Goal: Information Seeking & Learning: Learn about a topic

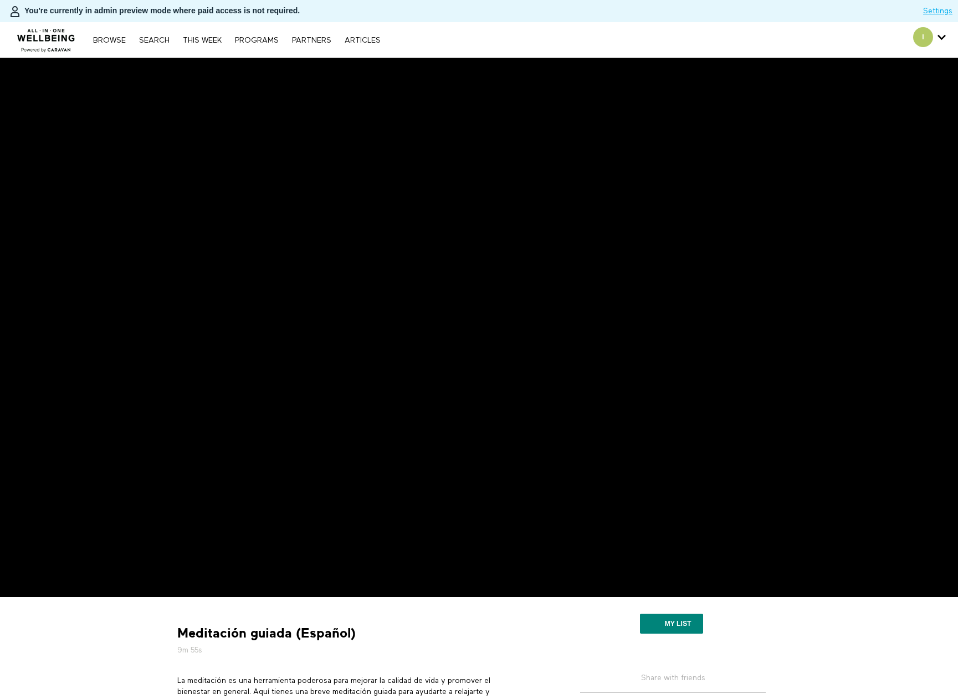
scroll to position [111, 0]
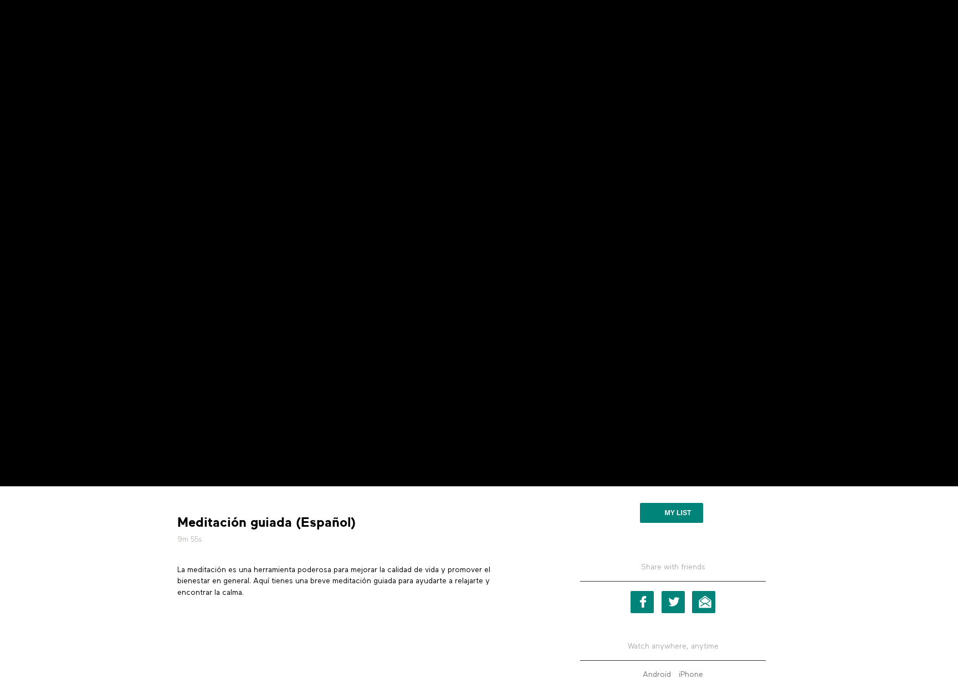
click at [420, 580] on p "La meditación es una herramienta poderosa para mejorar la calidad de vida y pro…" at bounding box center [362, 581] width 371 height 34
click at [289, 599] on section "La meditación es una herramienta poderosa para mejorar la calidad de vida y pro…" at bounding box center [362, 585] width 379 height 42
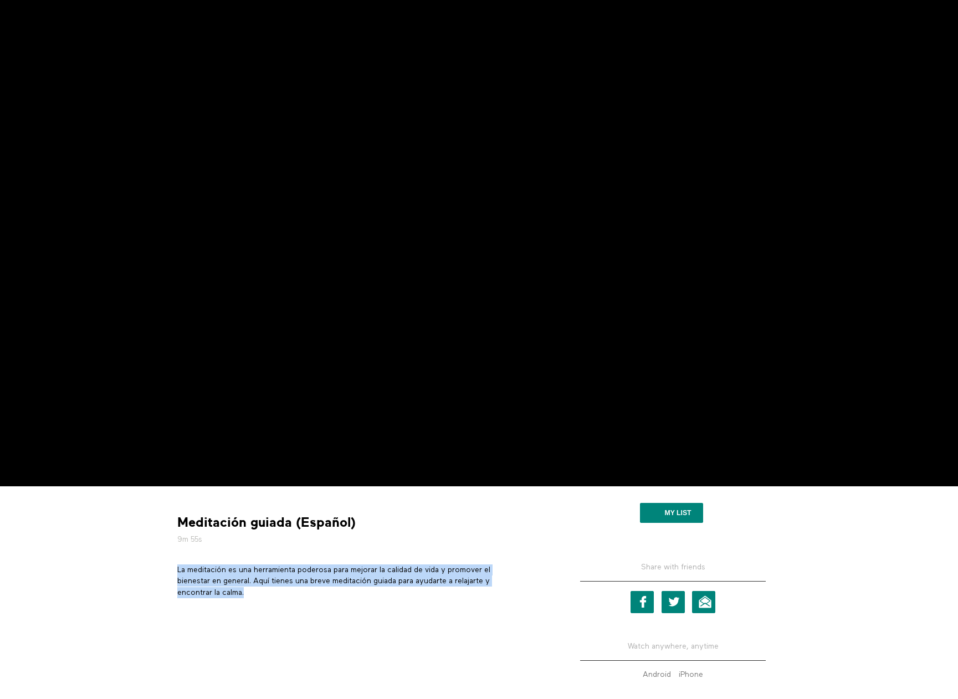
drag, startPoint x: 246, startPoint y: 591, endPoint x: 175, endPoint y: 570, distance: 73.8
click at [175, 570] on section "La meditación es una herramienta poderosa para mejorar la calidad de vida y pro…" at bounding box center [362, 585] width 379 height 42
copy p "La meditación es una herramienta poderosa para mejorar la calidad de vida y pro…"
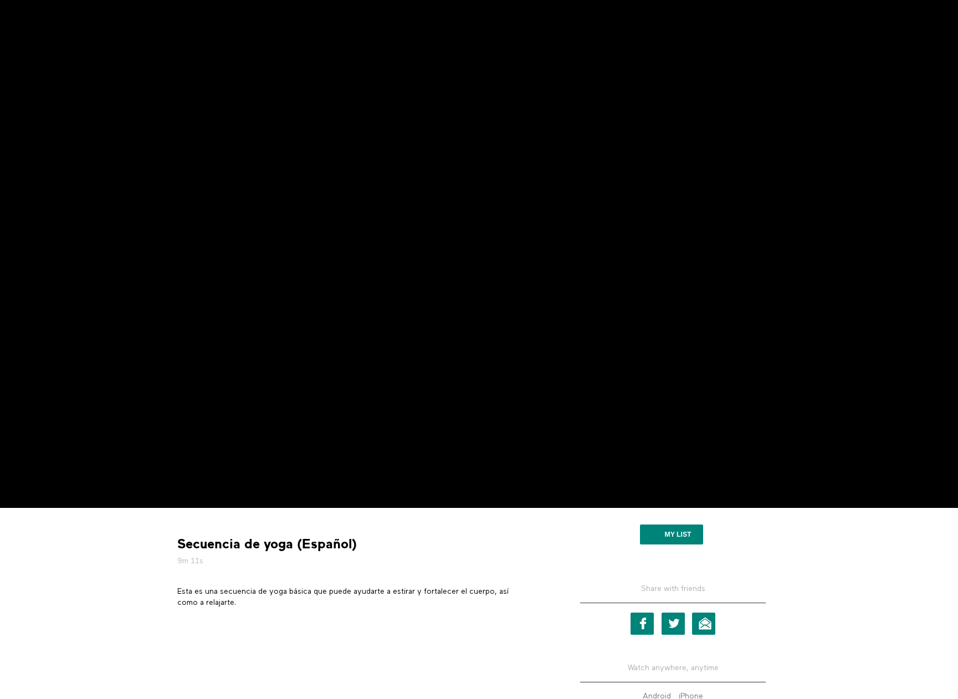
scroll to position [111, 0]
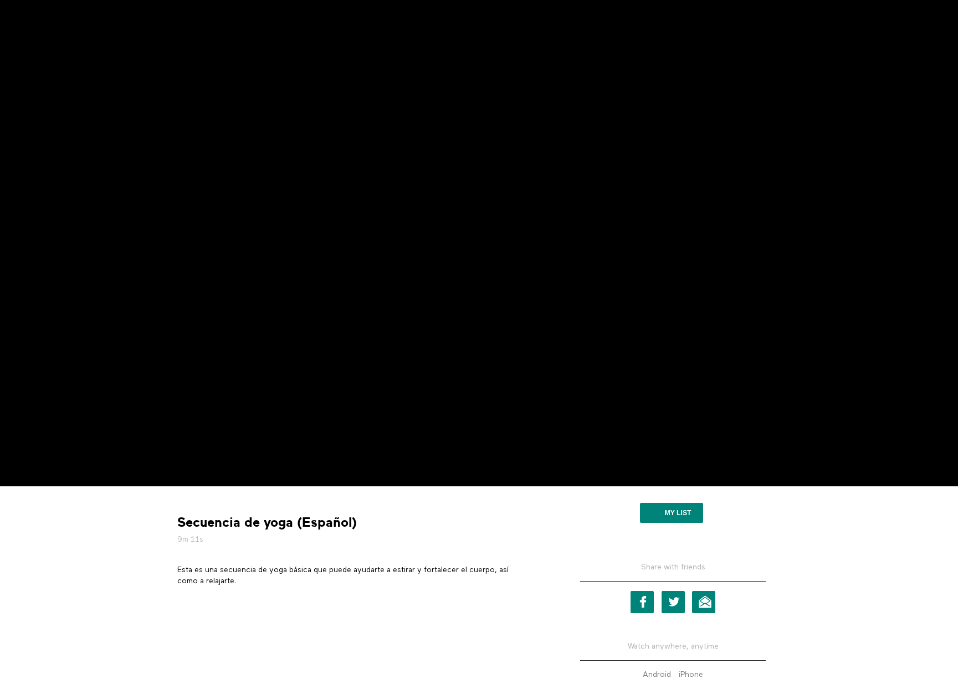
click at [398, 569] on p "Esta es una secuencia de yoga básica que puede ayudarte a estirar y fortalecer …" at bounding box center [362, 575] width 371 height 23
copy p "Esta es una secuencia de yoga básica que puede ayudarte a estirar y fortalecer …"
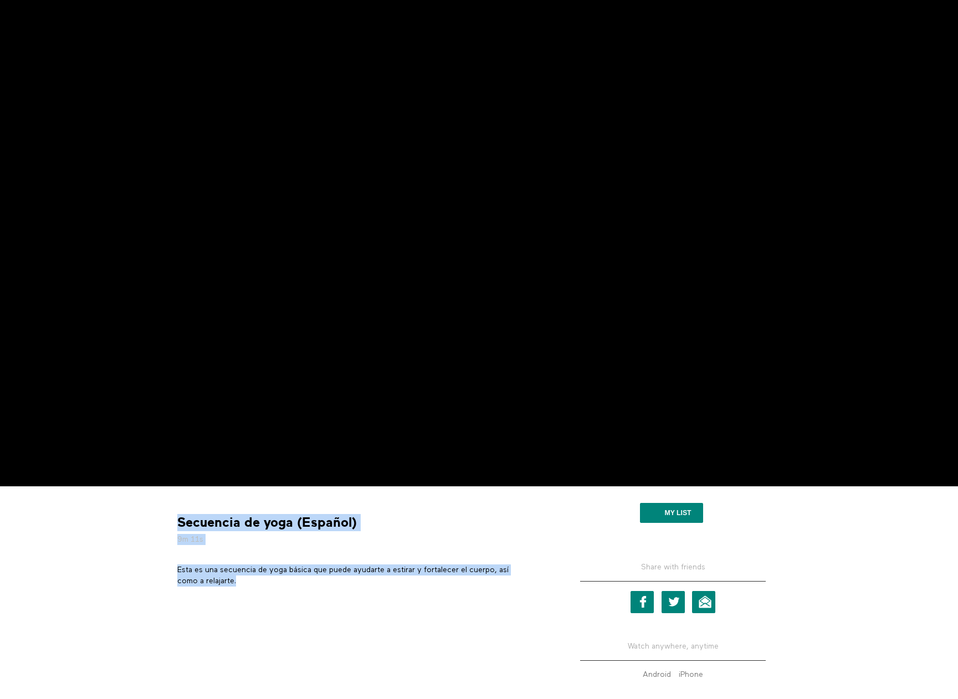
drag, startPoint x: 246, startPoint y: 585, endPoint x: 162, endPoint y: 565, distance: 86.4
click at [162, 565] on div "Secuencia de yoga (Español) 9m 11s Esta es una secuencia de yoga básica que pue…" at bounding box center [479, 609] width 709 height 246
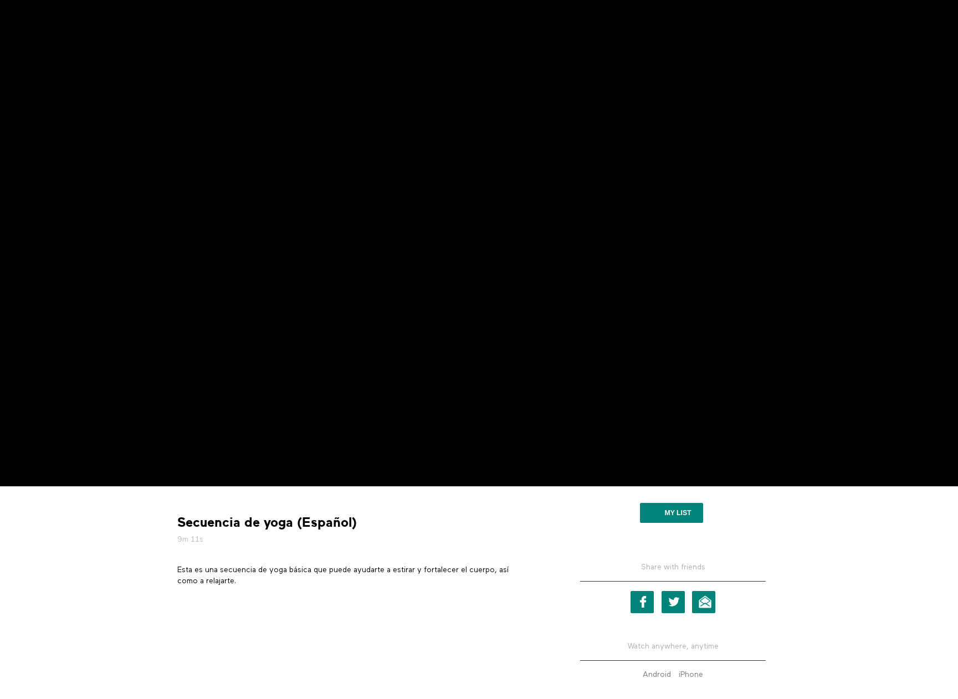
click at [265, 596] on div "Secuencia de yoga (Español) 9m 11s Esta es una secuencia de yoga básica que pue…" at bounding box center [479, 596] width 620 height 202
drag, startPoint x: 254, startPoint y: 585, endPoint x: 178, endPoint y: 573, distance: 76.9
click at [178, 573] on p "Esta es una secuencia de yoga básica que puede ayudarte a estirar y fortalecer …" at bounding box center [362, 575] width 371 height 23
copy p "Esta es una secuencia de yoga básica que puede ayudarte a estirar y fortalecer …"
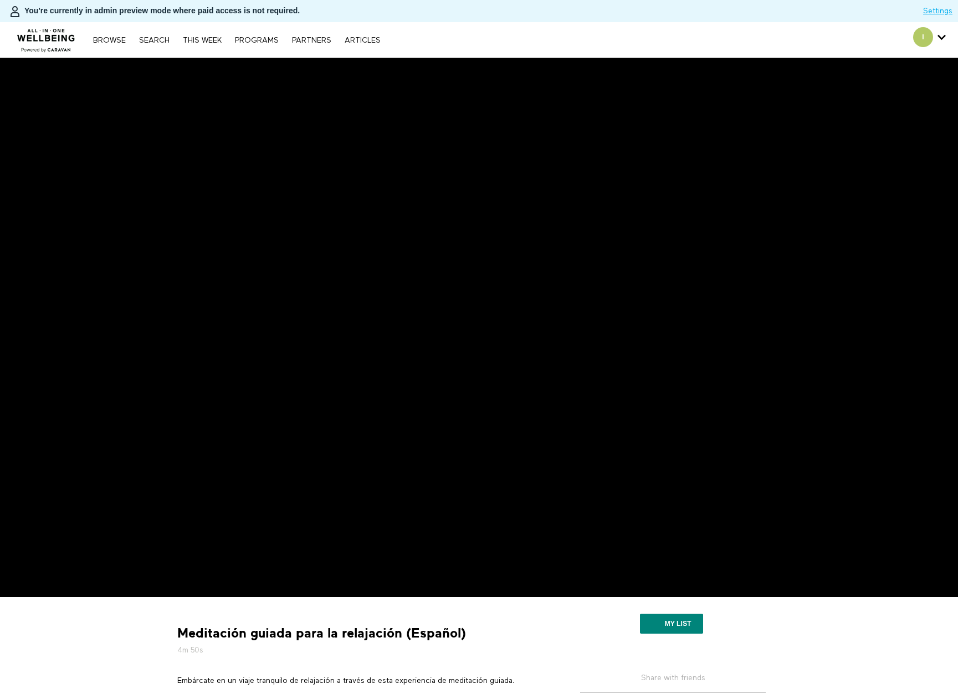
scroll to position [111, 0]
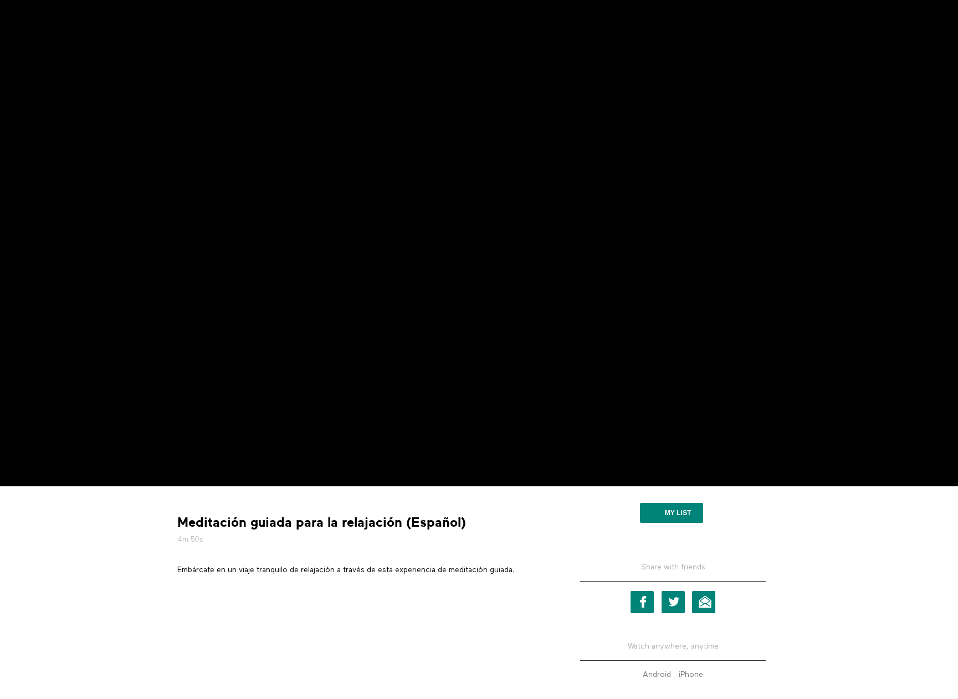
click at [334, 570] on p "Embárcate en un viaje tranquilo de relajación a través de esta experiencia de m…" at bounding box center [362, 569] width 371 height 11
copy div "Embárcate en un viaje tranquilo de relajación a través de esta experiencia de m…"
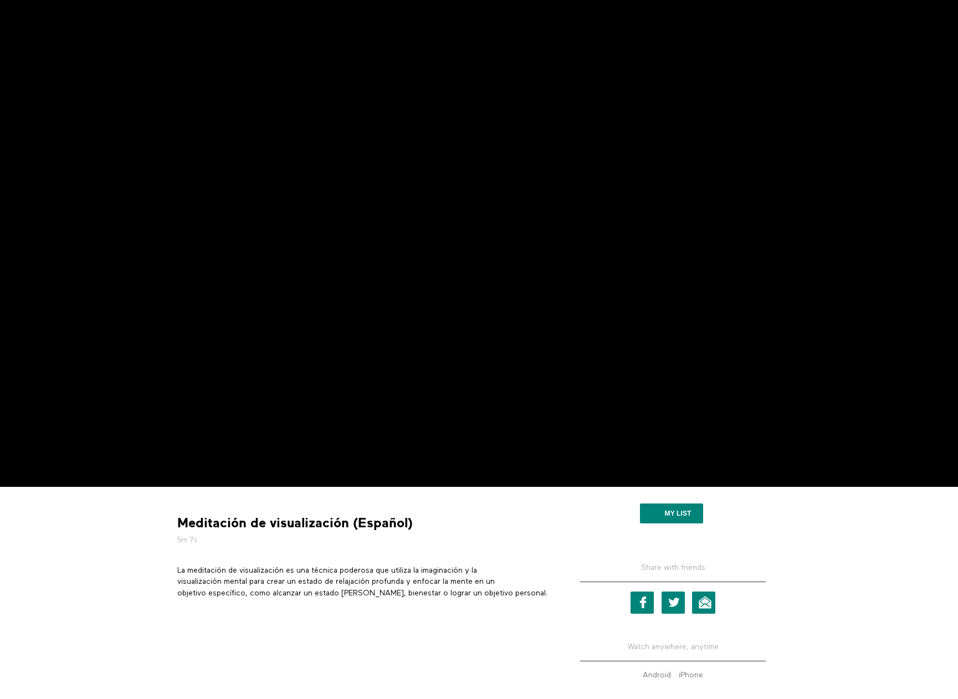
scroll to position [111, 0]
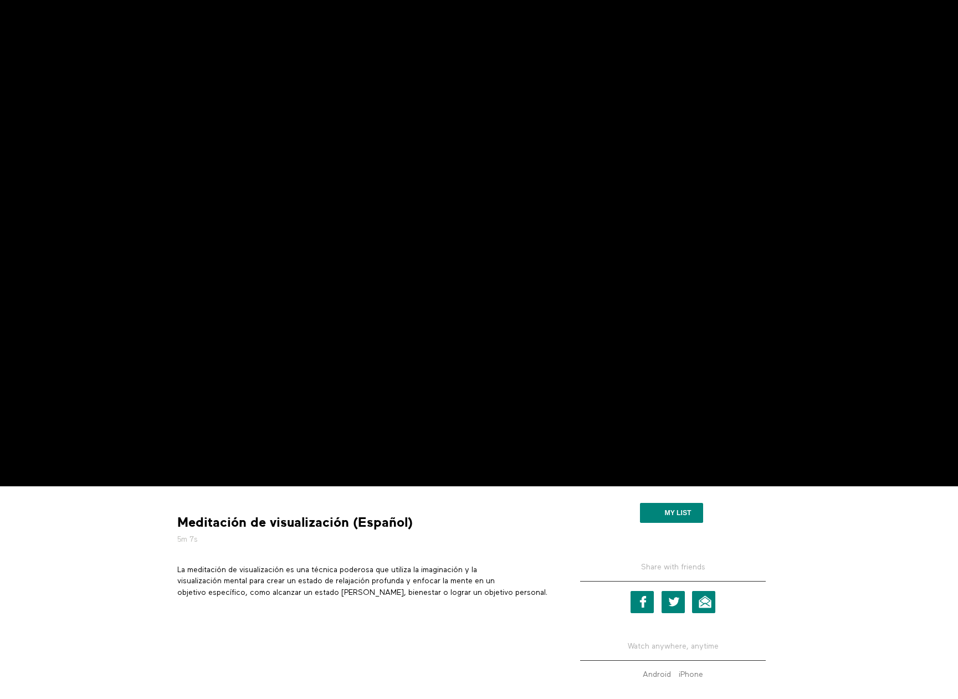
click at [320, 572] on p "La meditación de visualización es una técnica poderosa que utiliza la imaginaci…" at bounding box center [362, 581] width 371 height 34
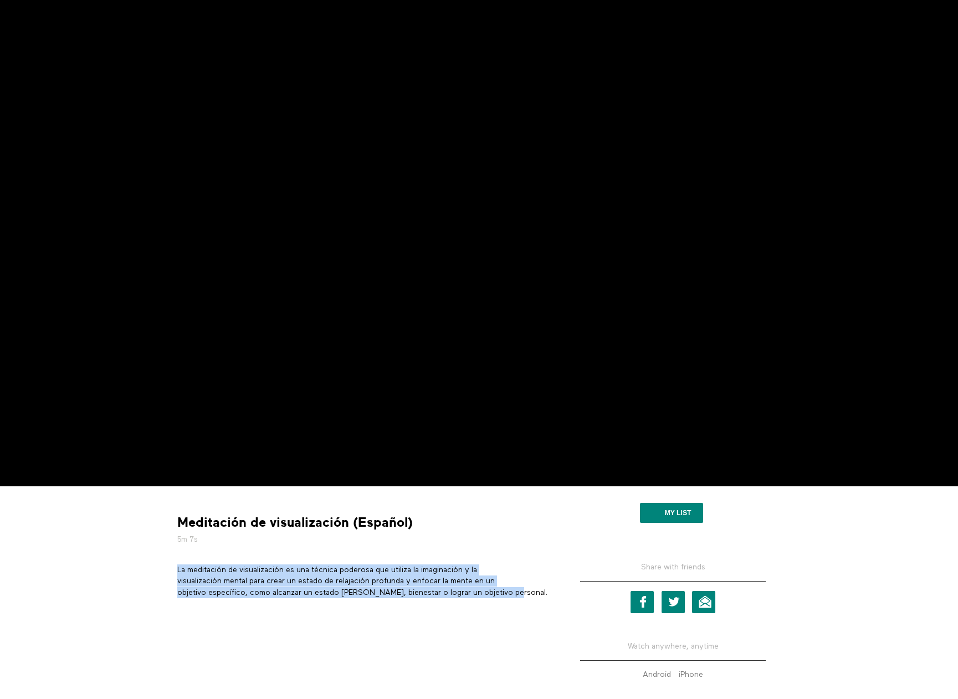
drag, startPoint x: 522, startPoint y: 594, endPoint x: 177, endPoint y: 573, distance: 345.7
click at [177, 573] on p "La meditación de visualización es una técnica poderosa que utiliza la imaginaci…" at bounding box center [362, 581] width 371 height 34
copy p "La meditación de visualización es una técnica poderosa que utiliza la imaginaci…"
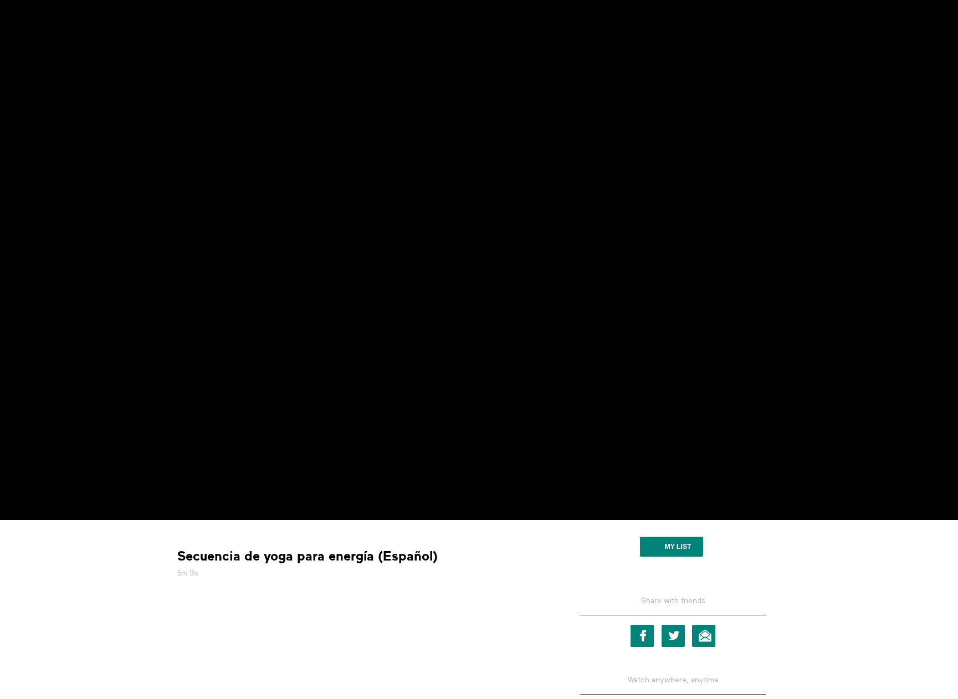
scroll to position [166, 0]
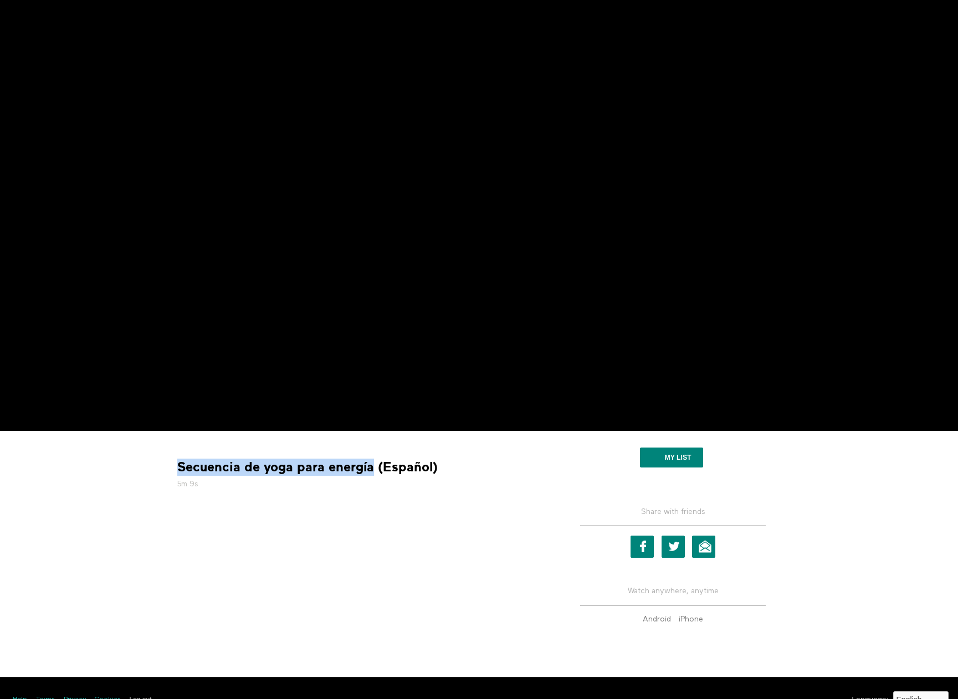
drag, startPoint x: 371, startPoint y: 465, endPoint x: 177, endPoint y: 471, distance: 194.0
click at [177, 471] on strong "Secuencia de yoga para energía (Español)" at bounding box center [307, 467] width 260 height 17
copy strong "Secuencia de yoga para energía"
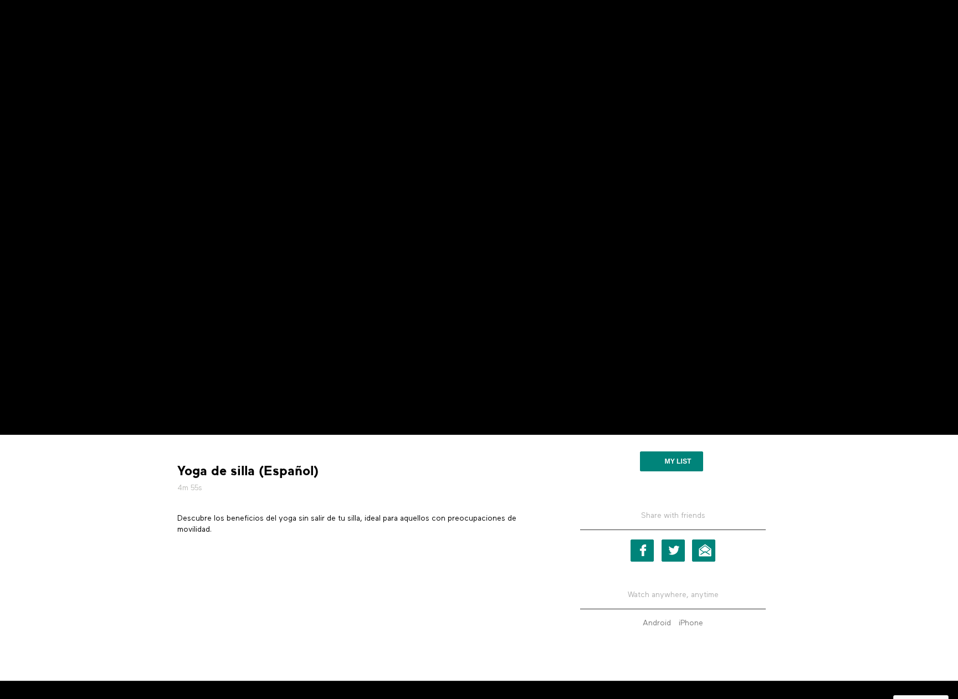
scroll to position [166, 0]
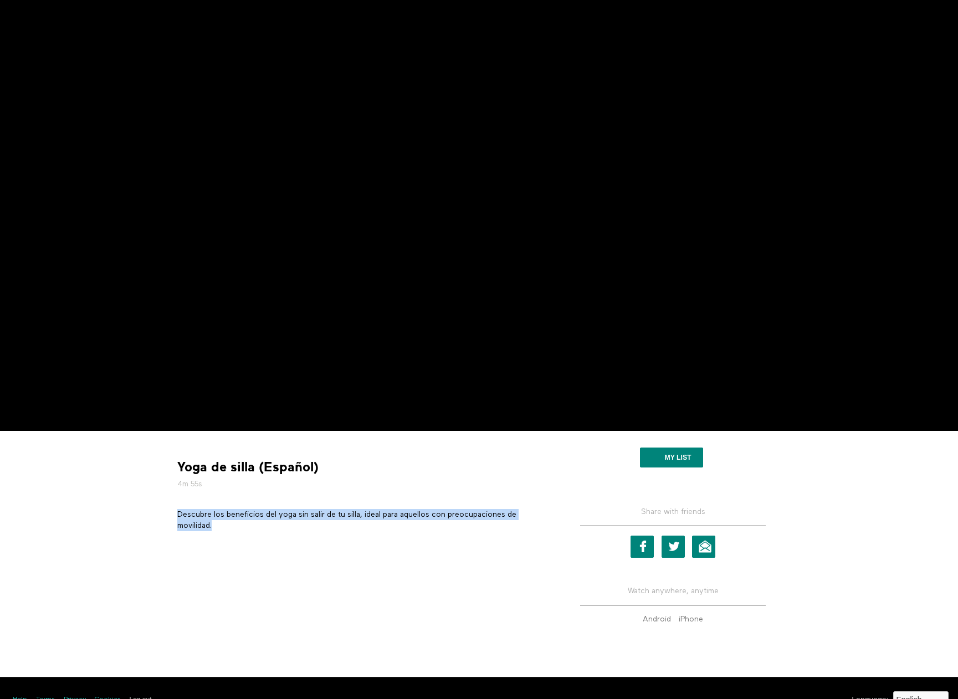
drag, startPoint x: 227, startPoint y: 529, endPoint x: 175, endPoint y: 515, distance: 53.5
click at [175, 515] on section "Descubre los beneficios del yoga sin salir de tu silla, ideal para aquellos con…" at bounding box center [362, 524] width 379 height 30
copy p "Descubre los beneficios del yoga sin salir de tu silla, ideal para aquellos con…"
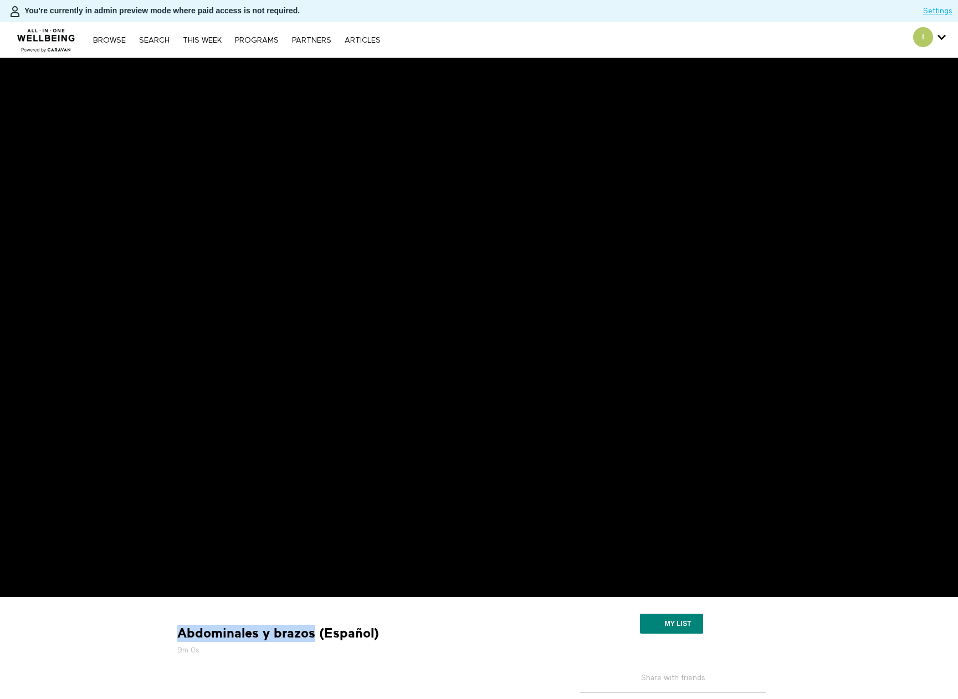
drag, startPoint x: 314, startPoint y: 632, endPoint x: 173, endPoint y: 636, distance: 140.7
click at [173, 636] on div "Abdominales y brazos (Español) 9m 0s" at bounding box center [362, 640] width 379 height 31
copy strong "Abdominales y brazos"
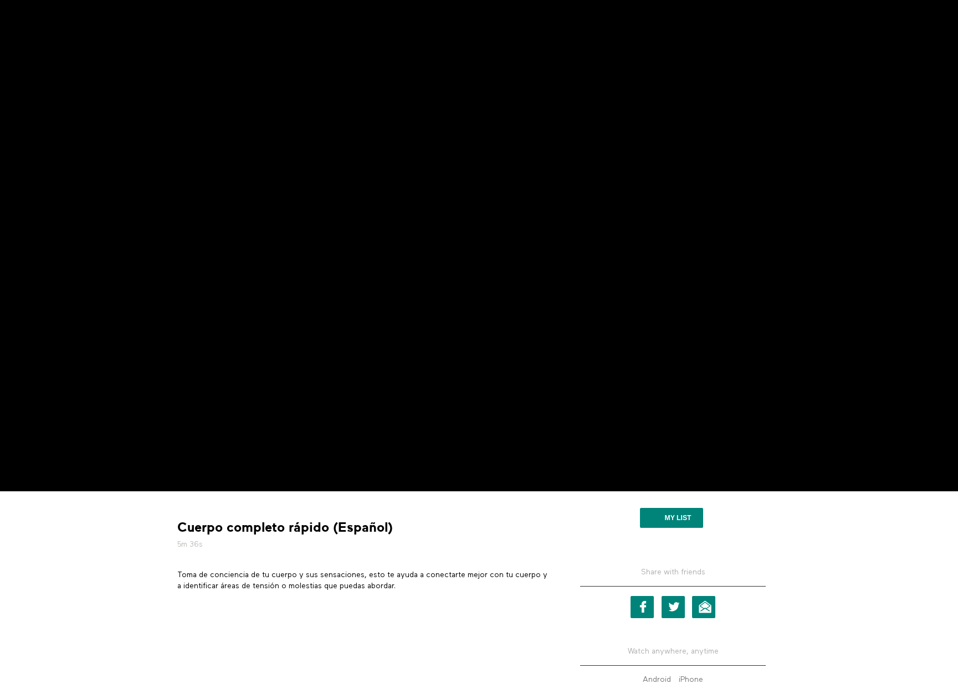
scroll to position [111, 0]
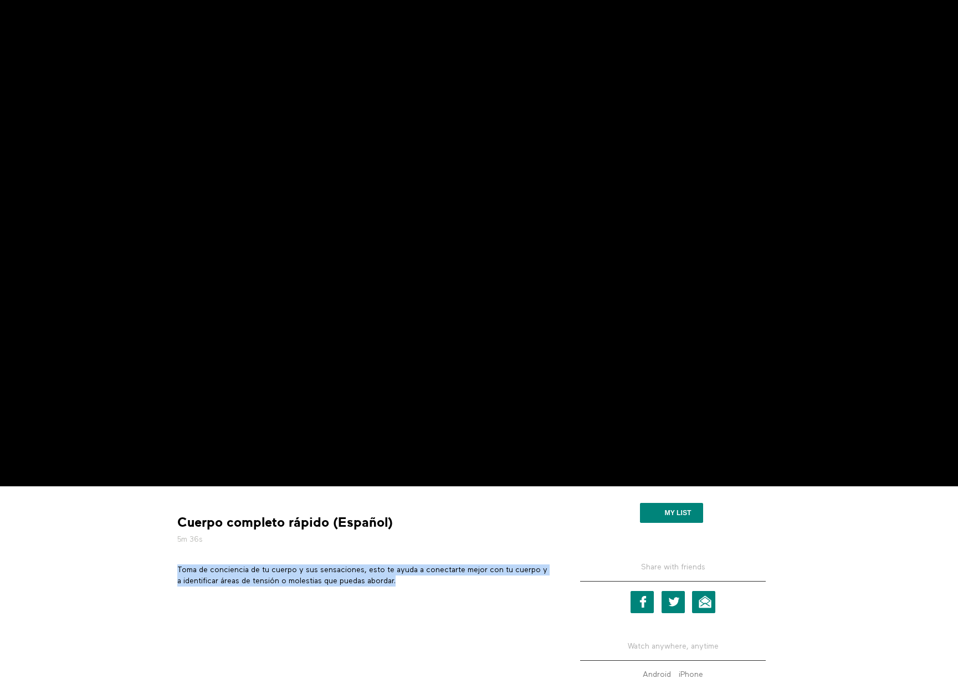
drag, startPoint x: 408, startPoint y: 580, endPoint x: 178, endPoint y: 573, distance: 229.9
click at [178, 573] on p "Toma de conciencia de tu cuerpo y sus sensaciones, esto te ayuda a conectarte m…" at bounding box center [362, 575] width 371 height 23
copy p "Toma de conciencia de tu cuerpo y sus sensaciones, esto te ayuda a conectarte m…"
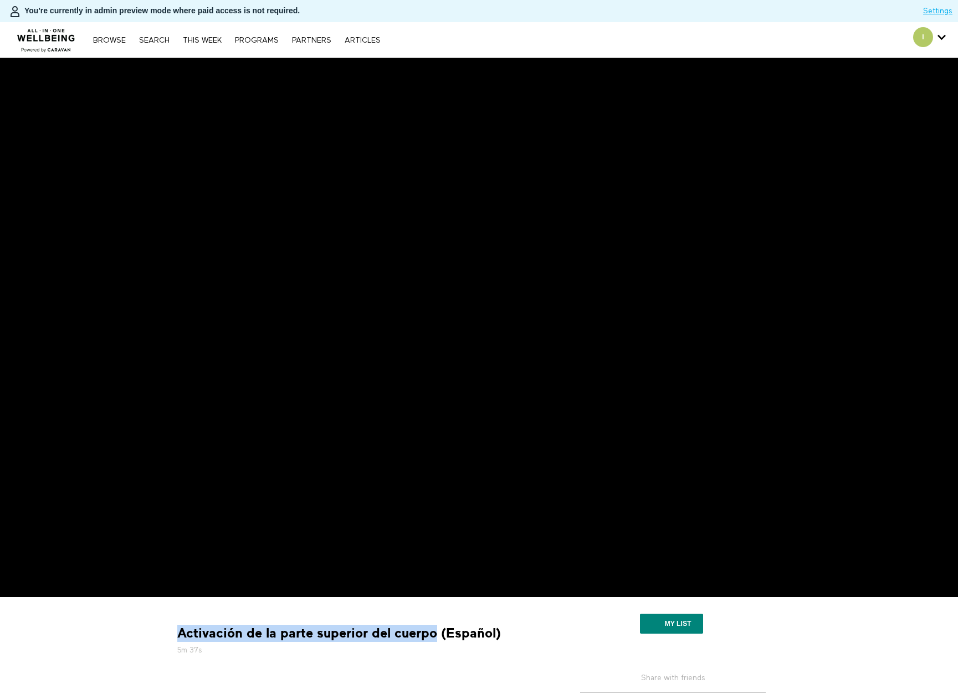
drag, startPoint x: 438, startPoint y: 634, endPoint x: 178, endPoint y: 639, distance: 259.2
click at [178, 639] on strong "Activación de la parte superior del cuerpo (Español)" at bounding box center [338, 633] width 323 height 17
copy strong "Activación de la parte superior del cuerpo"
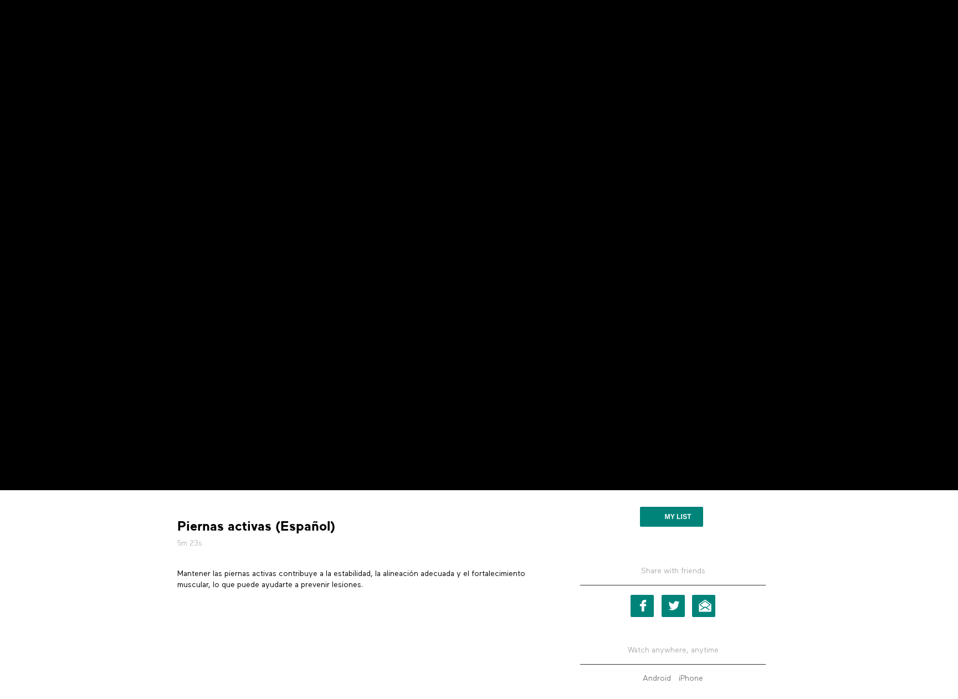
scroll to position [111, 0]
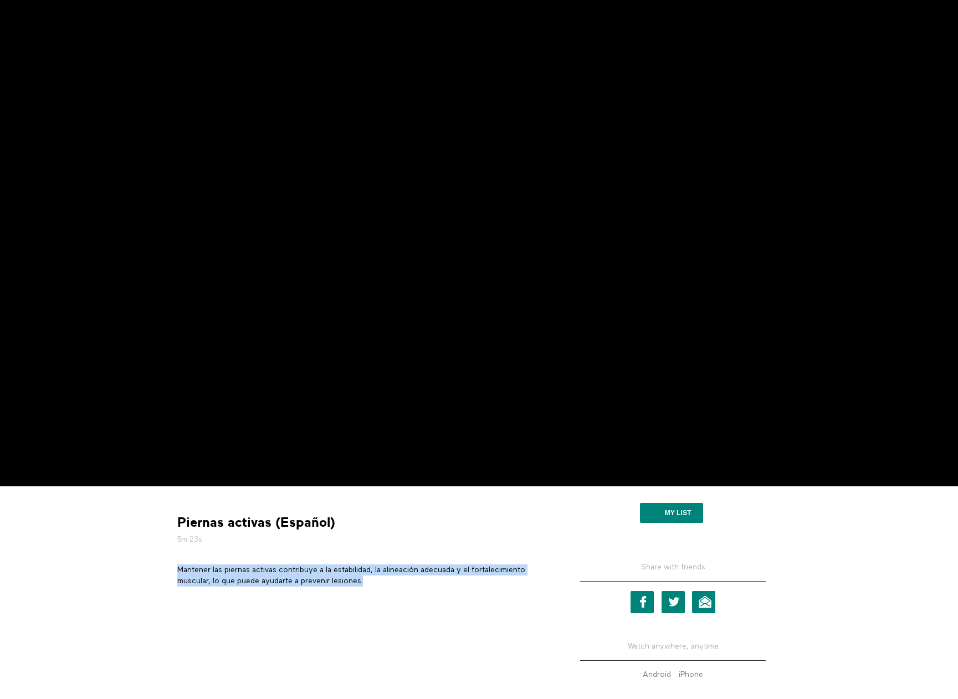
drag, startPoint x: 368, startPoint y: 579, endPoint x: 176, endPoint y: 570, distance: 191.9
click at [176, 570] on section "Mantener las piernas activas contribuye a la estabilidad, la alineación adecuad…" at bounding box center [362, 579] width 379 height 30
copy p "Mantener las piernas activas contribuye a la estabilidad, la alineación adecuad…"
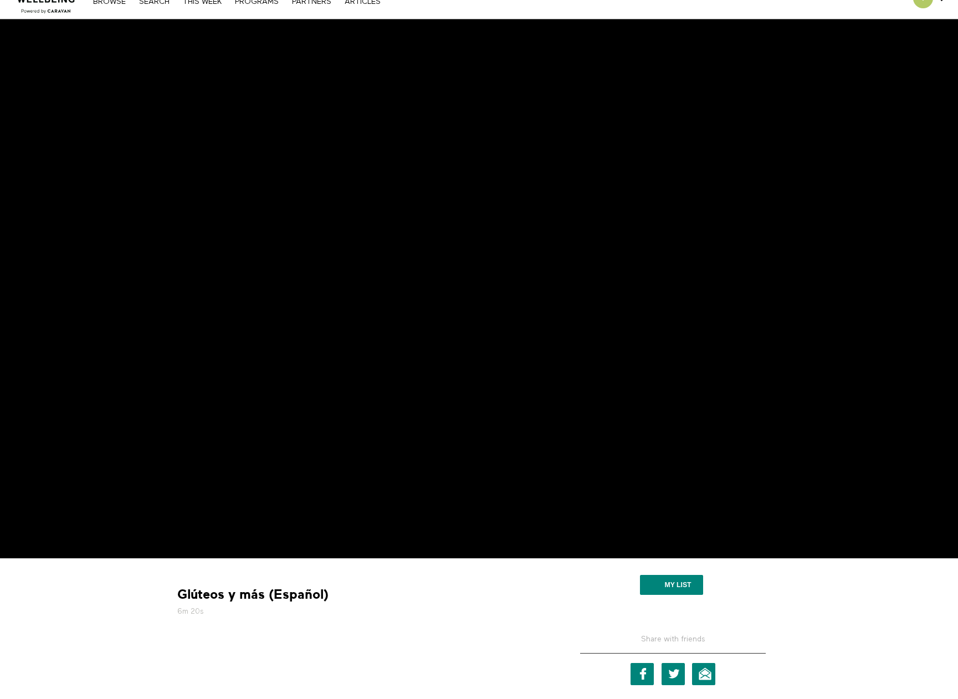
scroll to position [55, 0]
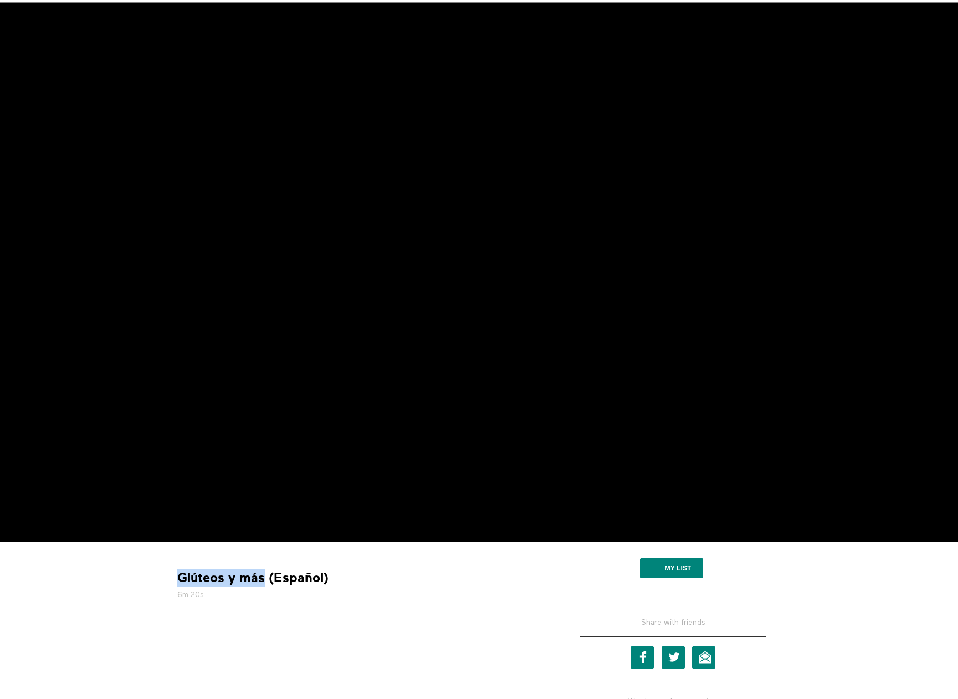
drag, startPoint x: 266, startPoint y: 581, endPoint x: 164, endPoint y: 577, distance: 102.0
click at [164, 577] on div "Glúteos y más (Español) 6m 20s My list Share with friends Facebook Twitter E…" at bounding box center [479, 665] width 709 height 246
copy strong "Glúteos y más"
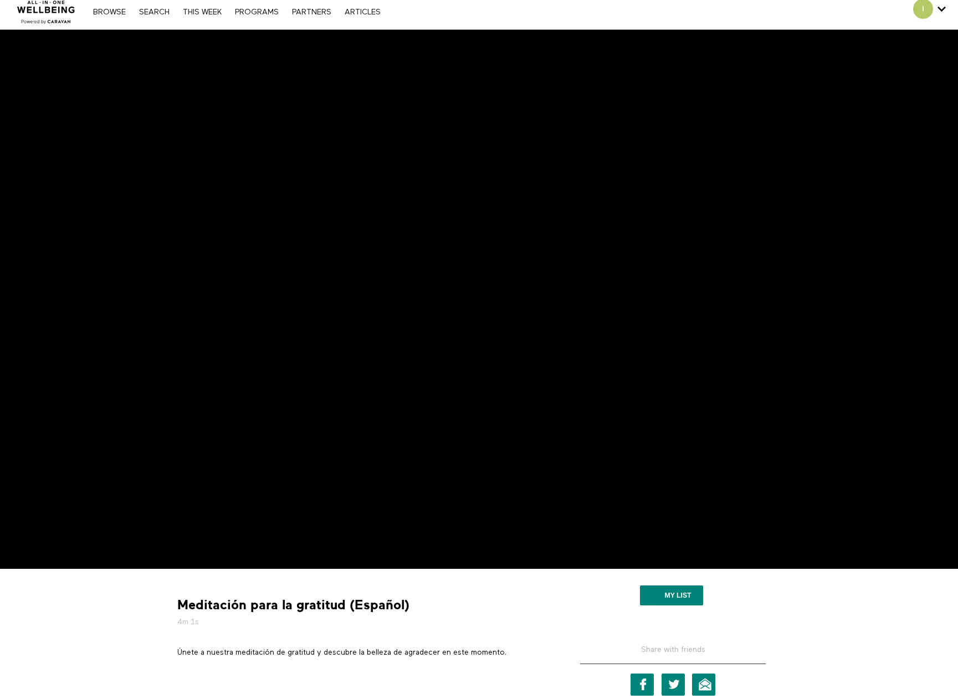
scroll to position [55, 0]
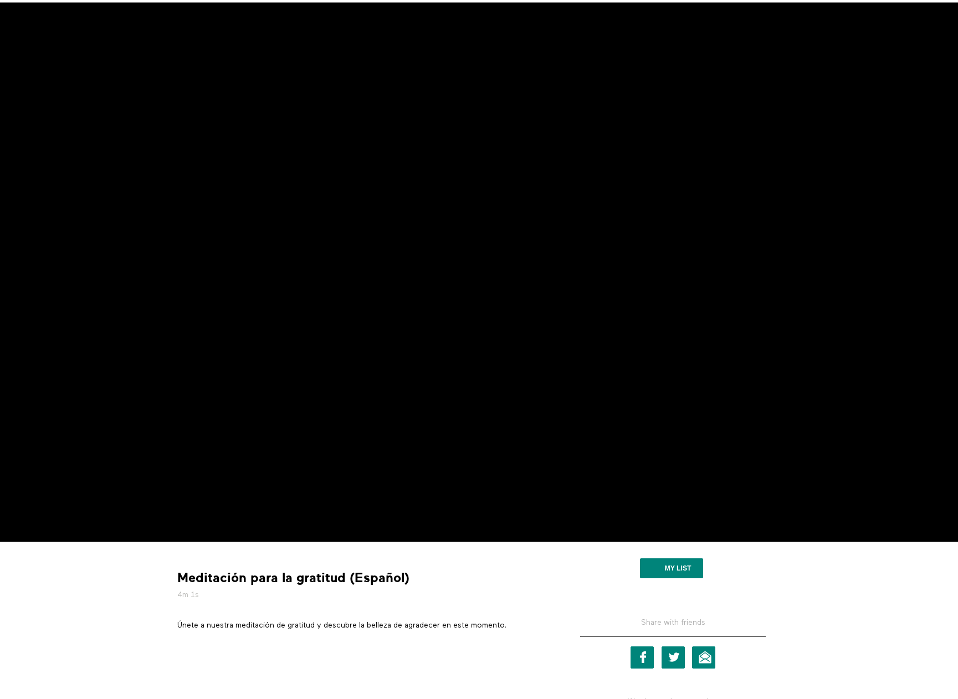
click at [309, 626] on p "Únete a nuestra meditación de gratitud y descubre la belleza de agradecer en es…" at bounding box center [362, 625] width 371 height 11
copy div "Únete a nuestra meditación de gratitud y descubre la belleza de agradecer en es…"
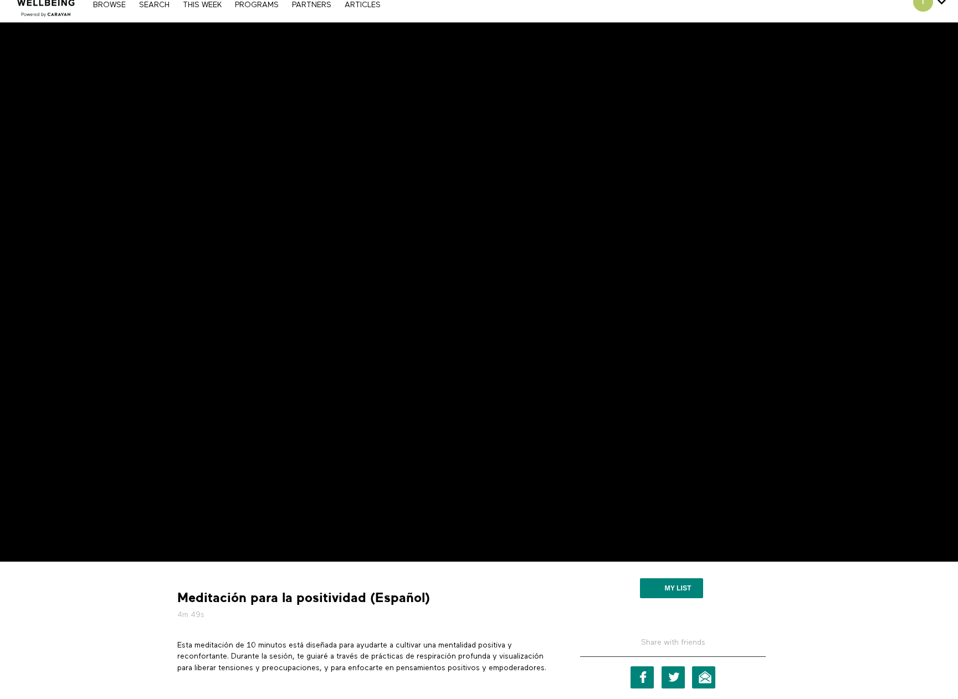
scroll to position [55, 0]
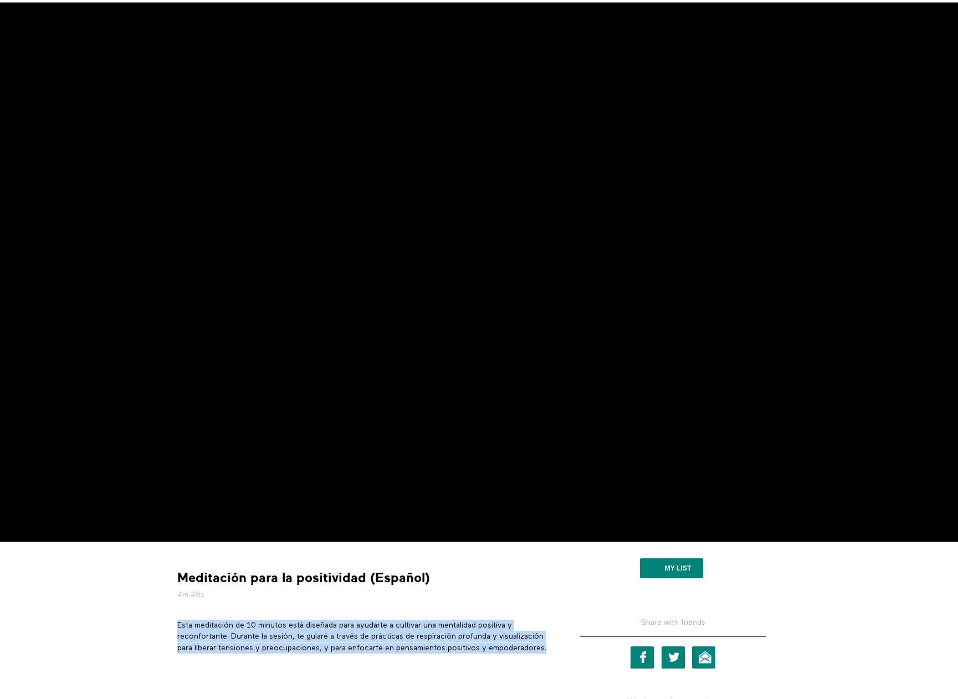
drag, startPoint x: 246, startPoint y: 660, endPoint x: 174, endPoint y: 627, distance: 78.8
click at [174, 627] on section "Esta meditación de 10 minutos está diseñada para ayudarte a cultivar una mental…" at bounding box center [362, 641] width 379 height 42
copy p "Esta meditación de 10 minutos está diseñada para ayudarte a cultivar una mental…"
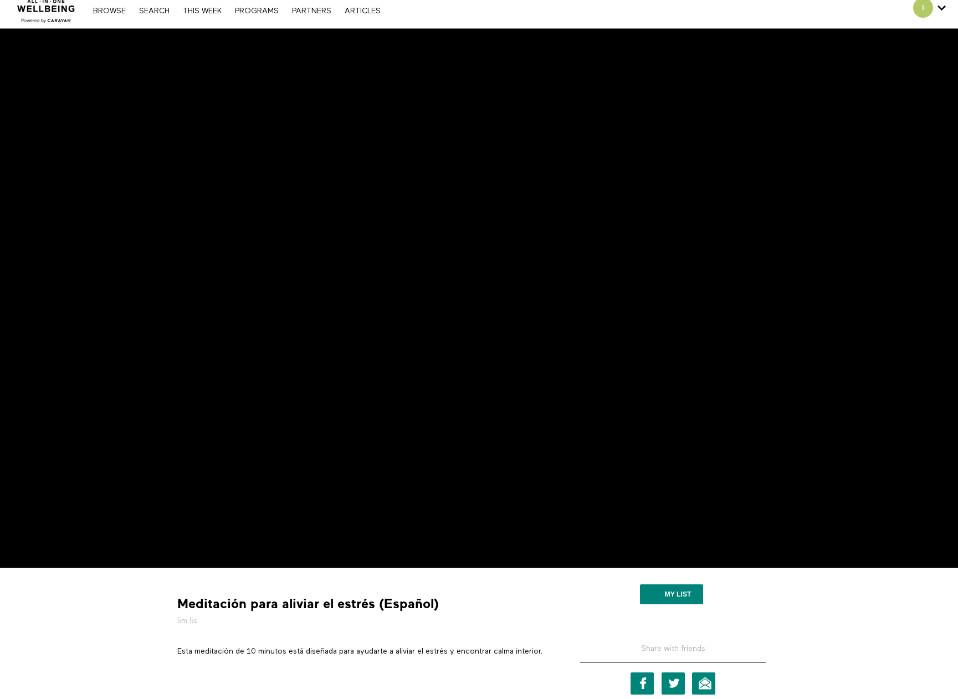
scroll to position [55, 0]
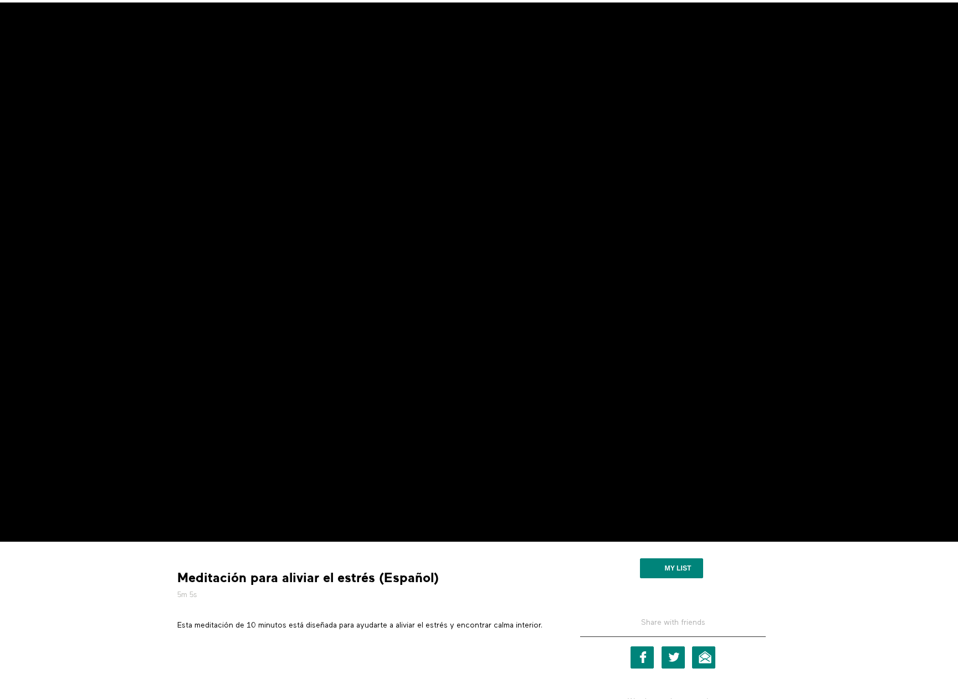
click at [191, 627] on p "Esta meditación de 10 minutos está diseñada para ayudarte a aliviar el estrés y…" at bounding box center [362, 625] width 371 height 11
copy div "Esta meditación de 10 minutos está diseñada para ayudarte a aliviar el estrés y…"
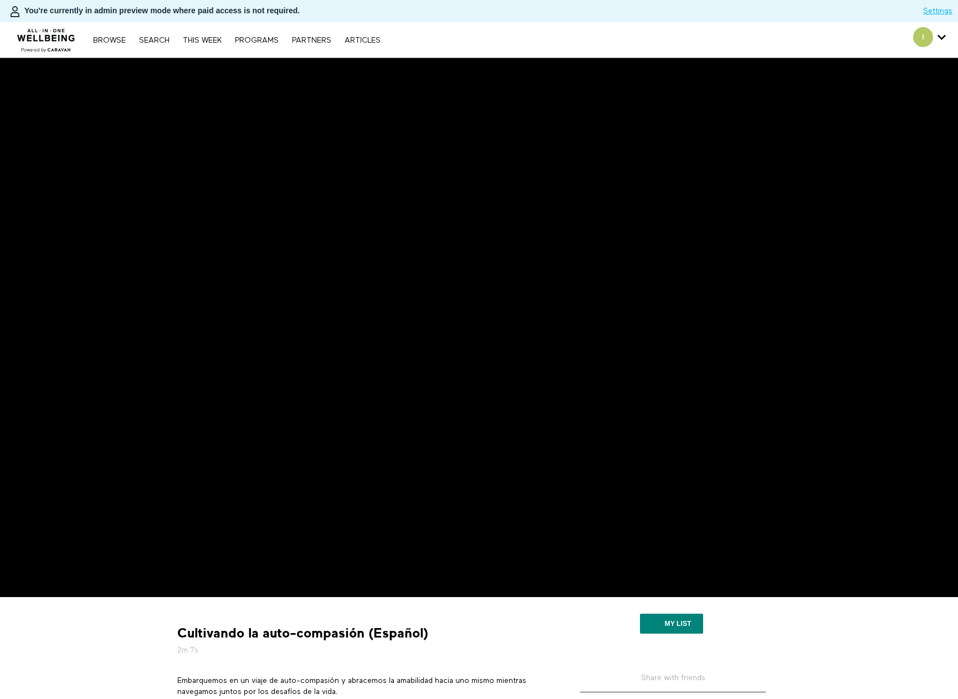
click at [362, 681] on p "Embarquemos en un viaje de auto-compasión y abracemos la amabilidad hacia uno m…" at bounding box center [362, 686] width 371 height 23
copy div "Embarquemos en un viaje de auto-compasión y abracemos la amabilidad hacia uno m…"
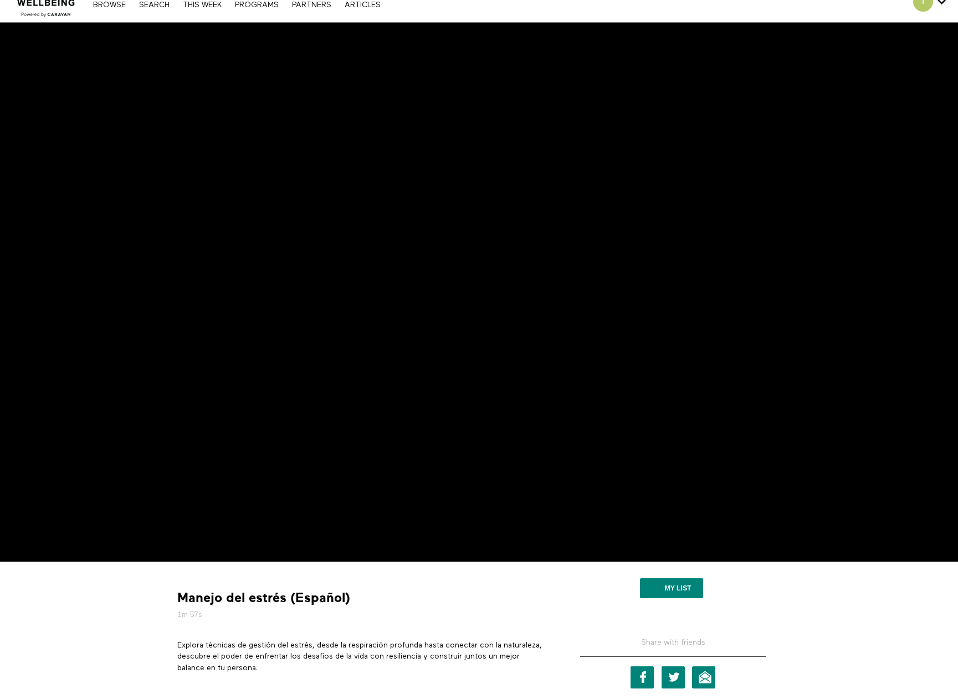
scroll to position [55, 0]
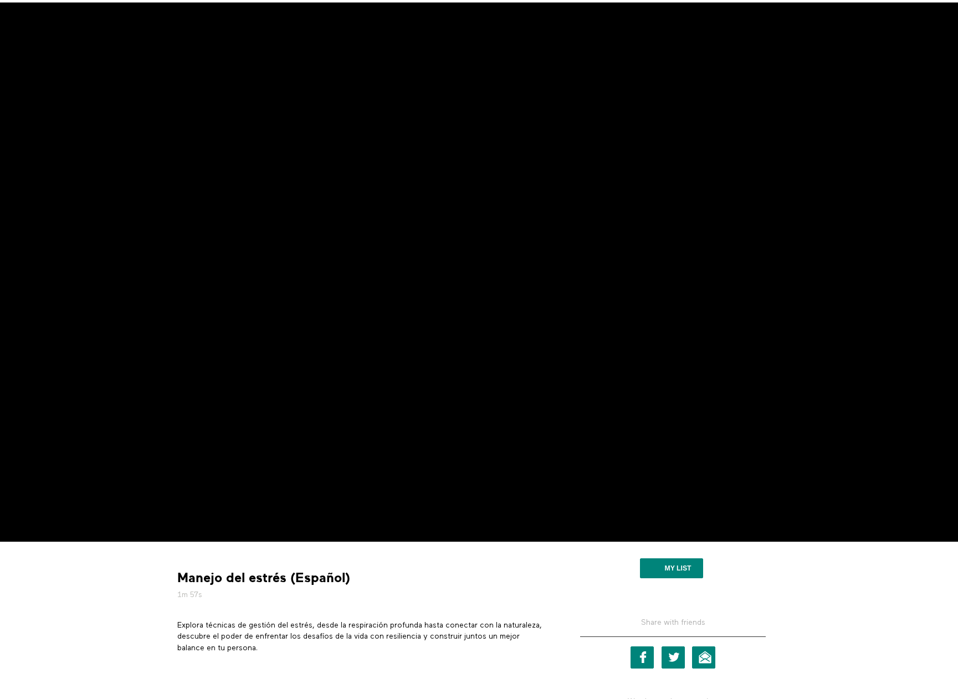
click at [311, 625] on p "Explora técnicas de gestión del estrés, desde la respiración profunda hasta con…" at bounding box center [362, 637] width 371 height 34
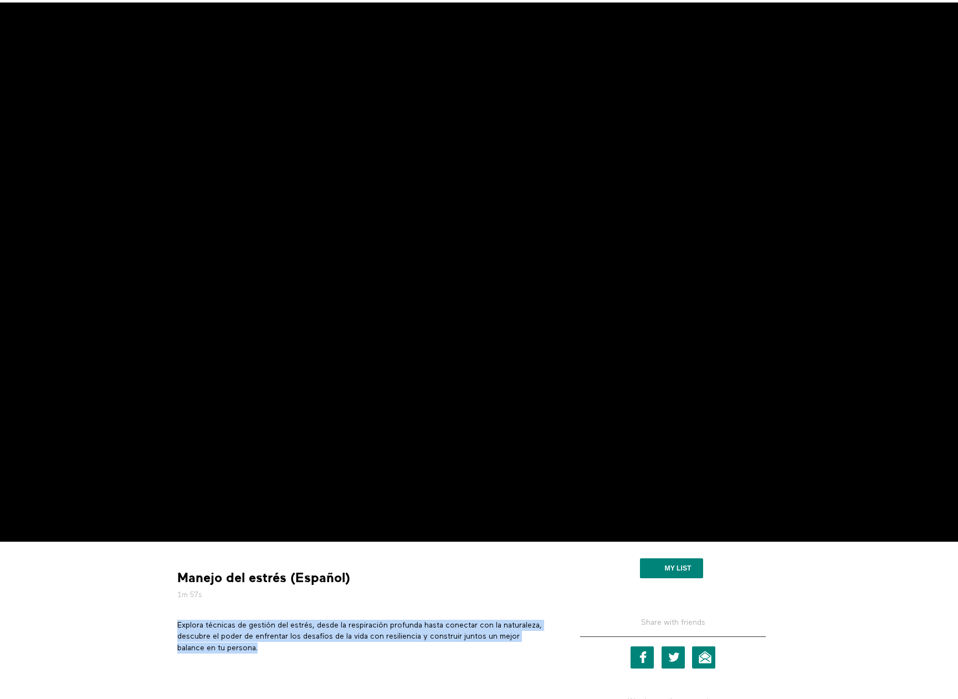
click at [311, 625] on p "Explora técnicas de gestión del estrés, desde la respiración profunda hasta con…" at bounding box center [362, 637] width 371 height 34
copy div "Explora técnicas de gestión del estrés, desde la respiración profunda hasta con…"
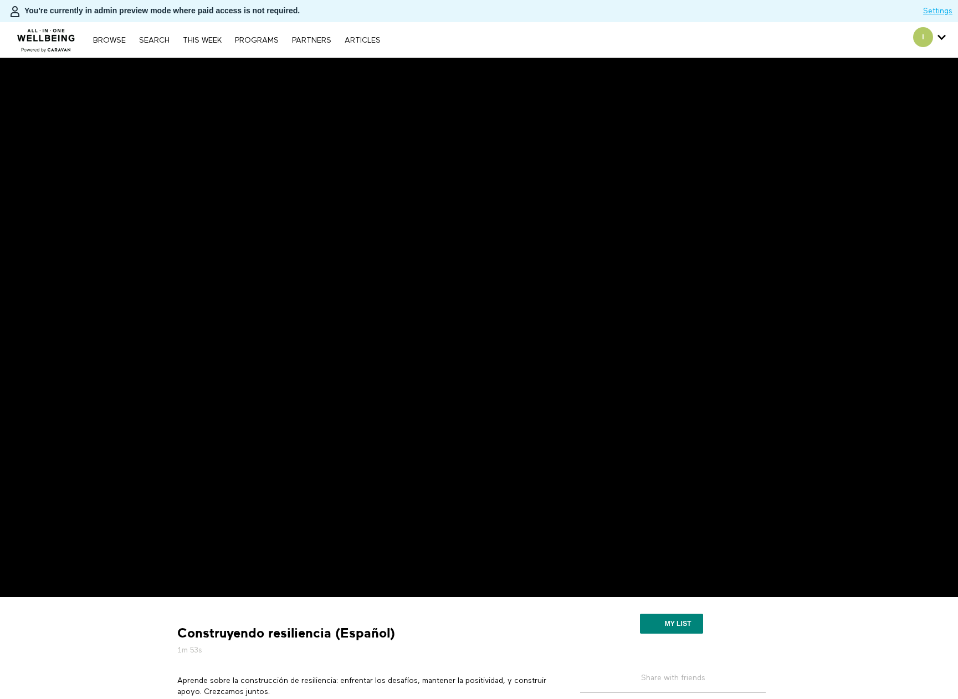
scroll to position [55, 0]
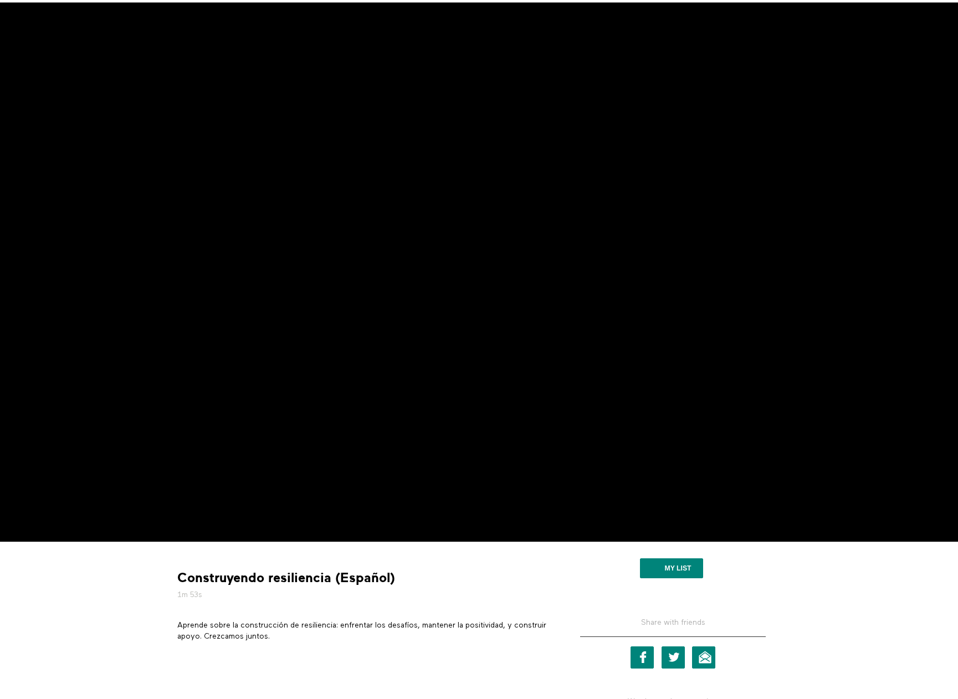
click at [267, 621] on p "Aprende sobre la construcción de resiliencia: enfrentar los desafíos, mantener …" at bounding box center [362, 631] width 371 height 23
copy div "Aprende sobre la construcción de resiliencia: enfrentar los desafíos, mantener …"
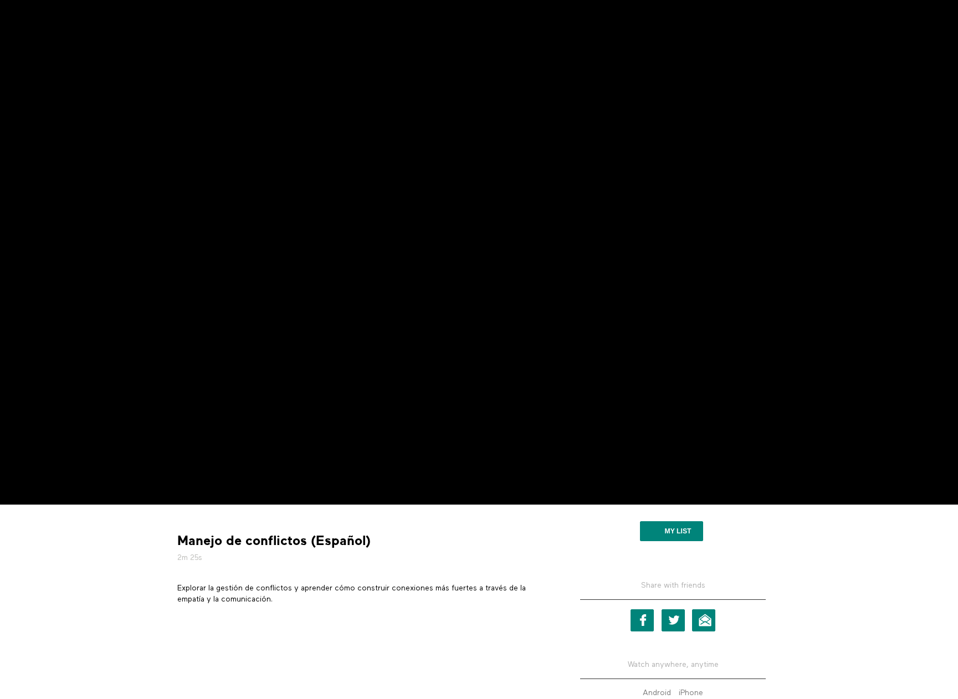
scroll to position [111, 0]
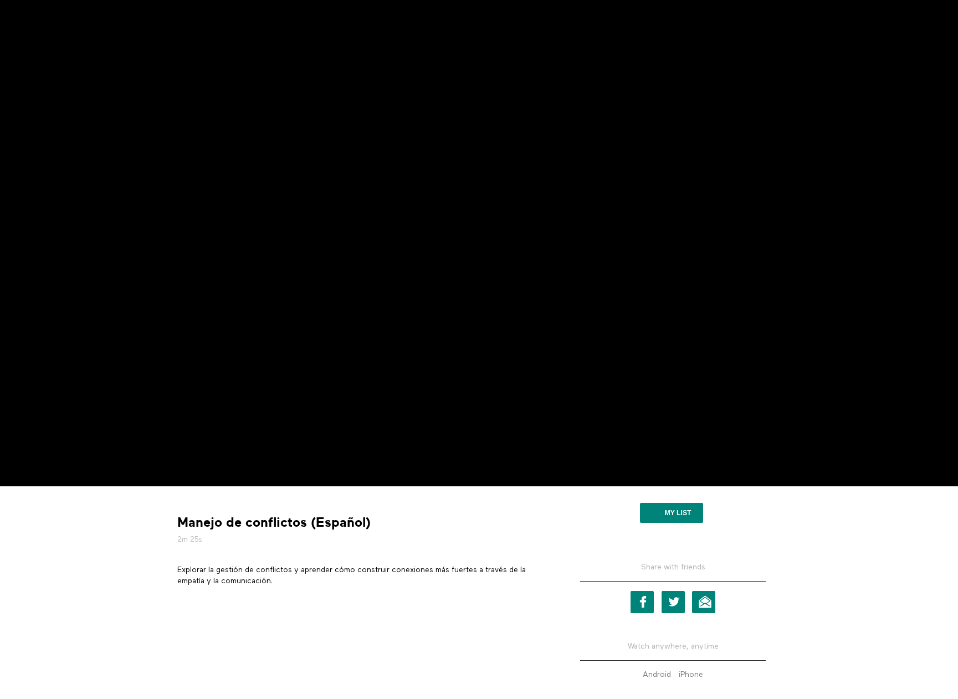
click at [245, 577] on p "Explorar la gestión de conflictos y aprender cómo construir conexiones más fuer…" at bounding box center [362, 575] width 371 height 23
copy div "Explorar la gestión de conflictos y aprender cómo construir conexiones más fuer…"
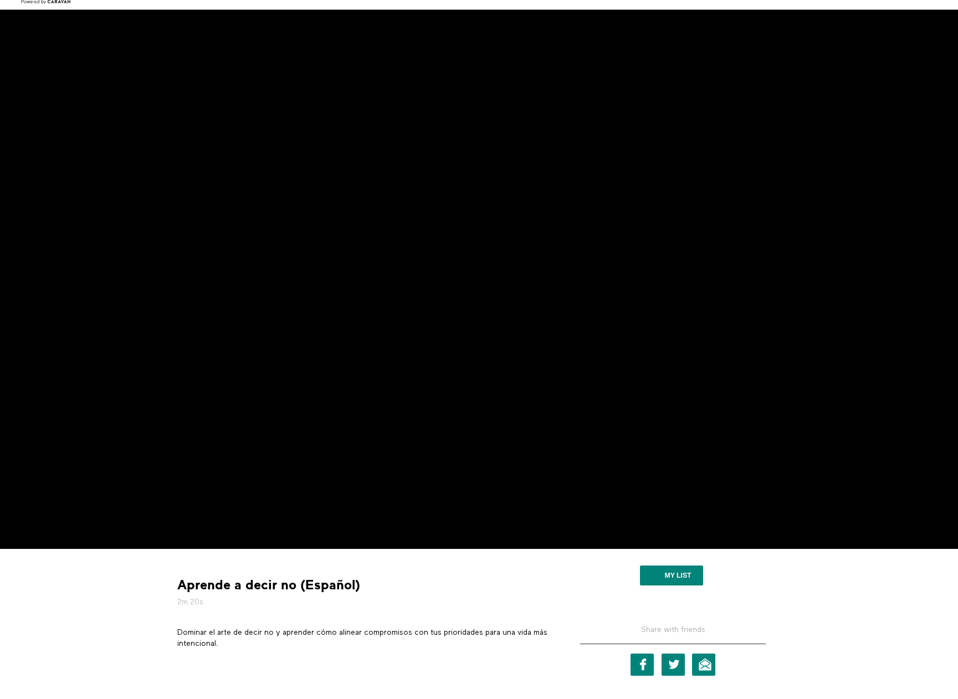
scroll to position [111, 0]
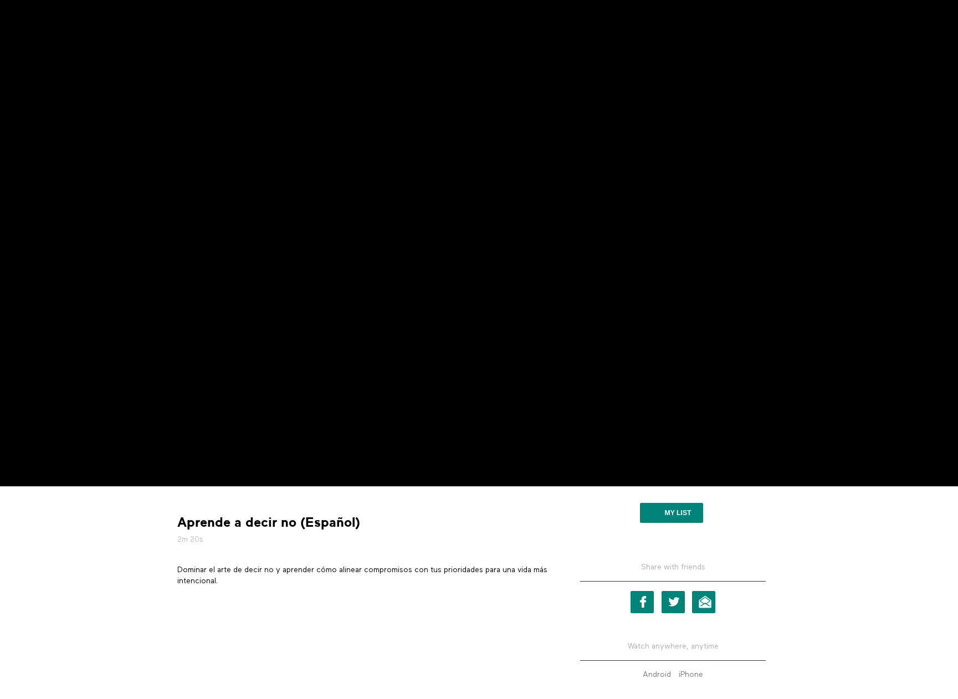
click at [285, 569] on p "Dominar el arte de decir no y aprender cómo alinear compromisos con tus priorid…" at bounding box center [362, 575] width 371 height 23
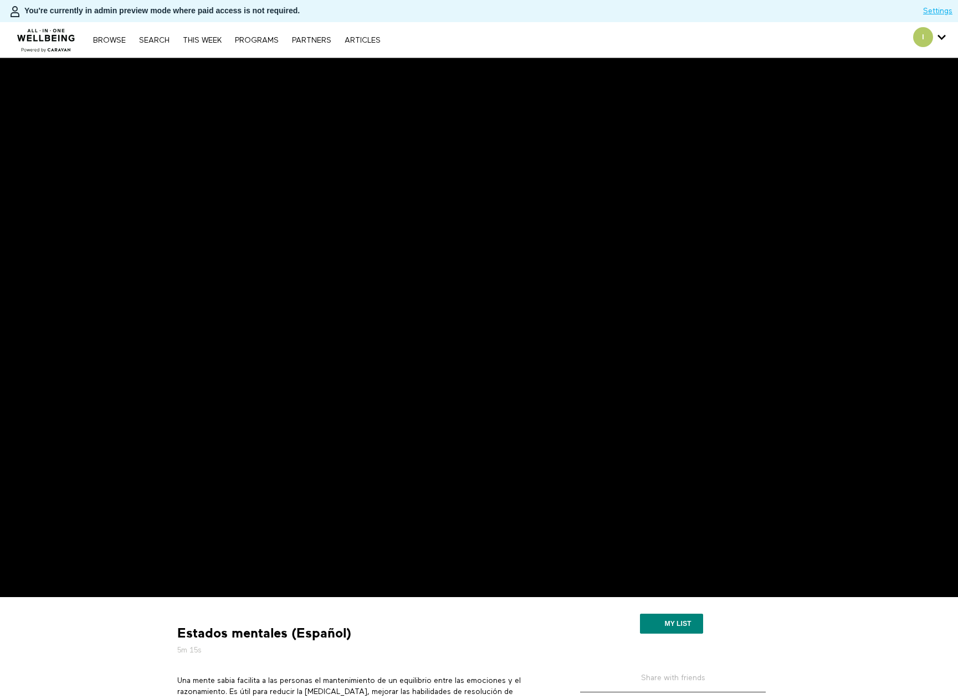
scroll to position [111, 0]
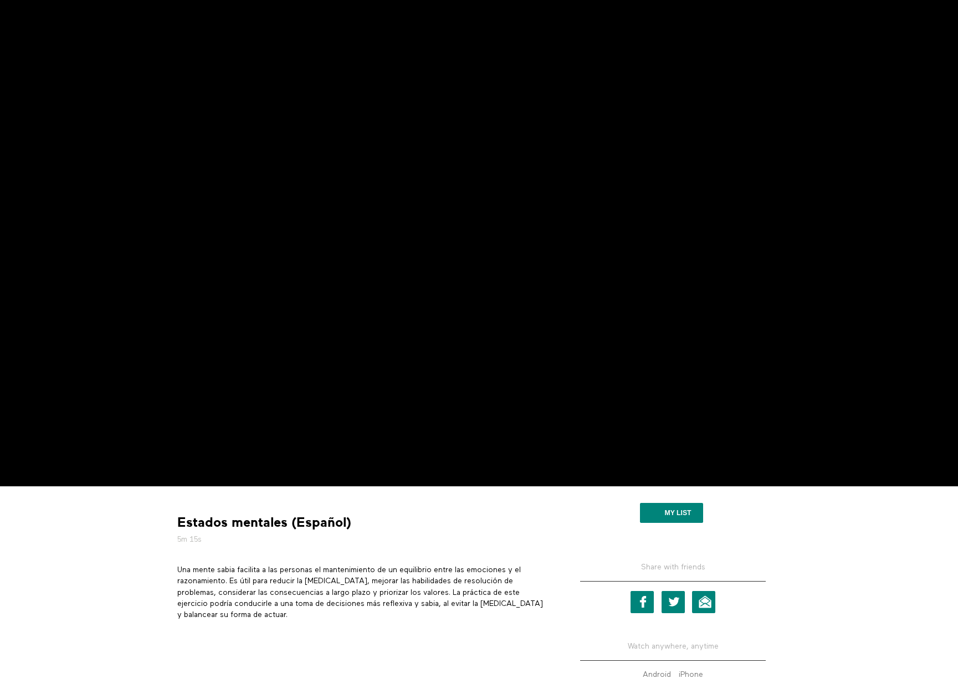
click at [356, 592] on p "Una mente sabia facilita a las personas el mantenimiento de un equilibrio entre…" at bounding box center [362, 592] width 371 height 56
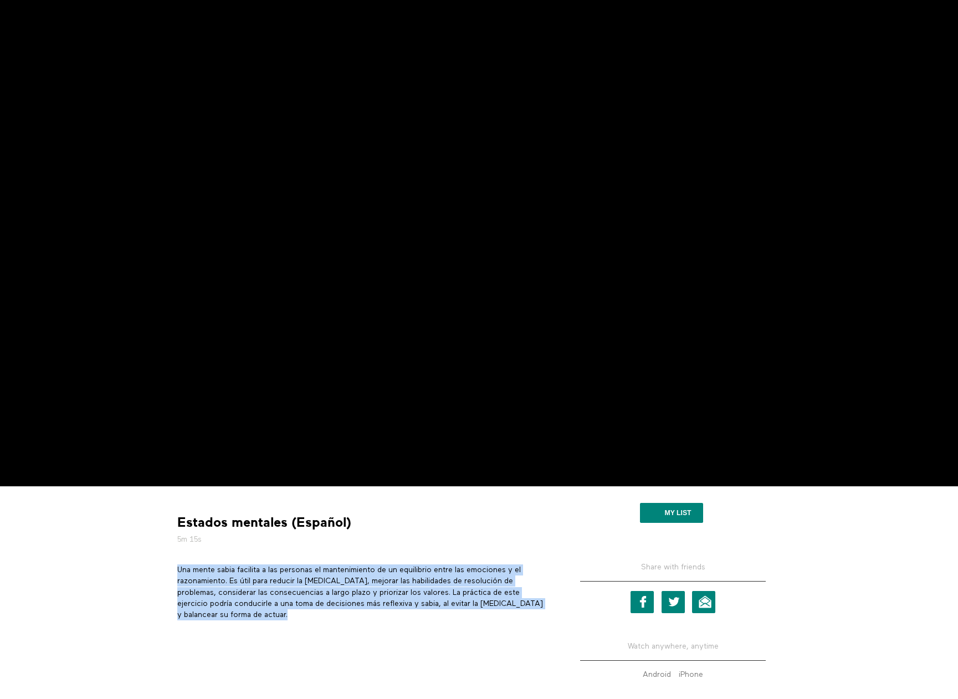
click at [356, 592] on p "Una mente sabia facilita a las personas el mantenimiento de un equilibrio entre…" at bounding box center [362, 592] width 371 height 56
copy div "Una mente sabia facilita a las personas el mantenimiento de un equilibrio entre…"
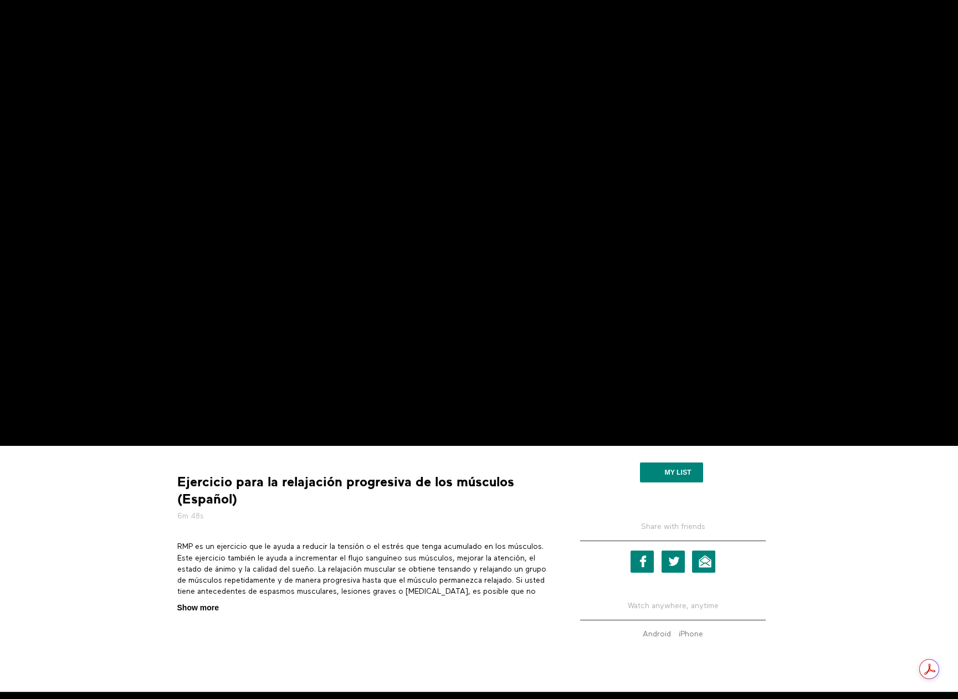
scroll to position [166, 0]
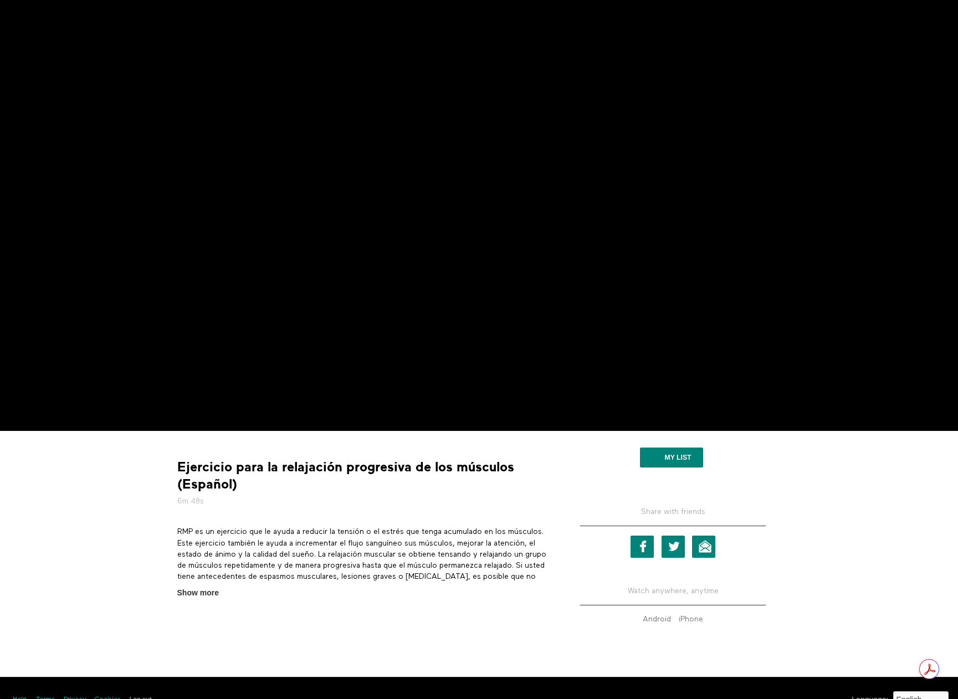
click at [312, 543] on p "RMP es un ejercicio que le ayuda a reducir la tensión o el estrés que tenga acu…" at bounding box center [362, 571] width 371 height 90
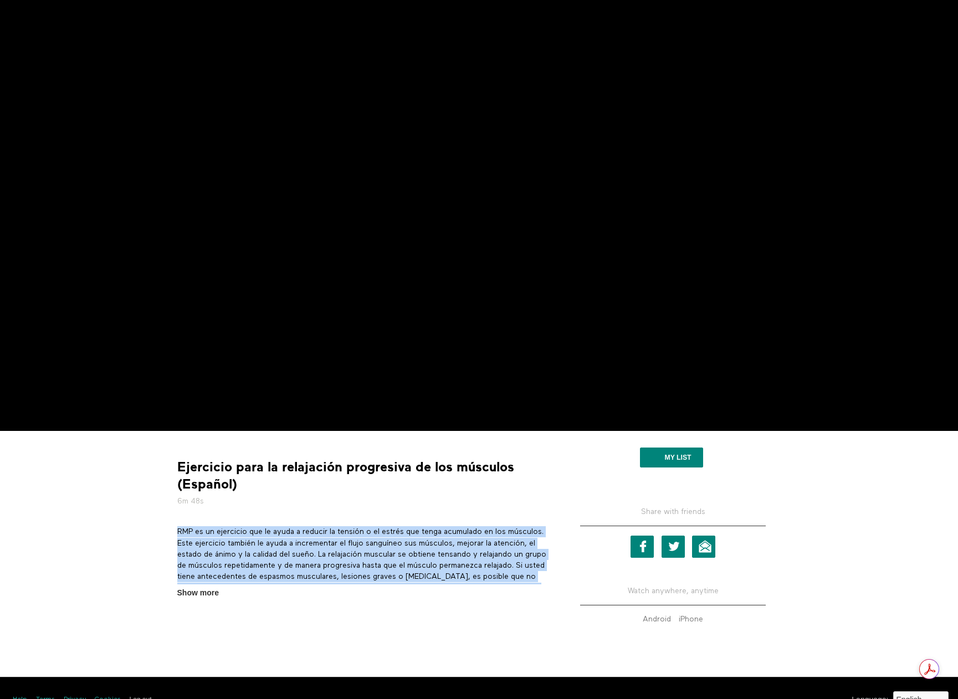
click at [312, 543] on p "RMP es un ejercicio que le ayuda a reducir la tensión o el estrés que tenga acu…" at bounding box center [362, 571] width 371 height 90
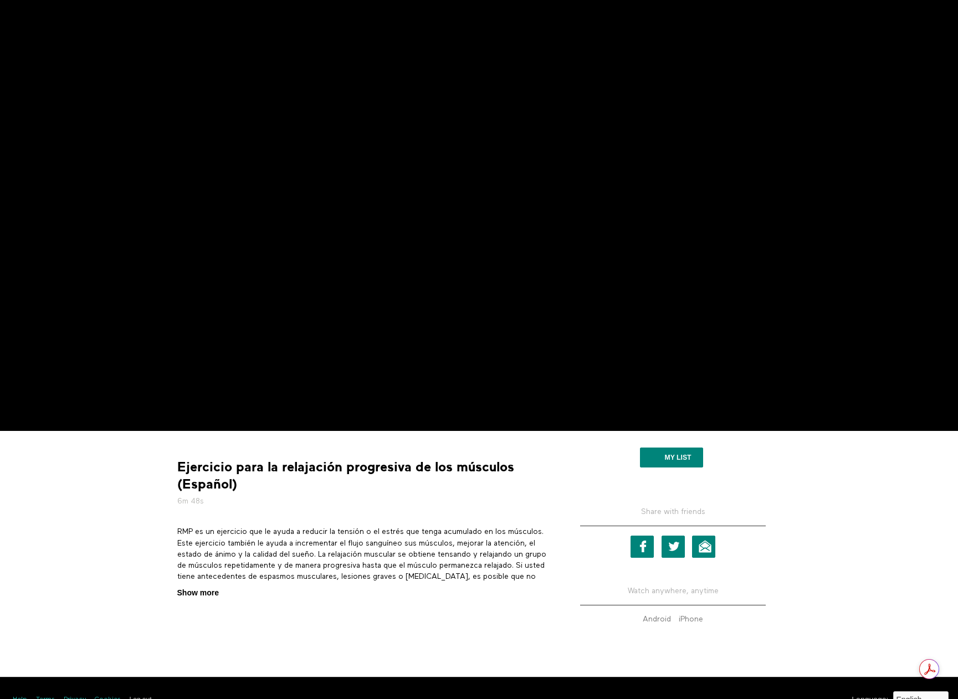
click at [218, 593] on span "Show more" at bounding box center [198, 593] width 42 height 12
click at [0, 0] on input "Show more Show less" at bounding box center [0, 0] width 0 height 0
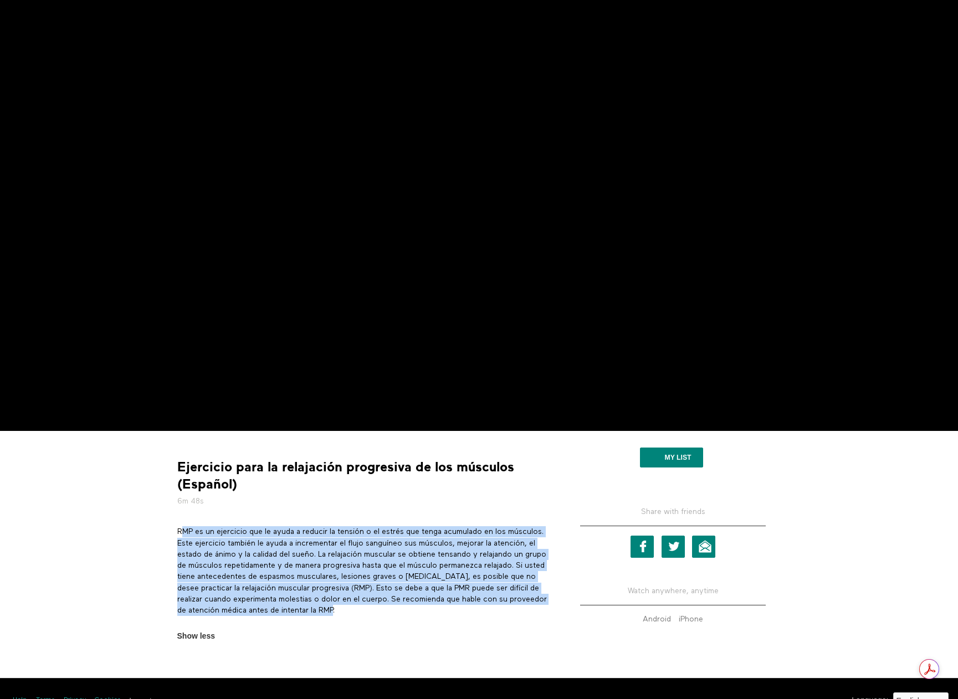
drag, startPoint x: 385, startPoint y: 610, endPoint x: 184, endPoint y: 533, distance: 215.0
click at [184, 533] on p "RMP es un ejercicio que le ayuda a reducir la tensión o el estrés que tenga acu…" at bounding box center [362, 571] width 371 height 90
click at [186, 531] on p "RMP es un ejercicio que le ayuda a reducir la tensión o el estrés que tenga acu…" at bounding box center [362, 571] width 371 height 90
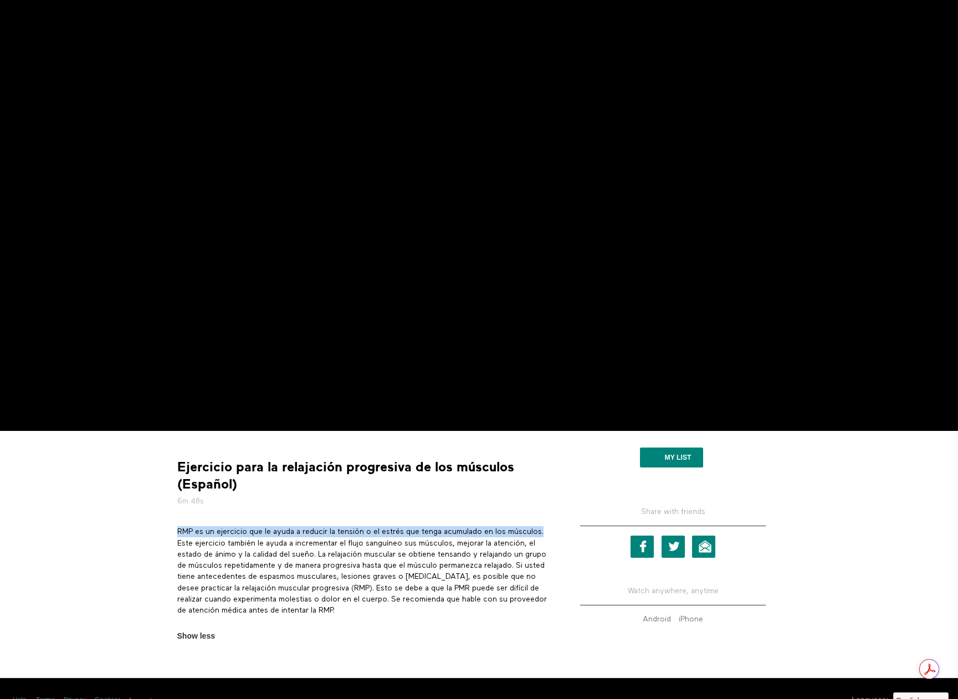
drag, startPoint x: 178, startPoint y: 529, endPoint x: 548, endPoint y: 534, distance: 369.4
click at [548, 534] on p "RMP es un ejercicio que le ayuda a reducir la tensión o el estrés que tenga acu…" at bounding box center [362, 571] width 371 height 90
copy p "RMP es un ejercicio que le ayuda a reducir la tensión o el estrés que tenga acu…"
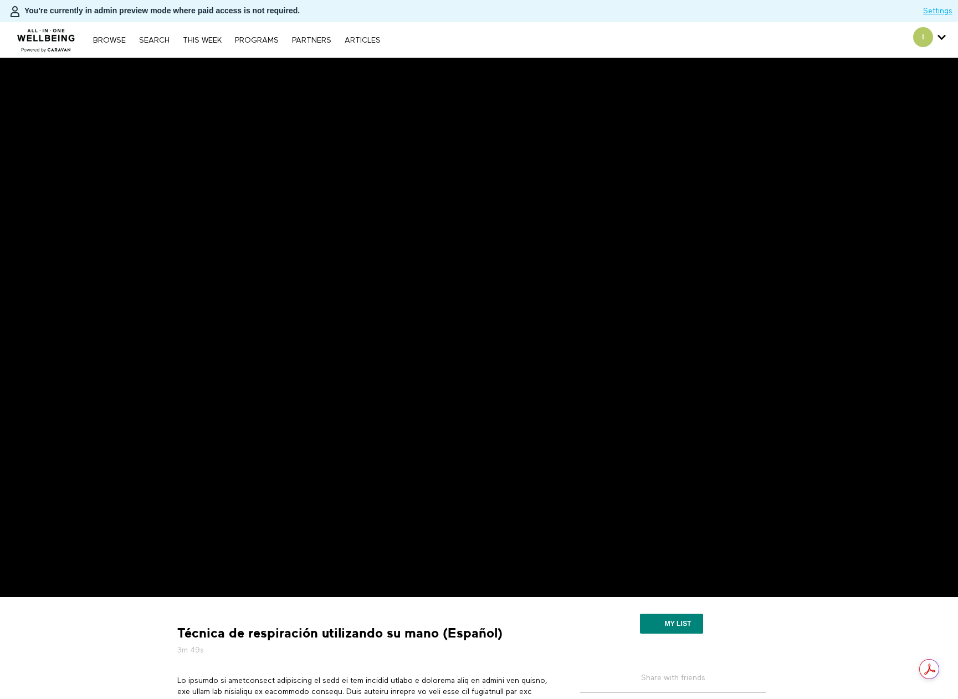
scroll to position [55, 0]
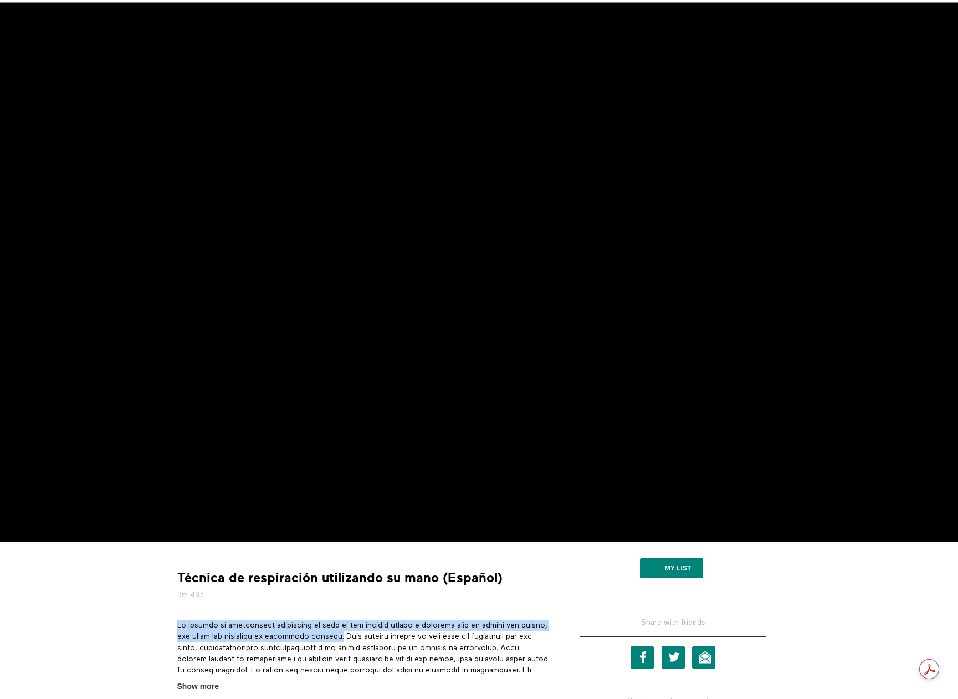
drag, startPoint x: 344, startPoint y: 637, endPoint x: 173, endPoint y: 624, distance: 171.6
click at [173, 624] on section "Show more Show less" at bounding box center [362, 656] width 379 height 73
copy p "La técnica de respiración utilizando su mano es una técnica rápida y sencilla p…"
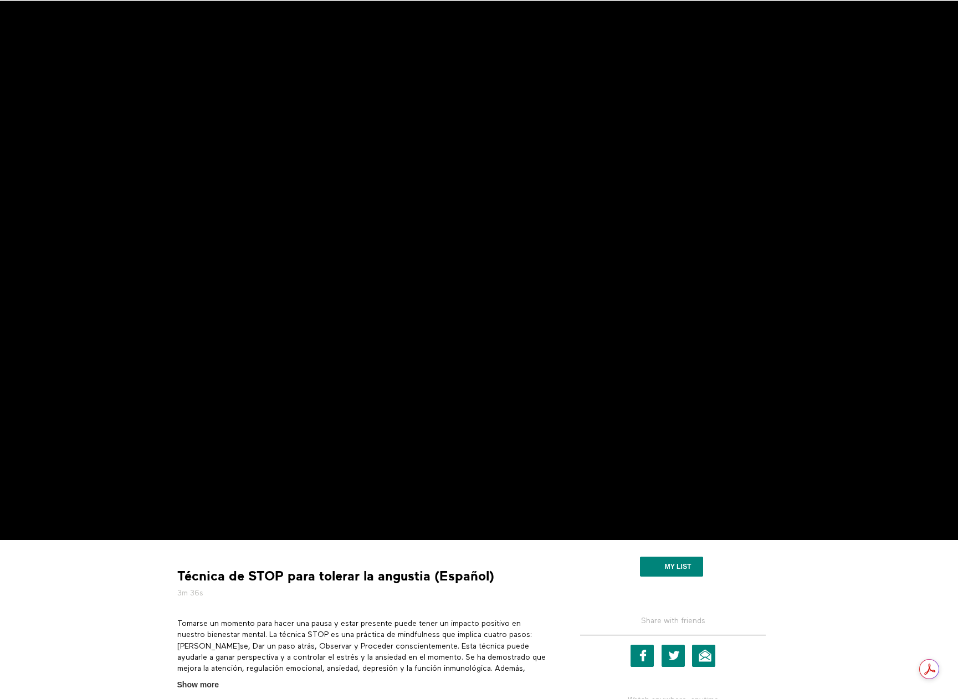
scroll to position [111, 0]
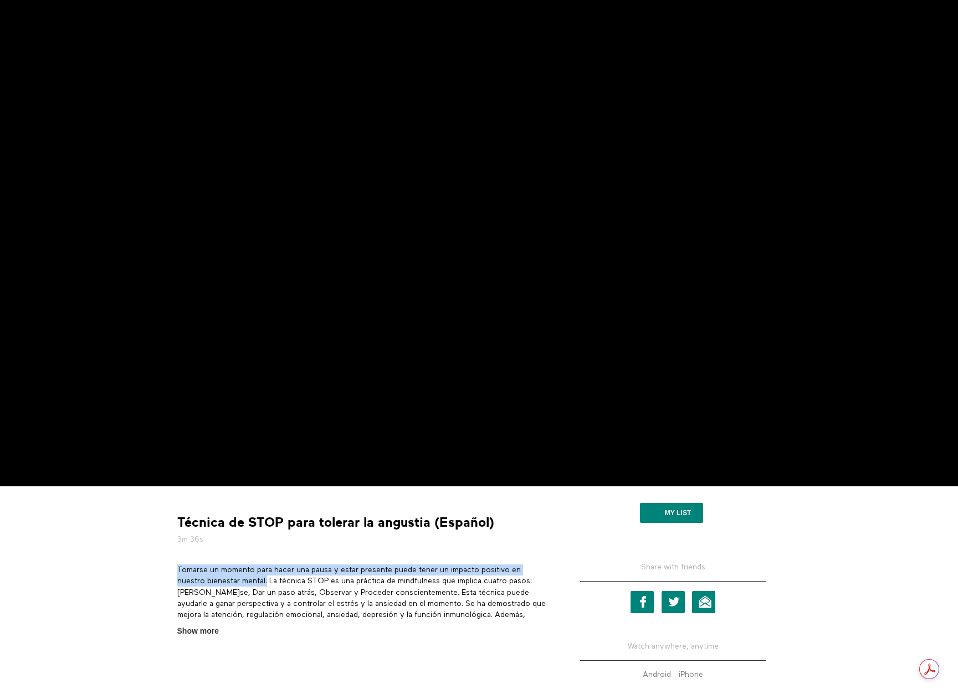
drag, startPoint x: 268, startPoint y: 579, endPoint x: 173, endPoint y: 570, distance: 95.1
click at [173, 570] on section "Tomarse un momento para hacer una pausa y estar presente puede tener un impacto…" at bounding box center [362, 600] width 379 height 73
copy p "Tomarse un momento para hacer una pausa y estar presente puede tener un impacto…"
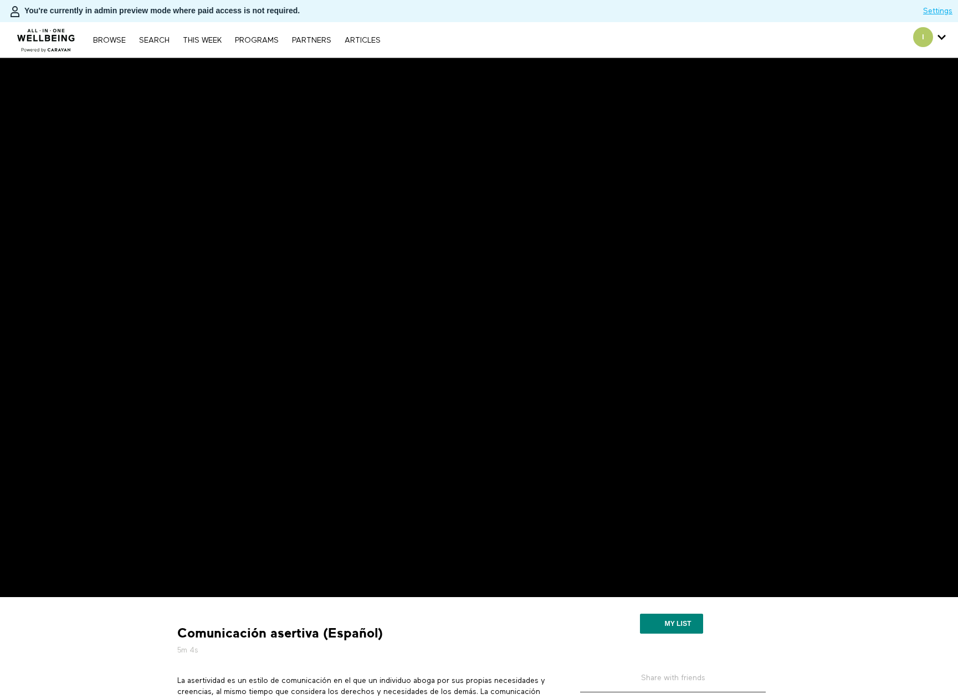
scroll to position [111, 0]
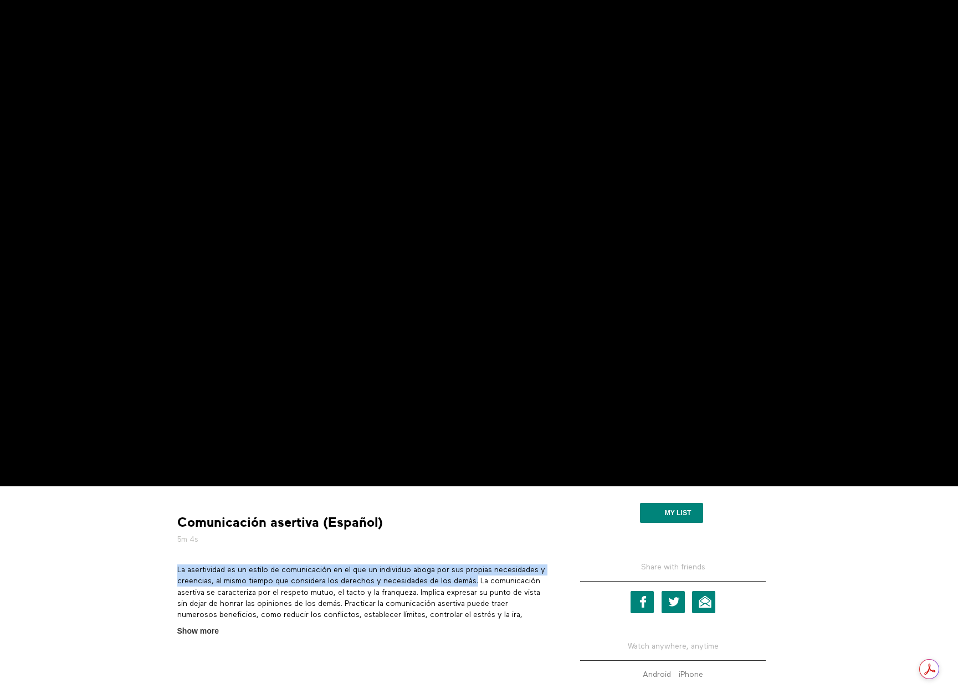
drag, startPoint x: 488, startPoint y: 582, endPoint x: 175, endPoint y: 570, distance: 313.7
click at [175, 570] on section "La asertividad es un estilo de comunicación en el que un individuo aboga por su…" at bounding box center [362, 600] width 379 height 73
copy p "La asertividad es un estilo de comunicación en el que un individuo aboga por su…"
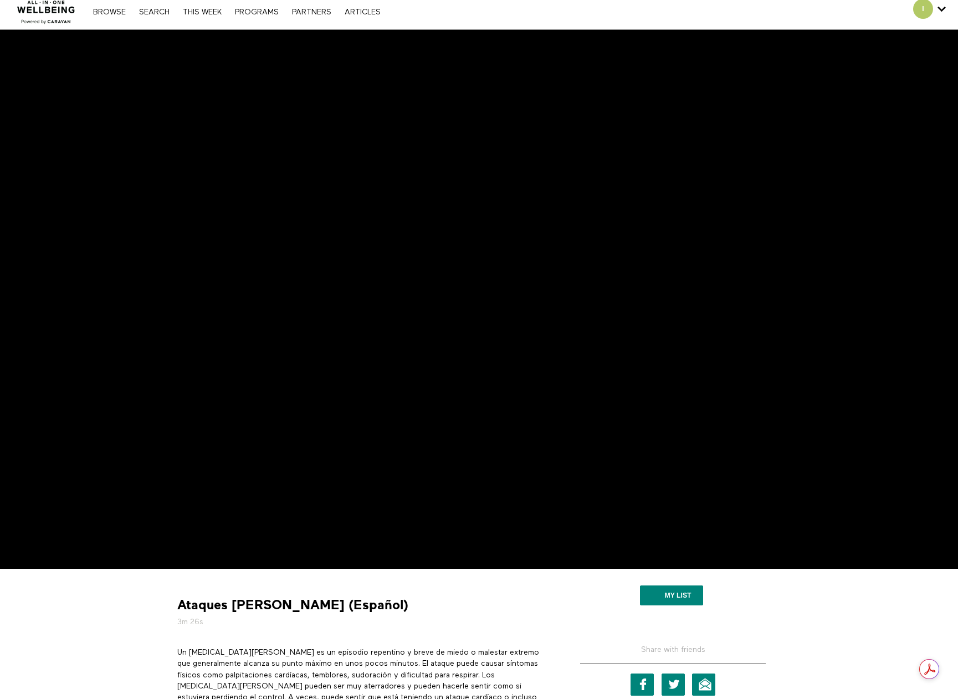
scroll to position [111, 0]
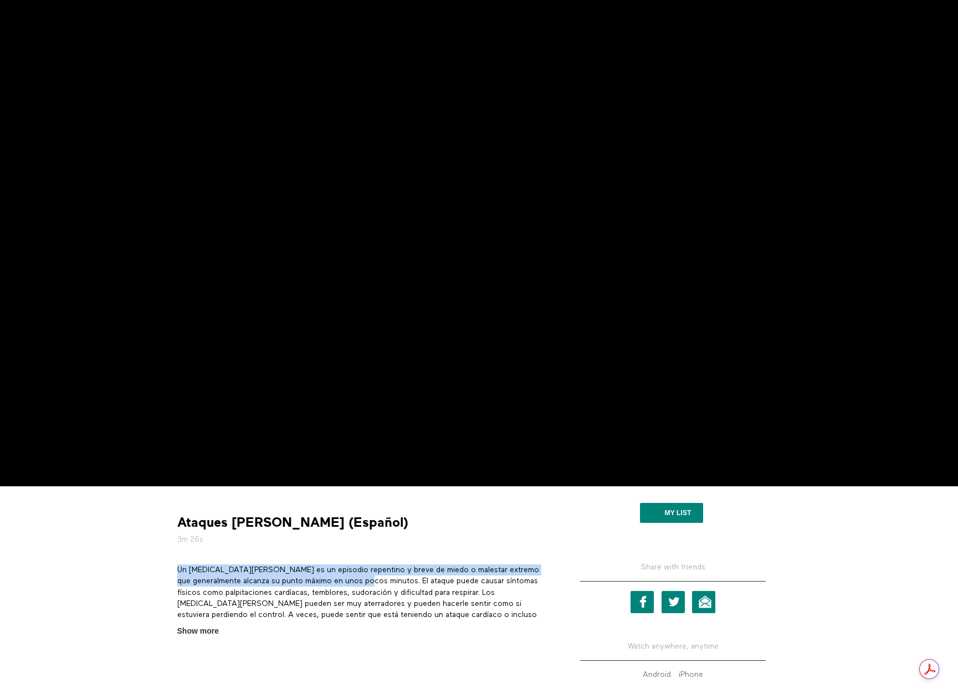
drag, startPoint x: 355, startPoint y: 581, endPoint x: 173, endPoint y: 568, distance: 182.1
click at [173, 568] on section "Un ataque de pánico es un episodio repentino y breve de miedo o malestar extrem…" at bounding box center [362, 600] width 379 height 73
copy p "Un ataque de pánico es un episodio repentino y breve de miedo o malestar extrem…"
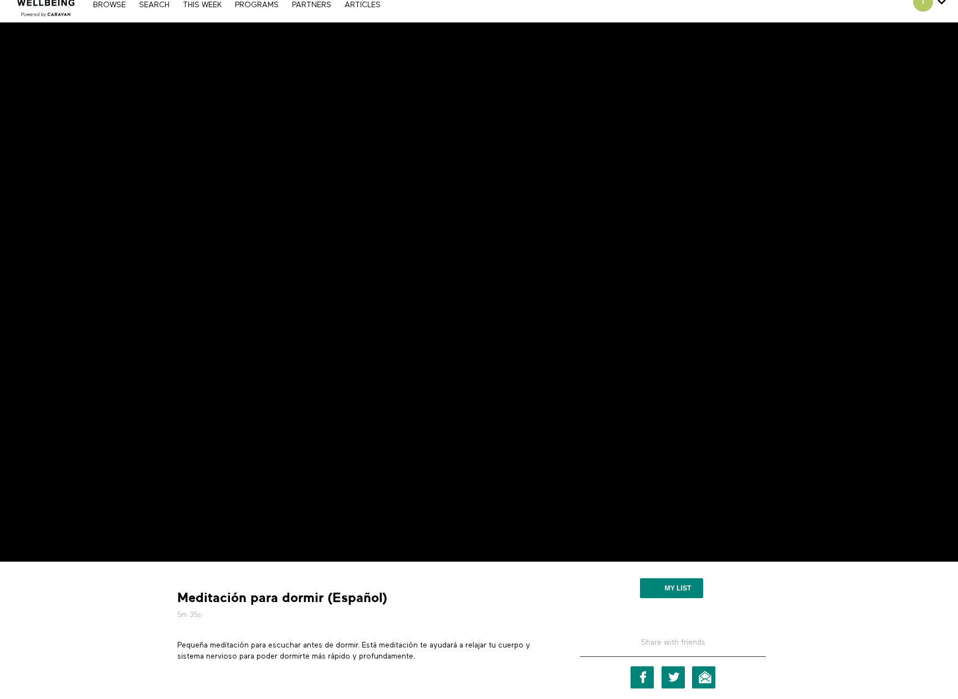
scroll to position [55, 0]
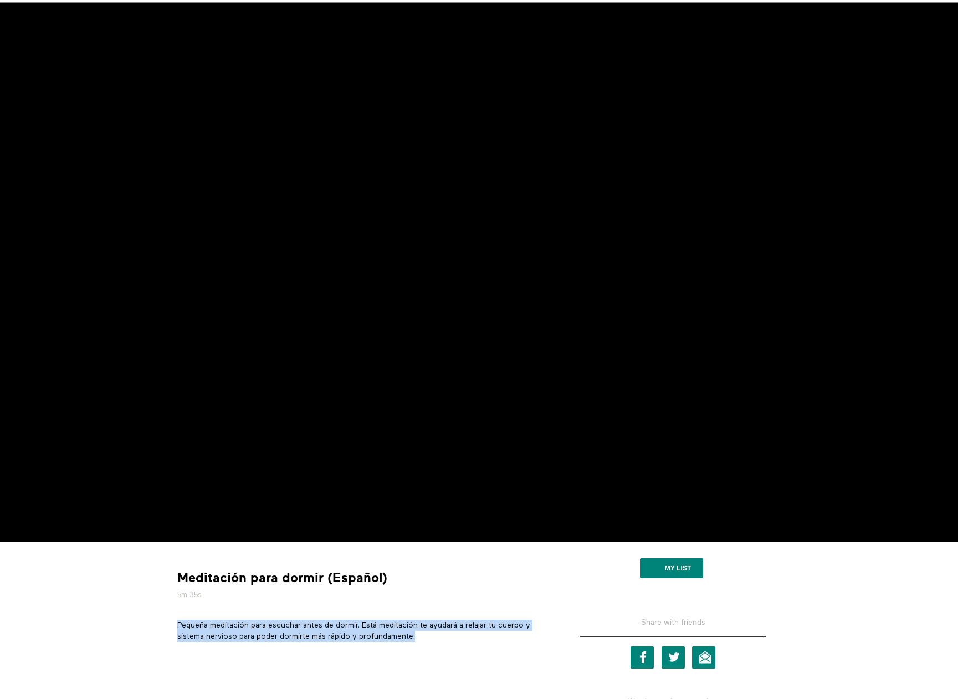
drag, startPoint x: 438, startPoint y: 637, endPoint x: 176, endPoint y: 627, distance: 262.1
click at [176, 627] on section "Pequeña meditación para escuchar antes de dormir. Está meditación te ayudará a …" at bounding box center [362, 635] width 379 height 30
copy p "Pequeña meditación para escuchar antes de dormir. Está meditación te ayudará a …"
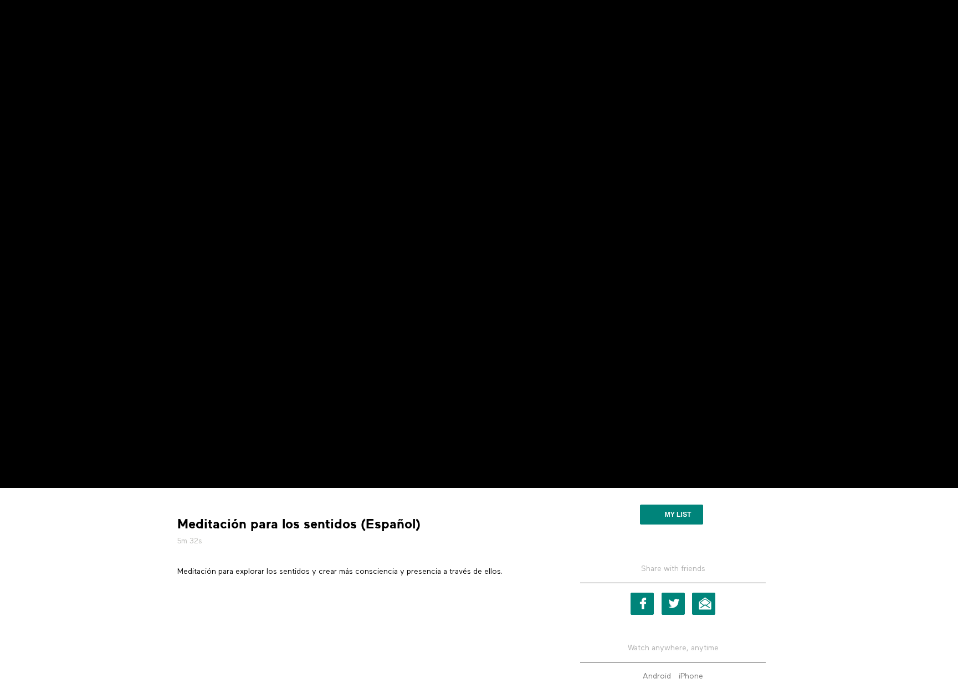
scroll to position [111, 0]
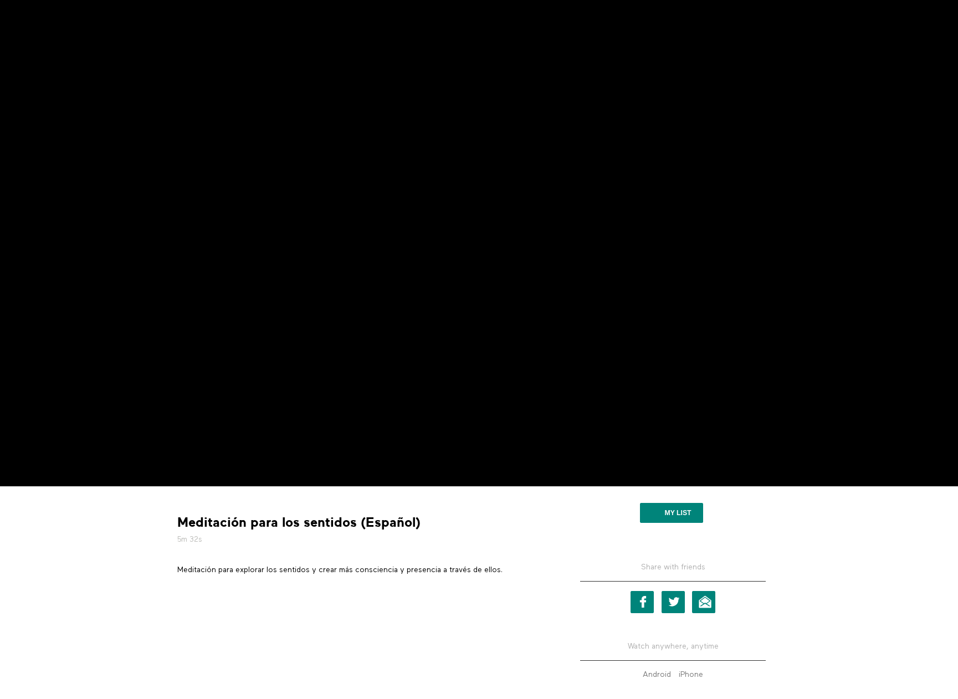
click at [440, 567] on p "Meditación para explorar los sentidos y crear más consciencia y presencia a tra…" at bounding box center [362, 569] width 371 height 11
copy div "Meditación para explorar los sentidos y crear más consciencia y presencia a tra…"
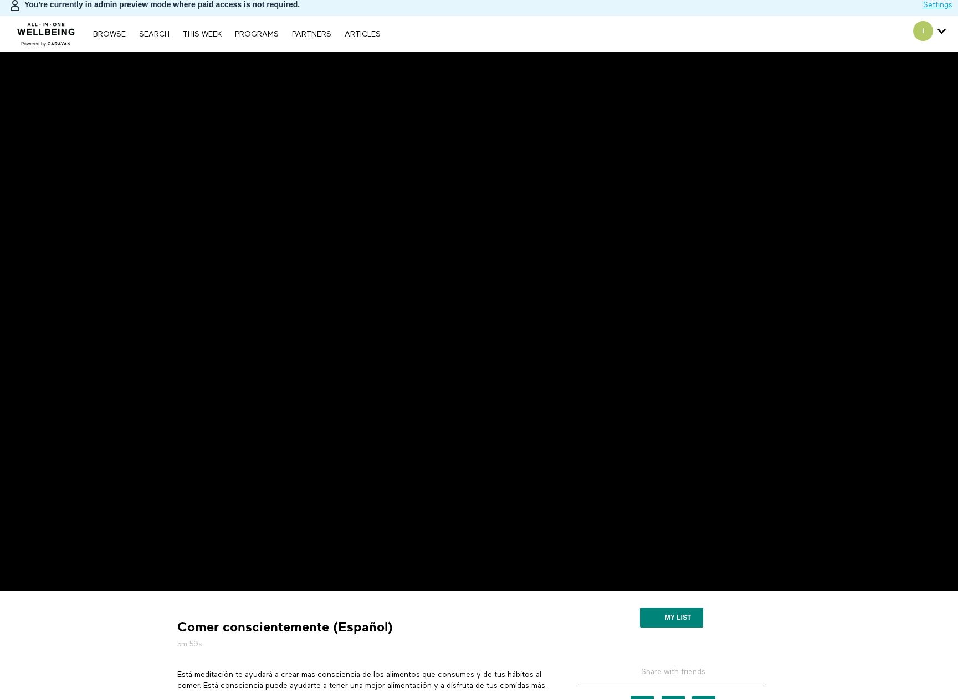
scroll to position [111, 0]
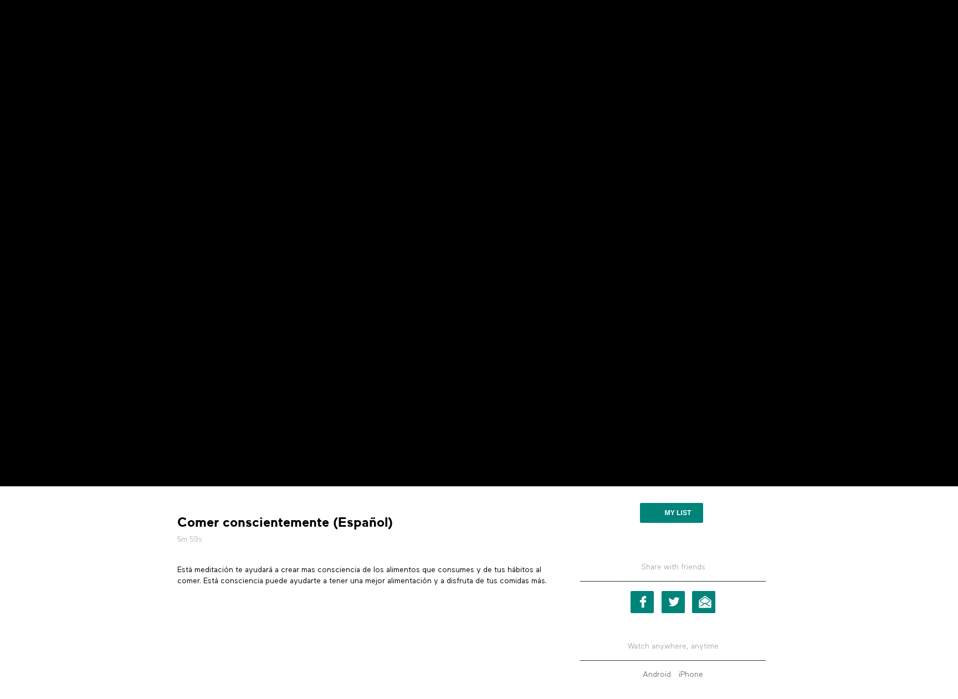
click at [370, 568] on p "Está meditación te ayudará a crear mas consciencia de los alimentos que consume…" at bounding box center [362, 575] width 371 height 23
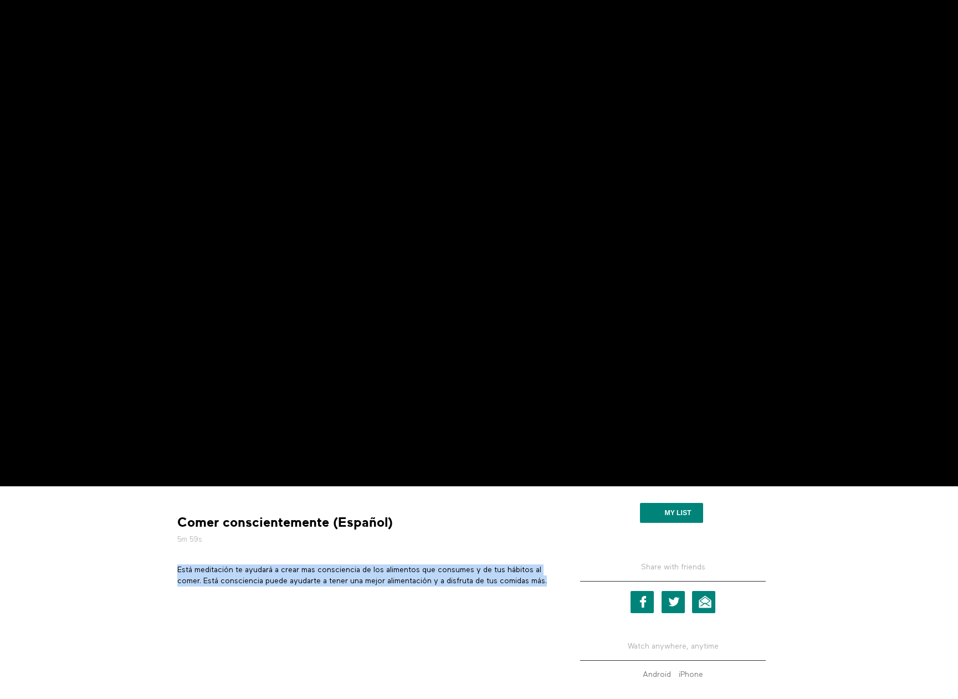
click at [370, 568] on p "Está meditación te ayudará a crear mas consciencia de los alimentos que consume…" at bounding box center [362, 575] width 371 height 23
copy div "Está meditación te ayudará a crear mas consciencia de los alimentos que consume…"
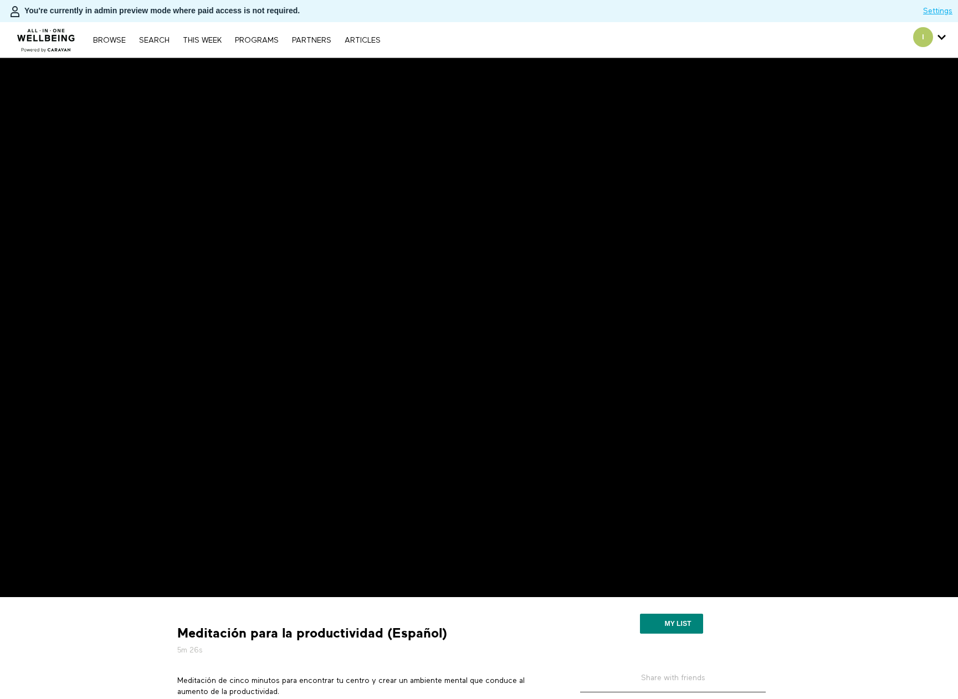
scroll to position [55, 0]
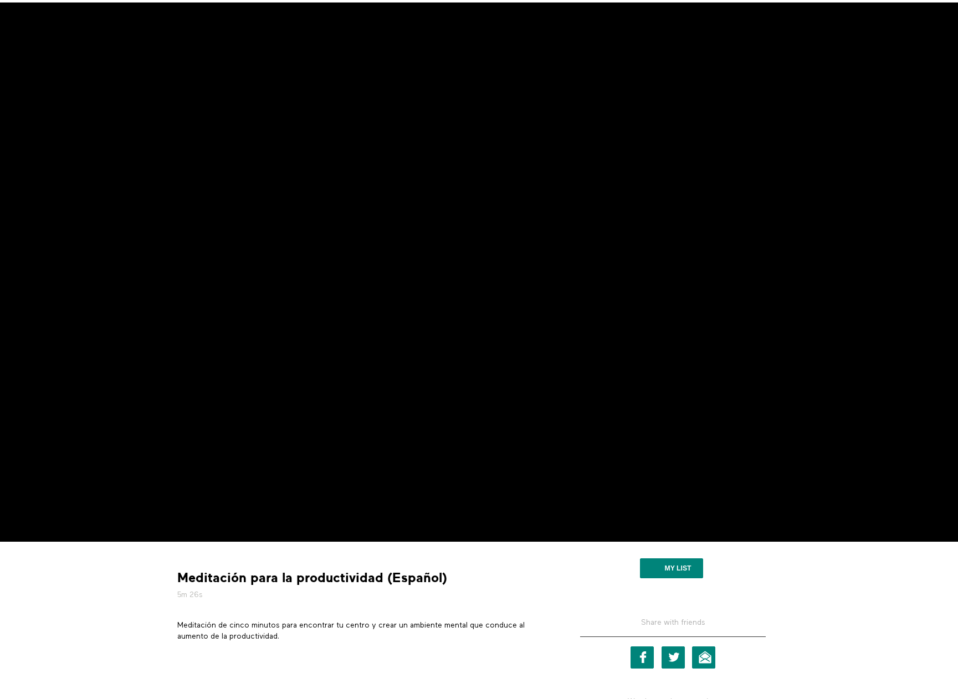
click at [271, 622] on p "Meditación de cinco minutos para encontrar tu centro y crear un ambiente mental…" at bounding box center [362, 631] width 371 height 23
copy div "Meditación de cinco minutos para encontrar tu centro y crear un ambiente mental…"
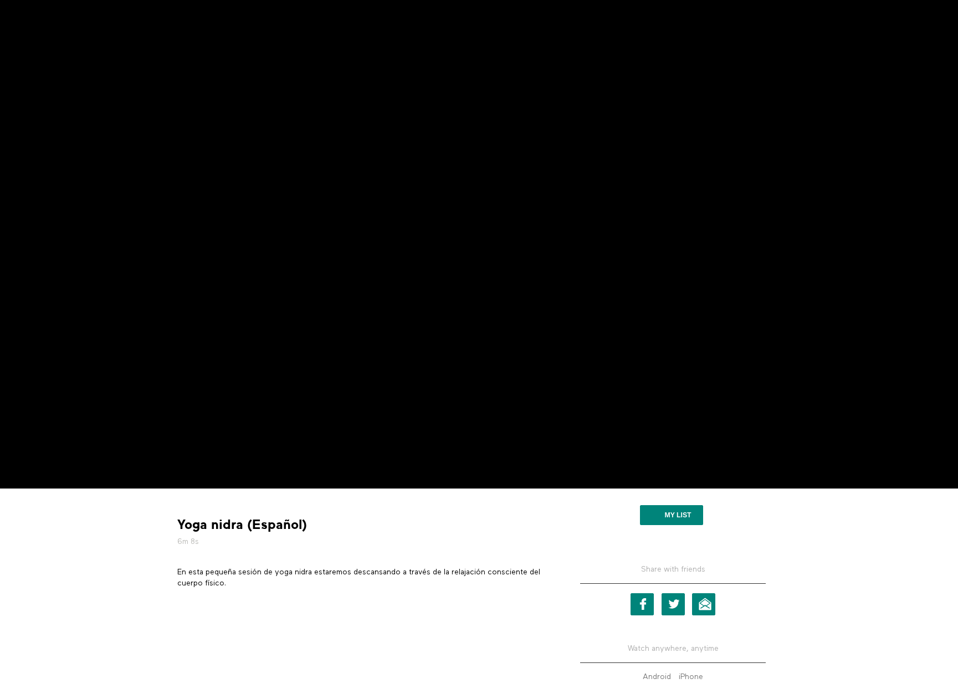
scroll to position [111, 0]
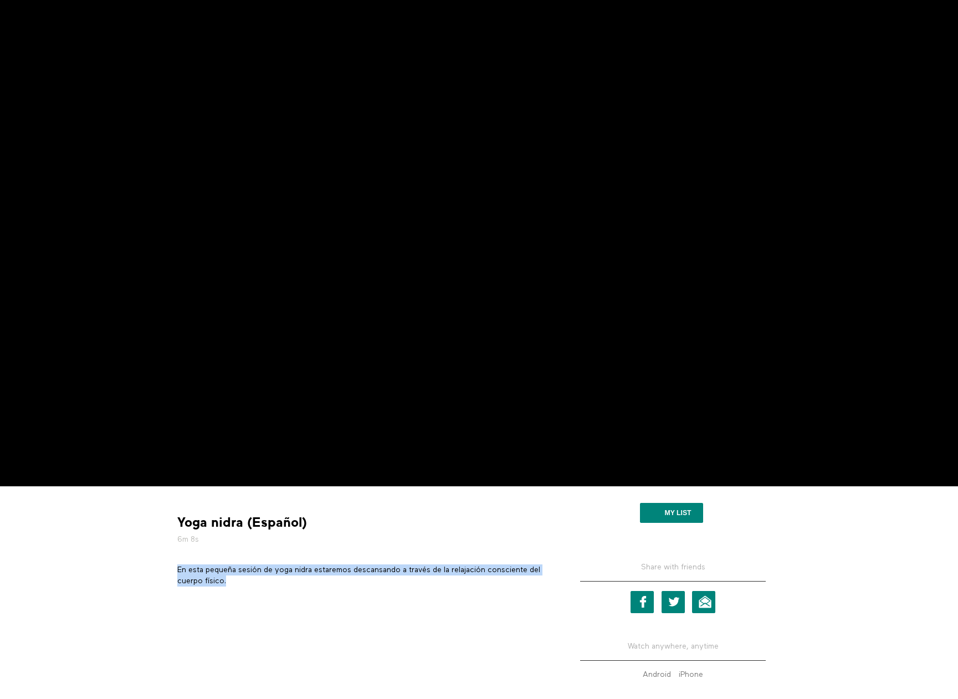
drag, startPoint x: 238, startPoint y: 578, endPoint x: 178, endPoint y: 569, distance: 61.0
click at [178, 569] on p "En esta pequeña sesión de yoga nidra estaremos descansando a través de la relaj…" at bounding box center [362, 575] width 371 height 23
copy p "En esta pequeña sesión de yoga nidra estaremos descansando a través de la relaj…"
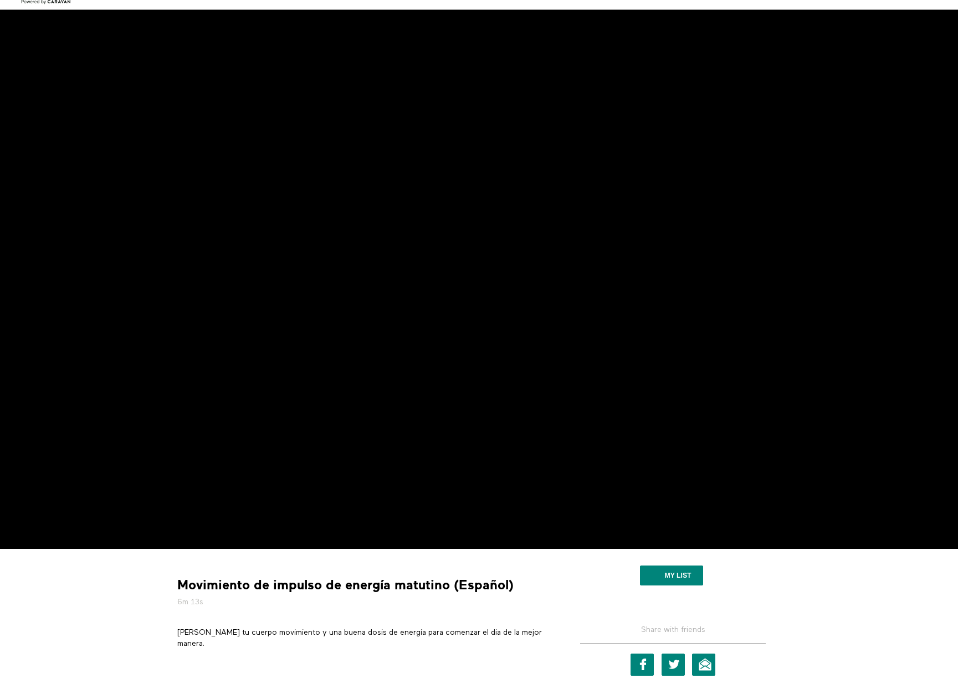
scroll to position [55, 0]
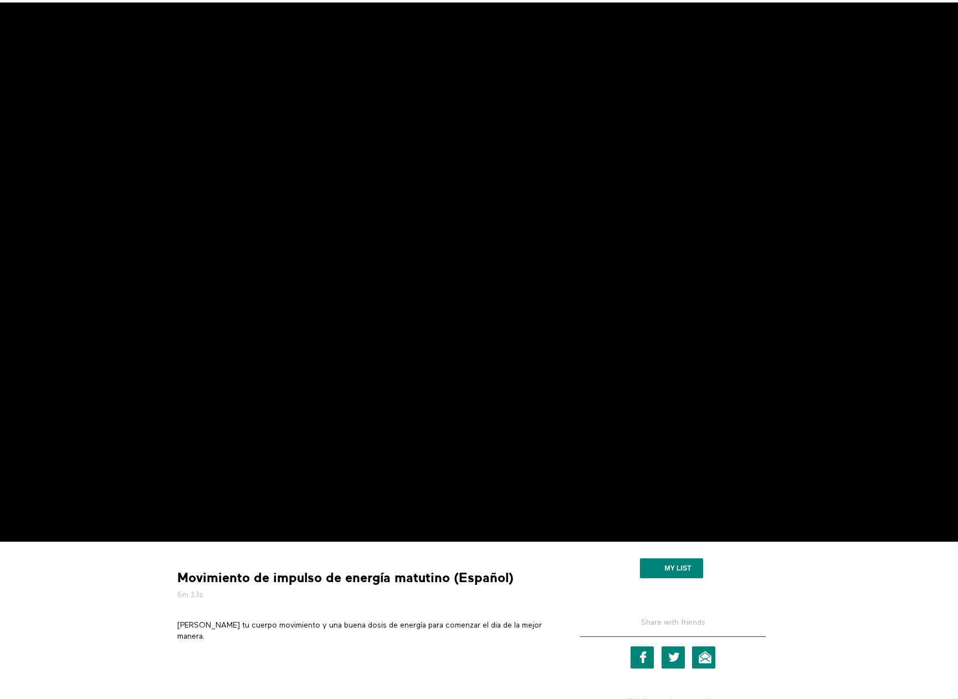
click at [275, 620] on div "Movimiento de impulso de energía matutino (Español) 6m 13s Dale tu cuerpo movim…" at bounding box center [363, 600] width 388 height 100
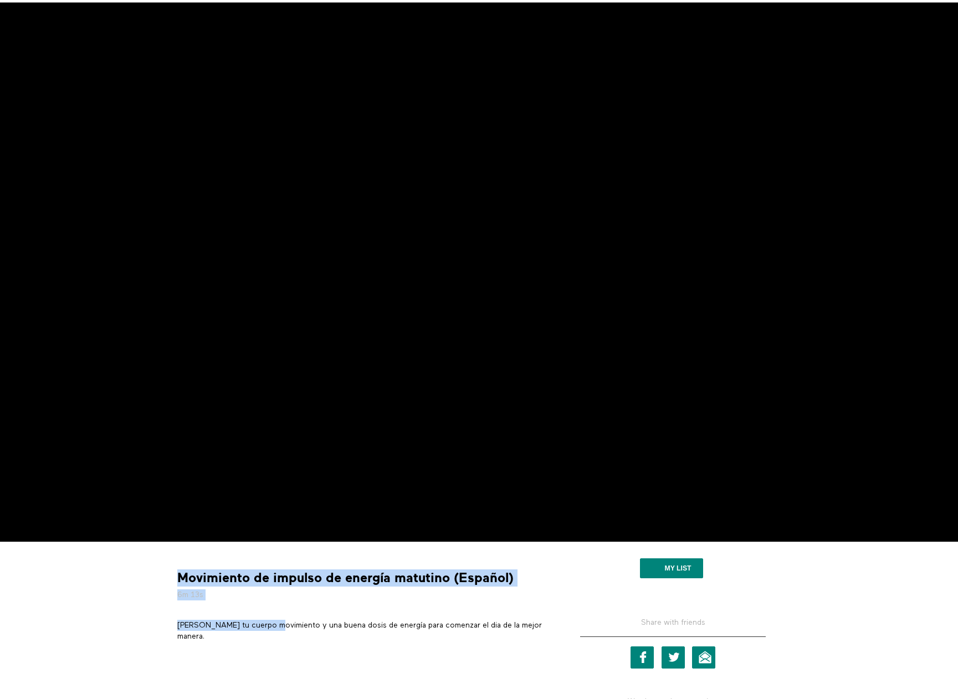
click at [274, 629] on p "Dale tu cuerpo movimiento y una buena dosis de energía para comenzar el dia de …" at bounding box center [362, 631] width 371 height 23
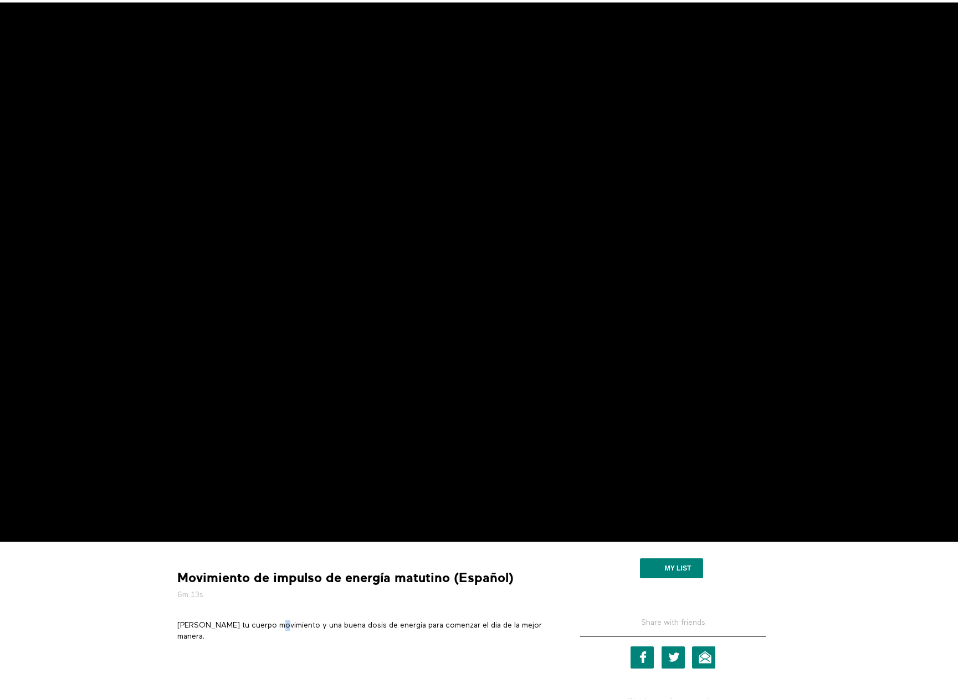
click at [274, 629] on p "Dale tu cuerpo movimiento y una buena dosis de energía para comenzar el dia de …" at bounding box center [362, 631] width 371 height 23
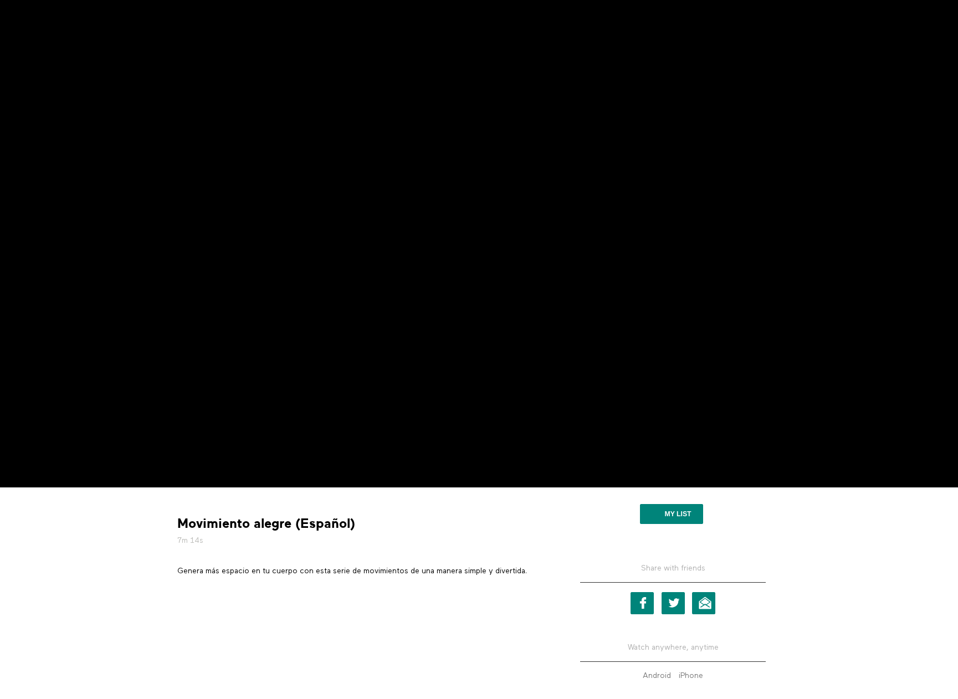
scroll to position [111, 0]
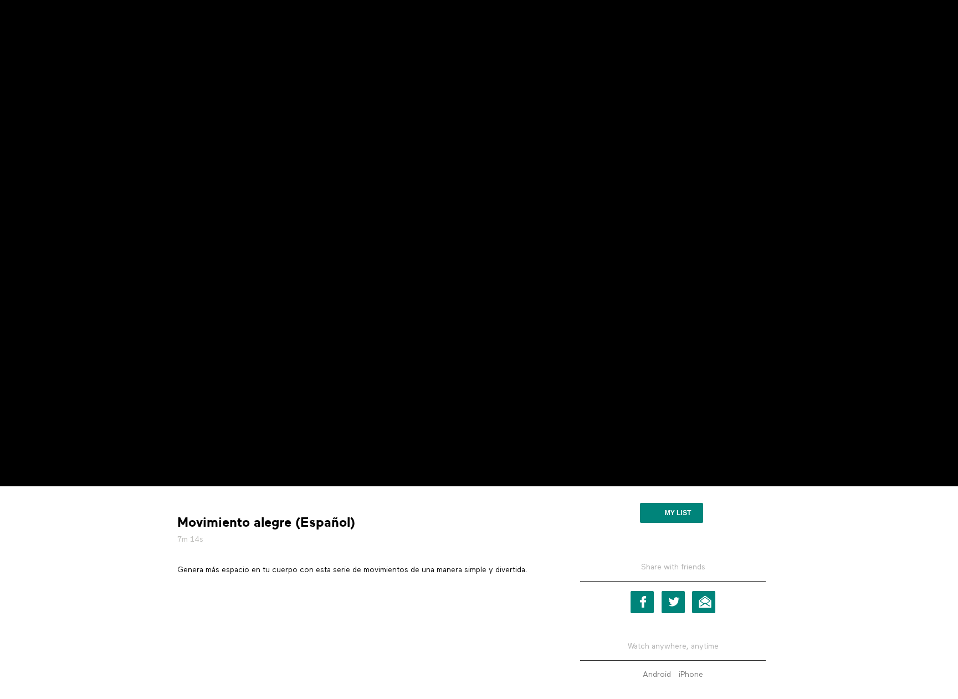
click at [325, 568] on p "Genera más espacio en tu cuerpo con esta serie de movimientos de una manera sim…" at bounding box center [362, 569] width 371 height 11
copy div "Genera más espacio en tu cuerpo con esta serie de movimientos de una manera sim…"
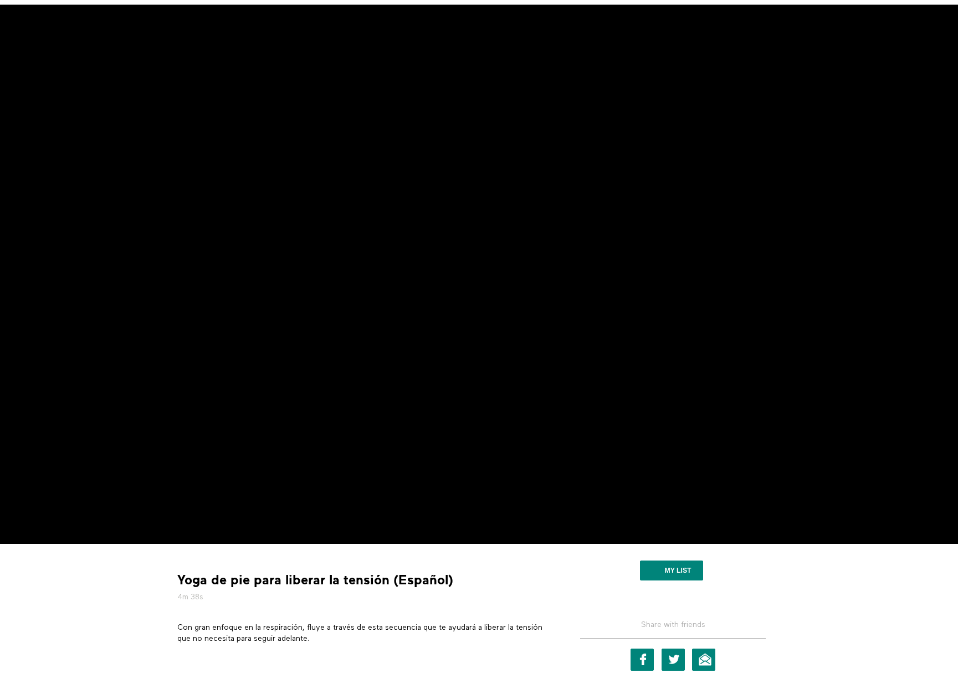
scroll to position [55, 0]
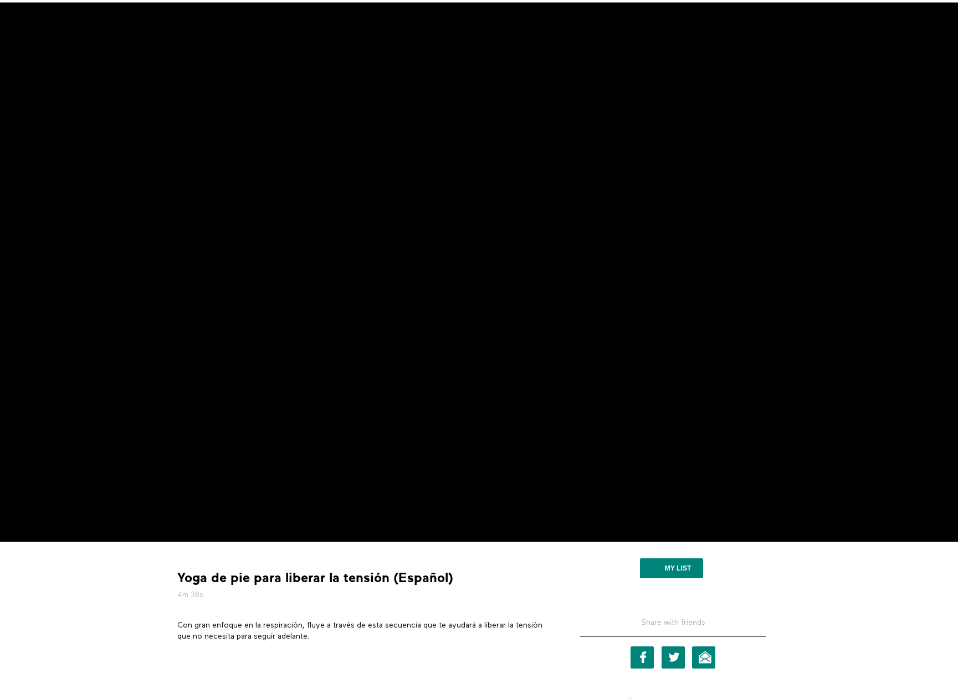
click at [260, 630] on p "Con gran enfoque en la respiración, fluye a través de esta secuencia que te ayu…" at bounding box center [362, 631] width 371 height 23
copy div "Con gran enfoque en la respiración, fluye a través de esta secuencia que te ayu…"
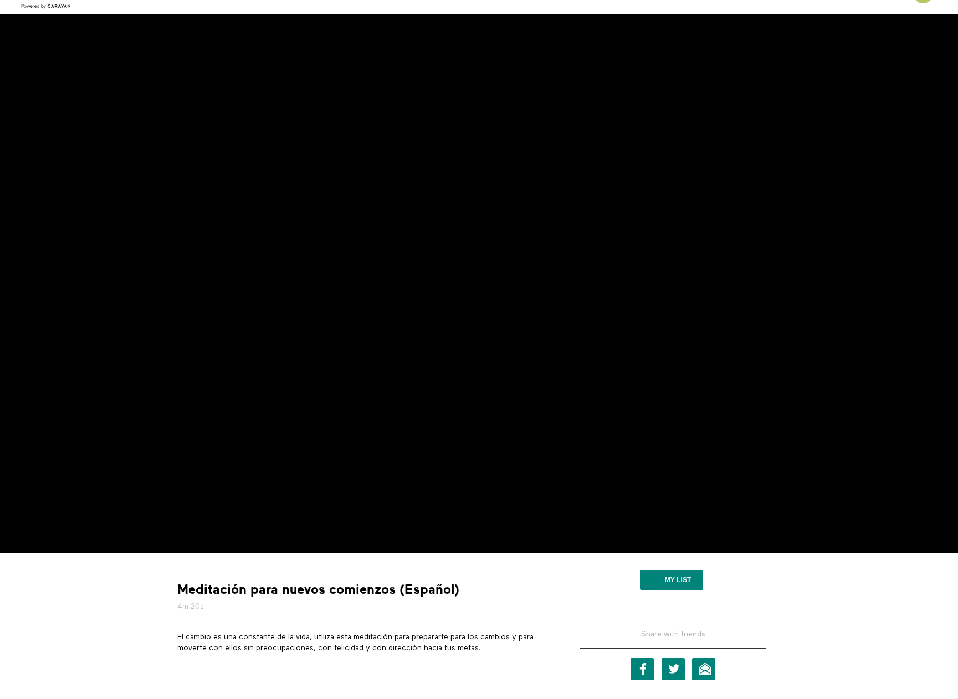
scroll to position [55, 0]
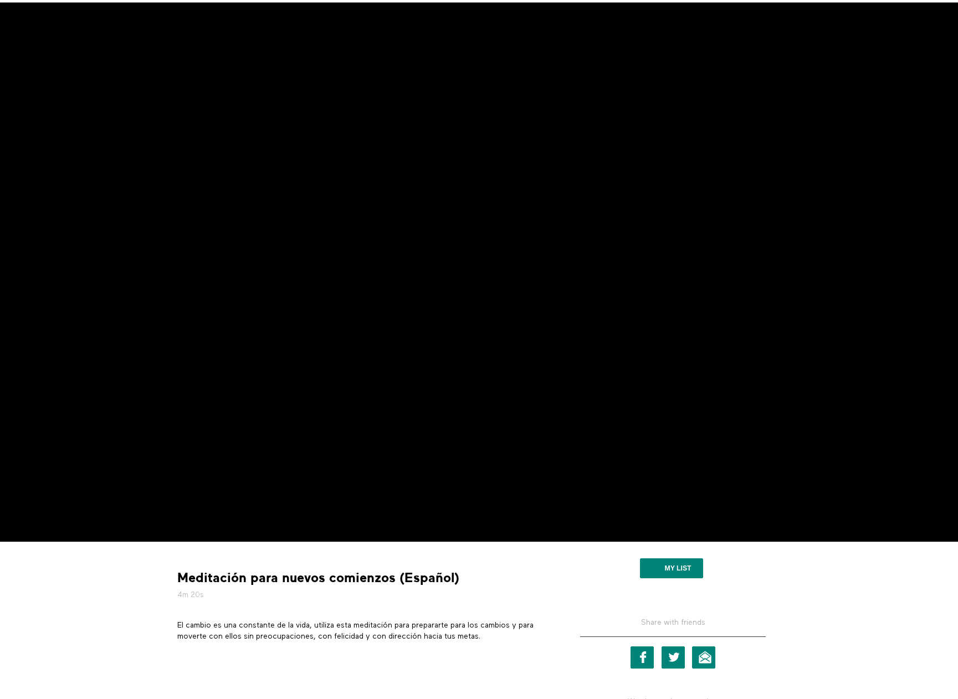
click at [384, 621] on p "El cambio es una constante de la vida, utiliza esta meditación para prepararte …" at bounding box center [362, 631] width 371 height 23
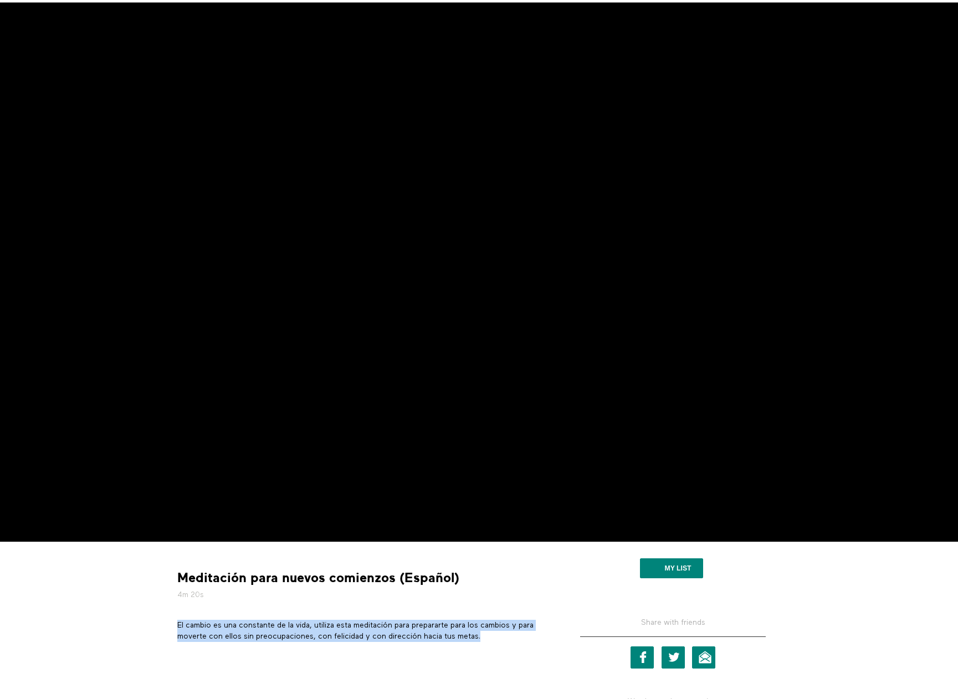
click at [384, 621] on p "El cambio es una constante de la vida, utiliza esta meditación para prepararte …" at bounding box center [362, 631] width 371 height 23
copy div "El cambio es una constante de la vida, utiliza esta meditación para prepararte …"
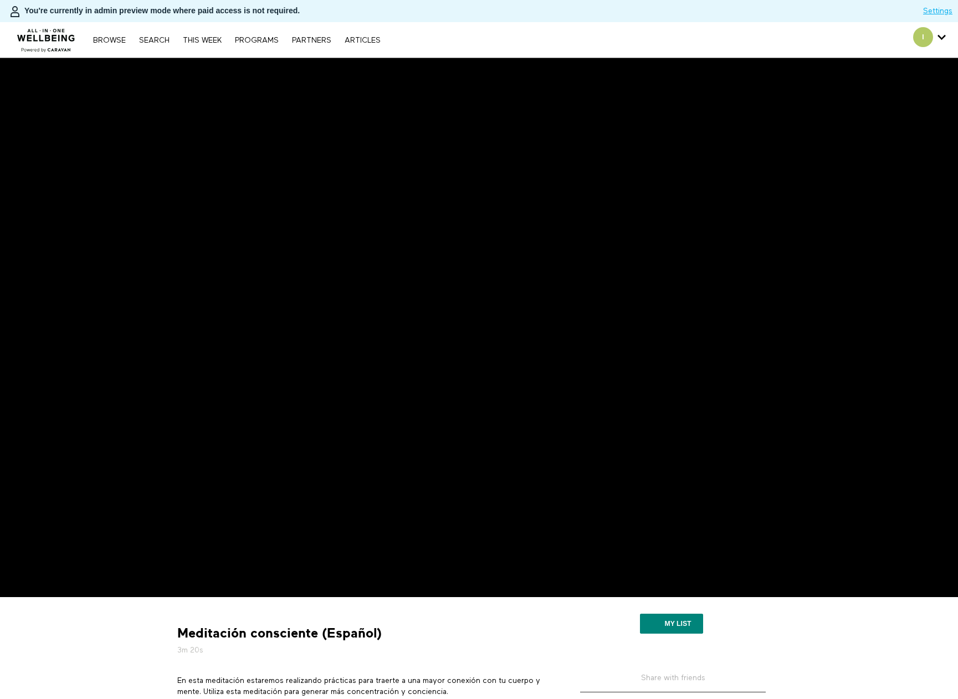
scroll to position [111, 0]
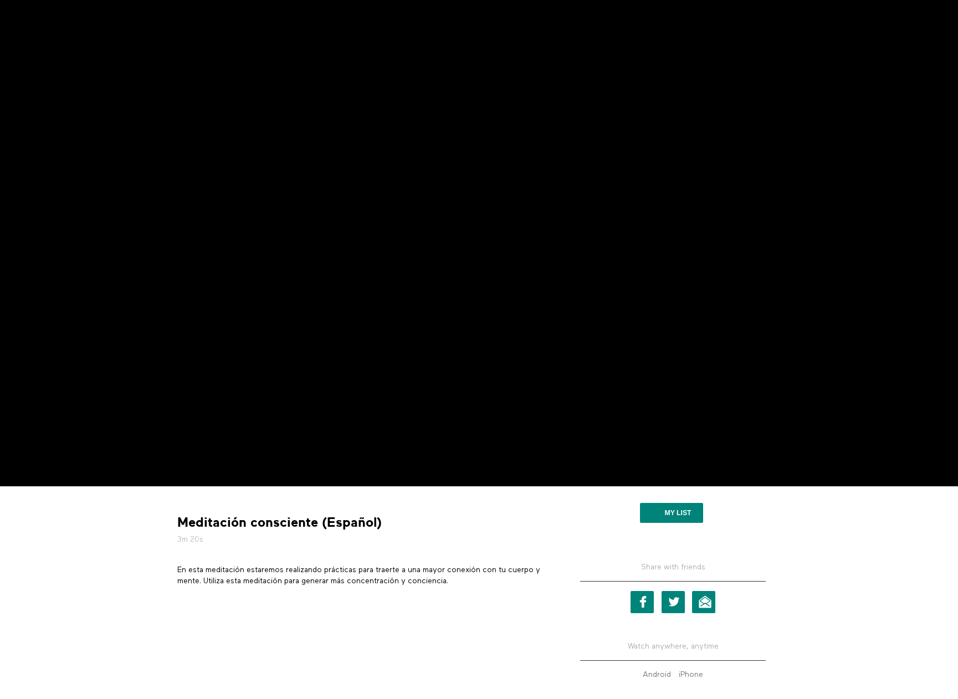
click at [385, 567] on p "En esta meditación estaremos realizando prácticas para traerte a una mayor cone…" at bounding box center [362, 575] width 371 height 23
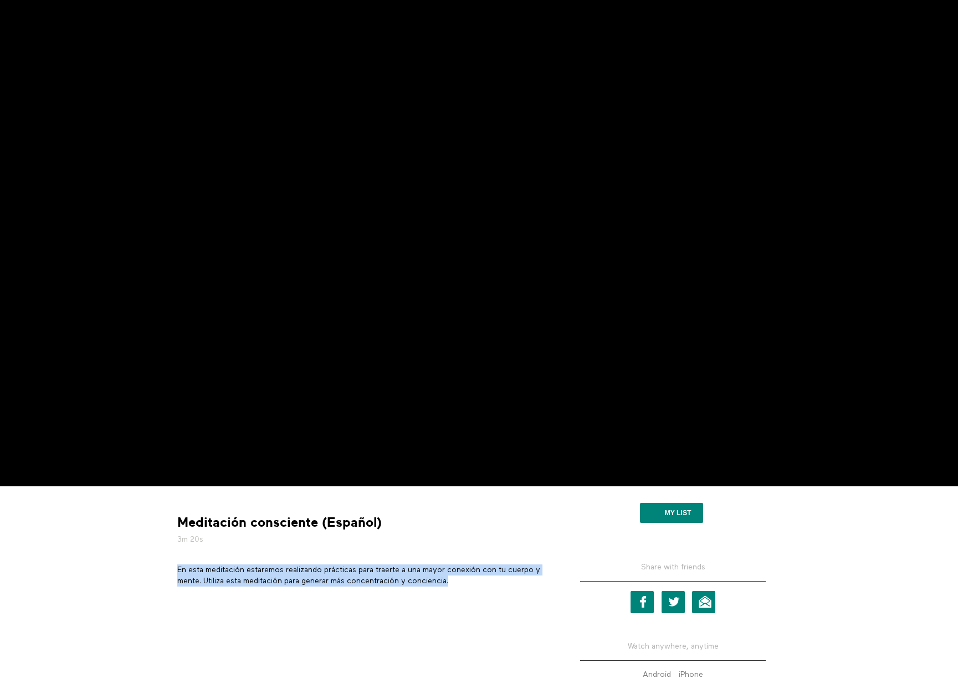
click at [385, 567] on p "En esta meditación estaremos realizando prácticas para traerte a una mayor cone…" at bounding box center [362, 575] width 371 height 23
copy div "En esta meditación estaremos realizando prácticas para traerte a una mayor cone…"
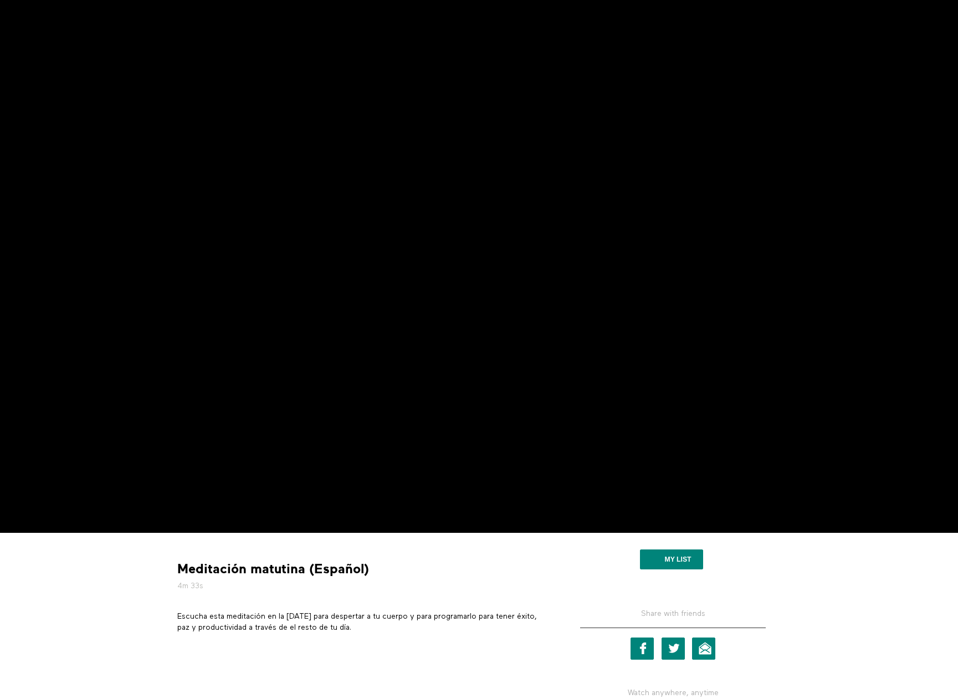
scroll to position [111, 0]
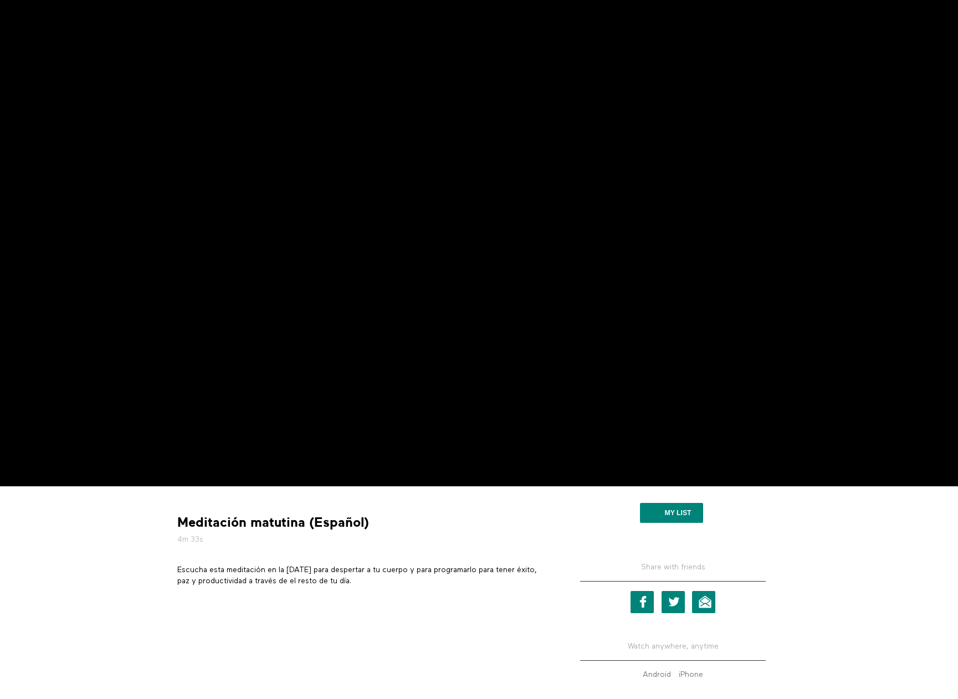
click at [306, 574] on p "Escucha esta meditación en la [DATE] para despertar a tu cuerpo y para programa…" at bounding box center [362, 575] width 371 height 23
copy div "Escucha esta meditación en la [DATE] para despertar a tu cuerpo y para programa…"
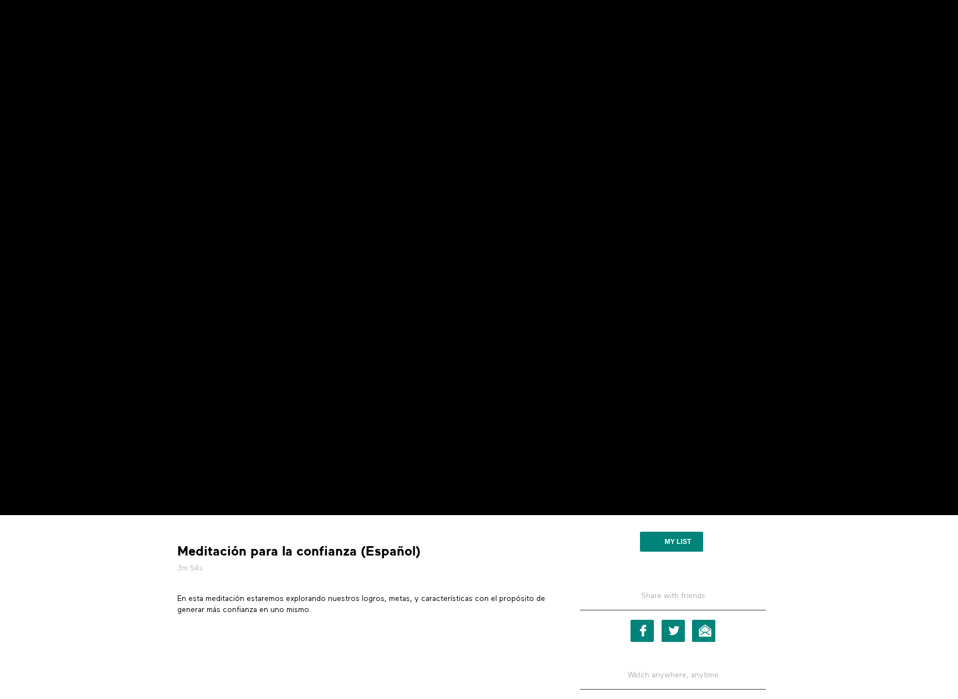
scroll to position [111, 0]
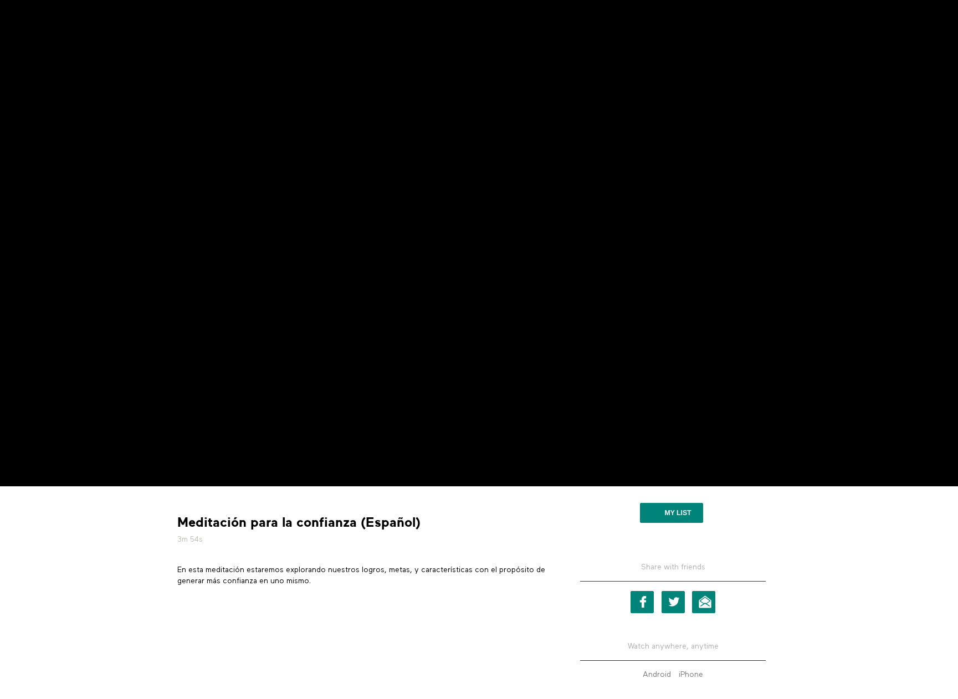
click at [269, 570] on p "En esta meditación estaremos explorando nuestros logros, metas, y característic…" at bounding box center [362, 575] width 371 height 23
copy div "En esta meditación estaremos explorando nuestros logros, metas, y característic…"
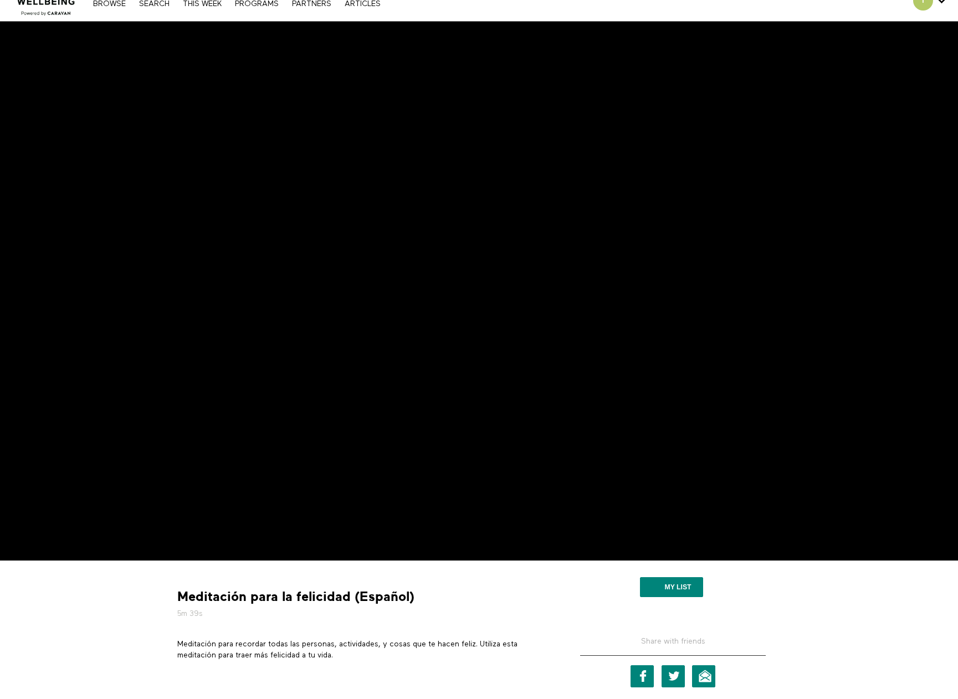
scroll to position [55, 0]
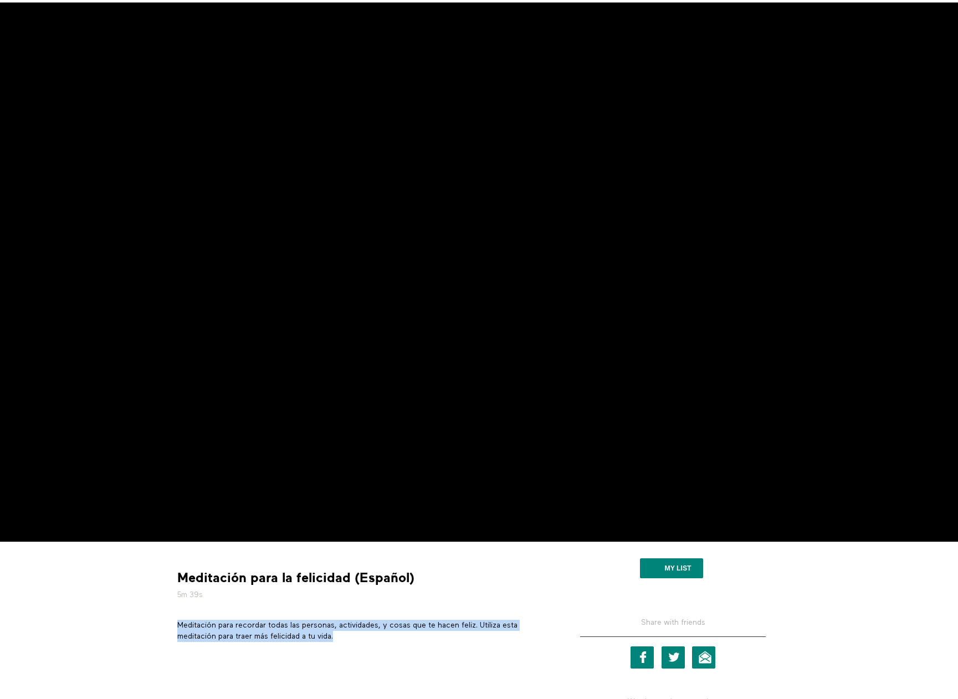
drag, startPoint x: 177, startPoint y: 621, endPoint x: 337, endPoint y: 637, distance: 160.8
click at [337, 637] on p "Meditación para recordar todas las personas, actividades, y cosas que te hacen …" at bounding box center [362, 631] width 371 height 23
copy p "Meditación para recordar todas las personas, actividades, y cosas que te hacen …"
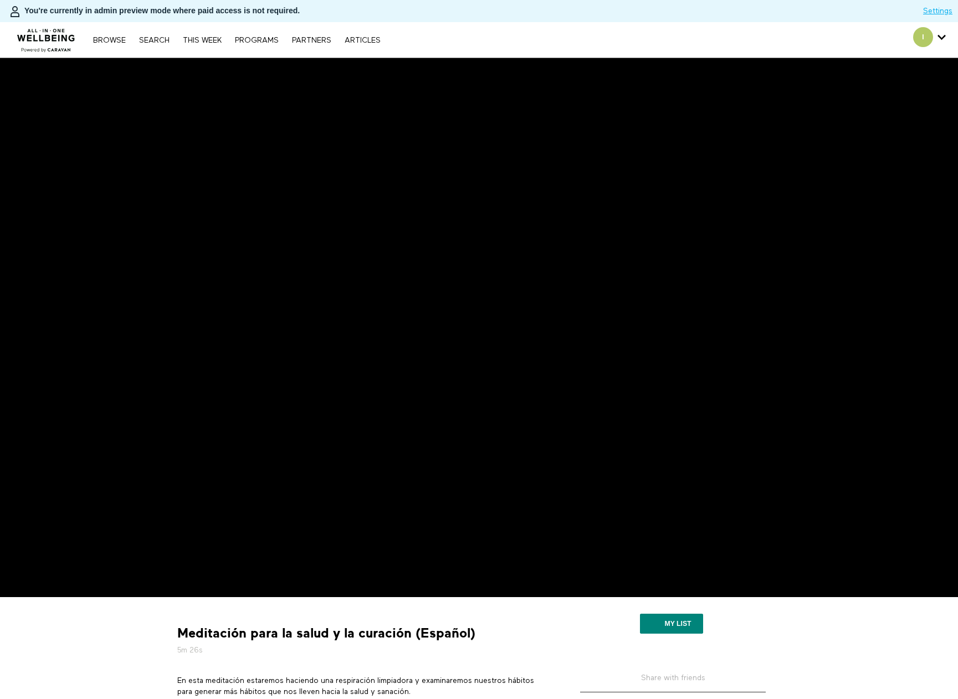
scroll to position [111, 0]
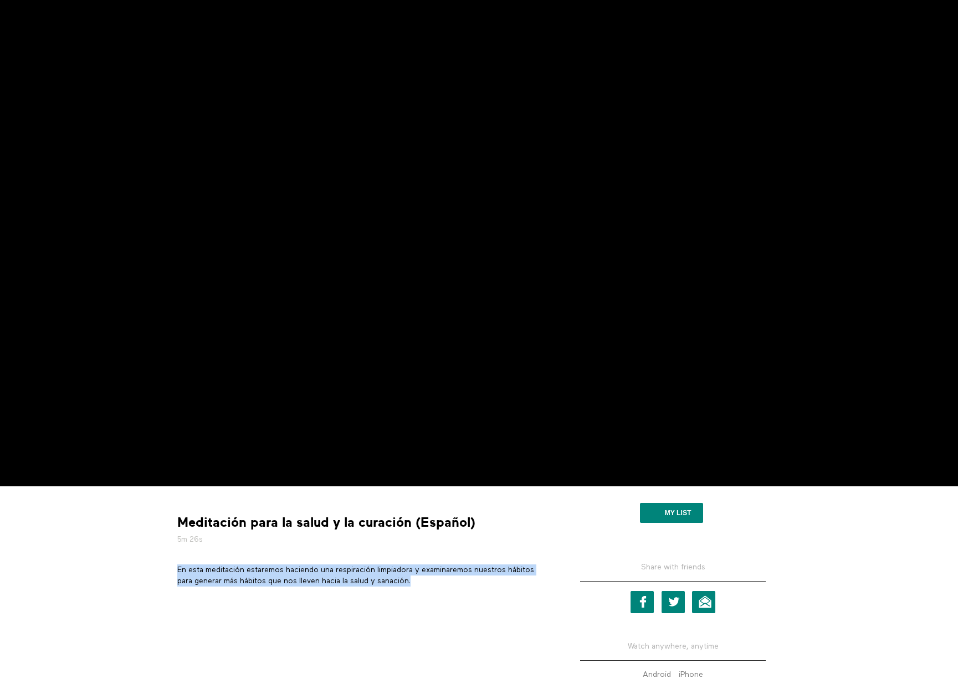
drag, startPoint x: 177, startPoint y: 568, endPoint x: 416, endPoint y: 579, distance: 238.9
click at [416, 579] on p "En esta meditación estaremos haciendo una respiración limpiadora y examinaremos…" at bounding box center [362, 575] width 371 height 23
copy p "En esta meditación estaremos haciendo una respiración limpiadora y examinaremos…"
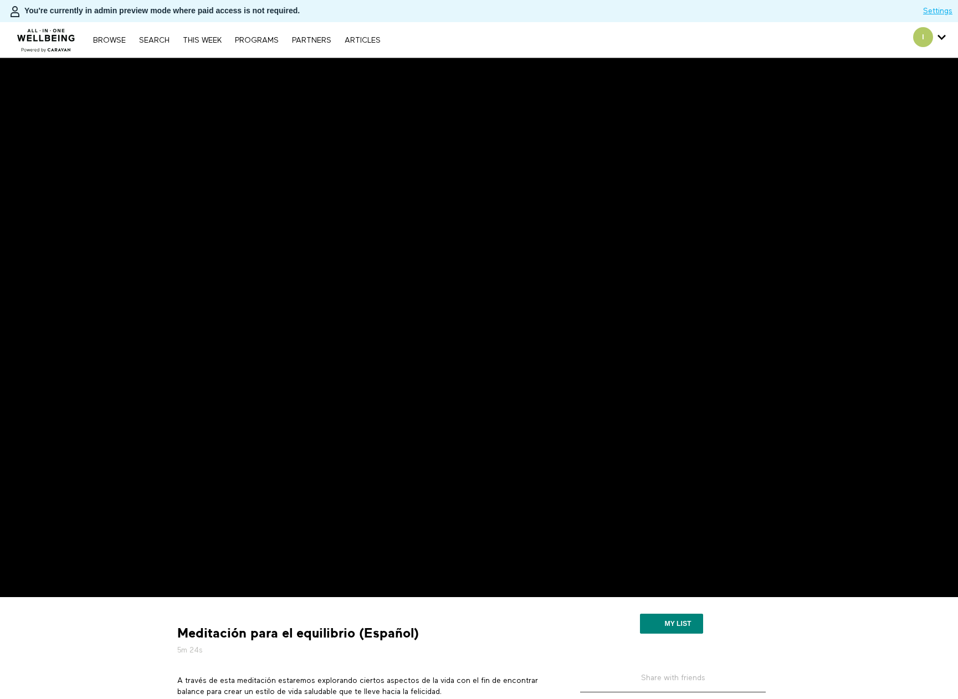
scroll to position [55, 0]
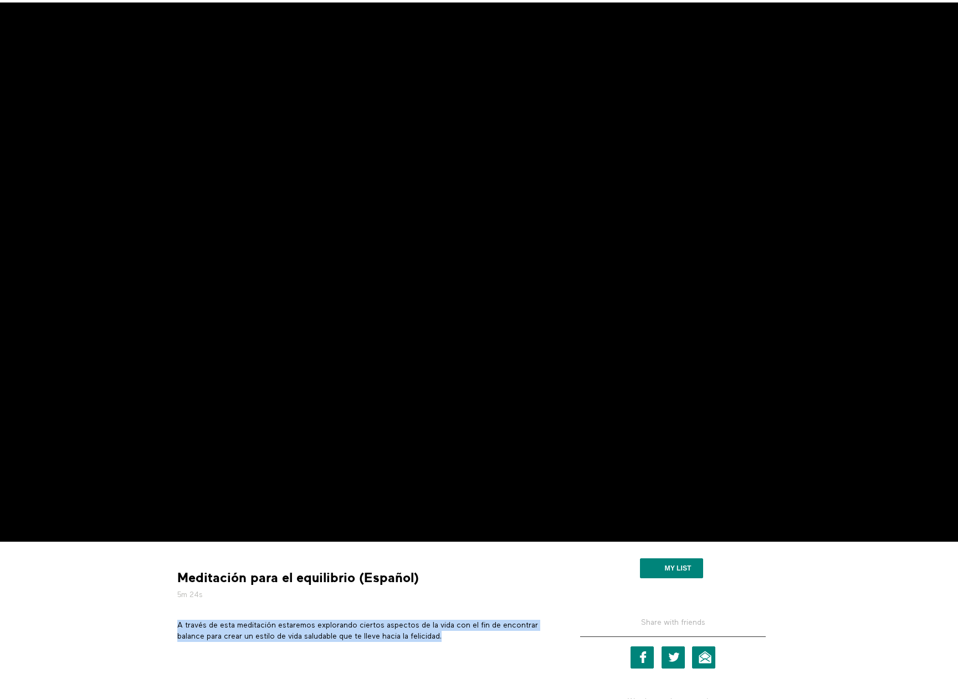
drag, startPoint x: 178, startPoint y: 627, endPoint x: 450, endPoint y: 635, distance: 272.0
click at [450, 635] on p "A través de esta meditación estaremos explorando ciertos aspectos de la vida co…" at bounding box center [362, 631] width 371 height 23
copy p "A través de esta meditación estaremos explorando ciertos aspectos de la vida co…"
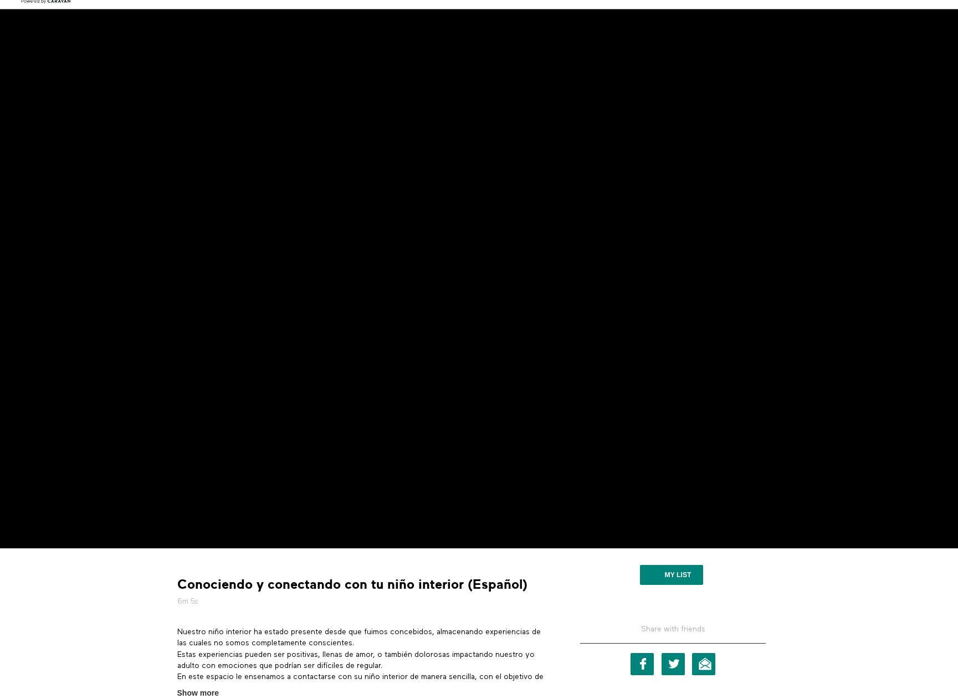
scroll to position [111, 0]
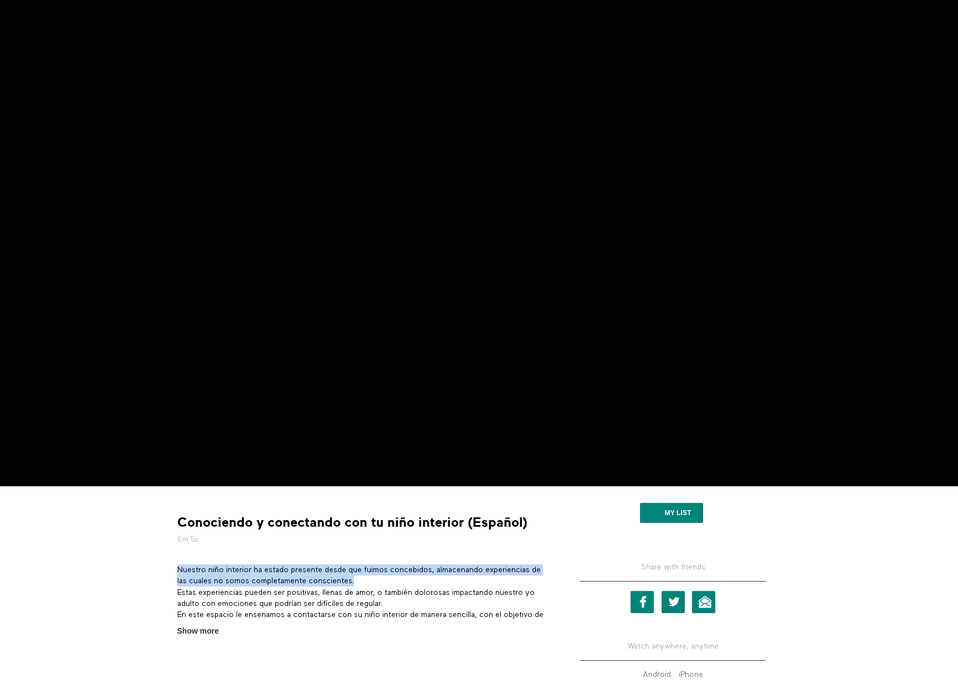
drag, startPoint x: 178, startPoint y: 569, endPoint x: 362, endPoint y: 583, distance: 183.8
click at [362, 583] on p "Nuestro niño interior ha estado presente desde que fuimos concebidos, almacenan…" at bounding box center [362, 598] width 371 height 68
copy p "Nuestro niño interior ha estado presente desde que fuimos concebidos, almacenan…"
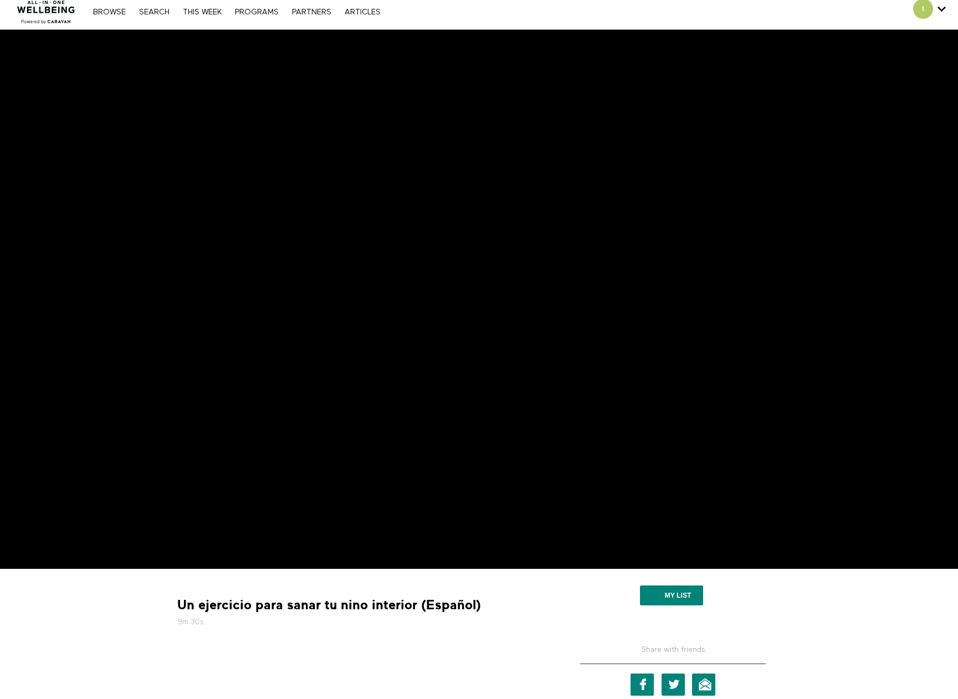
scroll to position [55, 0]
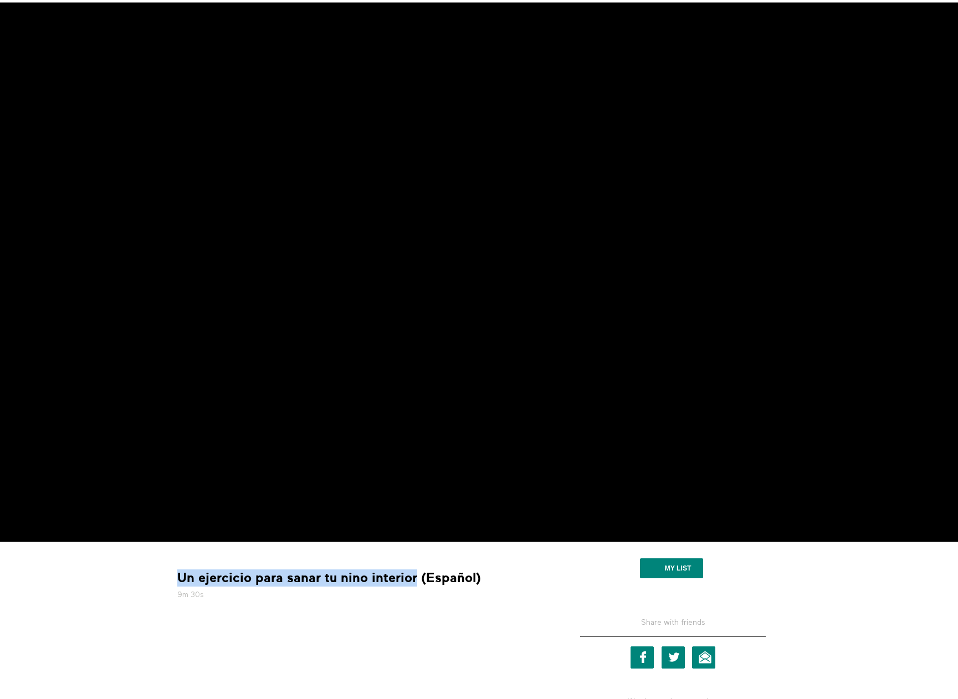
drag, startPoint x: 414, startPoint y: 579, endPoint x: 180, endPoint y: 578, distance: 233.7
click at [180, 578] on strong "Un ejercicio para sanar tu nino interior (Español)" at bounding box center [328, 577] width 303 height 17
copy strong "Un ejercicio para sanar tu nino interior"
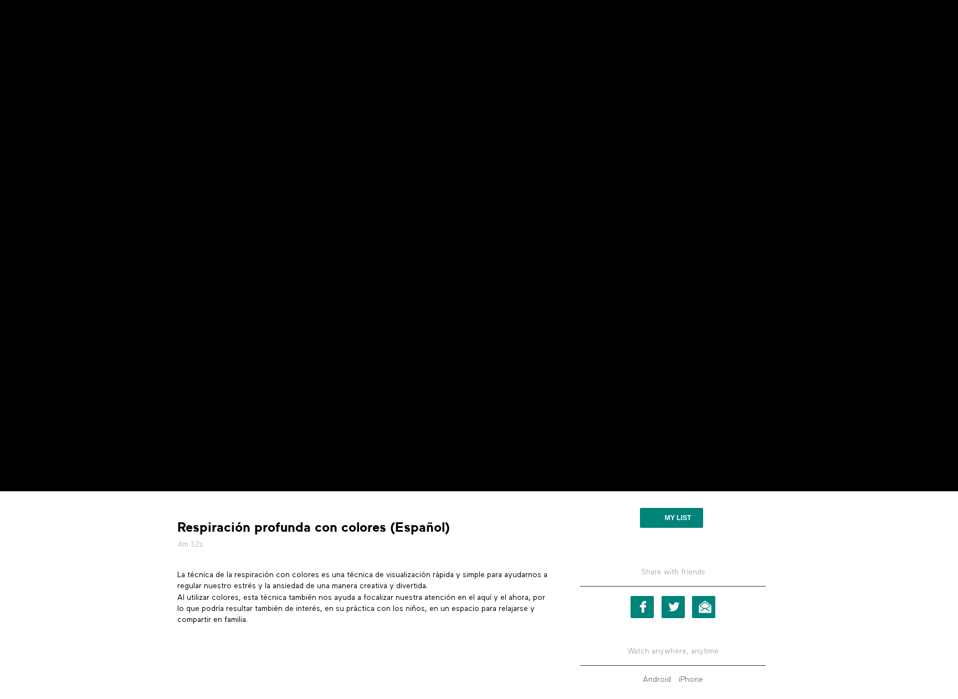
scroll to position [111, 0]
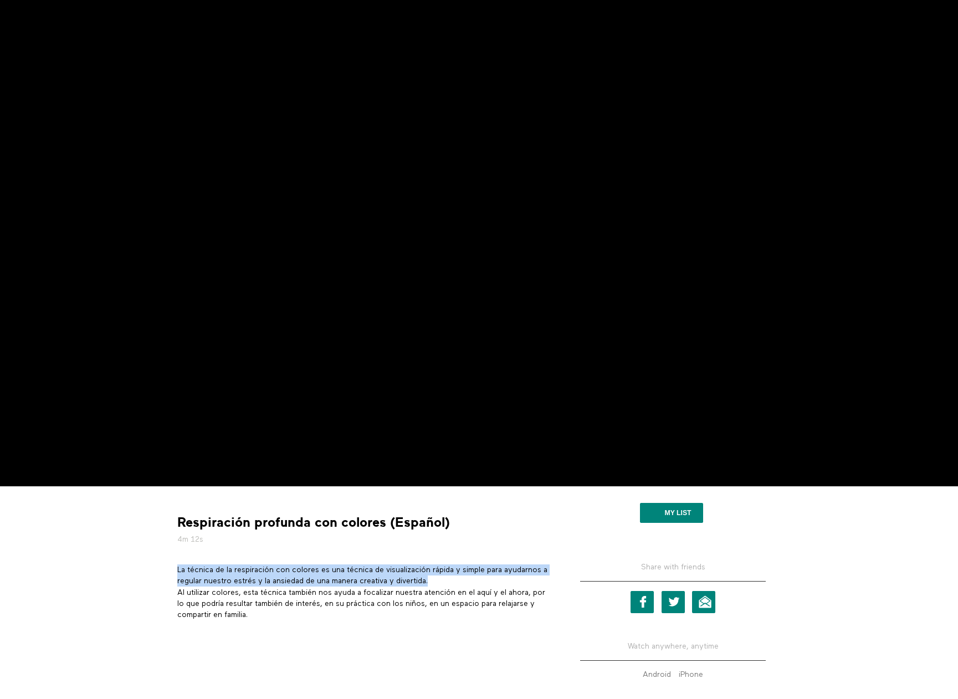
drag, startPoint x: 176, startPoint y: 569, endPoint x: 441, endPoint y: 580, distance: 265.0
click at [441, 580] on section "La técnica de la respiración con colores es una técnica de visualización rápida…" at bounding box center [362, 596] width 379 height 64
copy p "La técnica de la respiración con colores es una técnica de visualización rápida…"
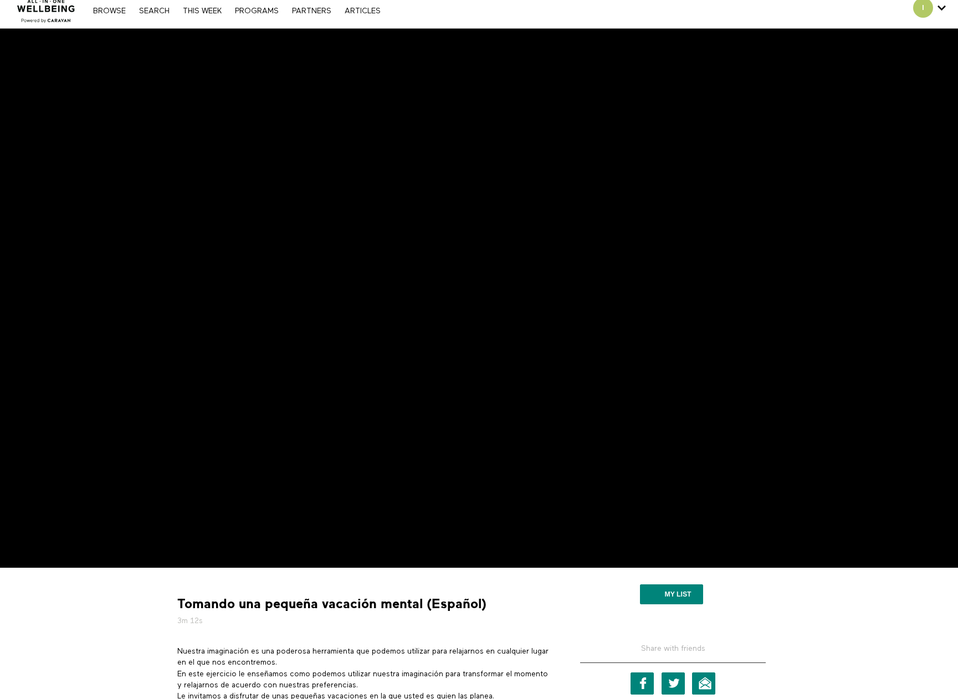
scroll to position [55, 0]
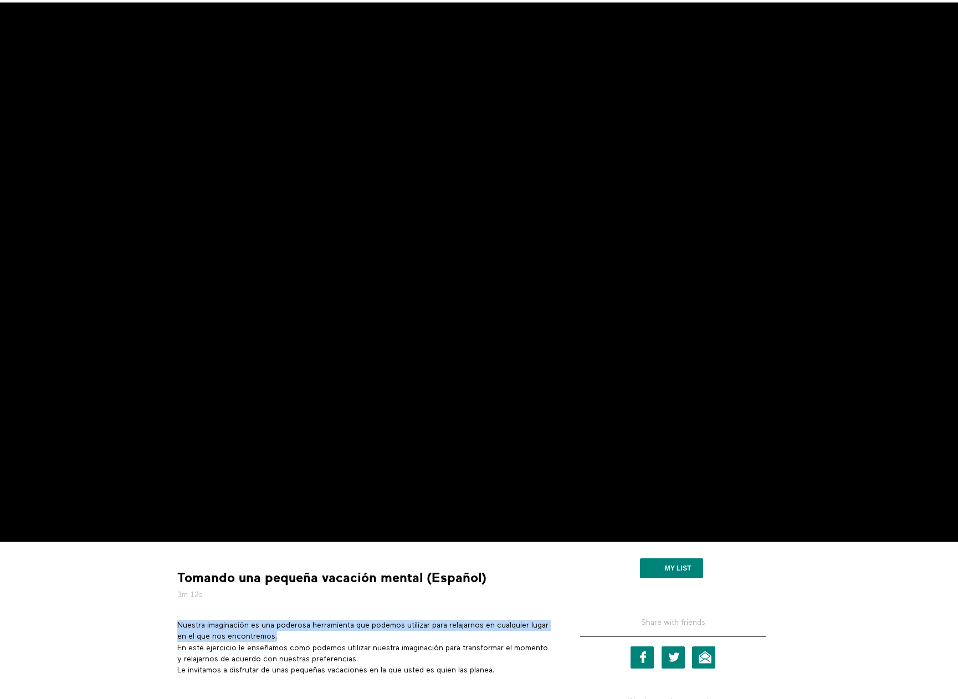
drag, startPoint x: 302, startPoint y: 633, endPoint x: 176, endPoint y: 625, distance: 127.1
click at [176, 625] on section "Nuestra imaginación es una poderosa herramienta que podemos utilizar para relaj…" at bounding box center [362, 652] width 379 height 64
copy p "Nuestra imaginación es una poderosa herramienta que podemos utilizar para relaj…"
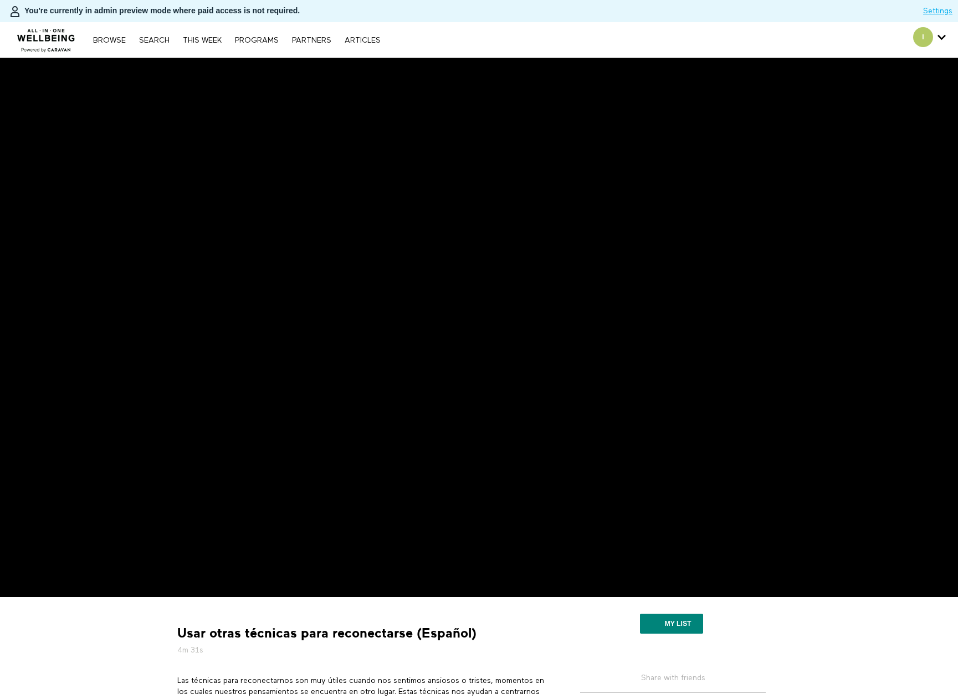
scroll to position [111, 0]
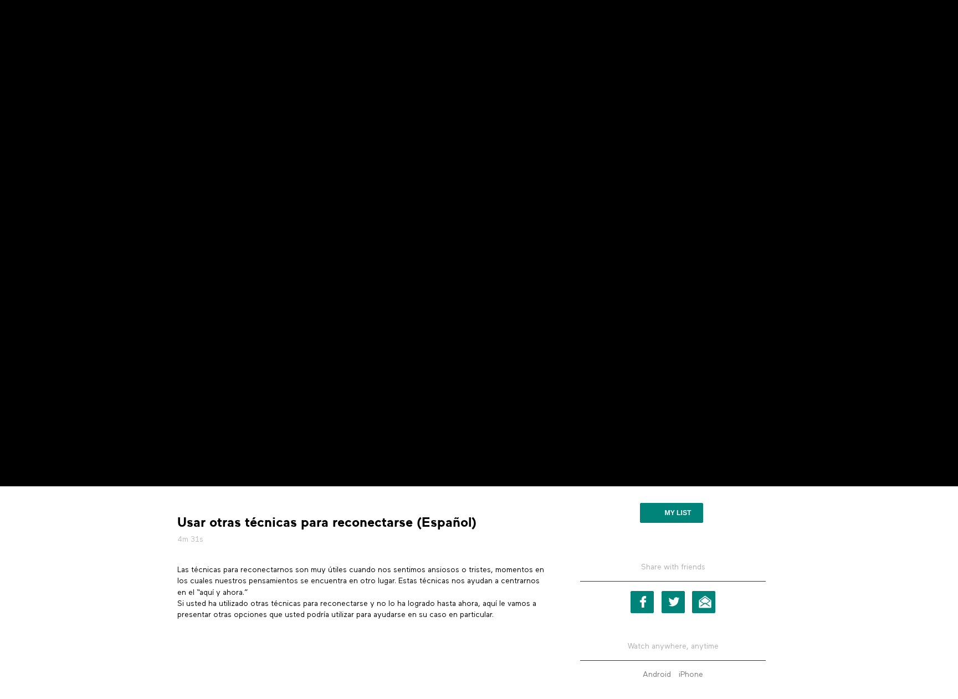
click at [255, 590] on p "Las técnicas para reconectarnos son muy útiles cuando nos sentimos ansiosos o t…" at bounding box center [362, 592] width 371 height 56
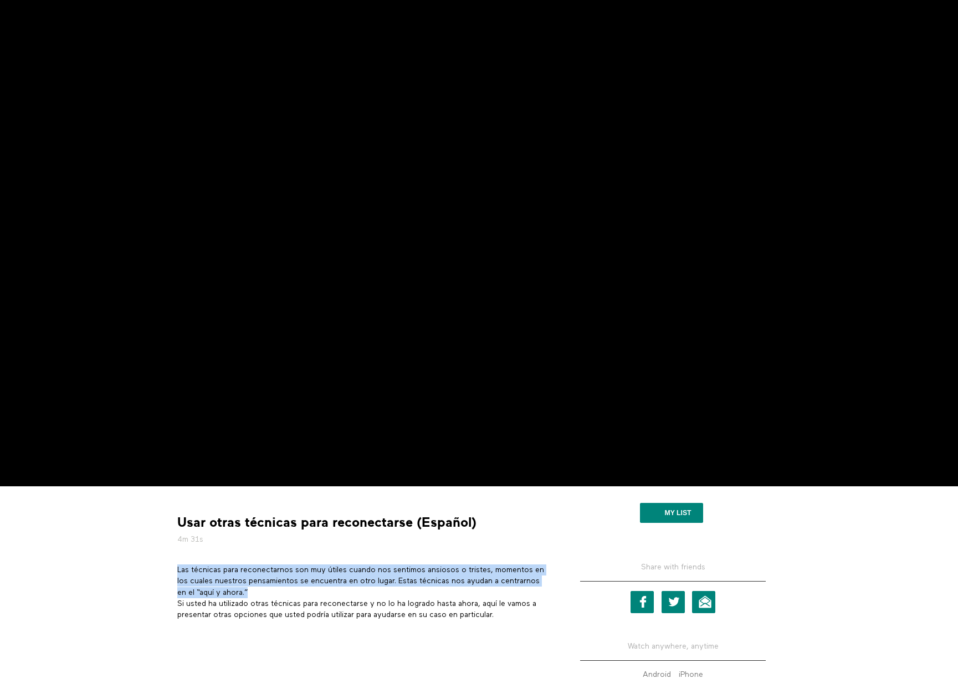
drag, startPoint x: 264, startPoint y: 594, endPoint x: 176, endPoint y: 569, distance: 90.8
click at [176, 569] on section "Las técnicas para reconectarnos son muy útiles cuando nos sentimos ansiosos o t…" at bounding box center [362, 596] width 379 height 64
copy p "Las técnicas para reconectarnos son muy útiles cuando nos sentimos ansiosos o t…"
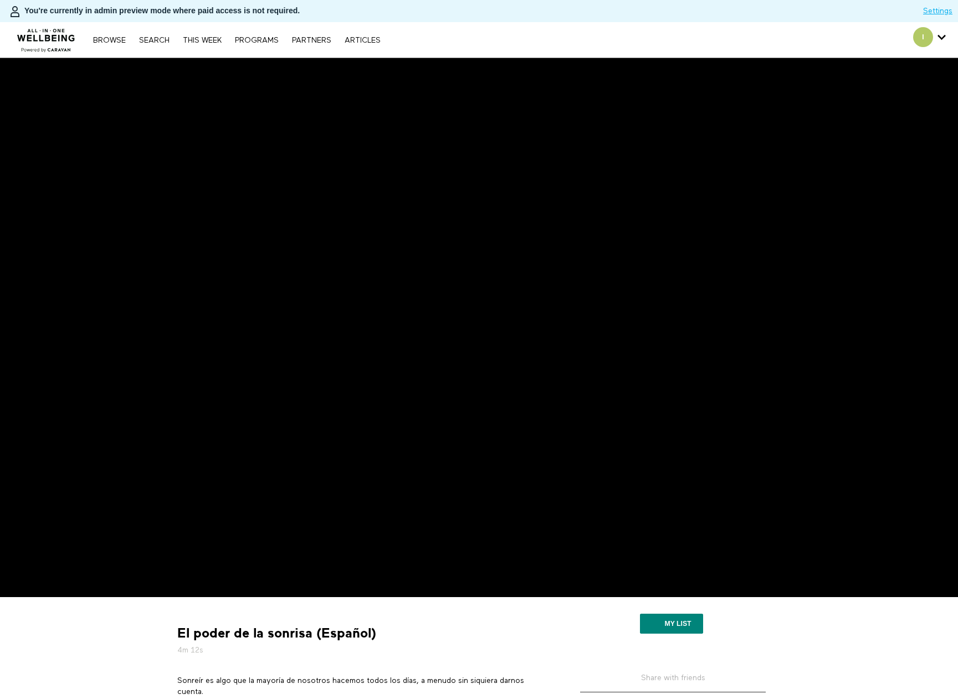
scroll to position [166, 0]
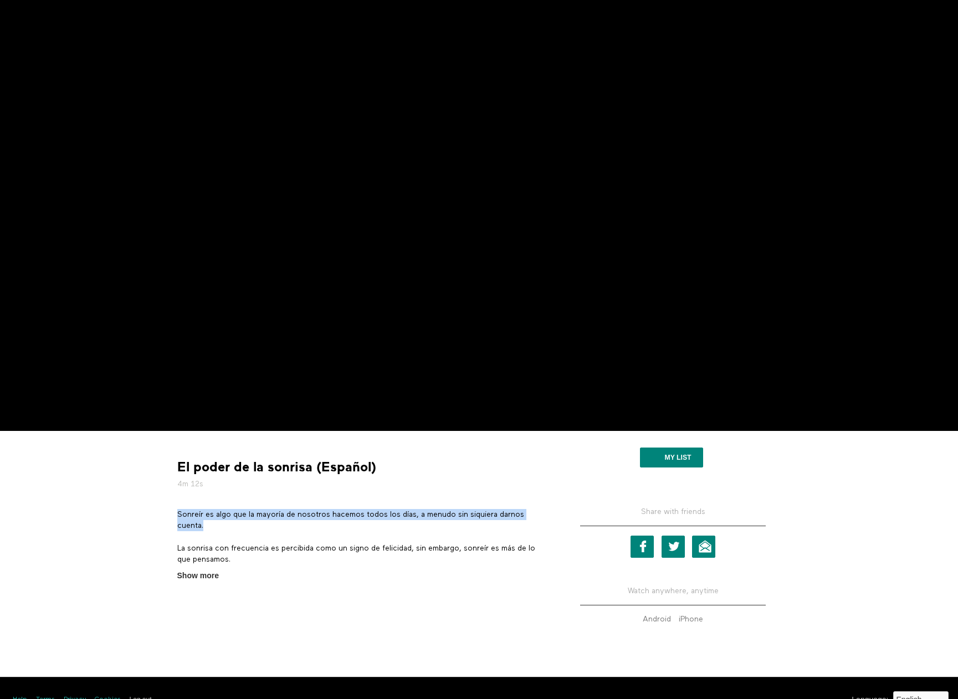
drag, startPoint x: 204, startPoint y: 522, endPoint x: 179, endPoint y: 515, distance: 26.1
click at [179, 515] on p "Sonreír es algo que la mayoría de nosotros hacemos todos los días, a menudo sin…" at bounding box center [362, 520] width 371 height 23
copy p "Sonreír es algo que la mayoría de nosotros hacemos todos los días, a menudo sin…"
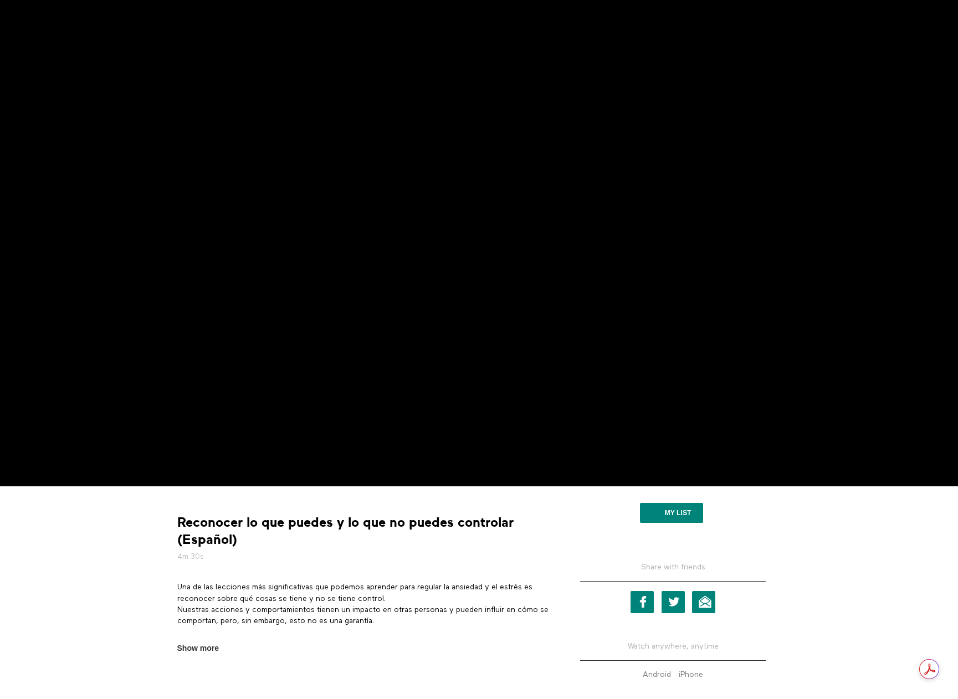
scroll to position [111, 0]
drag, startPoint x: 178, startPoint y: 586, endPoint x: 386, endPoint y: 599, distance: 208.1
click at [386, 599] on p "Una de las lecciones más significativas que podemos aprender para regular la an…" at bounding box center [362, 604] width 371 height 45
copy p "Una de las lecciones más significativas que podemos aprender para regular la an…"
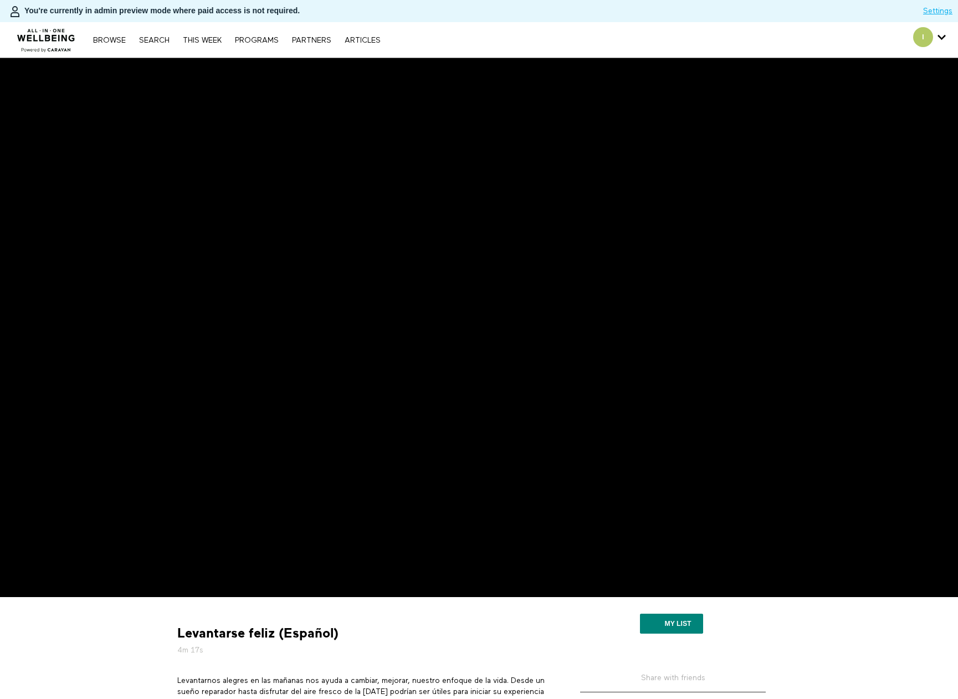
scroll to position [111, 0]
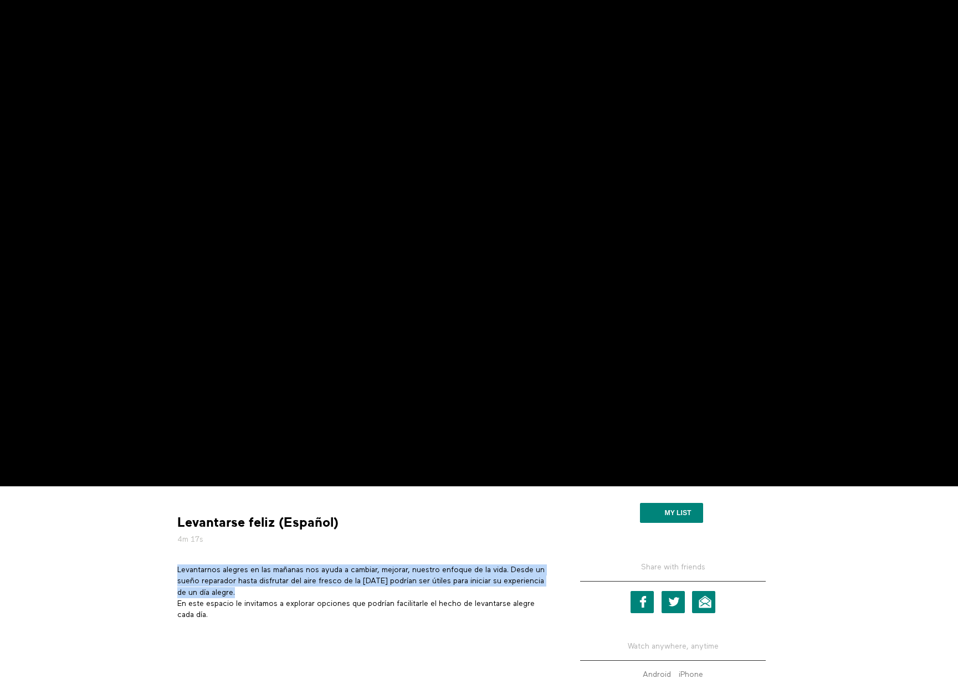
drag, startPoint x: 289, startPoint y: 594, endPoint x: 175, endPoint y: 572, distance: 116.2
click at [175, 572] on section "Levantarnos alegres en las mañanas nos ayuda a cambiar, mejorar, nuestro enfoqu…" at bounding box center [362, 596] width 379 height 64
copy p "Levantarnos alegres en las mañanas nos ayuda a cambiar, mejorar, nuestro enfoqu…"
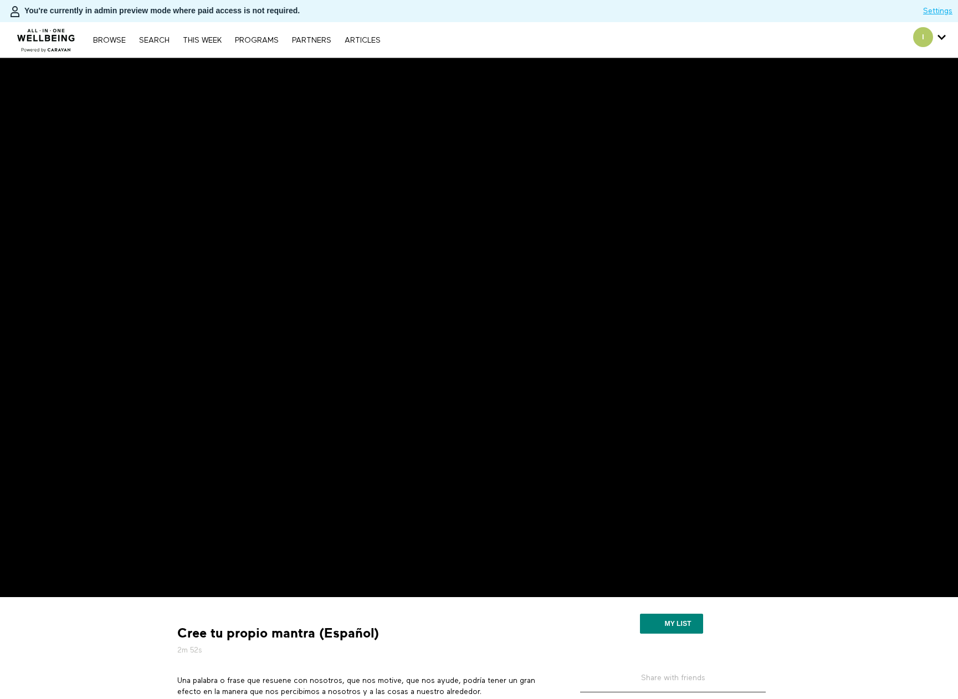
scroll to position [55, 0]
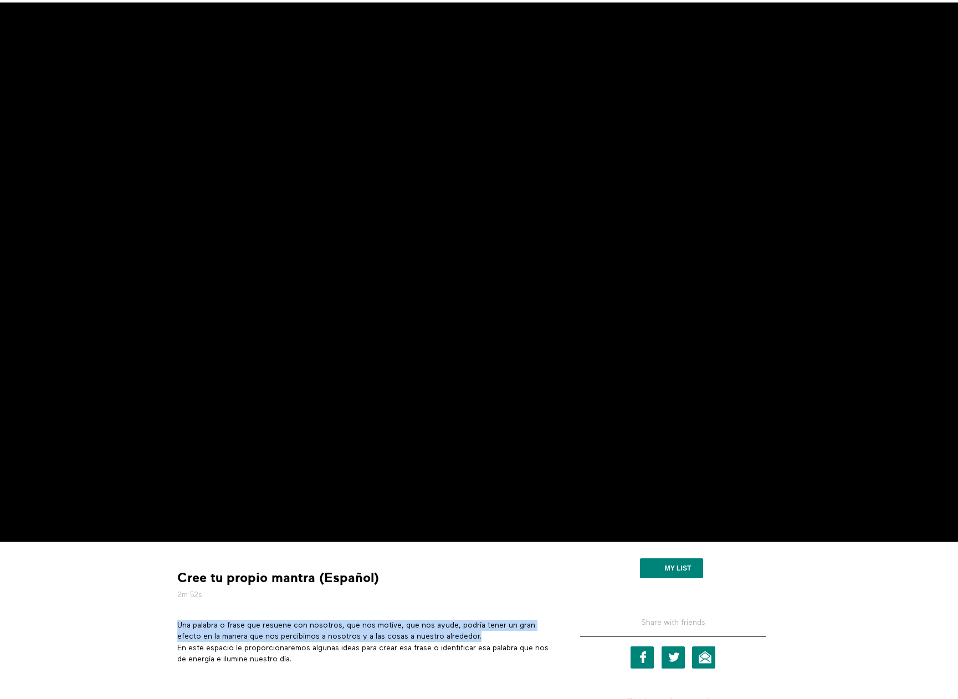
drag, startPoint x: 179, startPoint y: 625, endPoint x: 486, endPoint y: 636, distance: 306.5
click at [486, 636] on p "Una palabra o frase que resuene con nosotros, que nos motive, que nos ayude, po…" at bounding box center [362, 642] width 371 height 45
copy p "Una palabra o frase que resuene con nosotros, que nos motive, que nos ayude, po…"
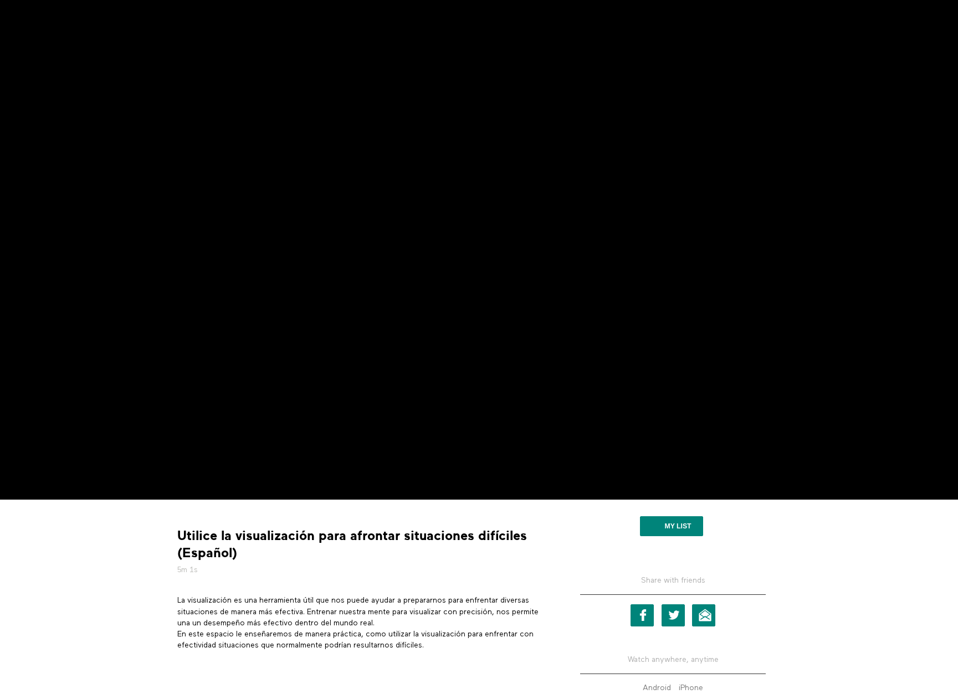
scroll to position [189, 0]
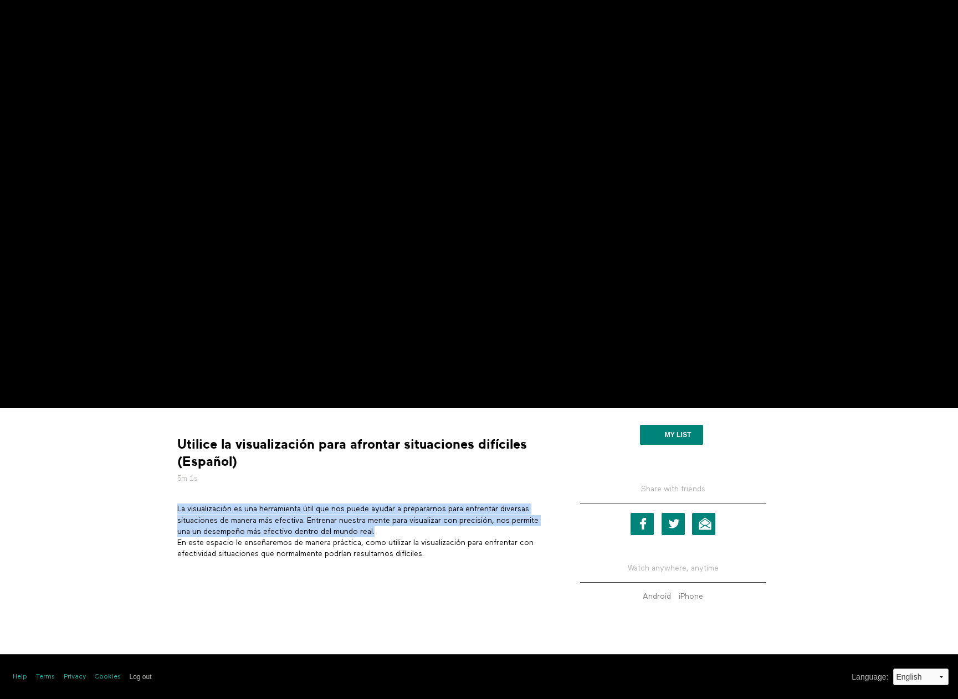
drag, startPoint x: 379, startPoint y: 531, endPoint x: 174, endPoint y: 511, distance: 205.9
click at [174, 511] on section "La visualización es una herramienta útil que nos puede ayudar a prepararnos par…" at bounding box center [362, 535] width 379 height 64
copy p "La visualización es una herramienta útil que nos puede ayudar a prepararnos par…"
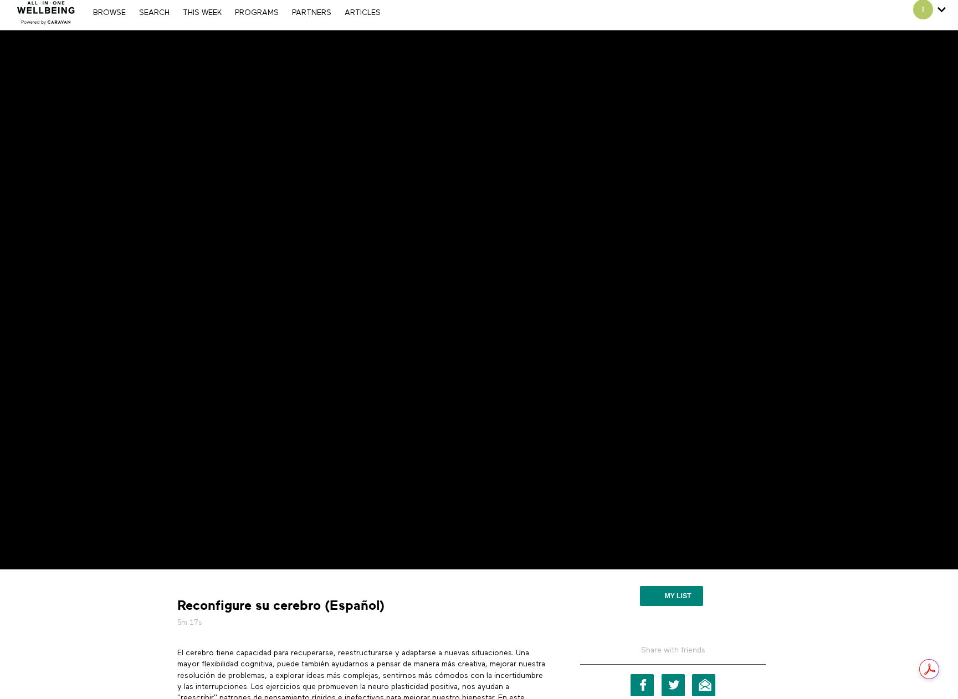
scroll to position [55, 0]
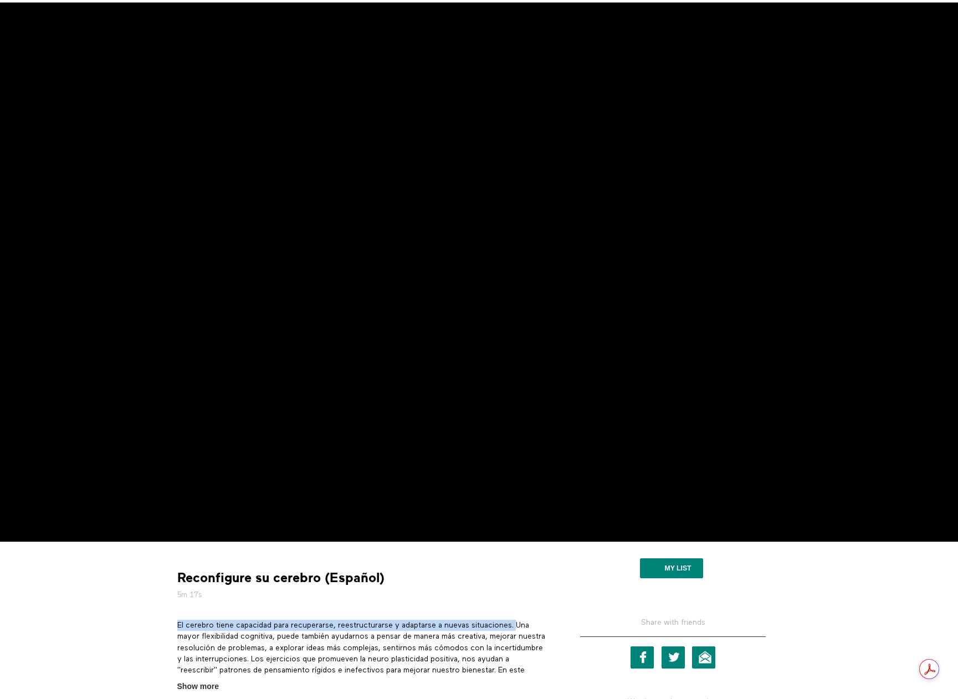
drag, startPoint x: 517, startPoint y: 625, endPoint x: 176, endPoint y: 626, distance: 340.6
click at [176, 626] on section "El cerebro tiene capacidad para recuperarse, reestructurarse y adaptarse a nuev…" at bounding box center [362, 656] width 379 height 73
copy p "El cerebro tiene capacidad para recuperarse, reestructurarse y adaptarse a nuev…"
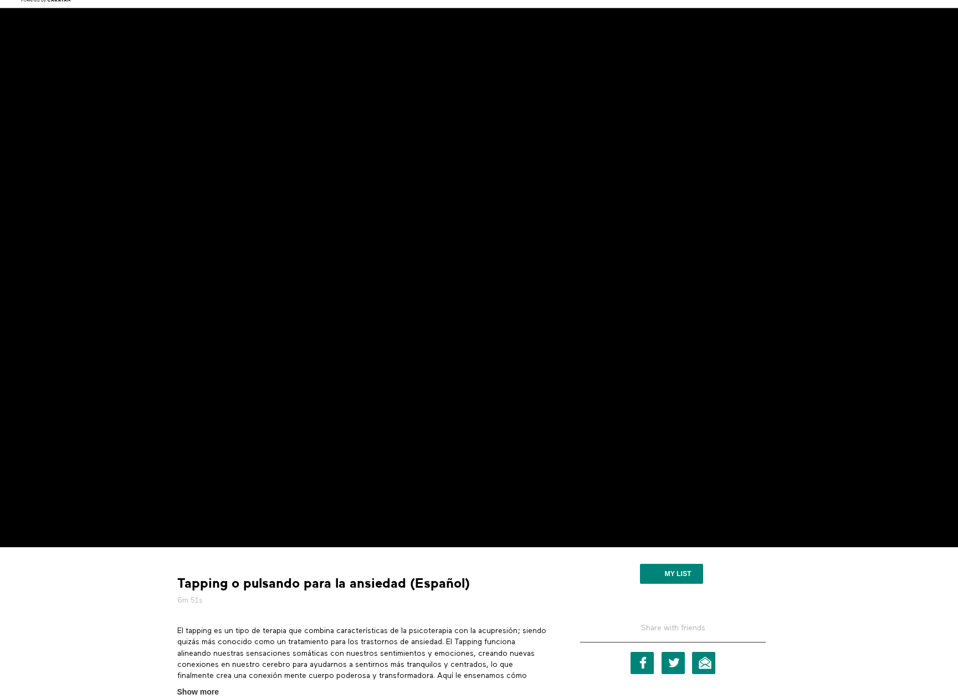
scroll to position [55, 0]
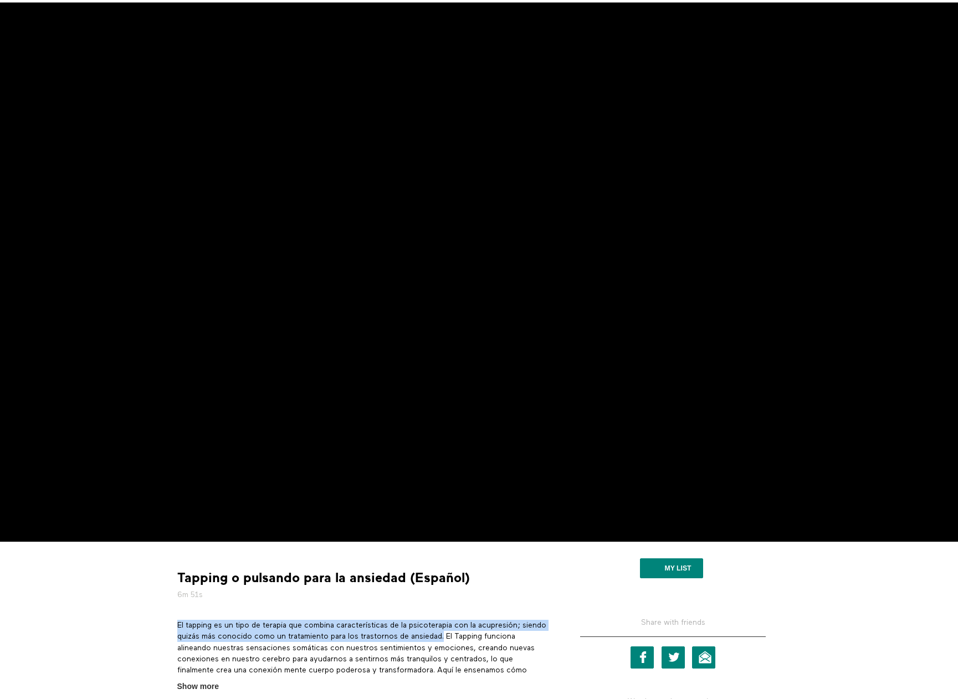
drag, startPoint x: 178, startPoint y: 621, endPoint x: 474, endPoint y: 635, distance: 295.5
click at [474, 635] on p "El tapping es un tipo de terapia que combina características de la psicoterapia…" at bounding box center [362, 654] width 371 height 68
copy p "El tapping es un tipo de terapia que combina características de la psicoterapia…"
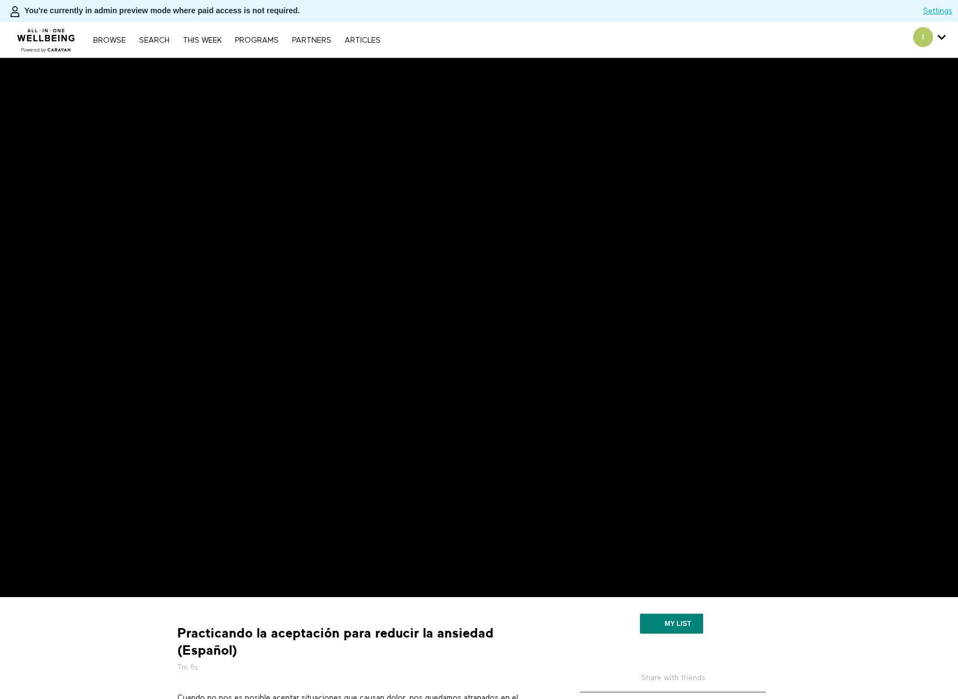
scroll to position [111, 0]
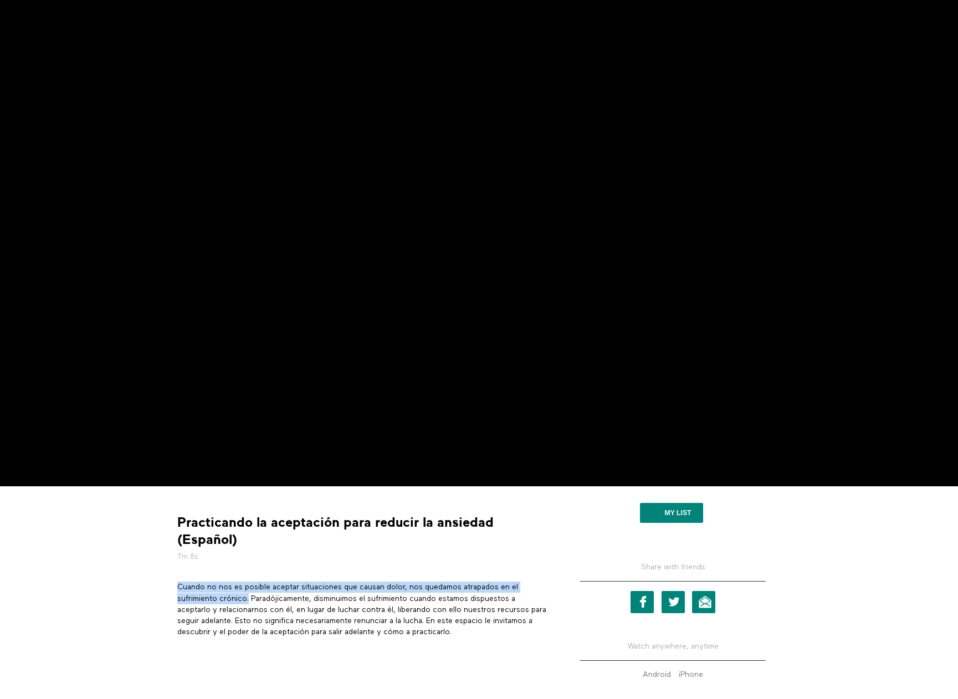
drag, startPoint x: 177, startPoint y: 587, endPoint x: 249, endPoint y: 600, distance: 73.2
click at [249, 600] on p "Cuando no nos es posible aceptar situaciones que causan dolor, nos quedamos atr…" at bounding box center [362, 610] width 371 height 56
copy p "Cuando no nos es posible aceptar situaciones que causan dolor, nos quedamos atr…"
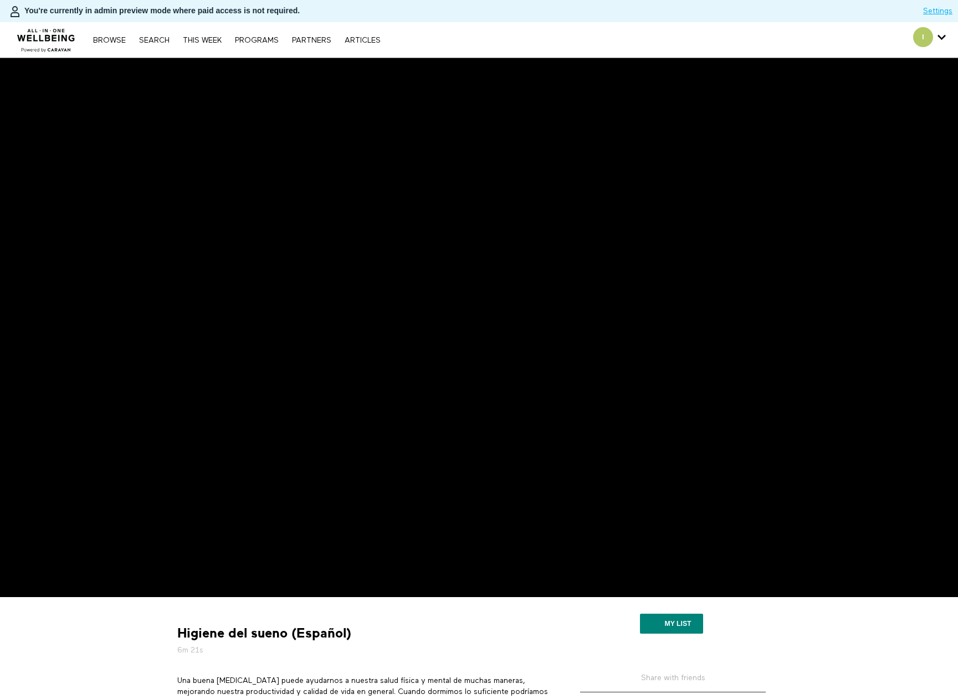
scroll to position [55, 0]
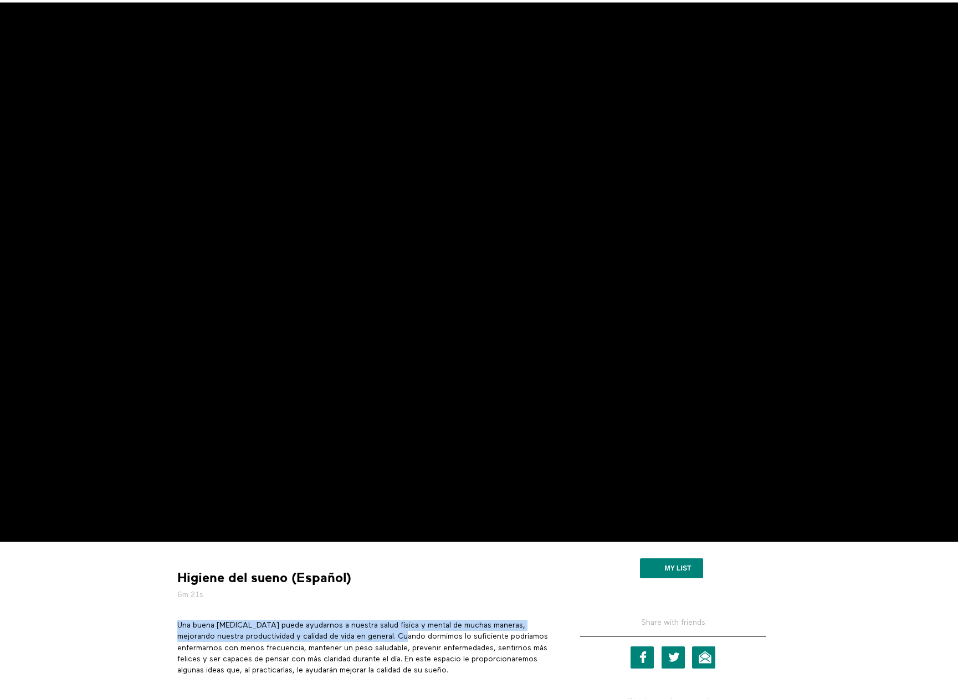
drag, startPoint x: 178, startPoint y: 625, endPoint x: 400, endPoint y: 635, distance: 222.3
click at [400, 635] on p "Una buena [MEDICAL_DATA] puede ayudarnos a nuestra salud física y mental de muc…" at bounding box center [362, 648] width 371 height 56
copy p "Una buena [MEDICAL_DATA] puede ayudarnos a nuestra salud física y mental de muc…"
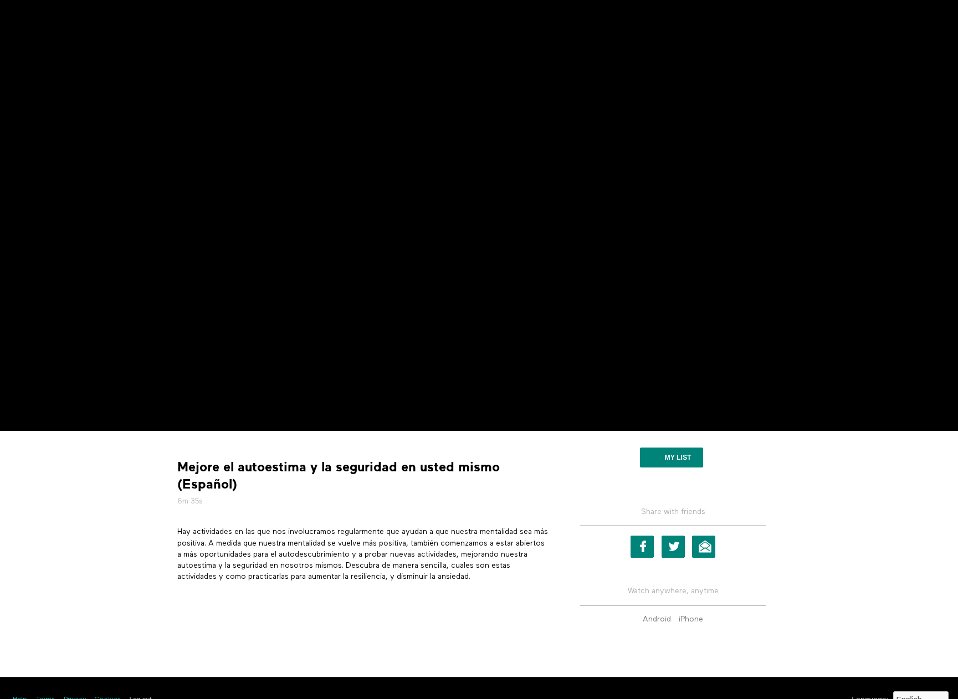
scroll to position [166, 0]
drag, startPoint x: 179, startPoint y: 531, endPoint x: 227, endPoint y: 539, distance: 48.3
click at [227, 539] on p "Hay actividades en las que nos involucramos regularmente que ayudan a que nuest…" at bounding box center [362, 554] width 371 height 56
copy p "Hay actividades en las que nos involucramos regularmente que ayudan a que nuest…"
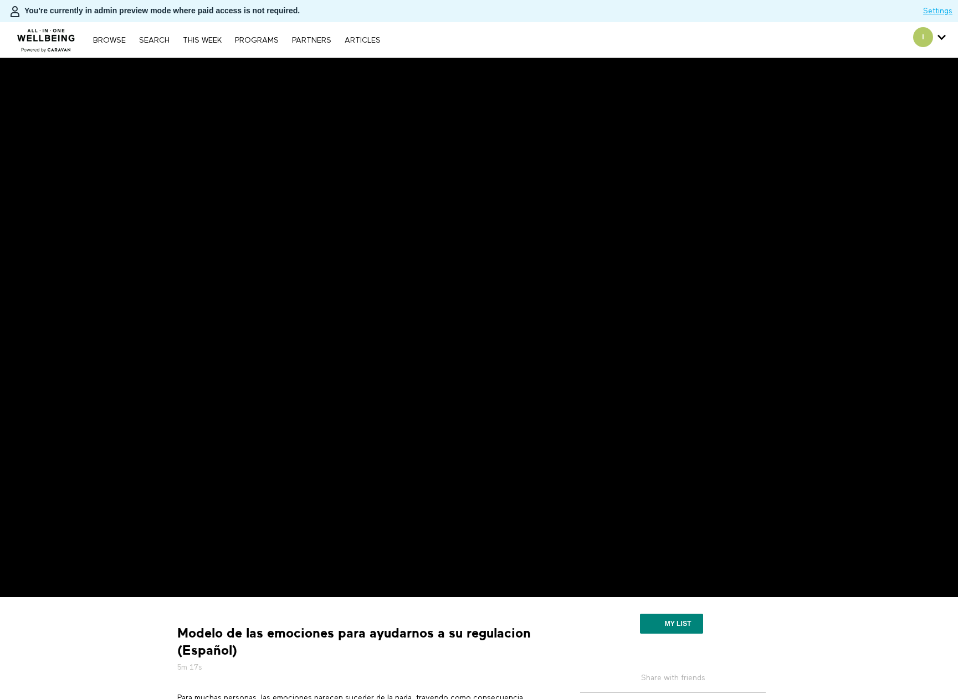
scroll to position [111, 0]
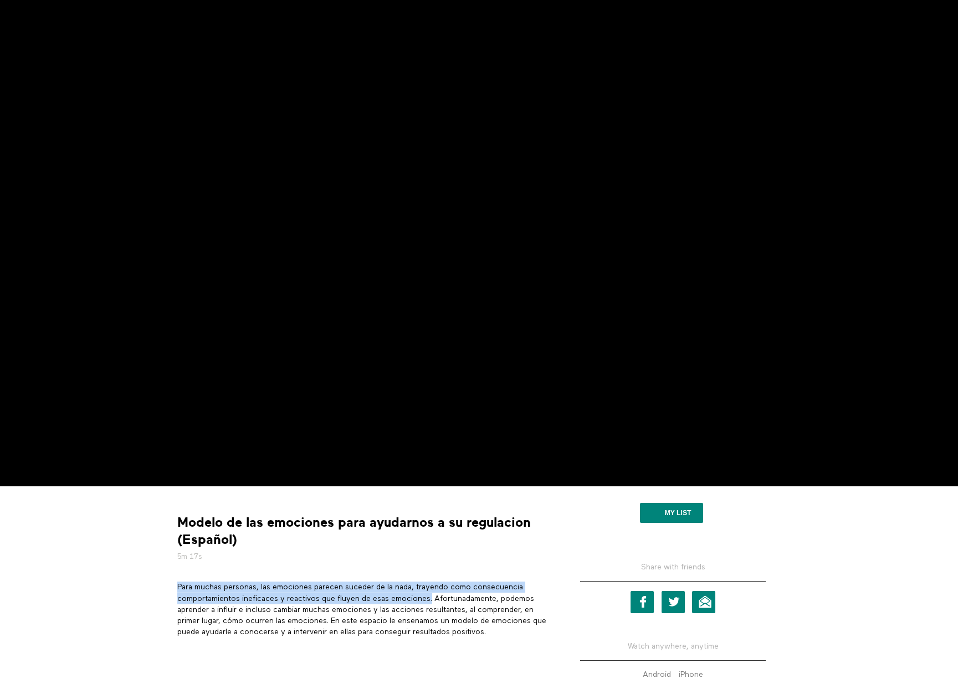
drag, startPoint x: 178, startPoint y: 584, endPoint x: 432, endPoint y: 596, distance: 254.5
click at [432, 596] on p "Para muchas personas, las emociones parecen suceder de la nada, trayendo como c…" at bounding box center [362, 610] width 371 height 56
copy p "Para muchas personas, las emociones parecen suceder de la nada, trayendo como c…"
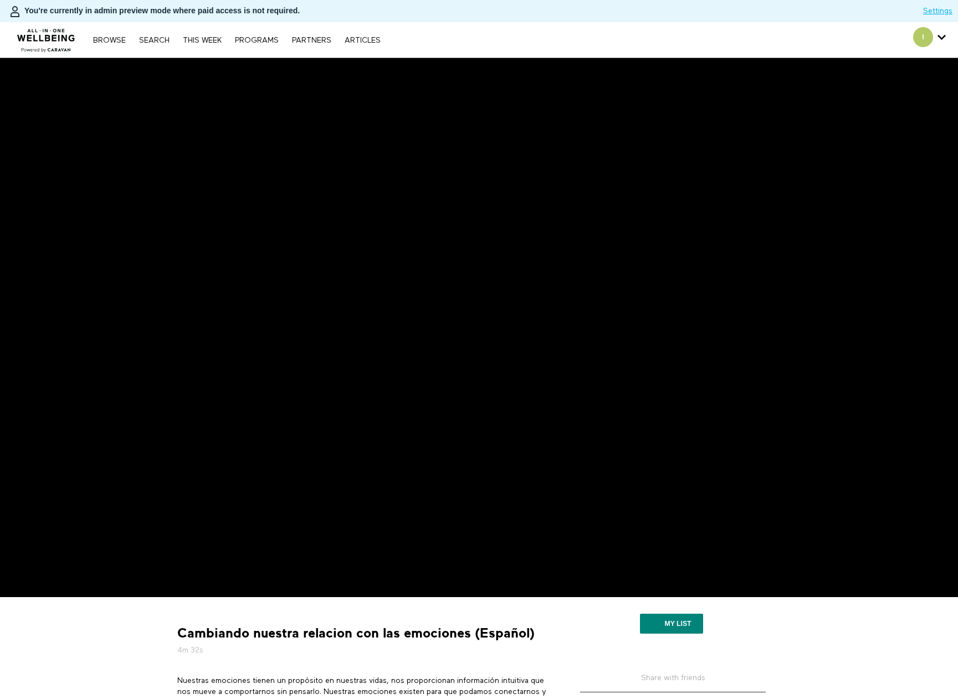
scroll to position [111, 0]
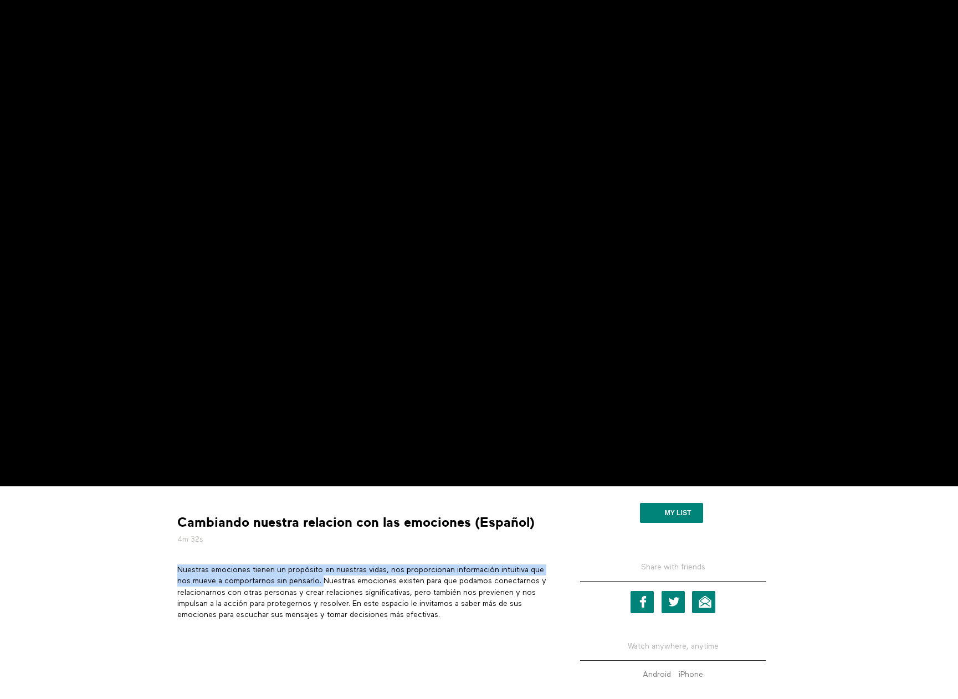
drag, startPoint x: 176, startPoint y: 568, endPoint x: 325, endPoint y: 581, distance: 149.0
click at [325, 581] on section "Nuestras emociones tienen un propósito en nuestras vidas, nos proporcionan info…" at bounding box center [362, 596] width 379 height 64
copy p "Nuestras emociones tienen un propósito en nuestras vidas, nos proporcionan info…"
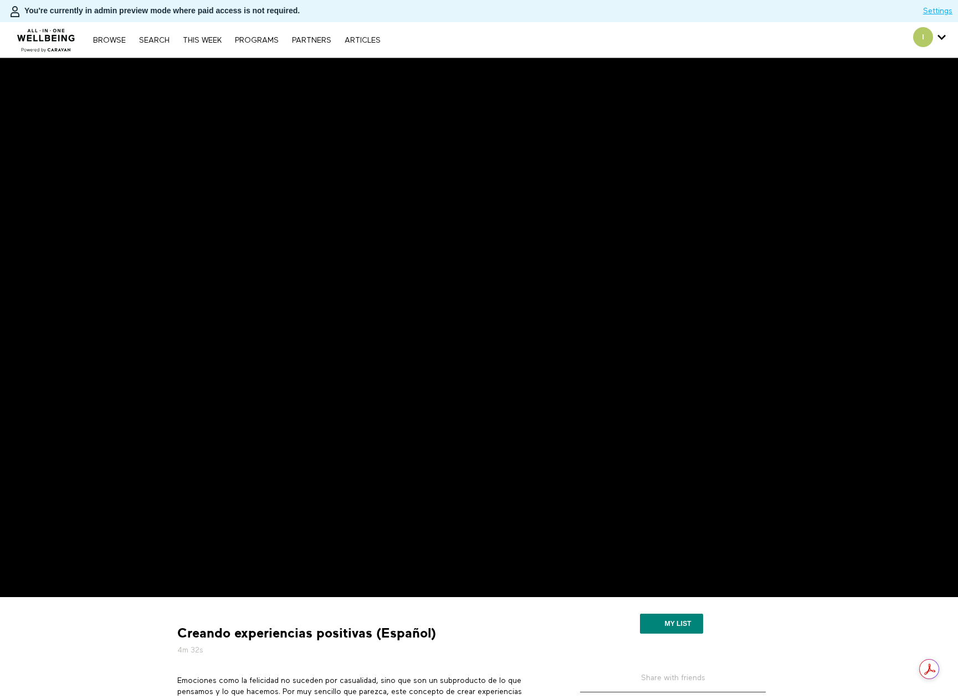
scroll to position [55, 0]
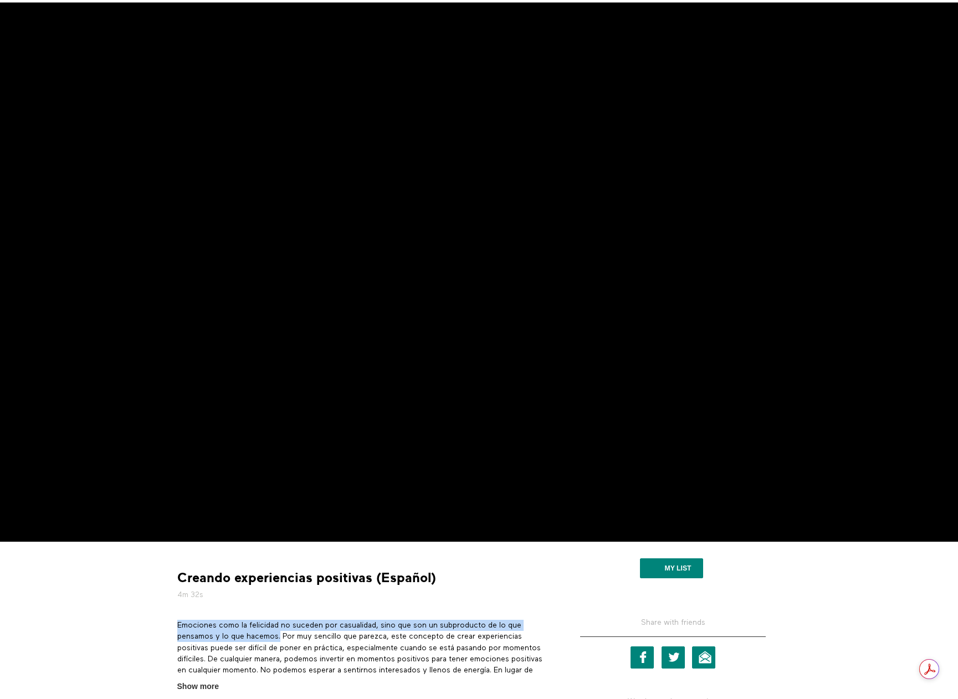
drag, startPoint x: 177, startPoint y: 625, endPoint x: 281, endPoint y: 634, distance: 103.9
click at [281, 634] on p "Emociones como la felicidad no suceden por casualidad, sino que son un subprodu…" at bounding box center [362, 665] width 371 height 90
copy p "Emociones como la felicidad no suceden por casualidad, sino que son un subprodu…"
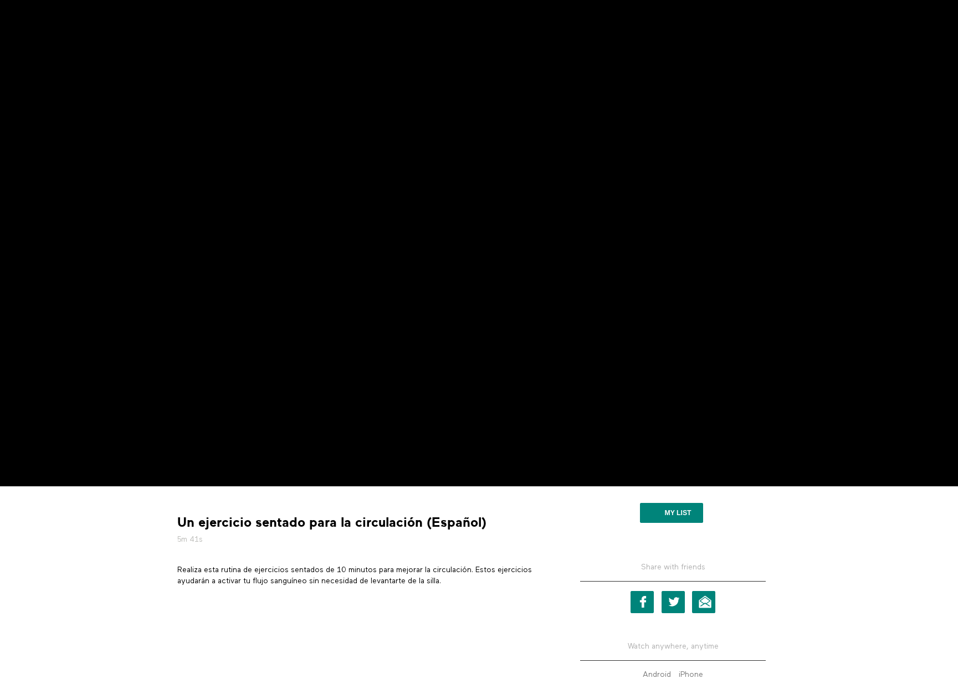
scroll to position [111, 0]
click at [179, 567] on p "Realiza esta rutina de ejercicios sentados de 10 minutos para mejorar la circul…" at bounding box center [362, 575] width 371 height 23
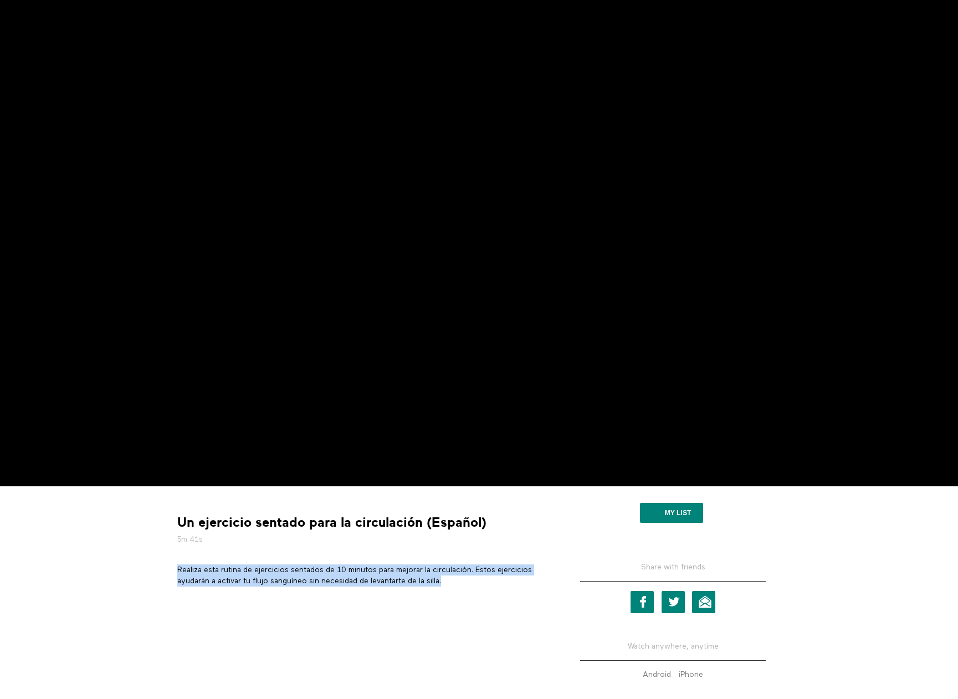
click at [179, 567] on p "Realiza esta rutina de ejercicios sentados de 10 minutos para mejorar la circul…" at bounding box center [362, 575] width 371 height 23
copy div "Realiza esta rutina de ejercicios sentados de 10 minutos para mejorar la circul…"
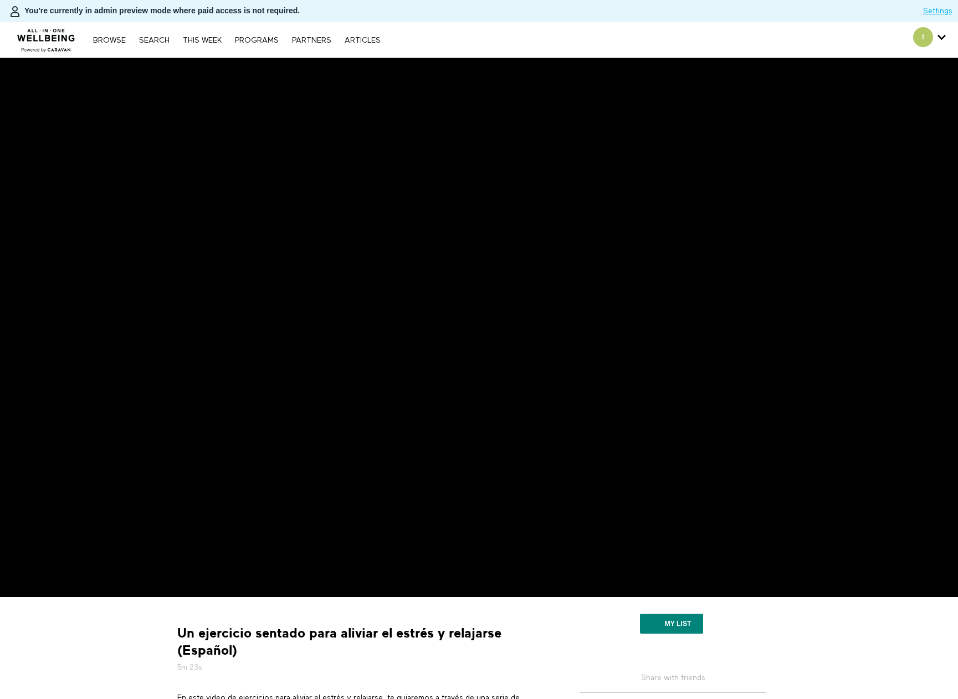
scroll to position [111, 0]
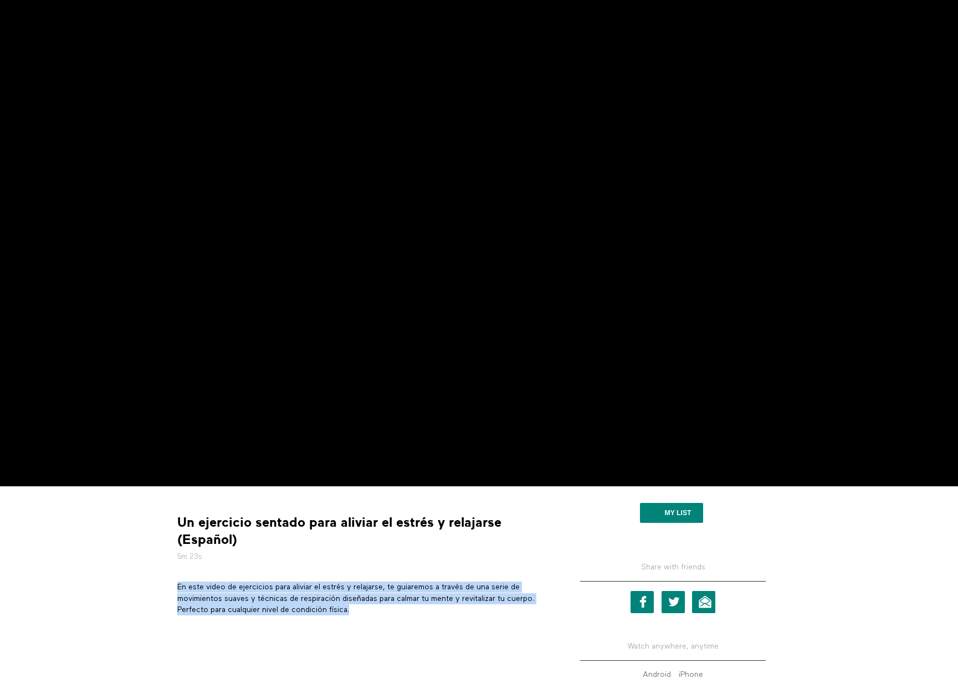
drag, startPoint x: 176, startPoint y: 589, endPoint x: 376, endPoint y: 608, distance: 200.8
click at [376, 608] on section "En este video de ejercicios para aliviar el estrés y relajarse, te guiaremos a …" at bounding box center [362, 603] width 379 height 42
copy p "En este video de ejercicios para aliviar el estrés y relajarse, te guiaremos a …"
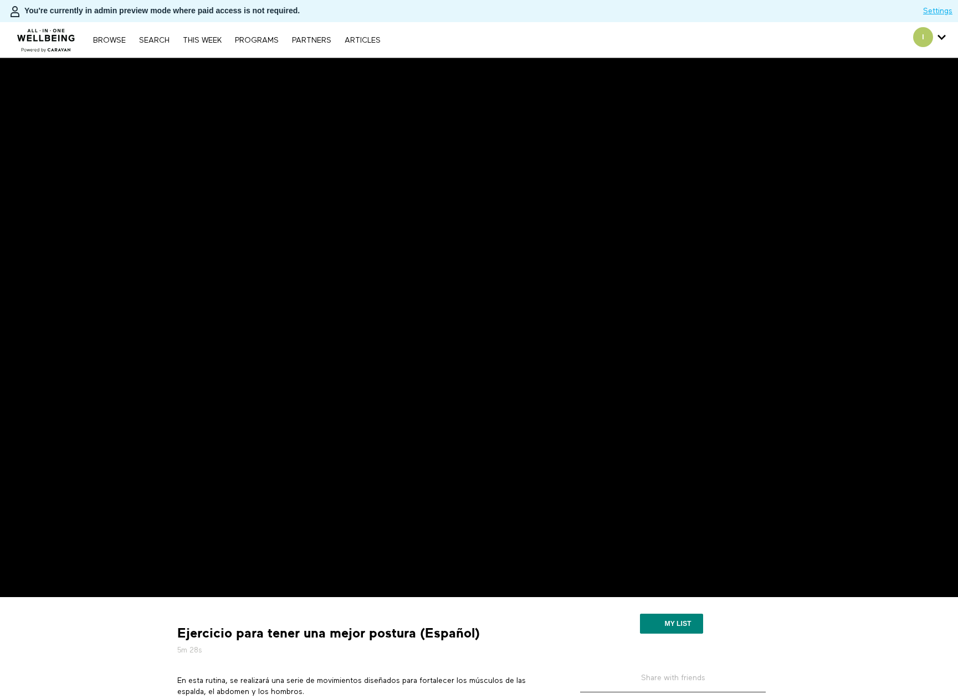
scroll to position [55, 0]
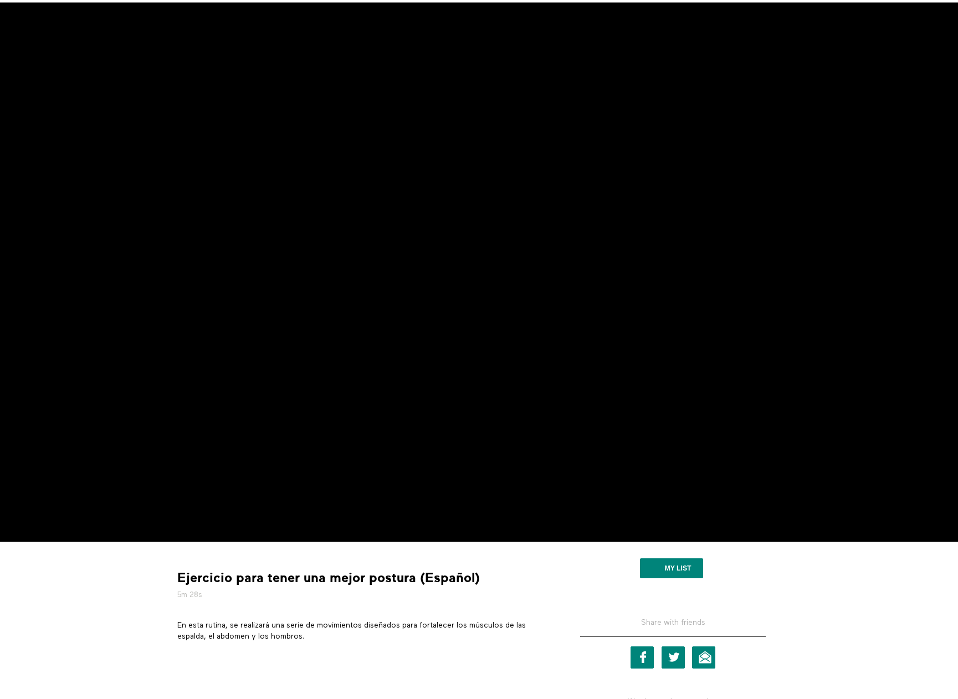
click at [232, 620] on p "En esta rutina, se realizará una serie de movimientos diseñados para fortalecer…" at bounding box center [362, 631] width 371 height 23
drag, startPoint x: 309, startPoint y: 634, endPoint x: 175, endPoint y: 627, distance: 134.2
click at [175, 627] on section "En esta rutina, se realizará una serie de movimientos diseñados para fortalecer…" at bounding box center [362, 635] width 379 height 30
copy p "En esta rutina, se realizará una serie de movimientos diseñados para fortalecer…"
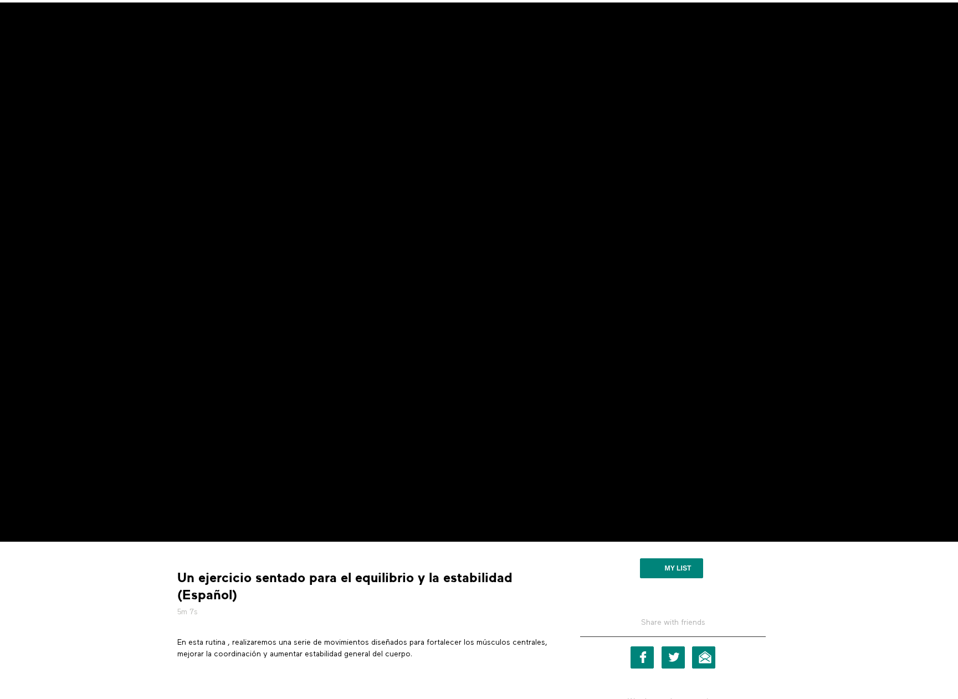
scroll to position [55, 0]
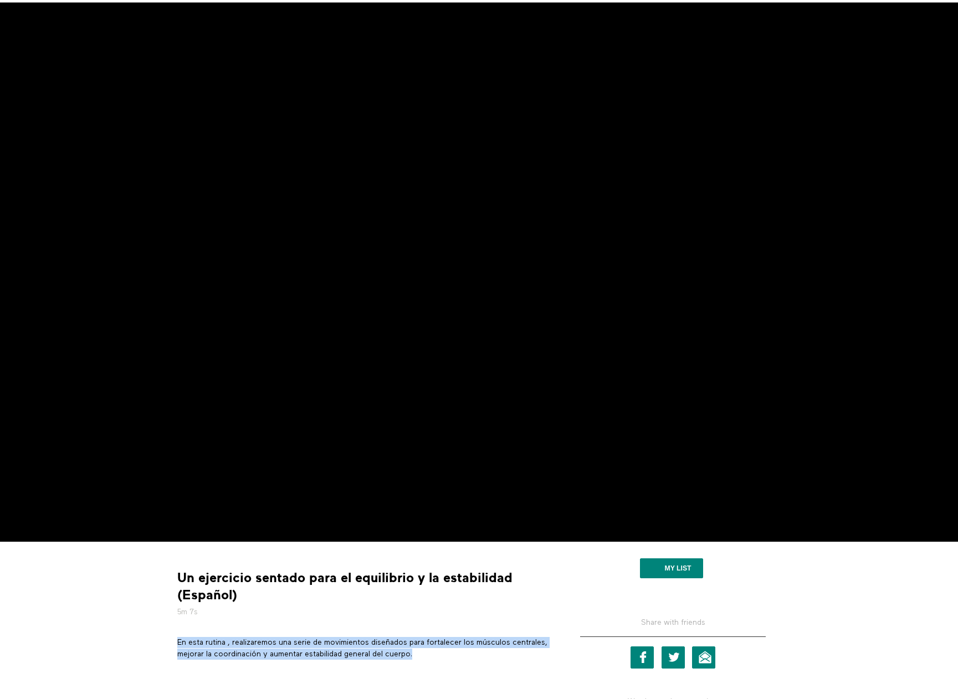
drag, startPoint x: 179, startPoint y: 641, endPoint x: 456, endPoint y: 660, distance: 277.6
click at [456, 660] on section "En esta rutina , realizaremos una serie de movimientos diseñados para fortalece…" at bounding box center [362, 652] width 379 height 30
copy p "En esta rutina , realizaremos una serie de movimientos diseñados para fortalece…"
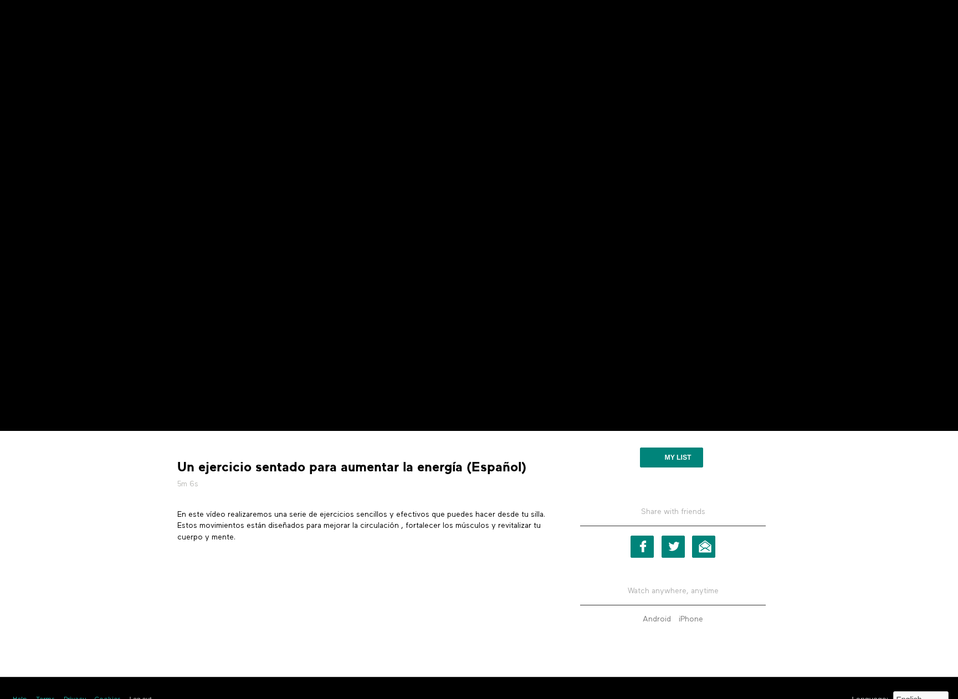
scroll to position [166, 0]
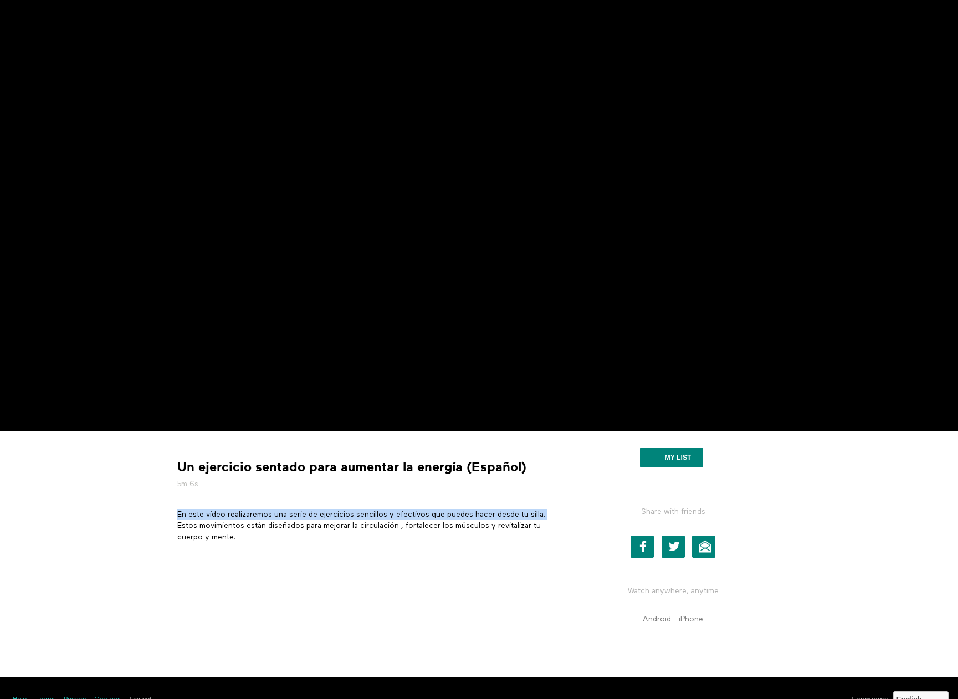
drag, startPoint x: 178, startPoint y: 512, endPoint x: 194, endPoint y: 524, distance: 20.3
click at [194, 524] on p "En este vídeo realizaremos una serie de ejercicios sencillos y efectivos que pu…" at bounding box center [362, 526] width 371 height 34
copy p "En este vídeo realizaremos una serie de ejercicios sencillos y efectivos que pu…"
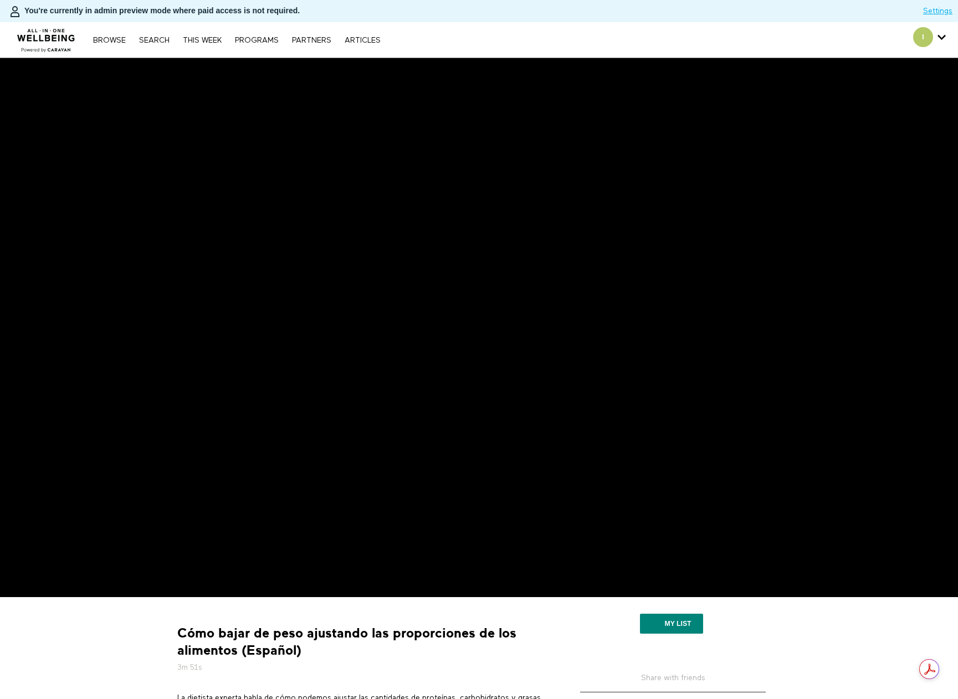
scroll to position [111, 0]
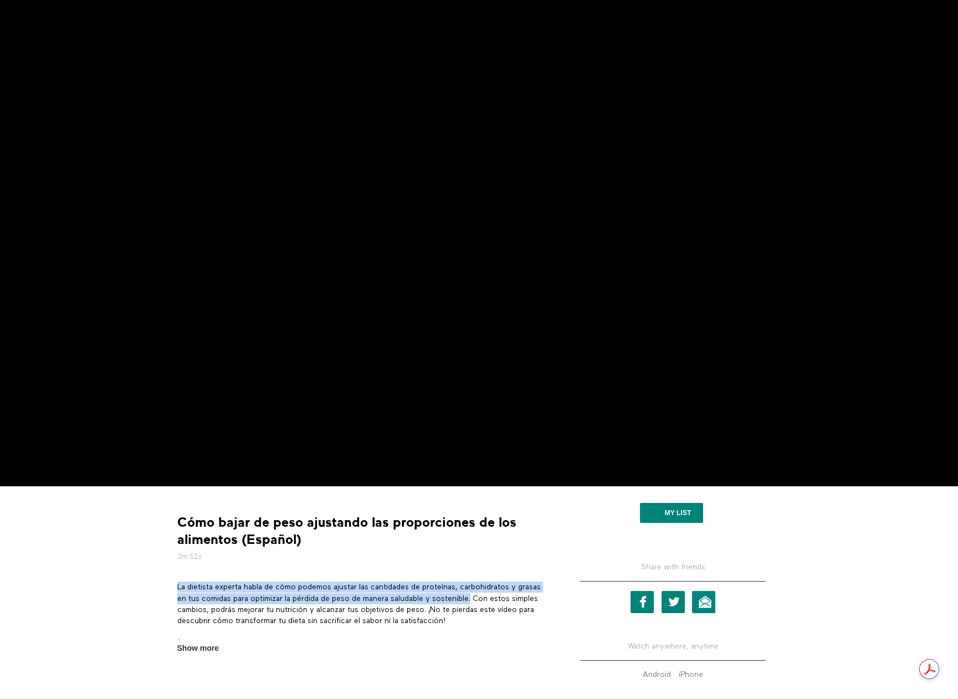
drag, startPoint x: 178, startPoint y: 585, endPoint x: 477, endPoint y: 598, distance: 299.3
click at [477, 598] on p "La dietista experta habla de cómo podemos ajustar las cantidades de proteínas, …" at bounding box center [362, 604] width 371 height 45
copy p "La dietista experta habla de cómo podemos ajustar las cantidades de proteínas, …"
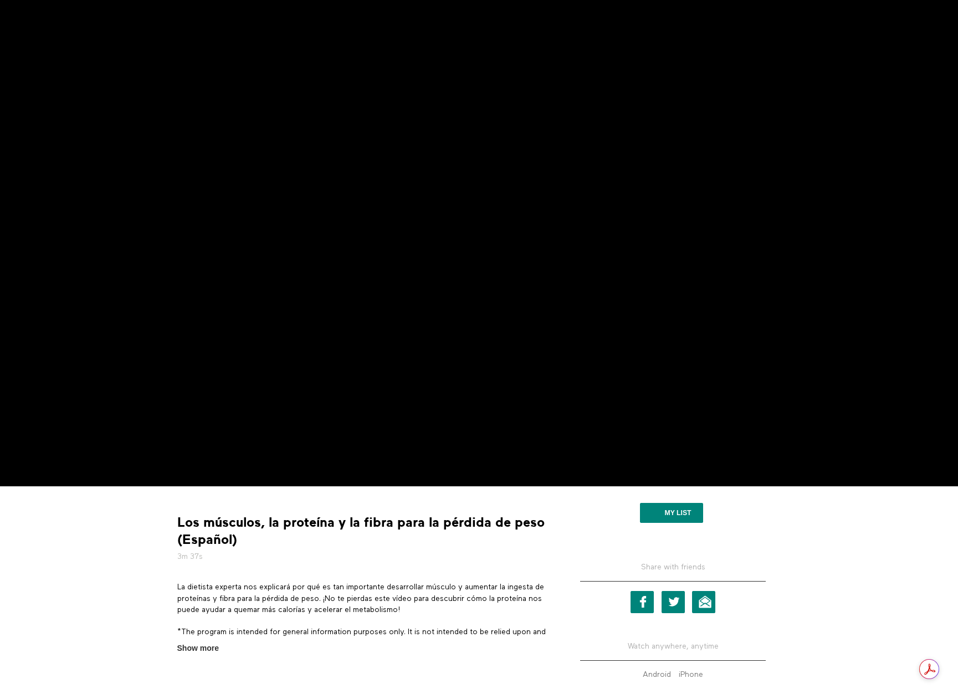
scroll to position [111, 0]
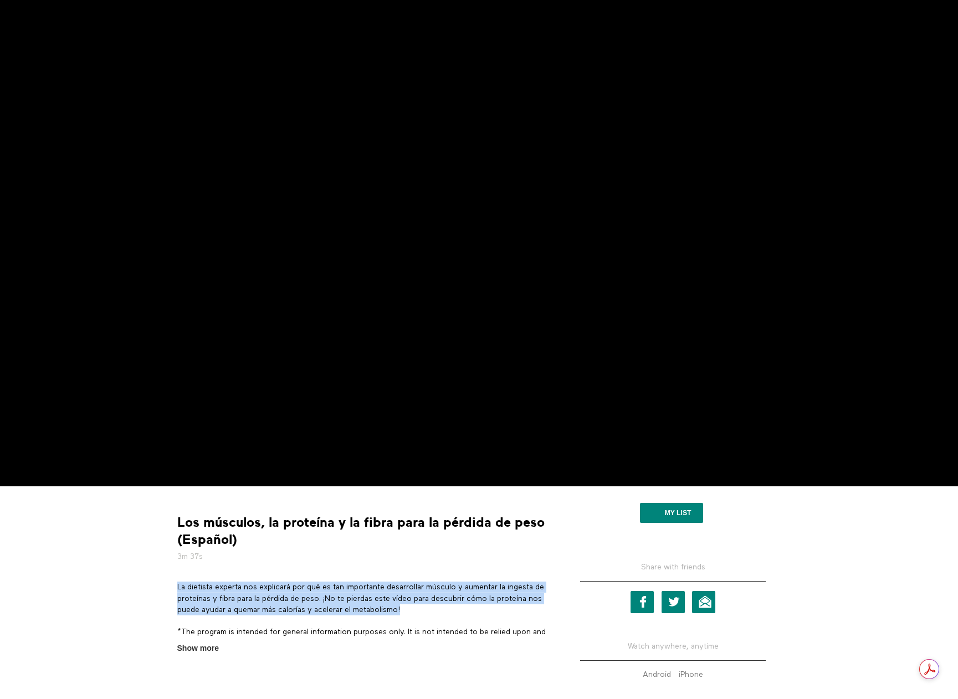
drag, startPoint x: 178, startPoint y: 586, endPoint x: 427, endPoint y: 611, distance: 249.9
click at [427, 611] on p "La dietista experta nos explicará por qué es tan importante desarrollar músculo…" at bounding box center [362, 599] width 371 height 34
copy p "La dietista experta nos explicará por qué es tan importante desarrollar músculo…"
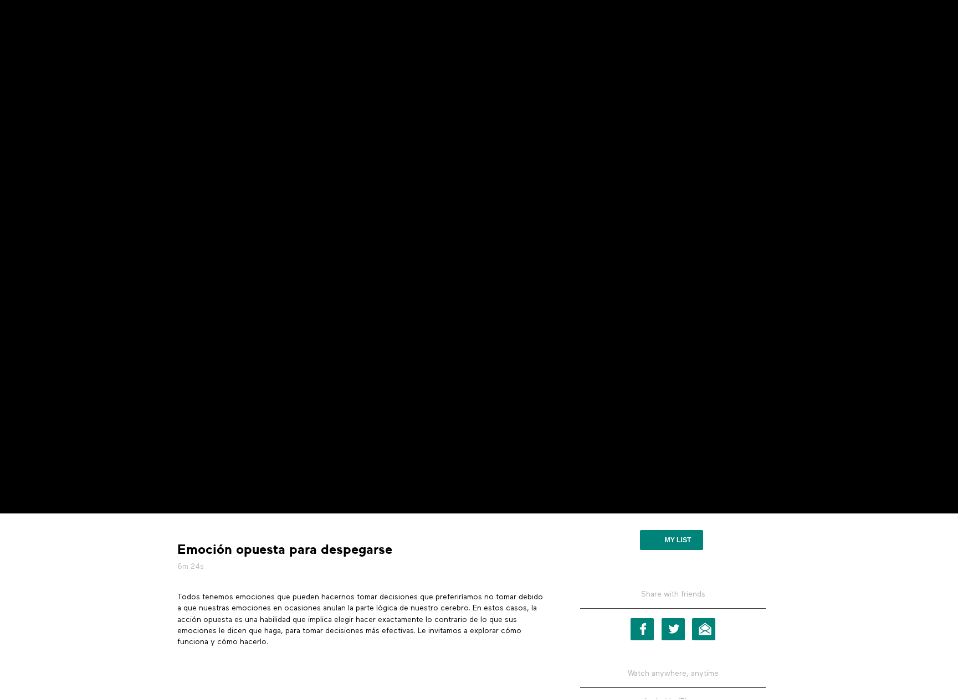
scroll to position [111, 0]
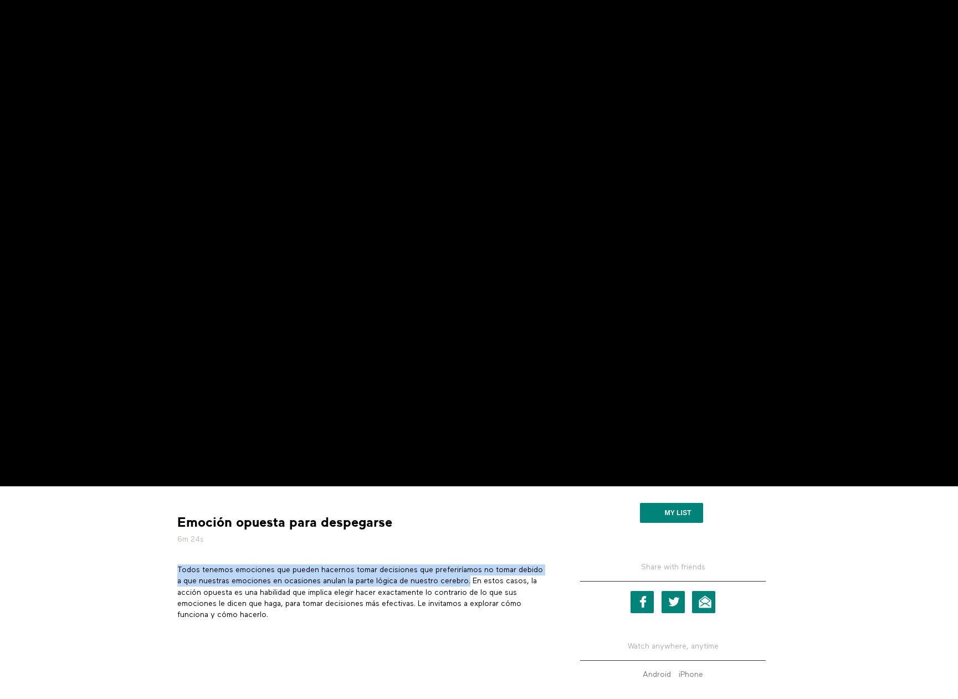
drag, startPoint x: 178, startPoint y: 567, endPoint x: 472, endPoint y: 582, distance: 294.5
click at [472, 582] on p "Todos tenemos emociones que pueden hacernos tomar decisiones que preferiríamos …" at bounding box center [362, 592] width 371 height 56
copy p "Todos tenemos emociones que pueden hacernos tomar decisiones que preferiríamos …"
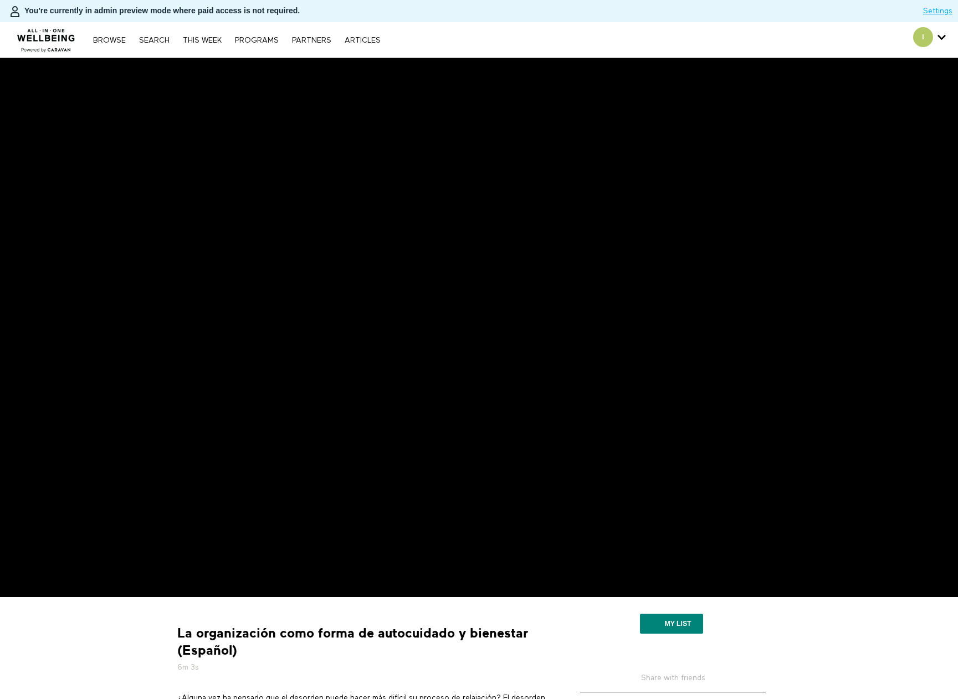
scroll to position [111, 0]
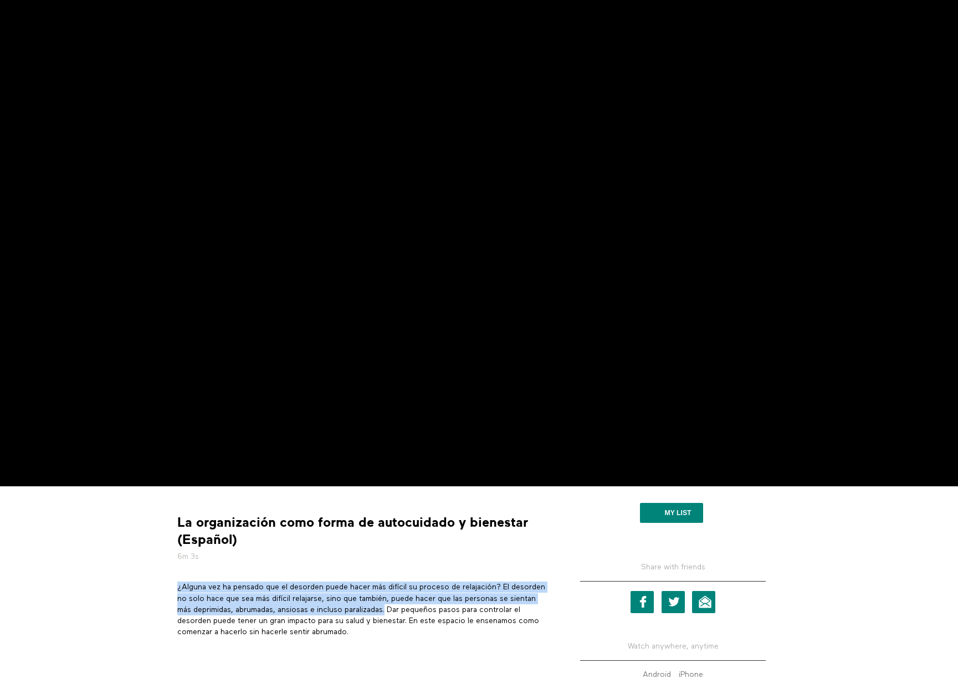
drag, startPoint x: 176, startPoint y: 587, endPoint x: 418, endPoint y: 609, distance: 243.0
click at [418, 609] on section "¿Alguna vez ha pensado que el desorden puede hacer más difícil su proceso de re…" at bounding box center [362, 614] width 379 height 64
copy p "¿Alguna vez ha pensado que el desorden puede hacer más difícil su proceso de re…"
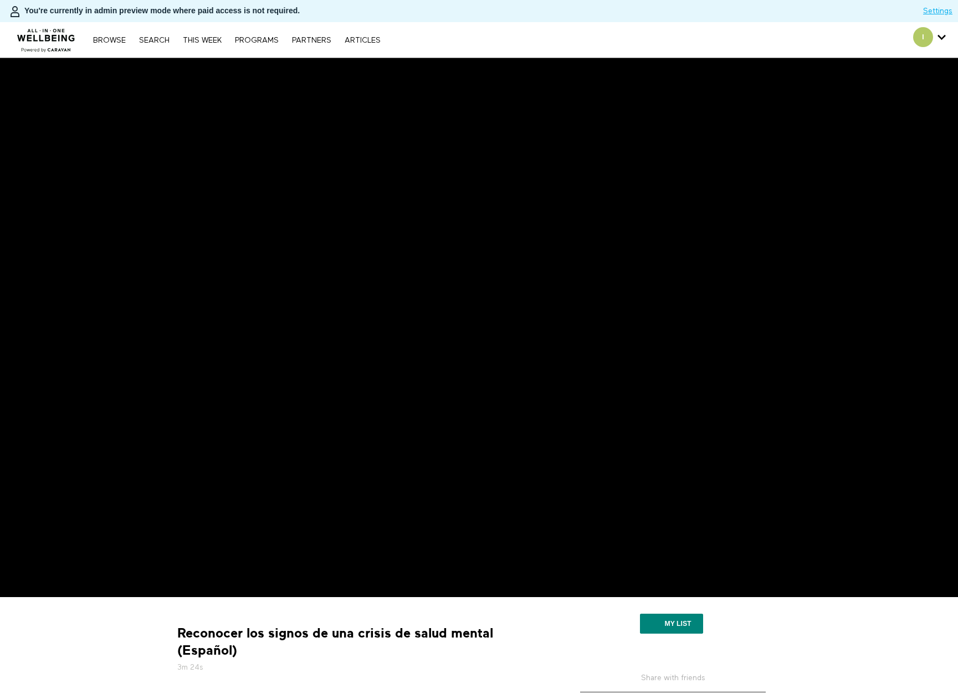
scroll to position [111, 0]
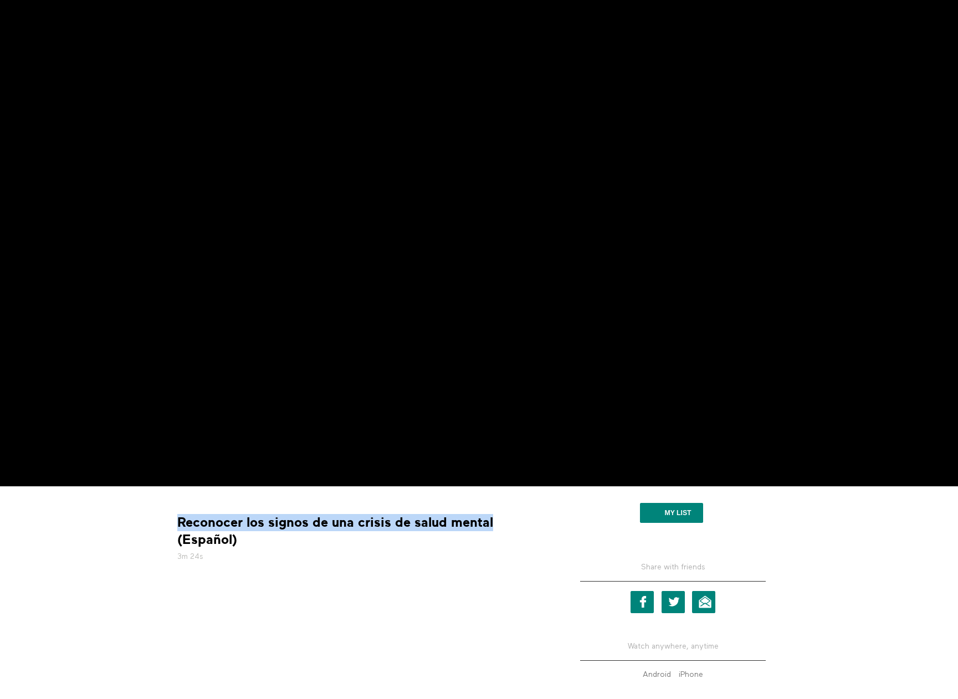
drag, startPoint x: 496, startPoint y: 522, endPoint x: 174, endPoint y: 518, distance: 321.2
click at [174, 518] on div "Reconocer los signos de una crisis de salud mental (Español) 3m 24s" at bounding box center [362, 538] width 379 height 49
copy strong "Reconocer los signos de una crisis de salud mental"
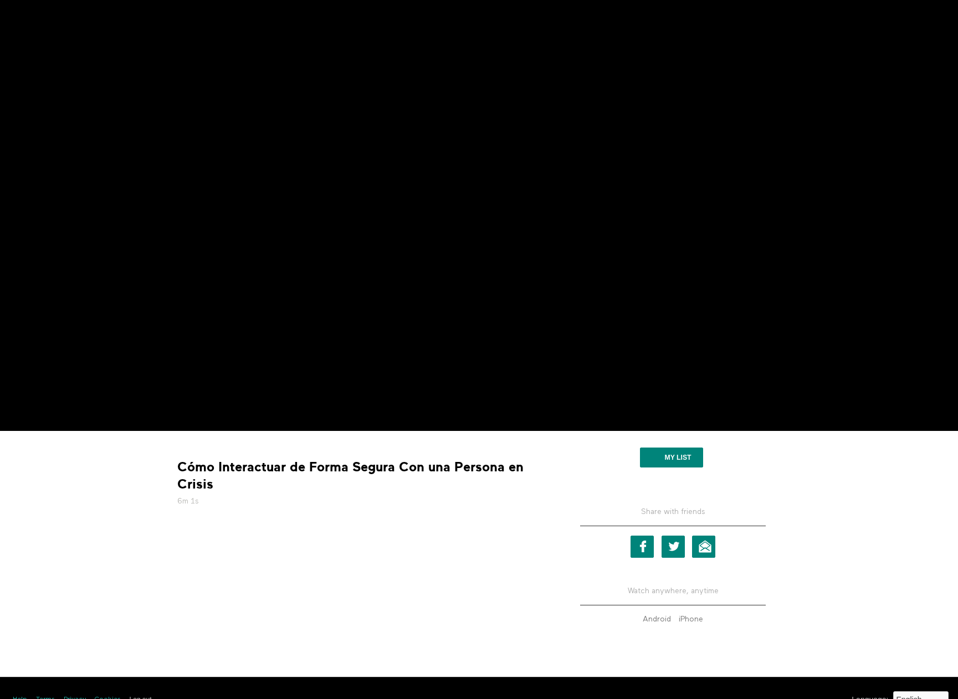
scroll to position [166, 0]
click at [249, 465] on strong "Cómo Interactuar de Forma Segura Con una Persona en Crisis" at bounding box center [362, 476] width 371 height 34
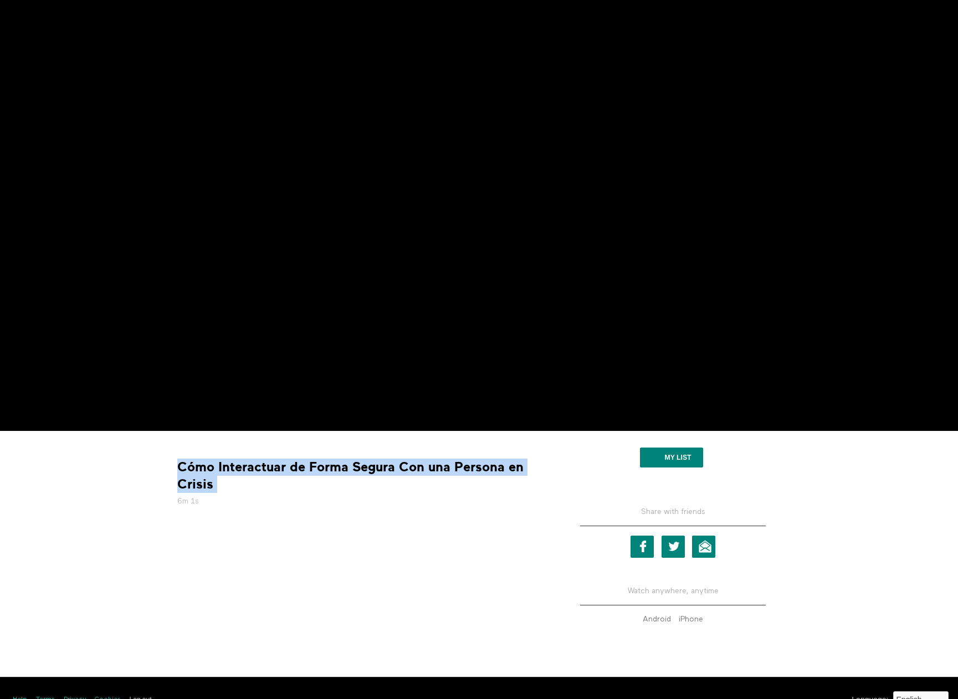
click at [249, 465] on strong "Cómo Interactuar de Forma Segura Con una Persona en Crisis" at bounding box center [362, 476] width 371 height 34
copy div "Cómo Interactuar de Forma Segura Con una Persona en Crisis"
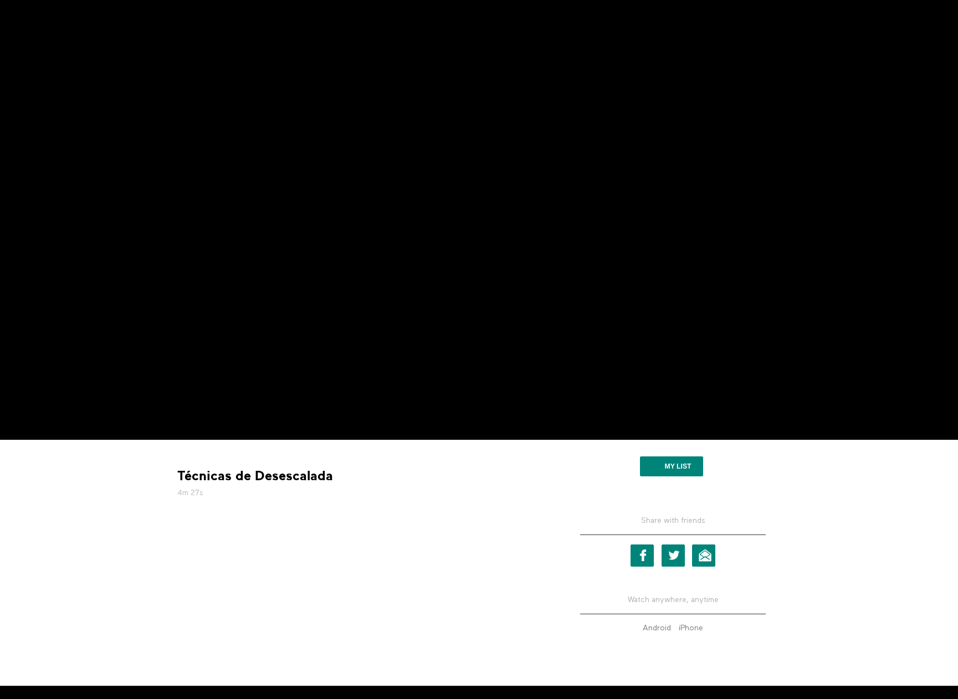
scroll to position [166, 0]
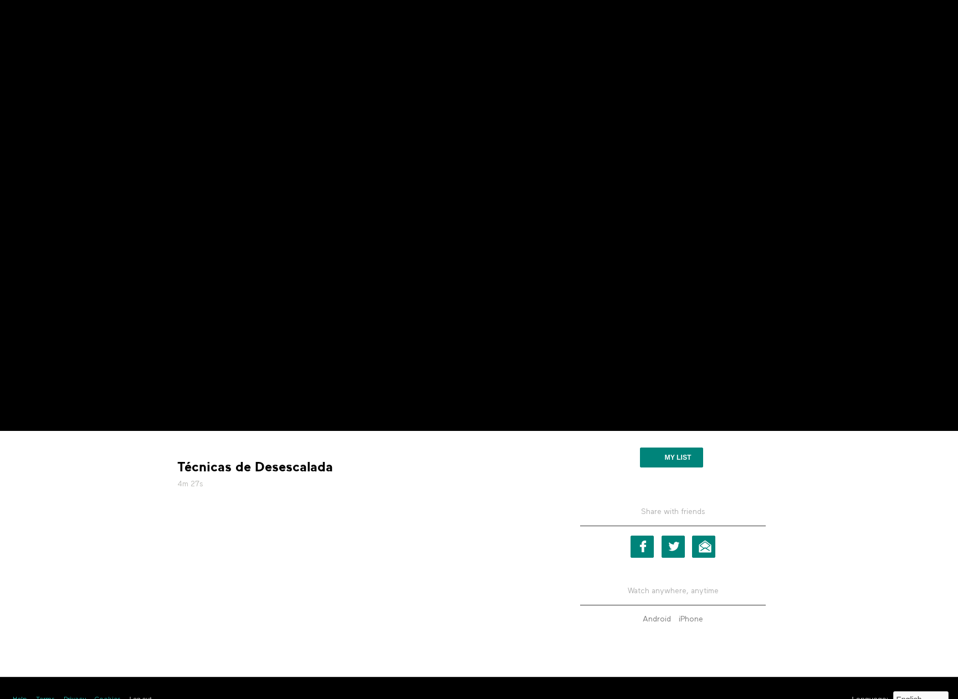
click at [262, 466] on strong "Técnicas de Desescalada" at bounding box center [255, 467] width 156 height 17
click at [292, 471] on strong "Técnicas de Desescalada" at bounding box center [255, 467] width 156 height 17
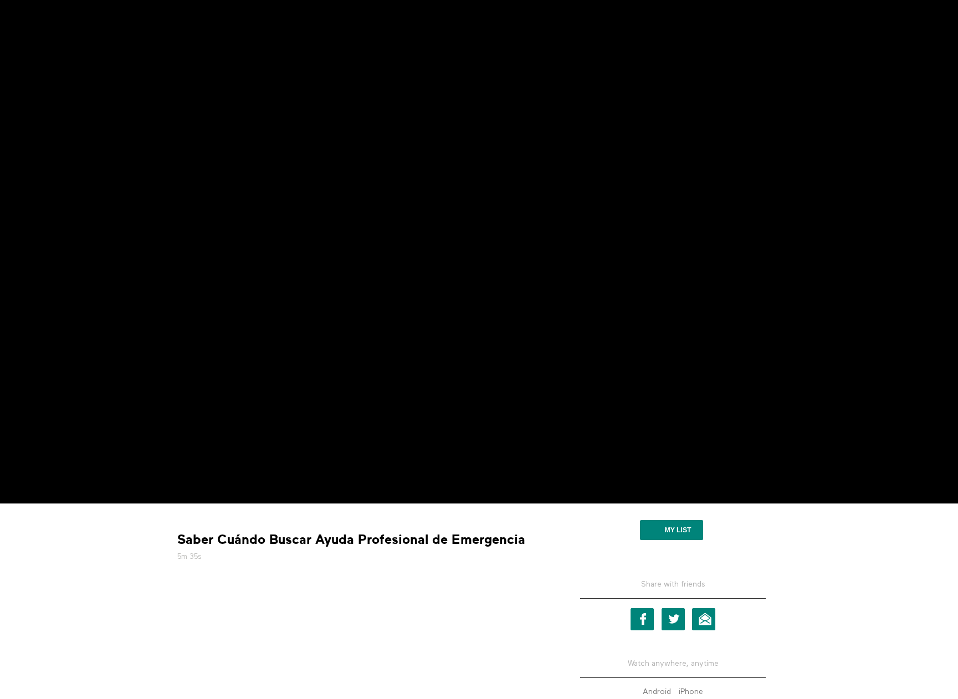
scroll to position [111, 0]
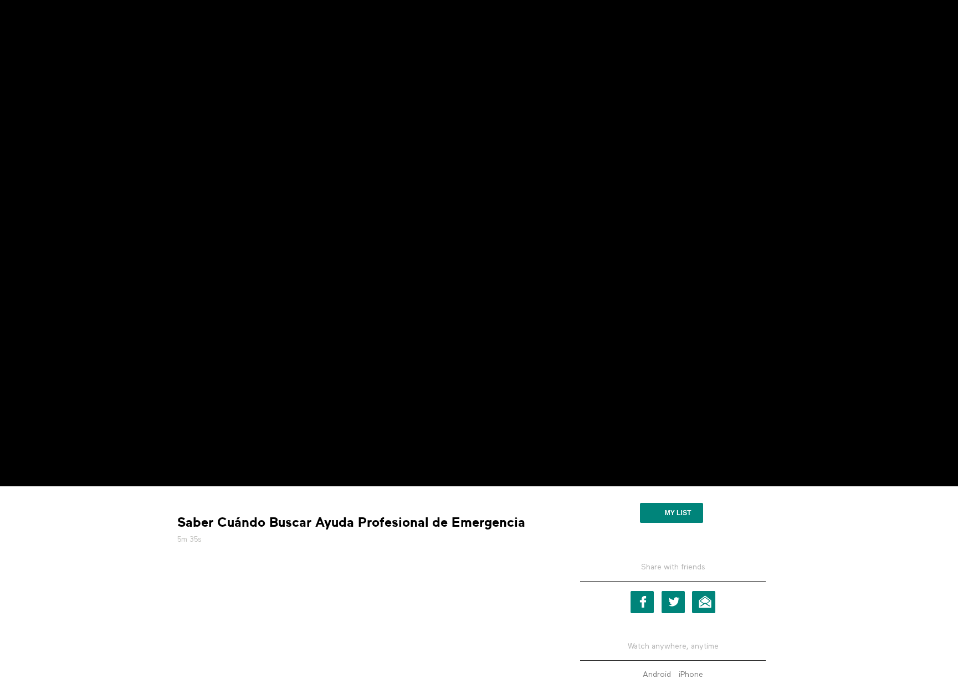
click at [344, 514] on strong "Saber Cuándo Buscar Ayuda Profesional de Emergencia" at bounding box center [351, 522] width 348 height 17
click at [347, 522] on strong "Saber Cuándo Buscar Ayuda Profesional de Emergencia" at bounding box center [351, 522] width 348 height 17
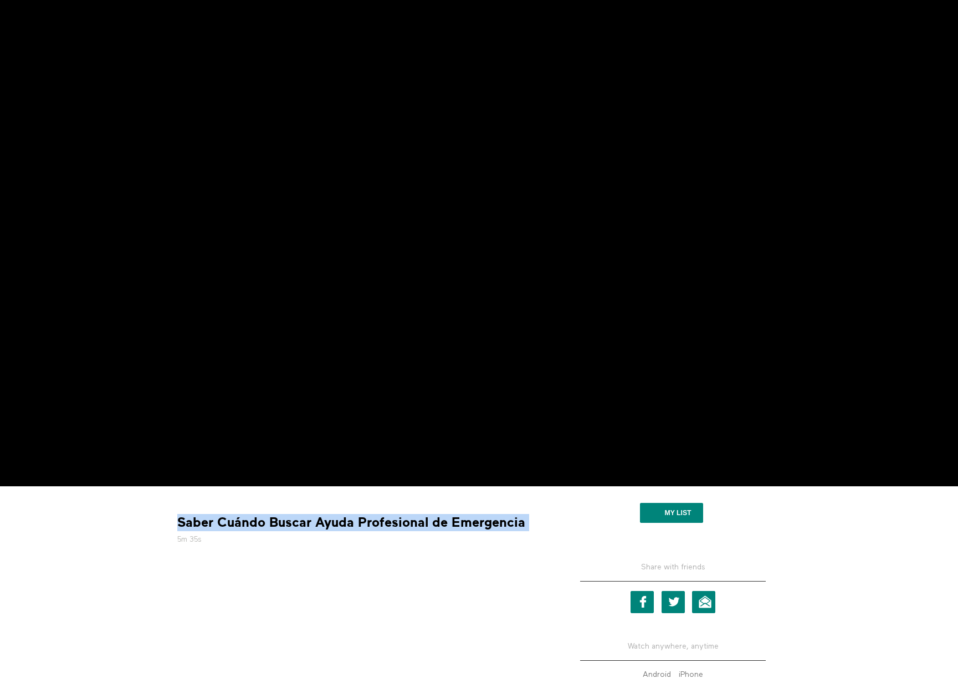
click at [347, 522] on strong "Saber Cuándo Buscar Ayuda Profesional de Emergencia" at bounding box center [351, 522] width 348 height 17
copy div "Saber Cuándo Buscar Ayuda Profesional de Emergencia"
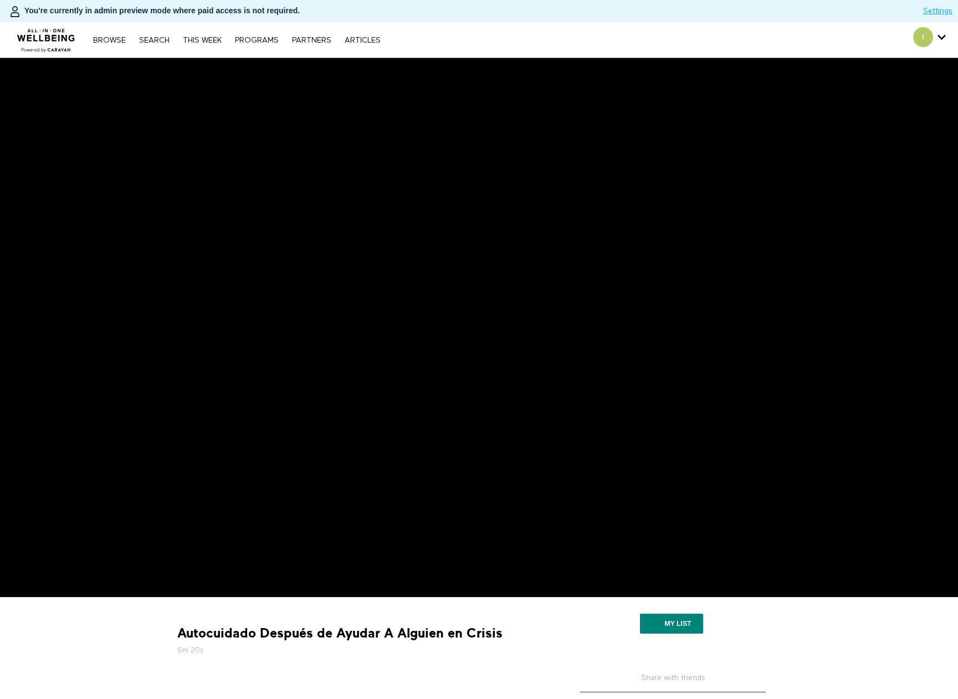
click at [416, 637] on strong "Autocuidado Después de Ayudar A Alguien en Crisis" at bounding box center [339, 633] width 325 height 17
copy div "Autocuidado Después de Ayudar A Alguien en Crisis"
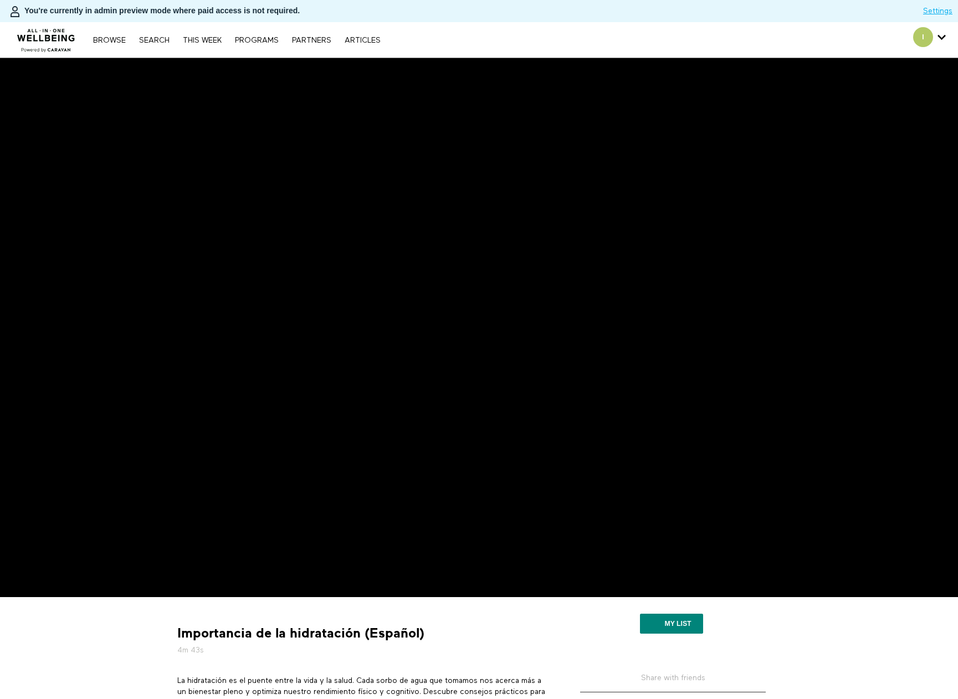
scroll to position [111, 0]
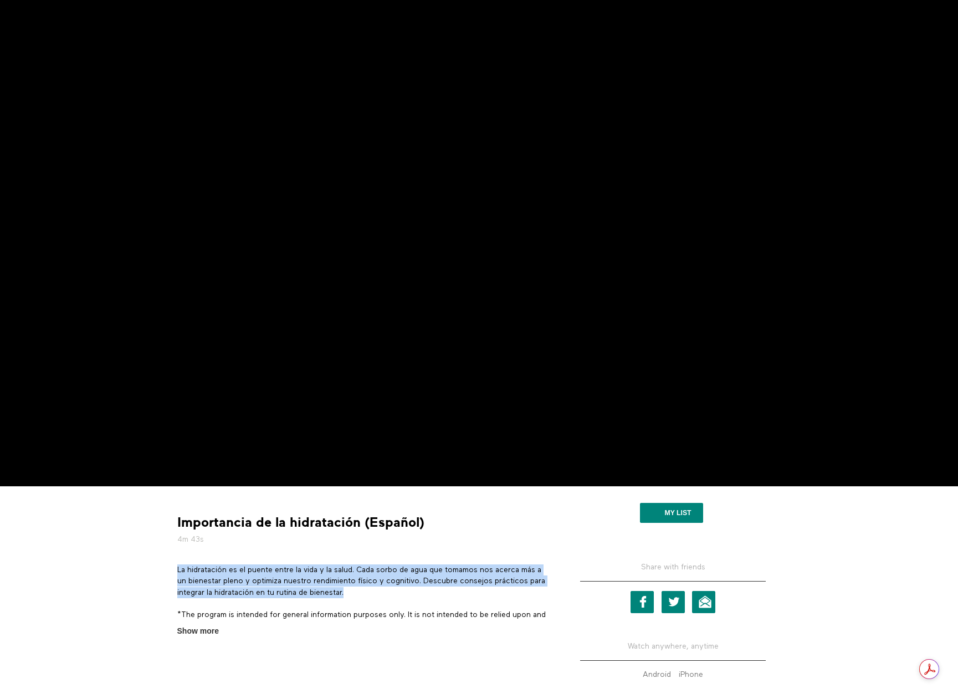
drag, startPoint x: 347, startPoint y: 591, endPoint x: 177, endPoint y: 567, distance: 171.2
click at [177, 567] on p "La hidratación es el puente entre la vida y la salud. Cada sorbo de agua que to…" at bounding box center [362, 581] width 371 height 34
copy p "La hidratación es el puente entre la vida y la salud. Cada sorbo de agua que to…"
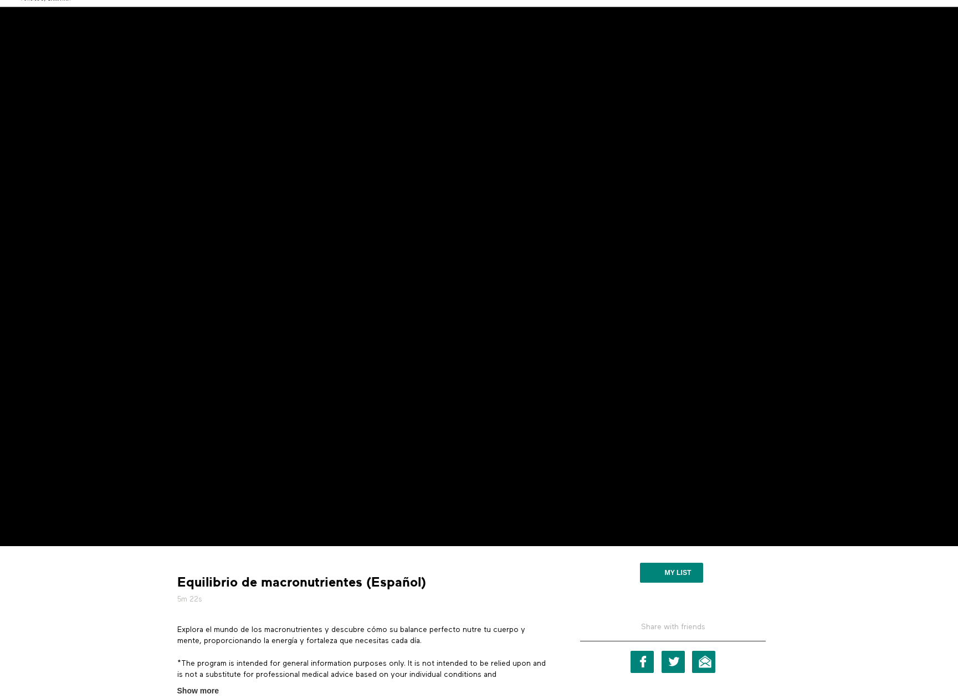
scroll to position [111, 0]
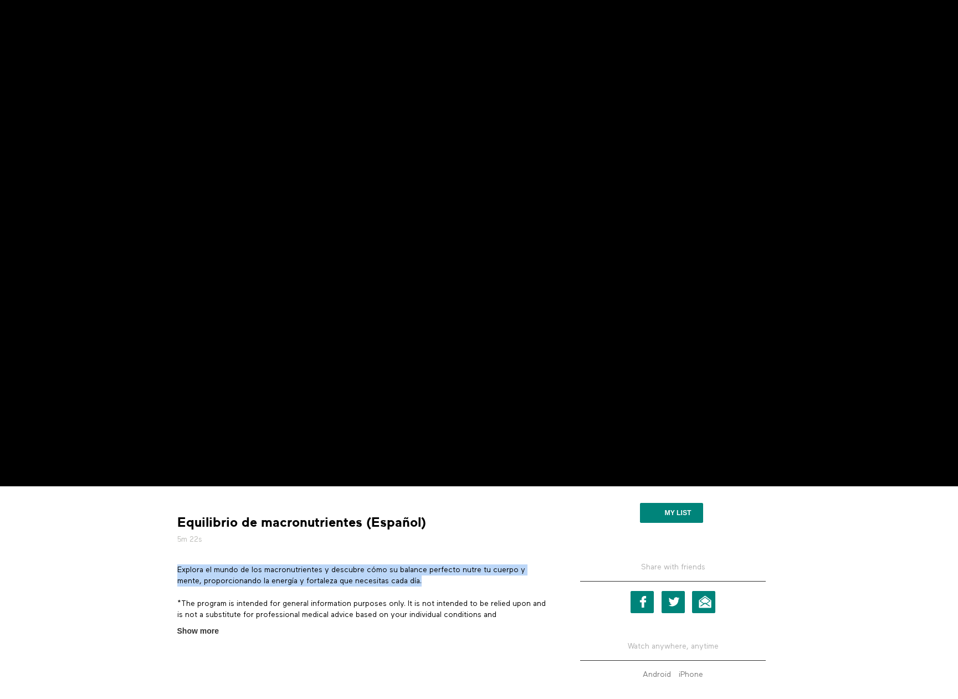
drag, startPoint x: 176, startPoint y: 569, endPoint x: 425, endPoint y: 579, distance: 248.9
click at [425, 579] on section "Explora el mundo de los macronutrientes y descubre cómo su balance perfecto nut…" at bounding box center [362, 600] width 379 height 73
copy p "Explora el mundo de los macronutrientes y descubre cómo su balance perfecto nut…"
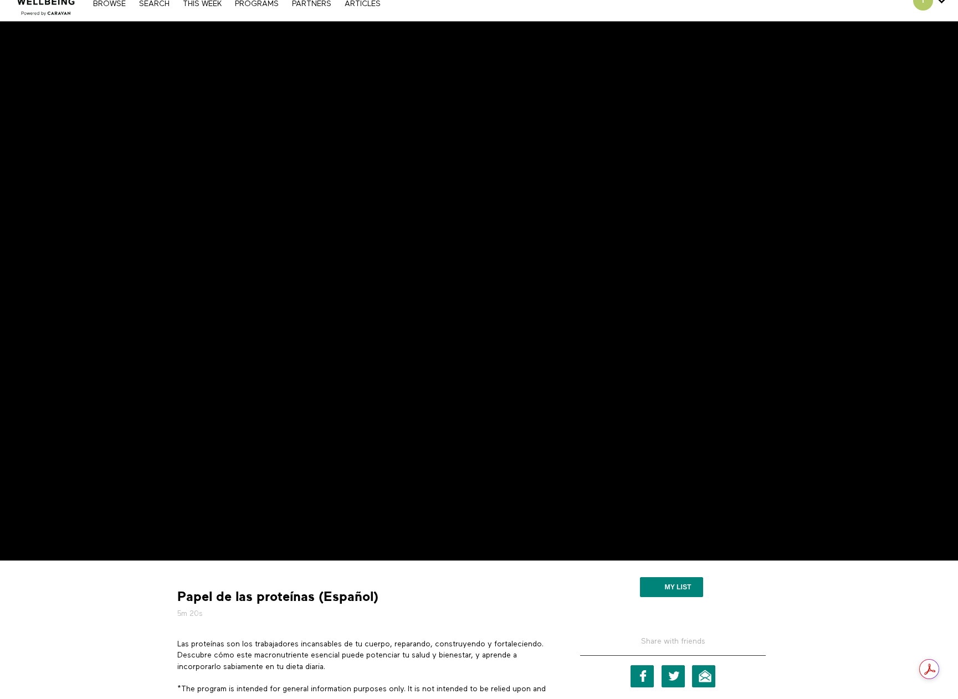
scroll to position [111, 0]
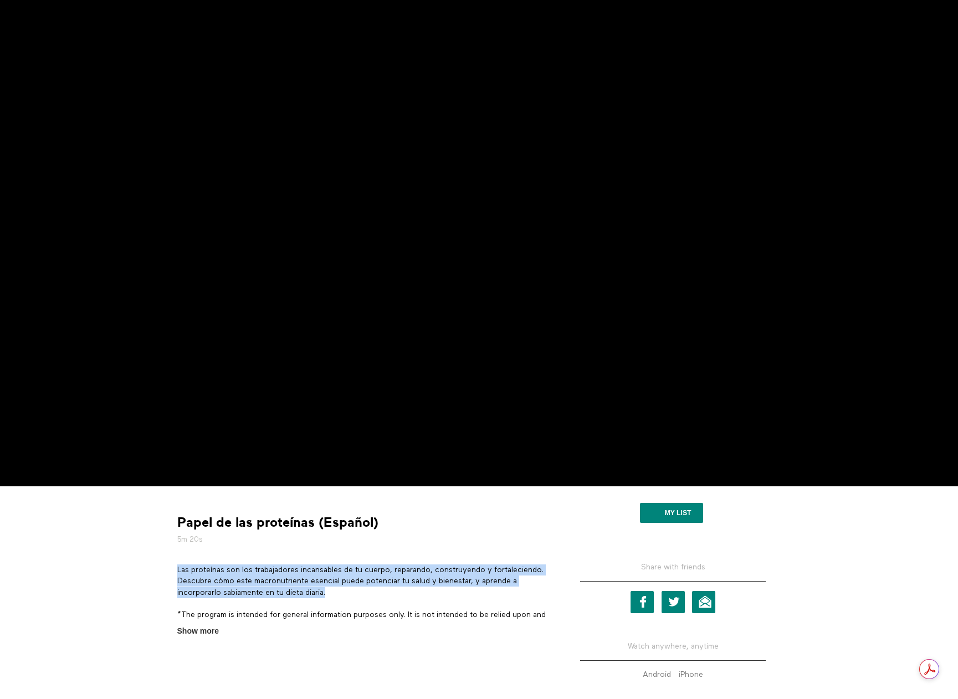
drag, startPoint x: 341, startPoint y: 590, endPoint x: 177, endPoint y: 568, distance: 164.8
click at [177, 568] on p "Las proteínas son los trabajadores incansables de tu cuerpo, reparando, constru…" at bounding box center [362, 581] width 371 height 34
copy p "Las proteínas son los trabajadores incansables de tu cuerpo, reparando, constru…"
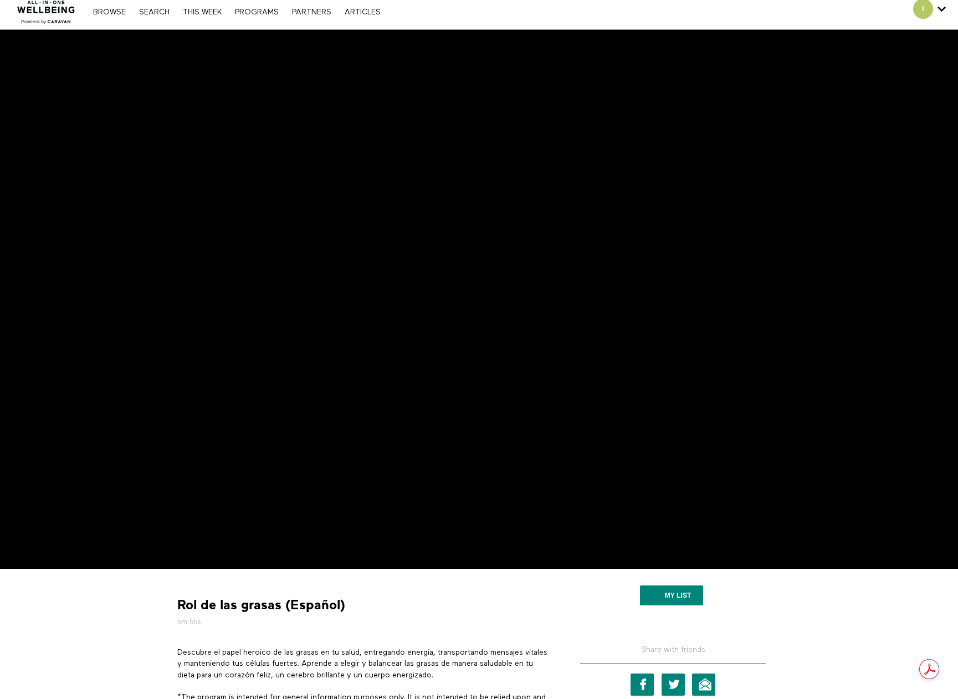
scroll to position [111, 0]
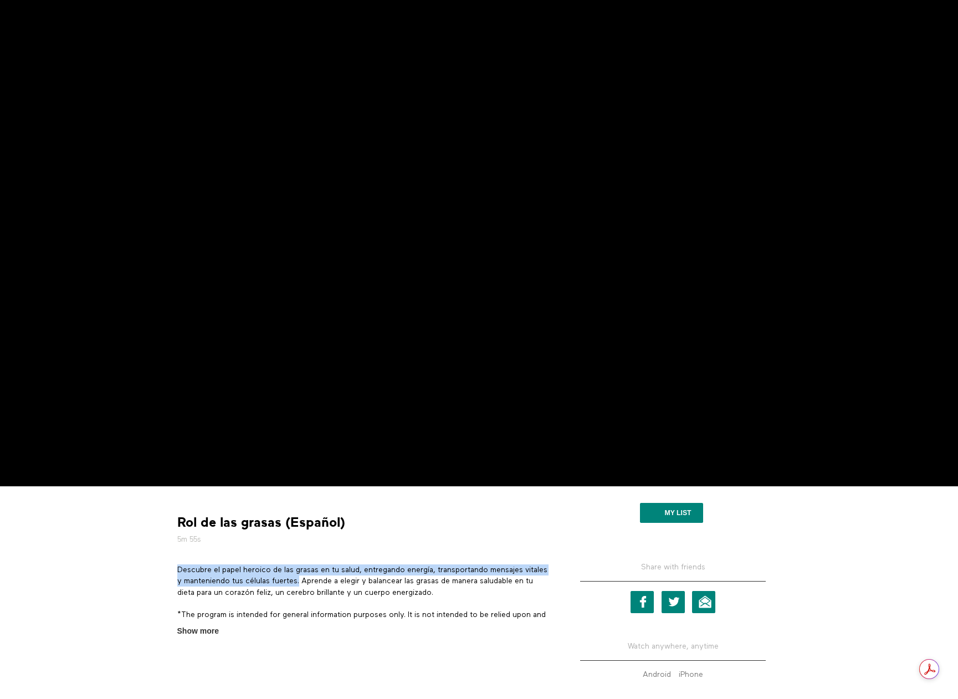
drag, startPoint x: 178, startPoint y: 568, endPoint x: 325, endPoint y: 578, distance: 147.1
click at [325, 578] on p "Descubre el papel heroico de las grasas en tu salud, entregando energía, transp…" at bounding box center [362, 581] width 371 height 34
copy p "Descubre el papel heroico de las grasas en tu salud, entregando energía, transp…"
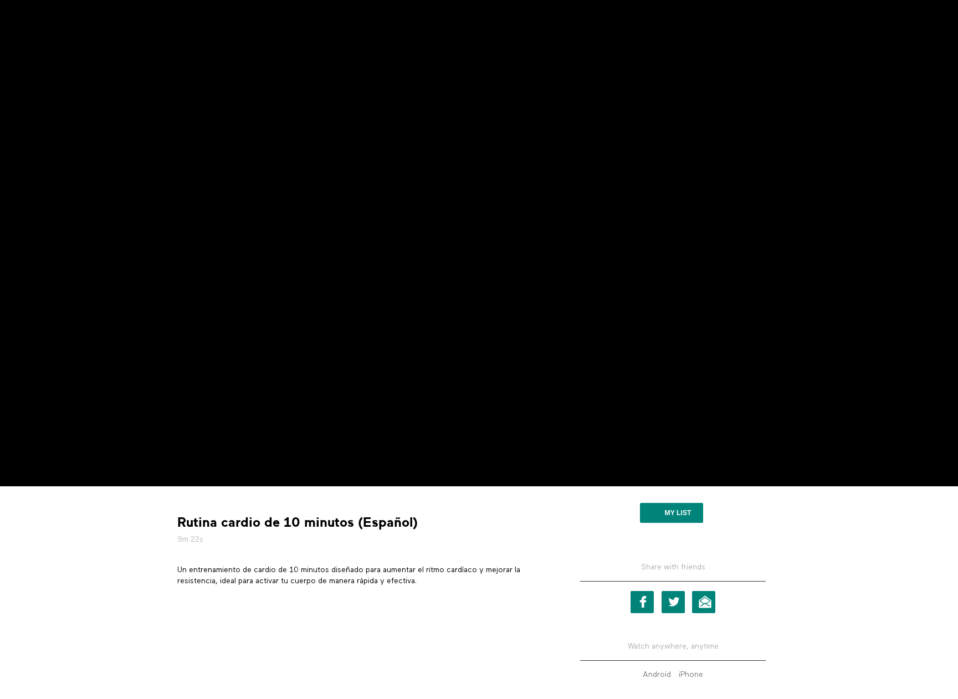
scroll to position [111, 0]
drag, startPoint x: 178, startPoint y: 568, endPoint x: 424, endPoint y: 584, distance: 246.4
click at [424, 584] on p "Un entrenamiento de cardio de 10 minutos diseñado para aumentar el ritmo cardía…" at bounding box center [362, 575] width 371 height 23
copy p "Un entrenamiento de cardio de 10 minutos diseñado para aumentar el ritmo cardía…"
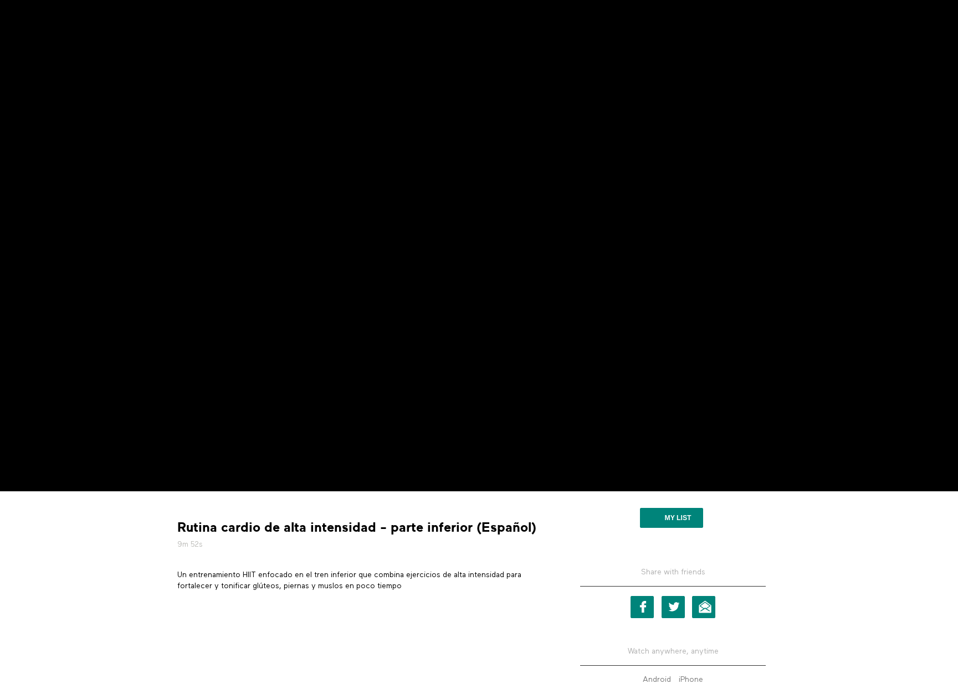
scroll to position [111, 0]
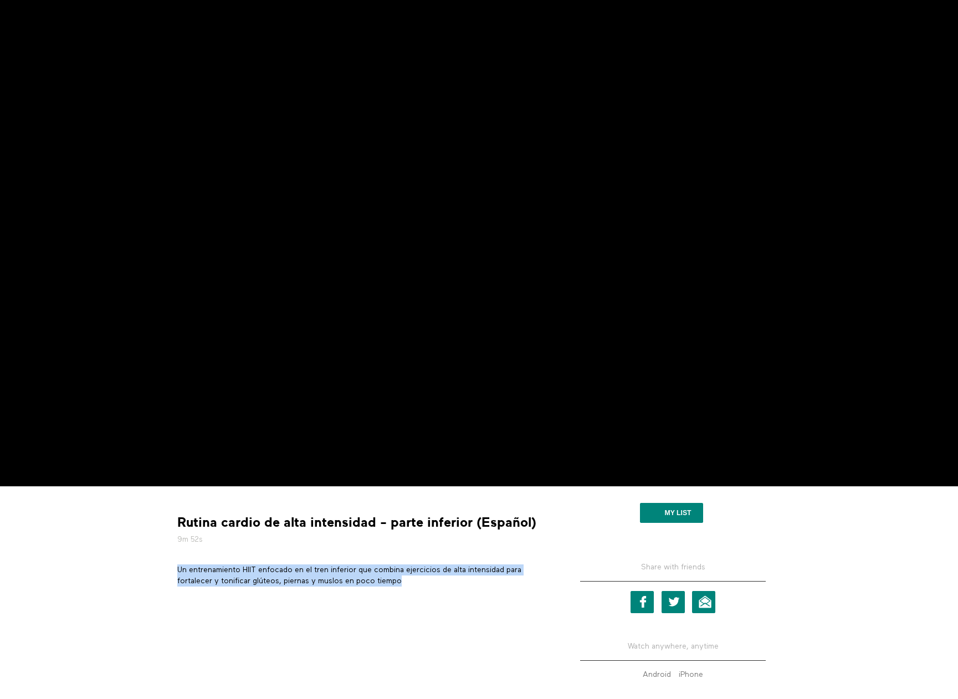
drag, startPoint x: 178, startPoint y: 569, endPoint x: 404, endPoint y: 579, distance: 226.2
click at [404, 579] on p "Un entrenamiento HIIT enfocado en el tren inferior que combina ejercicios de al…" at bounding box center [362, 575] width 371 height 23
copy p "Un entrenamiento HIIT enfocado en el tren inferior que combina ejercicios de al…"
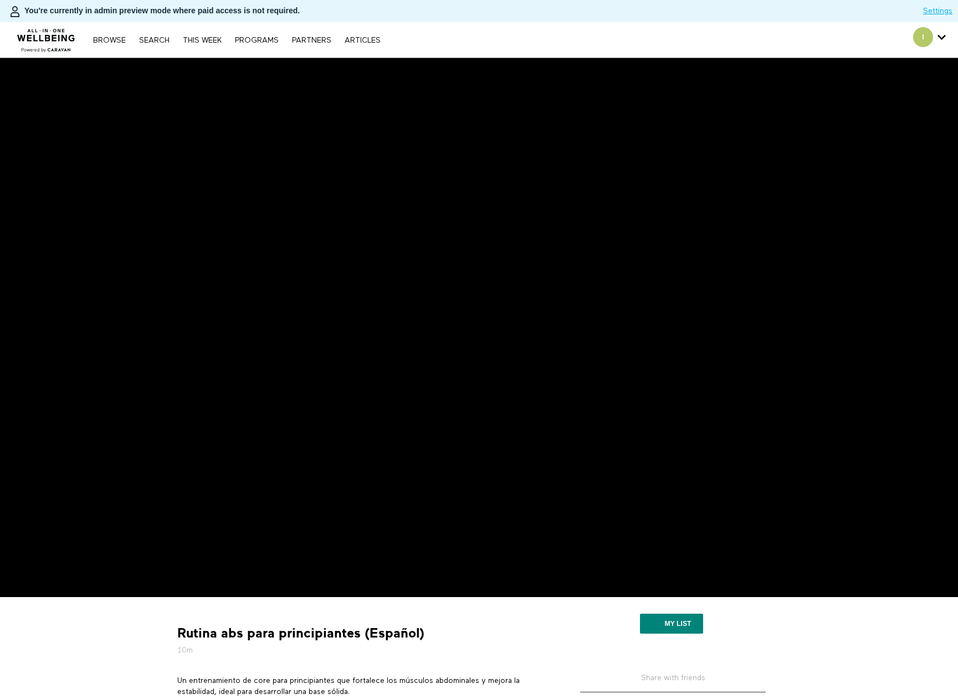
scroll to position [55, 0]
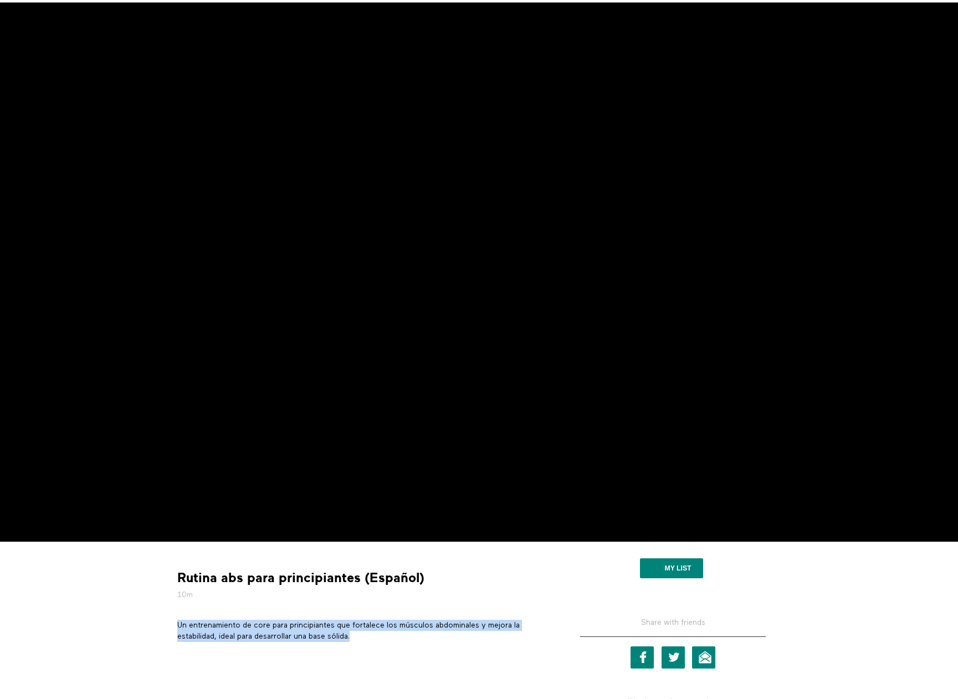
drag, startPoint x: 178, startPoint y: 622, endPoint x: 366, endPoint y: 639, distance: 187.9
click at [366, 639] on p "Un entrenamiento de core para principiantes que fortalece los músculos abdomina…" at bounding box center [362, 631] width 371 height 23
copy p "Un entrenamiento de core para principiantes que fortalece los músculos abdomina…"
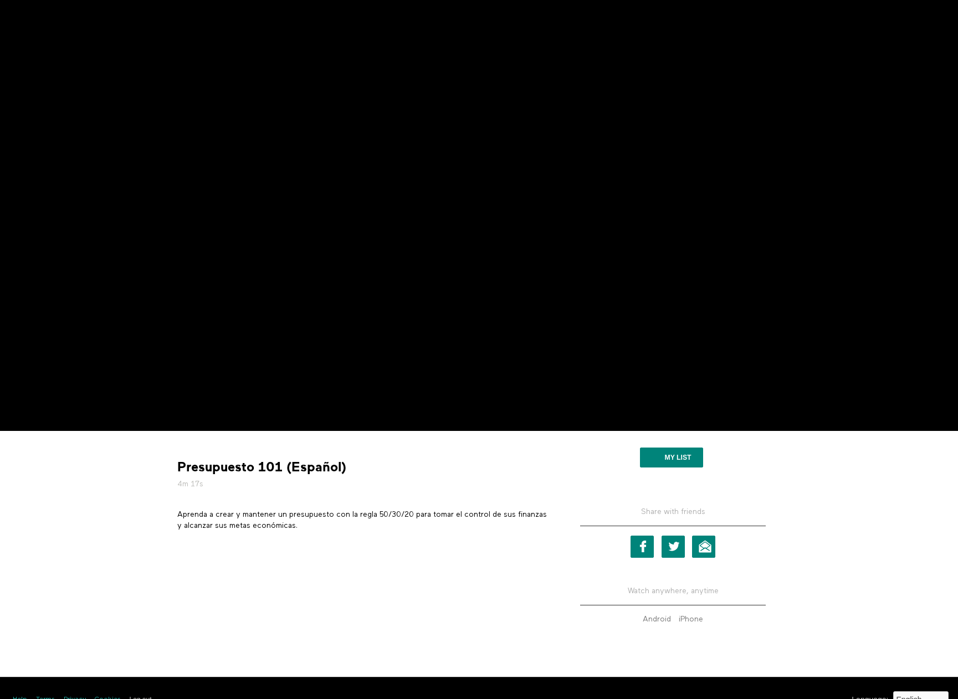
scroll to position [166, 0]
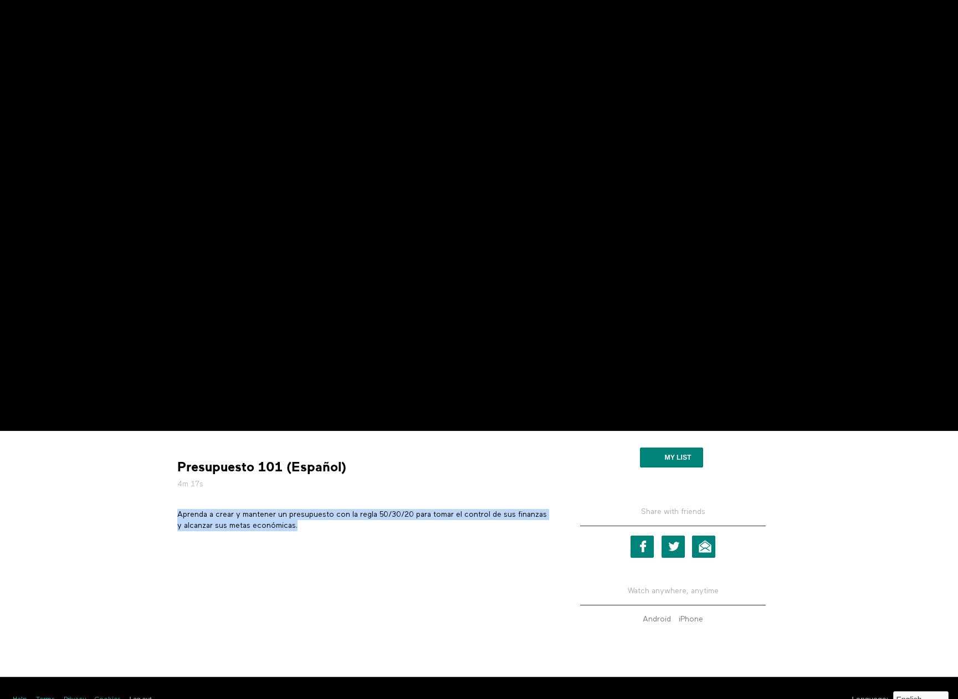
drag, startPoint x: 178, startPoint y: 517, endPoint x: 335, endPoint y: 531, distance: 156.8
click at [335, 531] on p "Aprenda a crear y mantener un presupuesto con la regla 50/30/20 para tomar el c…" at bounding box center [362, 520] width 371 height 23
copy p "Aprenda a crear y mantener un presupuesto con la regla 50/30/20 para tomar el c…"
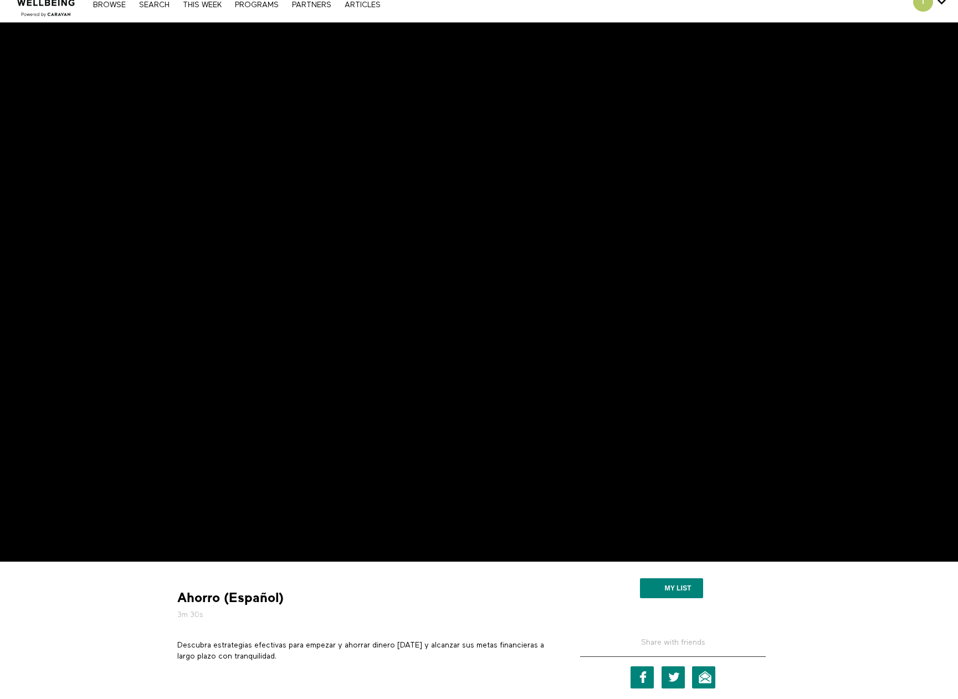
scroll to position [55, 0]
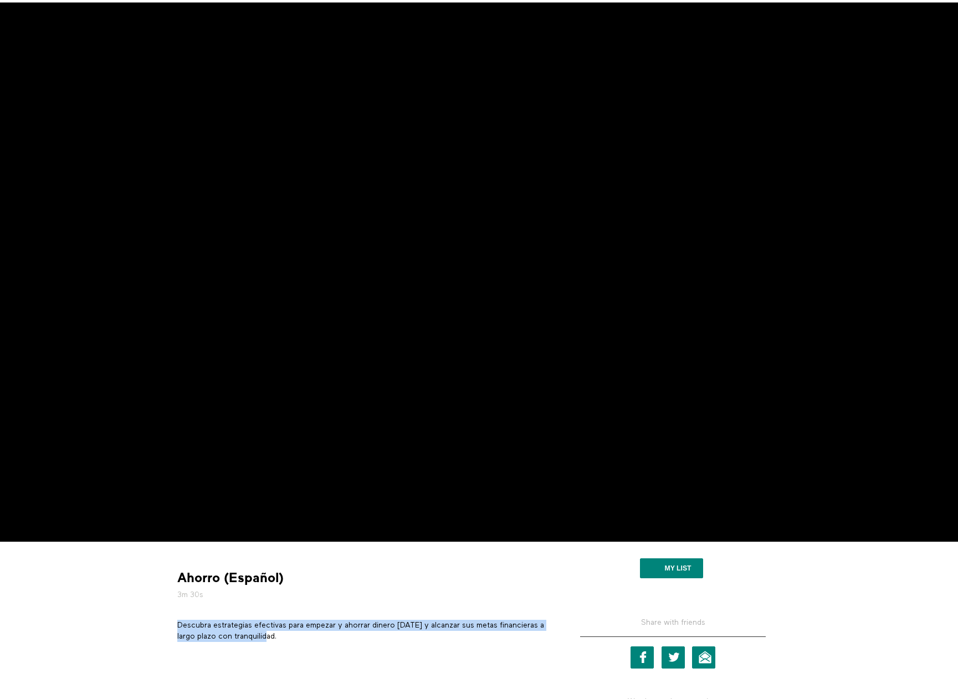
drag, startPoint x: 284, startPoint y: 640, endPoint x: 178, endPoint y: 627, distance: 107.0
click at [178, 627] on p "Descubra estrategias efectivas para empezar y ahorrar dinero [DATE] y alcanzar …" at bounding box center [362, 631] width 371 height 23
copy p "Descubra estrategias efectivas para empezar y ahorrar dinero [DATE] y alcanzar …"
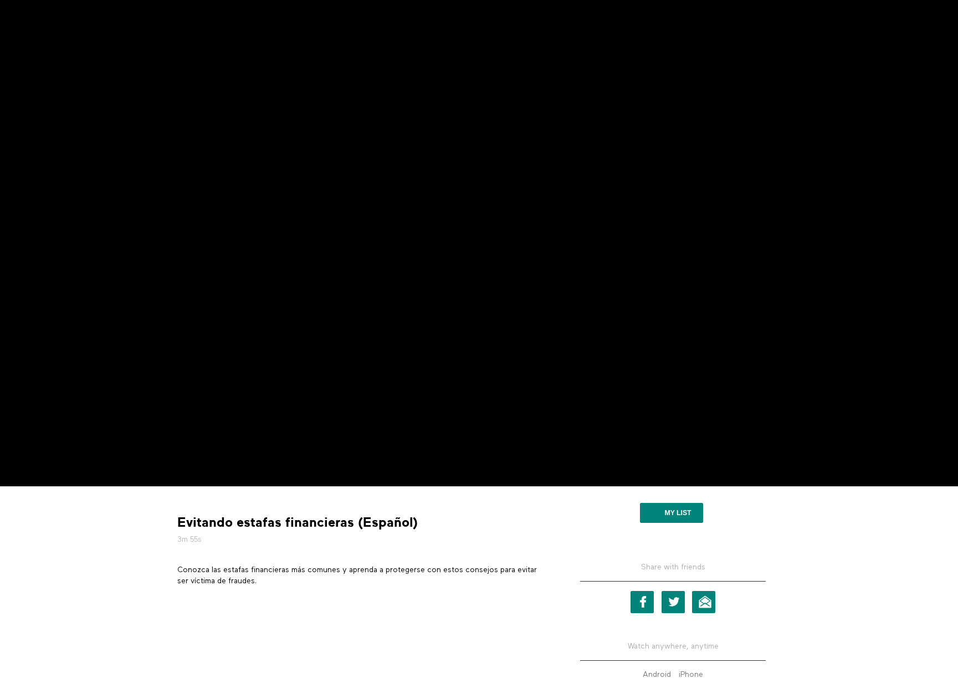
scroll to position [111, 0]
drag, startPoint x: 266, startPoint y: 577, endPoint x: 177, endPoint y: 568, distance: 89.6
click at [177, 568] on p "Conozca las estafas financieras más comunes y aprenda a protegerse con estos co…" at bounding box center [362, 575] width 371 height 23
copy p "Conozca las estafas financieras más comunes y aprenda a protegerse con estos co…"
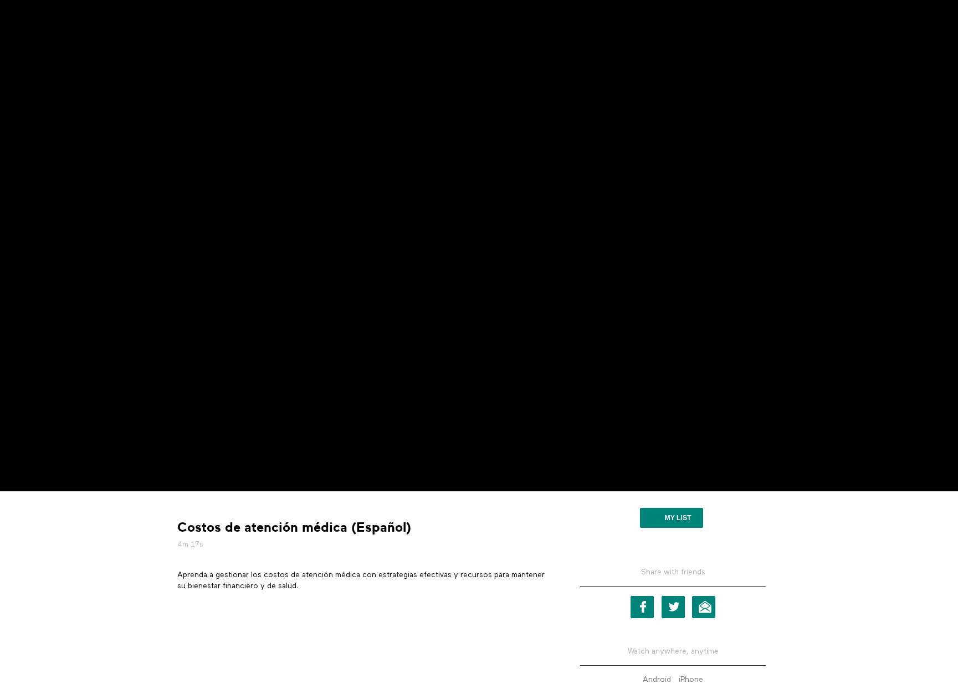
scroll to position [111, 0]
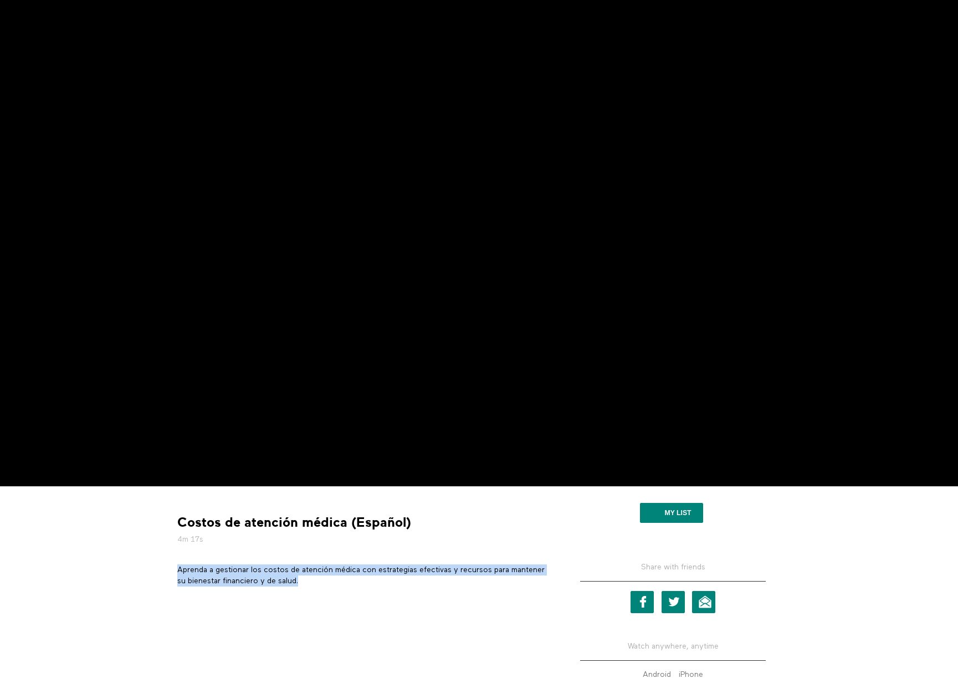
drag, startPoint x: 301, startPoint y: 583, endPoint x: 178, endPoint y: 570, distance: 124.2
click at [178, 570] on p "Aprenda a gestionar los costos de atención médica con estrategias efectivas y r…" at bounding box center [362, 575] width 371 height 23
copy p "Aprenda a gestionar los costos de atención médica con estrategias efectivas y r…"
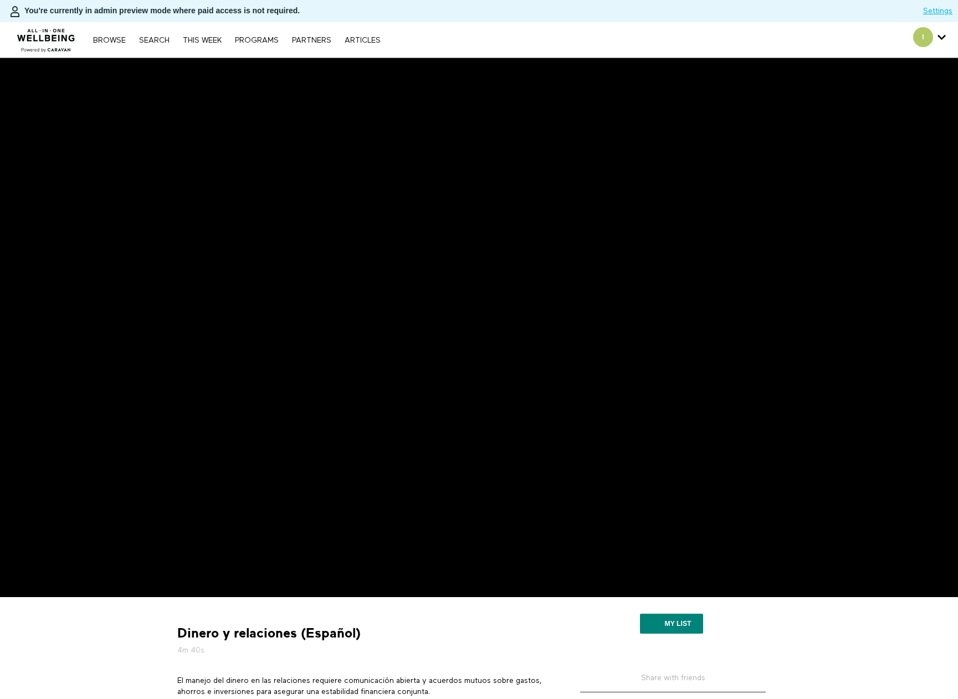
scroll to position [111, 0]
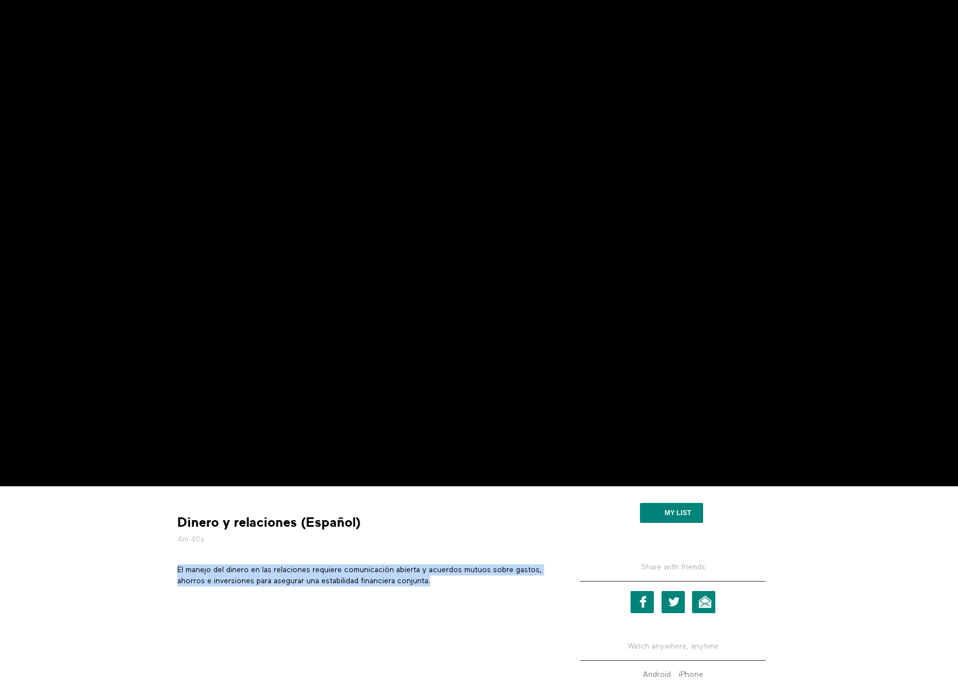
drag, startPoint x: 178, startPoint y: 568, endPoint x: 437, endPoint y: 584, distance: 259.7
click at [437, 584] on p "El manejo del dinero en las relaciones requiere comunicación abierta y acuerdos…" at bounding box center [362, 575] width 371 height 23
copy p "El manejo del dinero en las relaciones requiere comunicación abierta y acuerdos…"
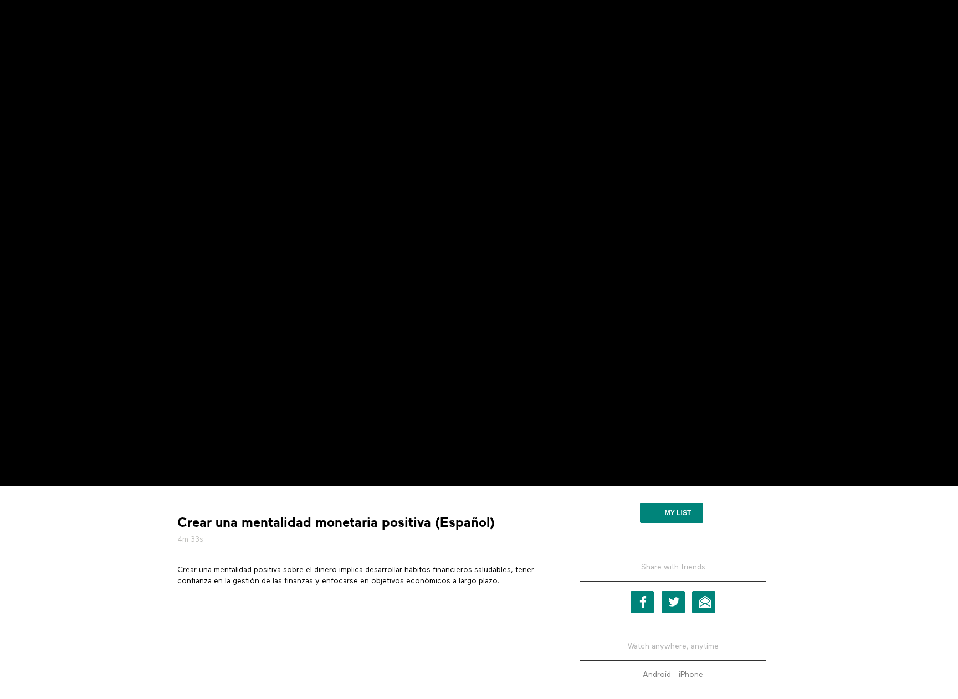
scroll to position [111, 0]
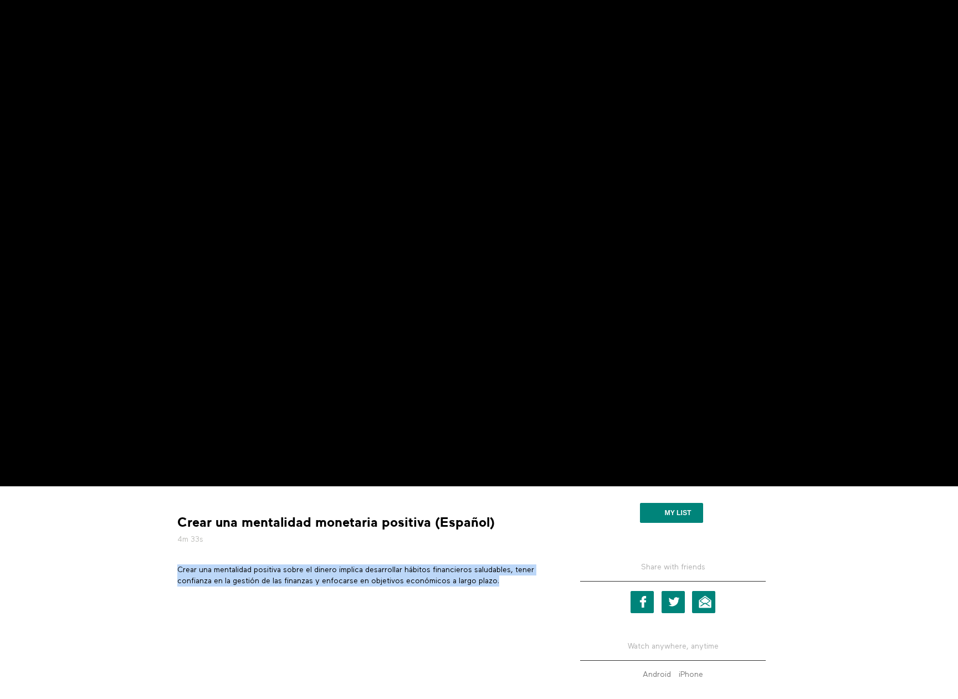
drag, startPoint x: 179, startPoint y: 568, endPoint x: 504, endPoint y: 579, distance: 325.3
click at [504, 579] on p "Crear una mentalidad positiva sobre el dinero implica desarrollar hábitos finan…" at bounding box center [362, 575] width 371 height 23
copy p "Crear una mentalidad positiva sobre el dinero implica desarrollar hábitos finan…"
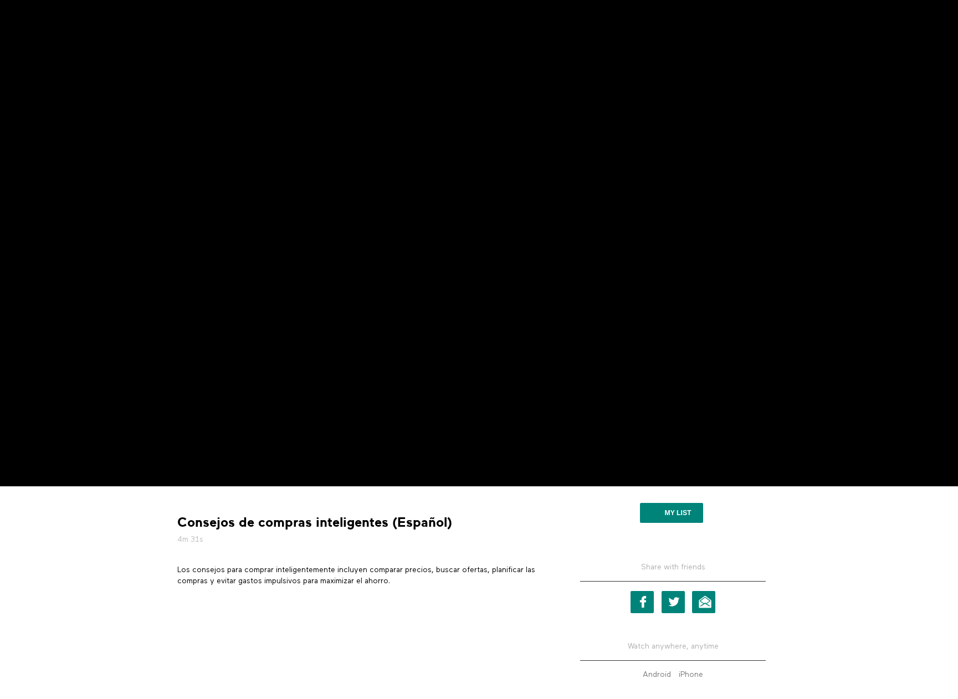
scroll to position [111, 0]
drag, startPoint x: 178, startPoint y: 569, endPoint x: 395, endPoint y: 579, distance: 216.7
click at [395, 579] on p "Los consejos para comprar inteligentemente incluyen comparar precios, buscar of…" at bounding box center [362, 575] width 371 height 23
copy p "Los consejos para comprar inteligentemente incluyen comparar precios, buscar of…"
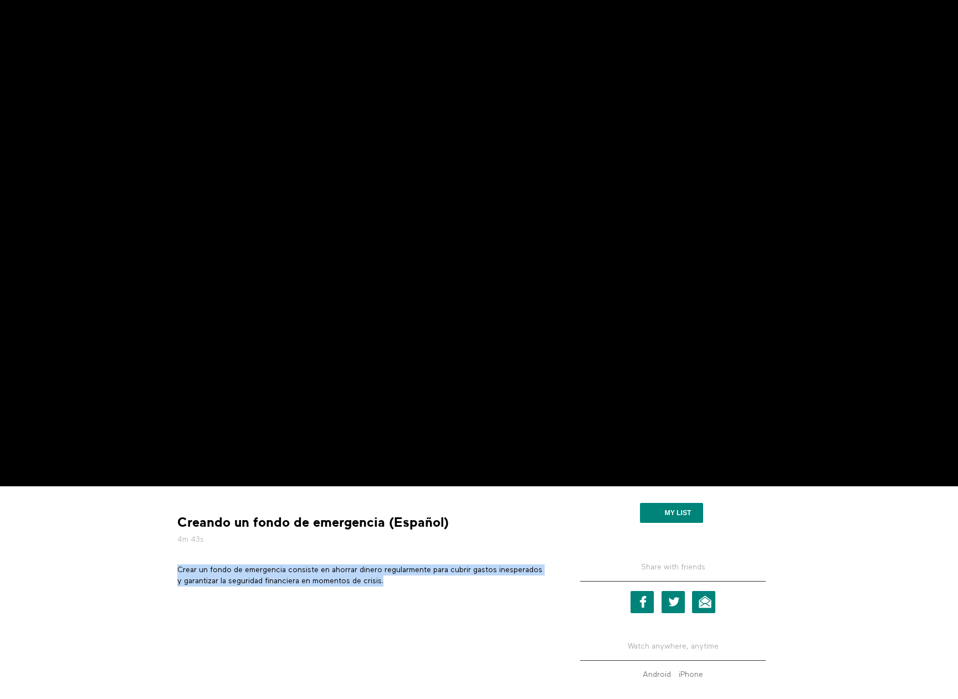
drag, startPoint x: 179, startPoint y: 568, endPoint x: 394, endPoint y: 582, distance: 215.3
click at [394, 582] on p "Crear un fondo de emergencia consiste en ahorrar dinero regularmente para cubri…" at bounding box center [362, 575] width 371 height 23
copy p "Crear un fondo de emergencia consiste en ahorrar dinero regularmente para cubri…"
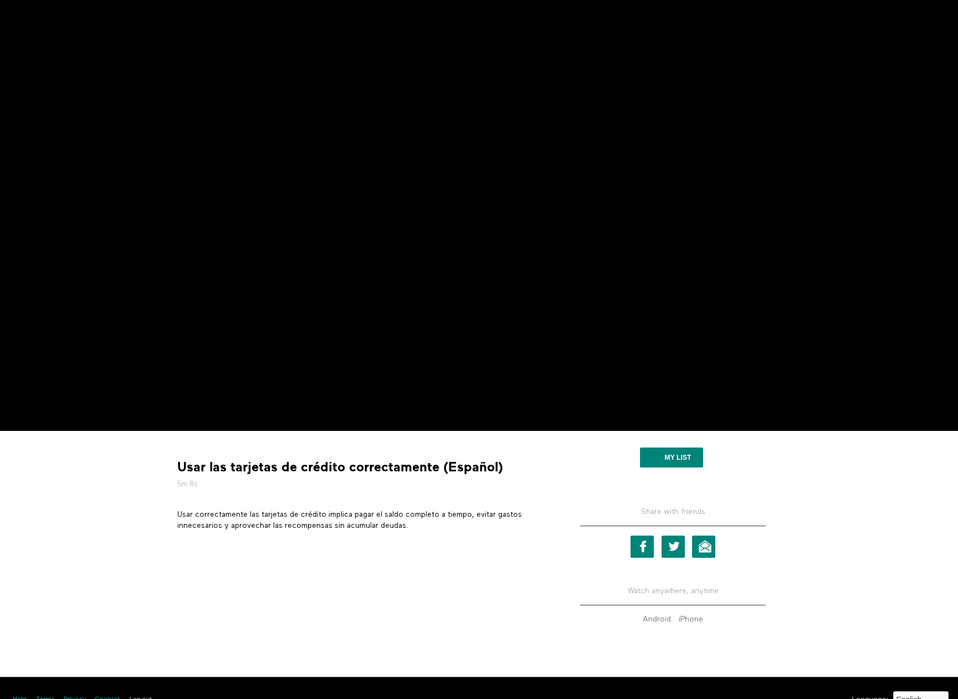
scroll to position [166, 0]
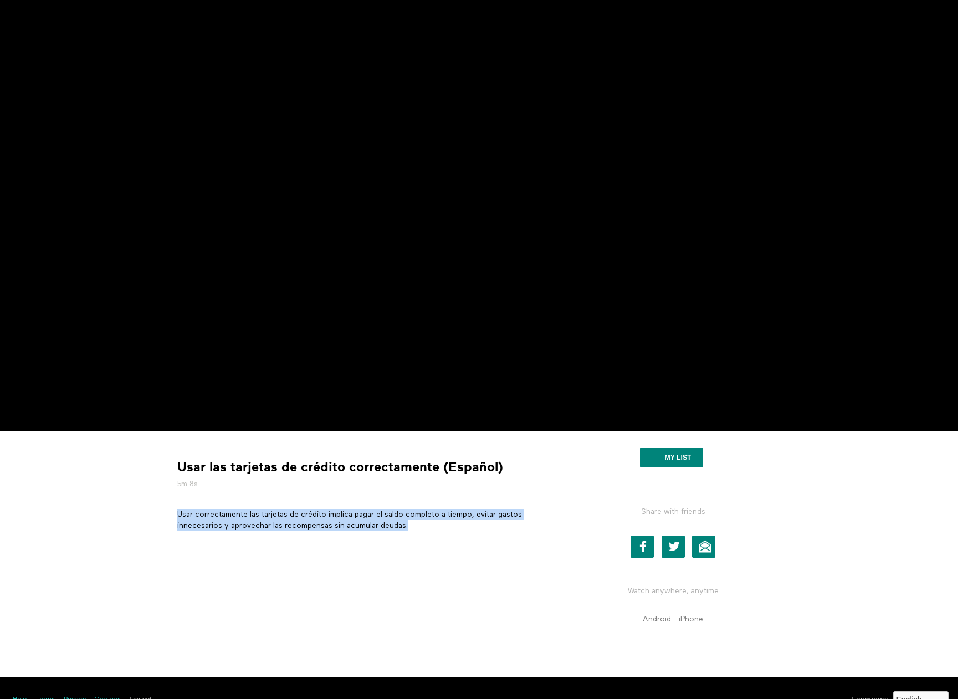
drag, startPoint x: 179, startPoint y: 511, endPoint x: 412, endPoint y: 525, distance: 233.0
click at [412, 525] on p "Usar correctamente las tarjetas de crédito implica pagar el saldo completo a ti…" at bounding box center [362, 520] width 371 height 23
copy p "Usar correctamente las tarjetas de crédito implica pagar el saldo completo a ti…"
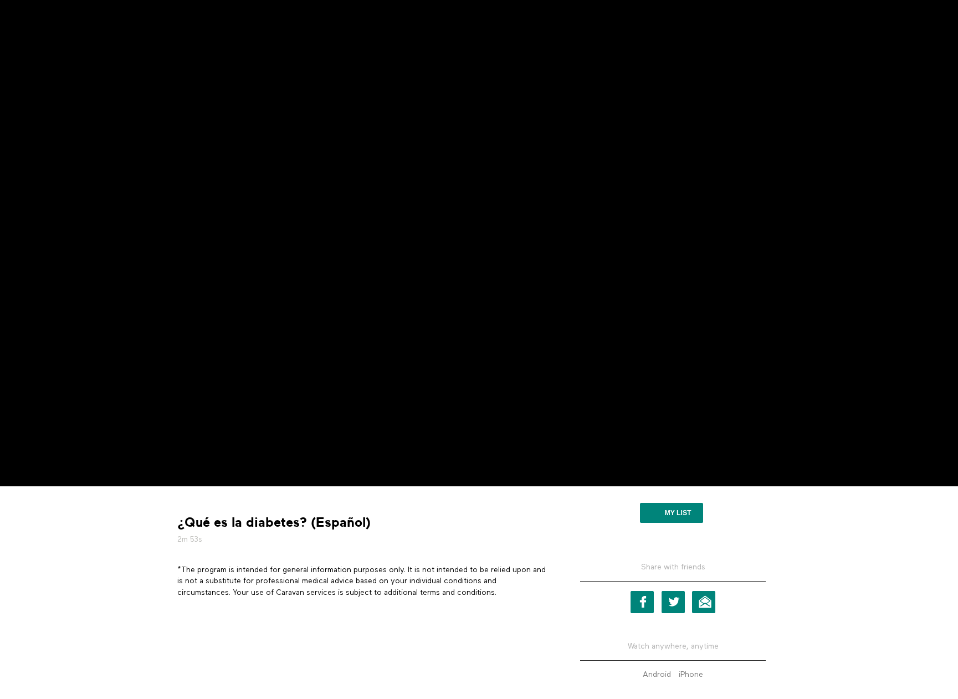
scroll to position [111, 0]
drag, startPoint x: 307, startPoint y: 519, endPoint x: 179, endPoint y: 527, distance: 127.6
click at [179, 527] on strong "¿Qué es la diabetes? (Español)" at bounding box center [273, 522] width 193 height 17
copy strong "¿Qué es la diabetes?"
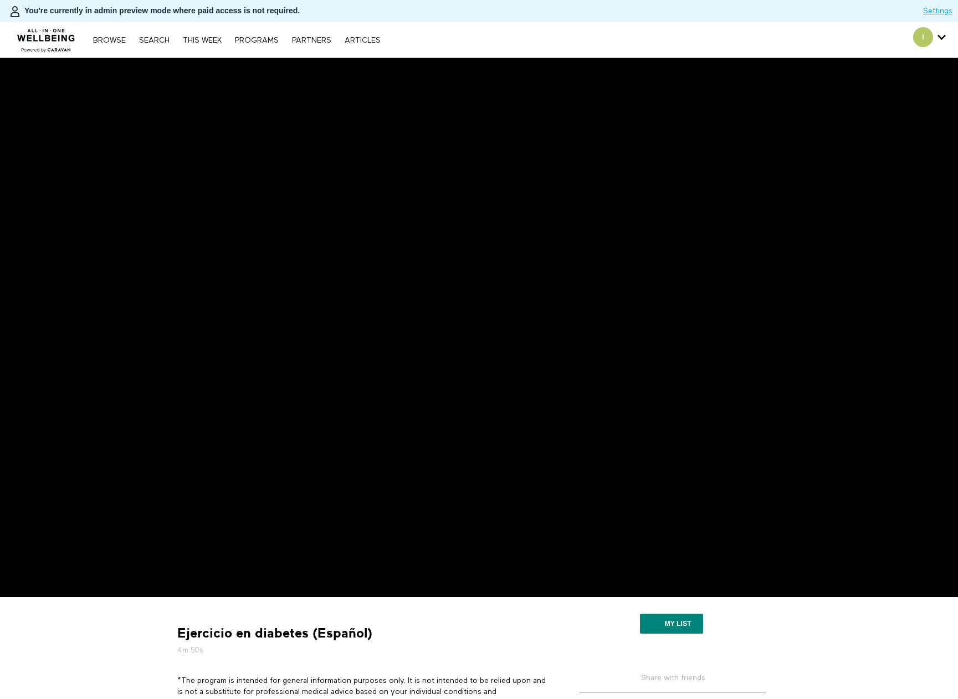
scroll to position [55, 0]
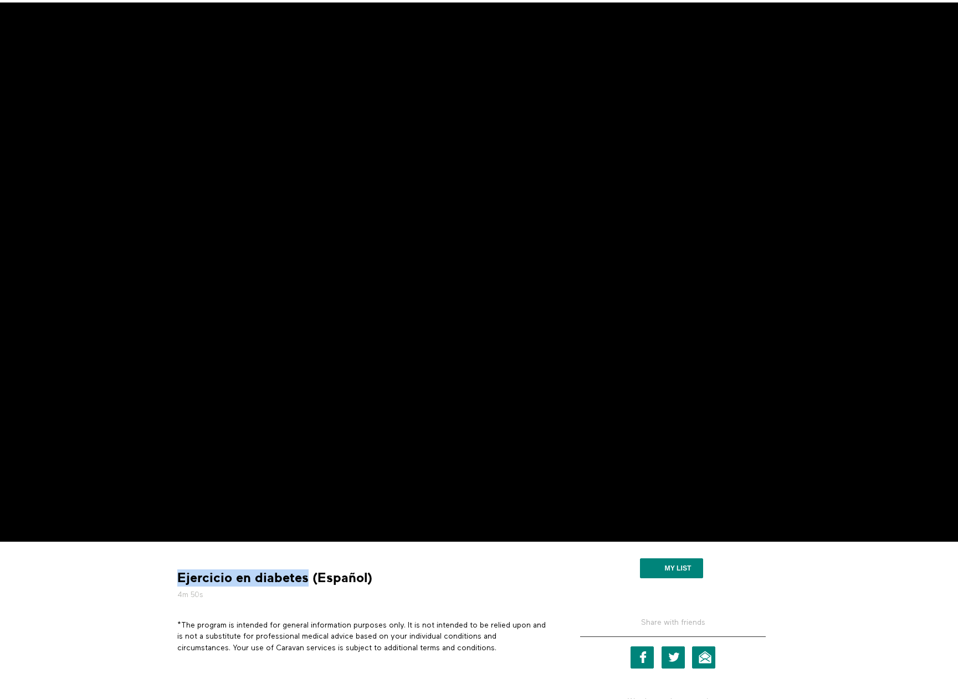
drag, startPoint x: 308, startPoint y: 576, endPoint x: 173, endPoint y: 582, distance: 135.2
click at [173, 582] on div "Ejercicio en diabetes (Español) 4m 50s" at bounding box center [362, 584] width 379 height 31
copy strong "Ejercicio en diabetes"
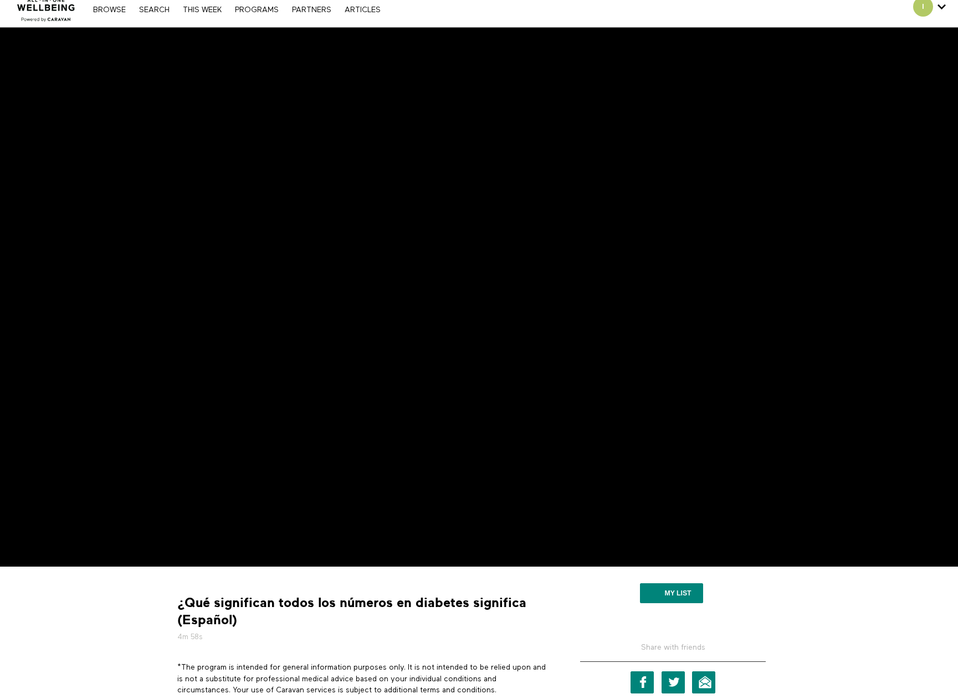
scroll to position [111, 0]
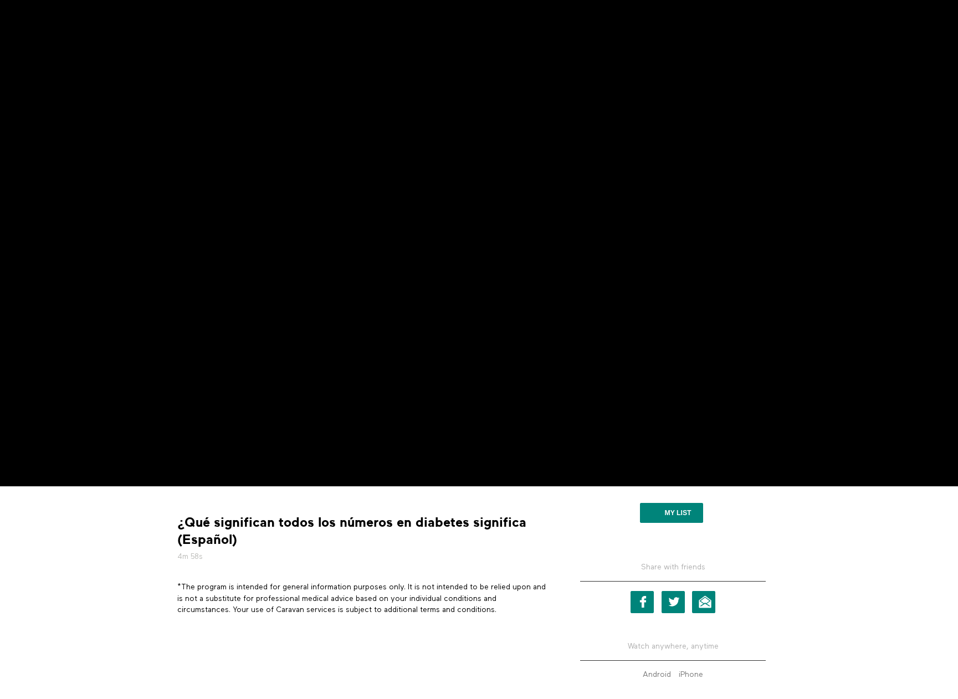
click at [275, 590] on p "*The program is intended for general information purposes only. It is not inten…" at bounding box center [362, 599] width 371 height 34
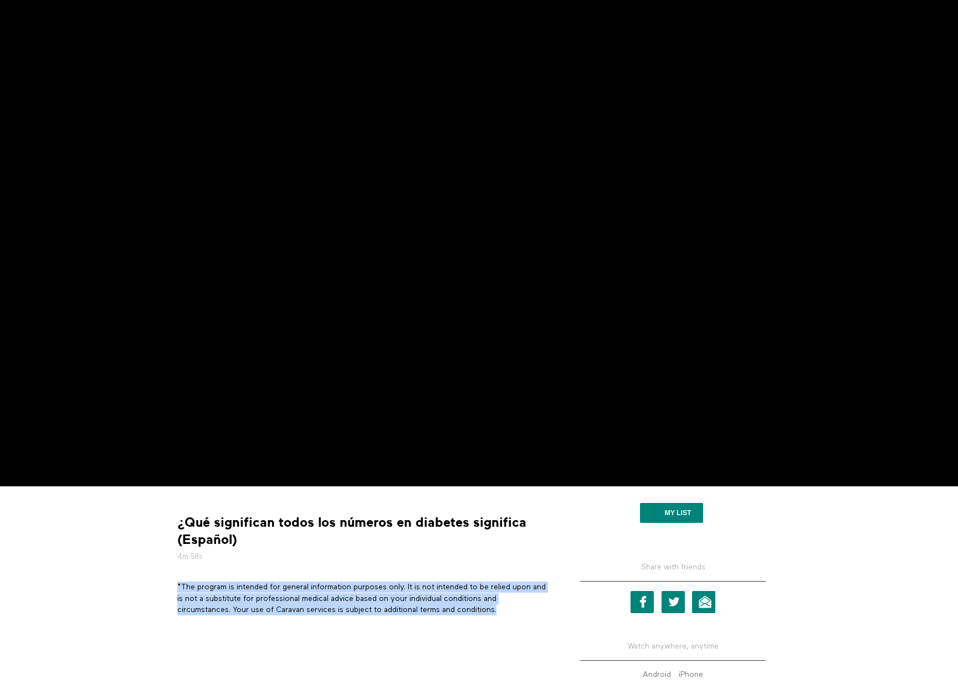
click at [275, 590] on p "*The program is intended for general information purposes only. It is not inten…" at bounding box center [362, 599] width 371 height 34
copy div "*The program is intended for general information purposes only. It is not inten…"
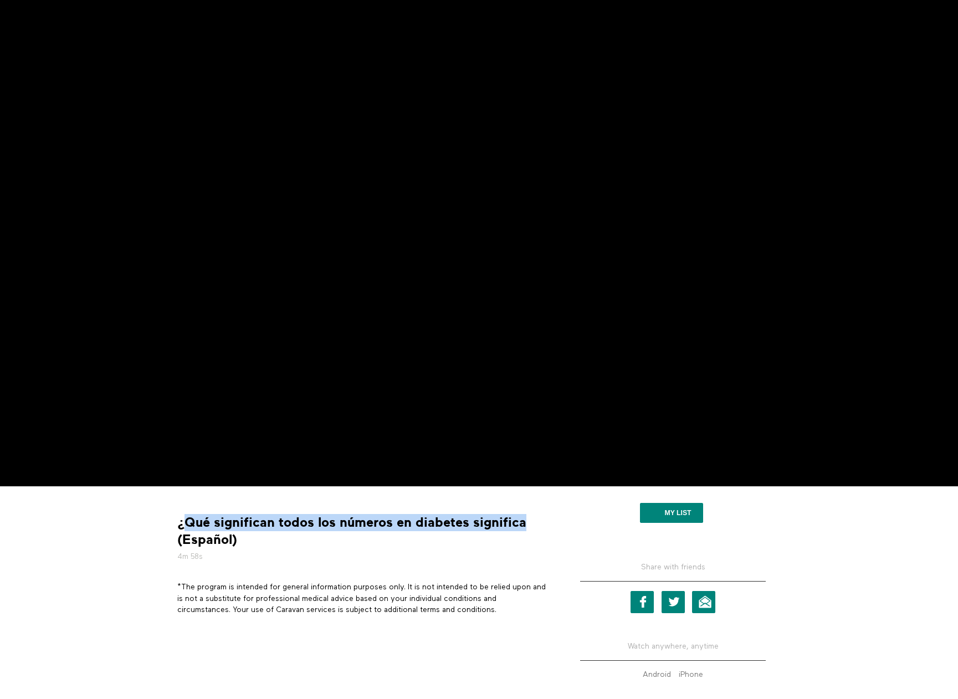
drag, startPoint x: 538, startPoint y: 523, endPoint x: 189, endPoint y: 521, distance: 348.9
click at [189, 521] on strong "¿Qué significan todos los números en diabetes significa (Español)" at bounding box center [362, 531] width 371 height 34
copy strong "Qué significan todos los números en diabetes significa"
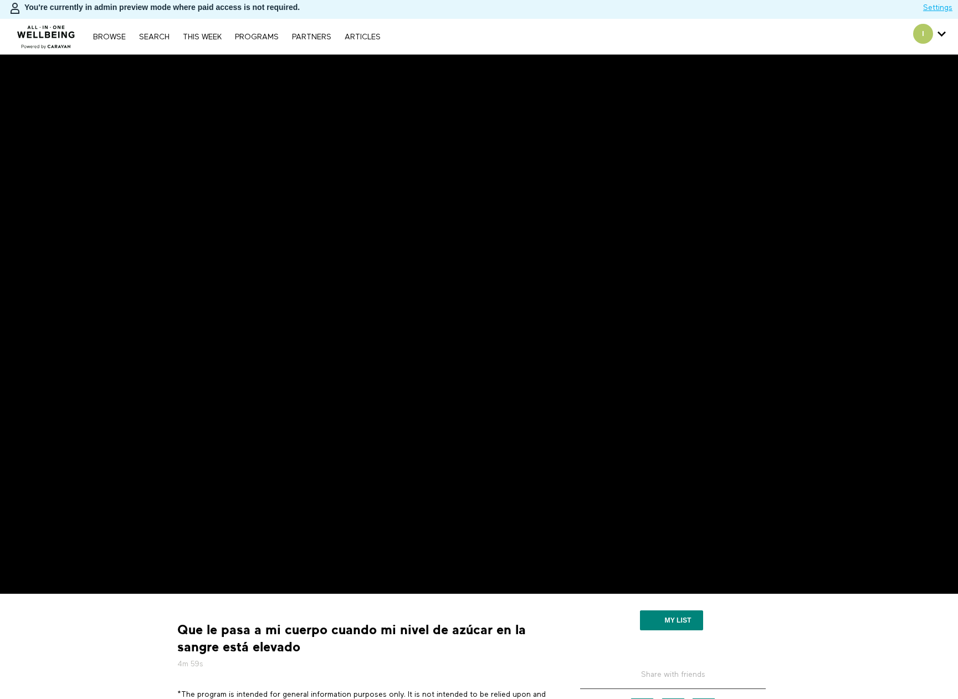
scroll to position [111, 0]
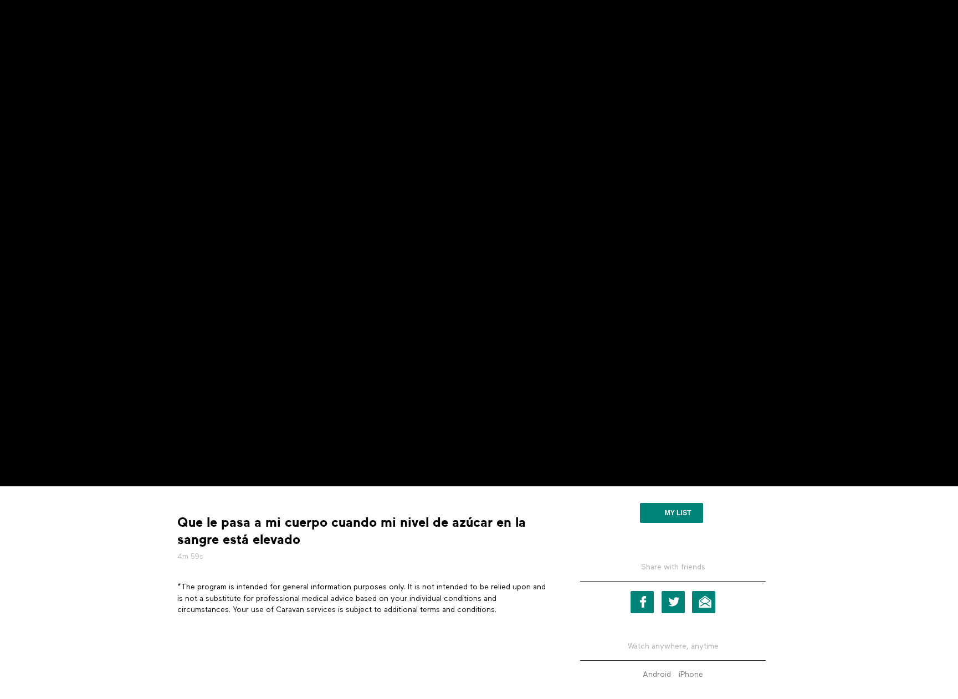
click at [237, 584] on p "*The program is intended for general information purposes only. It is not inten…" at bounding box center [362, 599] width 371 height 34
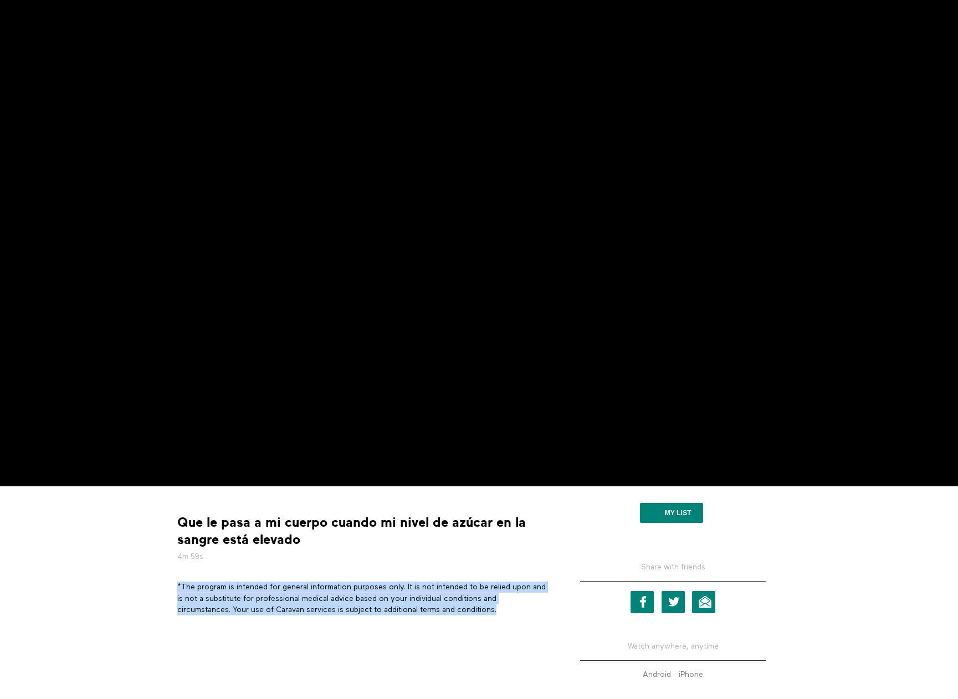
click at [237, 584] on p "*The program is intended for general information purposes only. It is not inten…" at bounding box center [362, 599] width 371 height 34
copy div "*The program is intended for general information purposes only. It is not inten…"
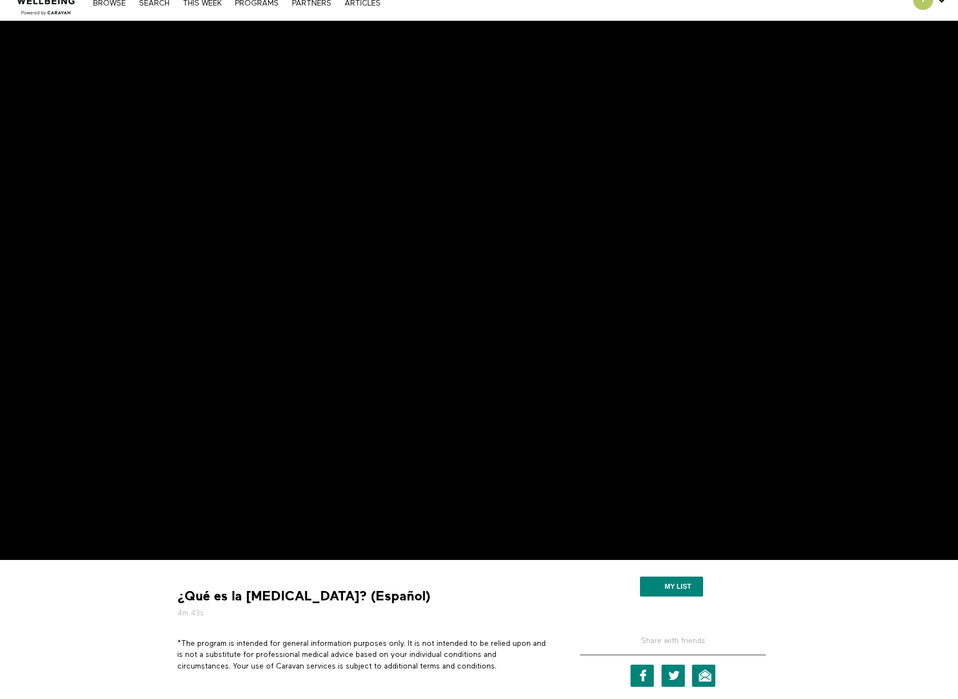
scroll to position [111, 0]
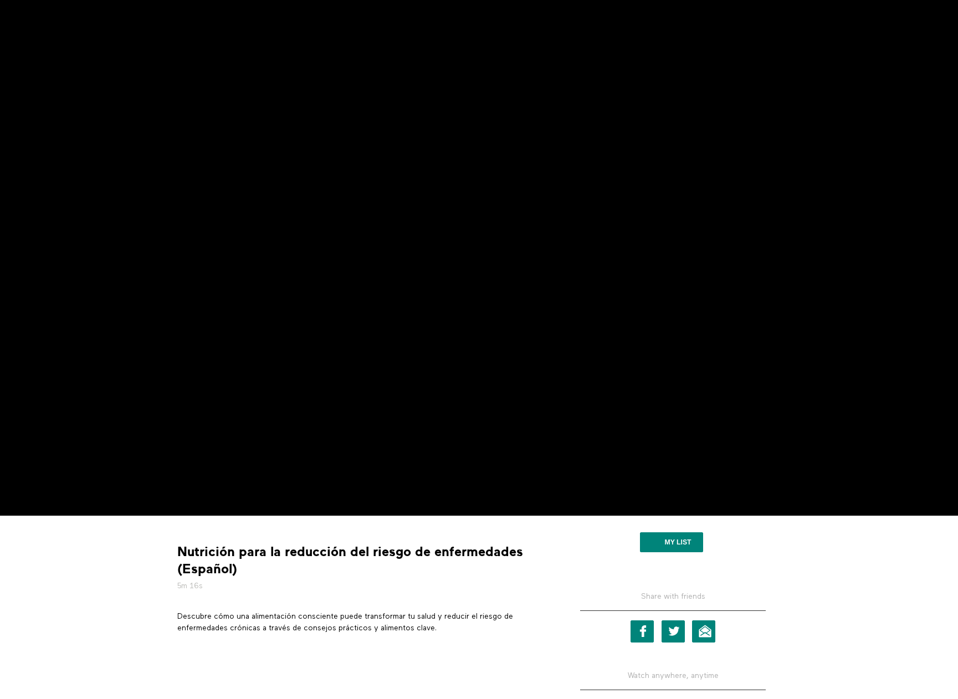
scroll to position [111, 0]
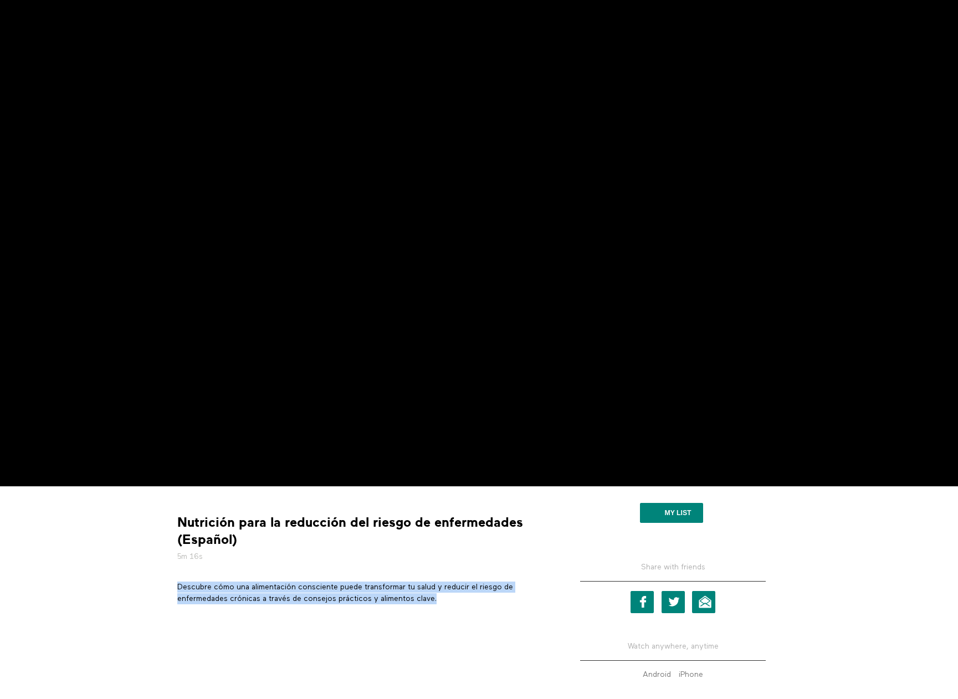
drag, startPoint x: 439, startPoint y: 598, endPoint x: 178, endPoint y: 585, distance: 261.2
click at [178, 585] on p "Descubre cómo una alimentación consciente puede transformar tu salud y reducir …" at bounding box center [362, 593] width 371 height 23
copy p "Descubre cómo una alimentación consciente puede transformar tu salud y reducir …"
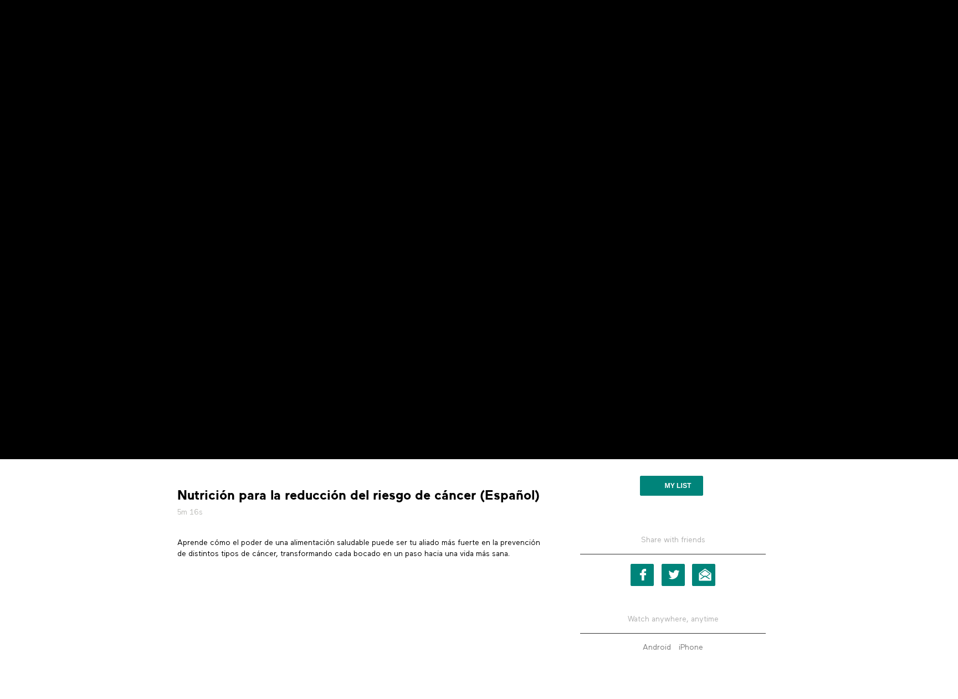
scroll to position [166, 0]
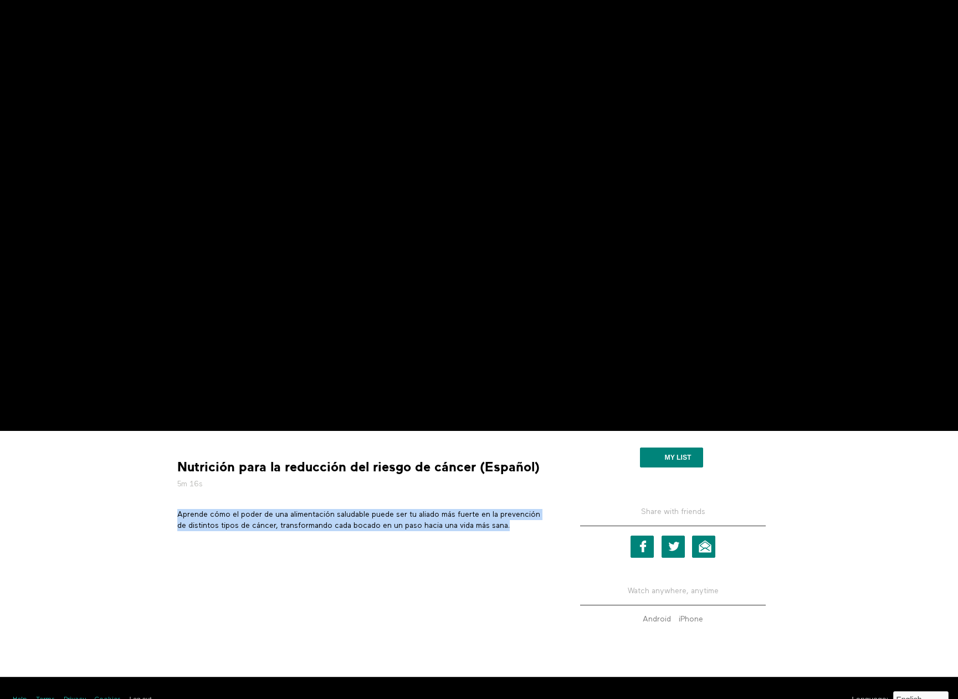
drag, startPoint x: 178, startPoint y: 511, endPoint x: 515, endPoint y: 525, distance: 337.0
click at [515, 525] on p "Aprende cómo el poder de una alimentación saludable puede ser tu aliado más fue…" at bounding box center [362, 520] width 371 height 23
copy p "Aprende cómo el poder de una alimentación saludable puede ser tu aliado más fue…"
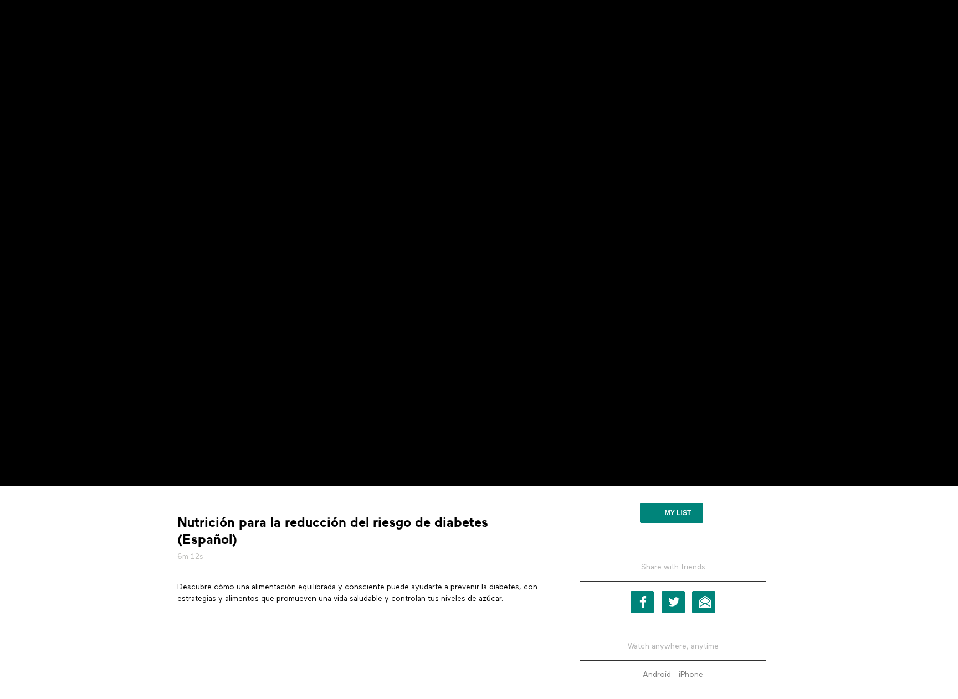
scroll to position [111, 0]
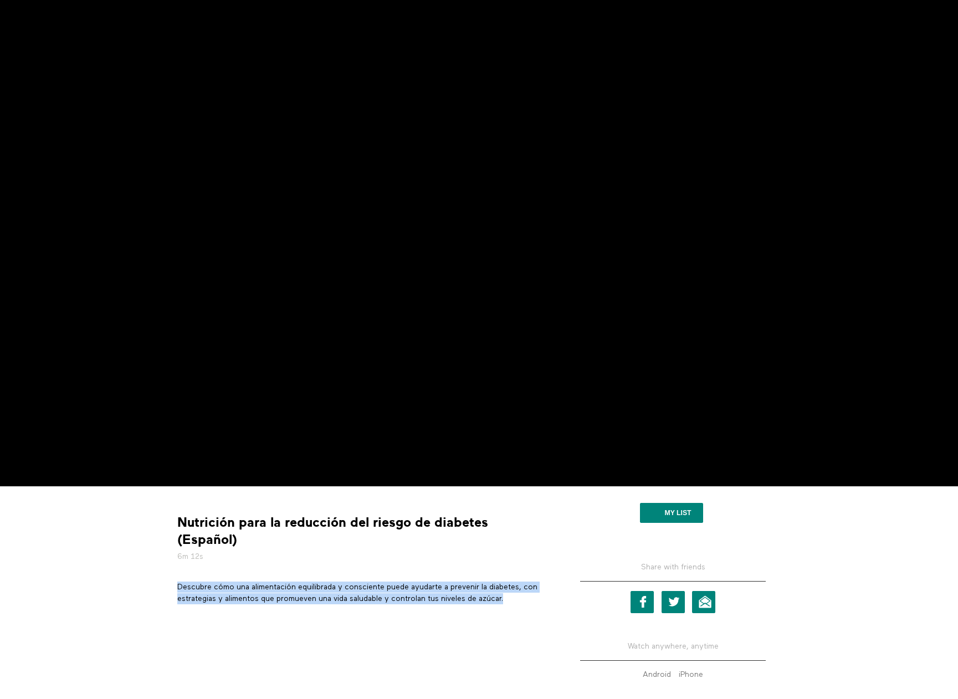
drag, startPoint x: 178, startPoint y: 568, endPoint x: 515, endPoint y: 584, distance: 336.5
click at [515, 584] on p "Descubre cómo una alimentación equilibrada y consciente puede ayudarte a preven…" at bounding box center [362, 593] width 371 height 23
copy p "Descubre cómo una alimentación equilibrada y consciente puede ayudarte a preven…"
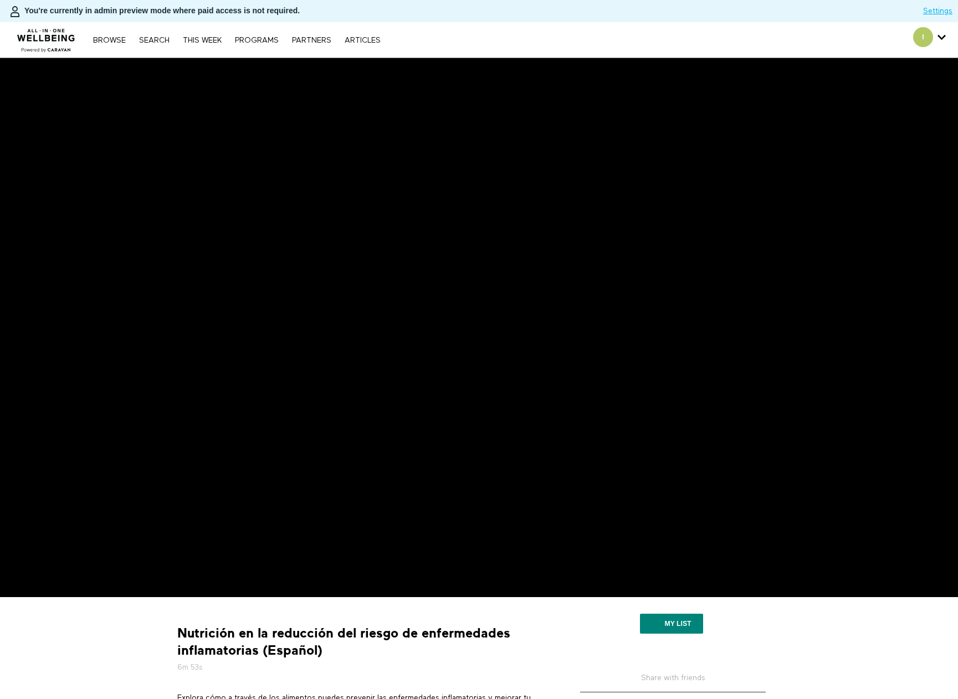
scroll to position [111, 0]
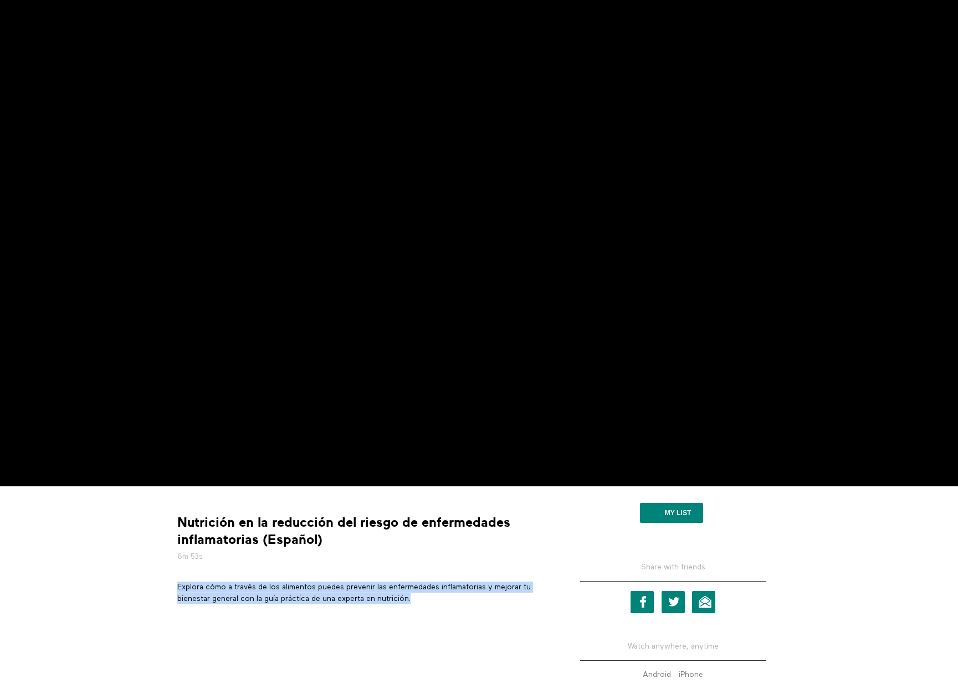
drag, startPoint x: 179, startPoint y: 587, endPoint x: 414, endPoint y: 597, distance: 235.0
click at [414, 597] on p "Explora cómo a través de los alimentos puedes prevenir las enfermedades inflama…" at bounding box center [362, 593] width 371 height 23
copy p "Explora cómo a través de los alimentos puedes prevenir las enfermedades inflama…"
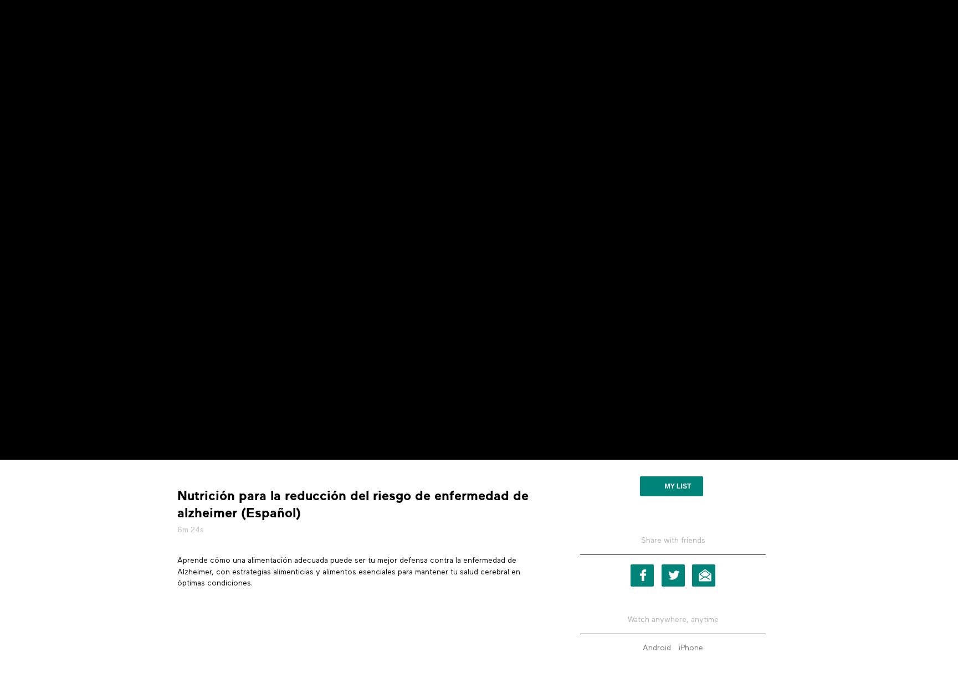
scroll to position [166, 0]
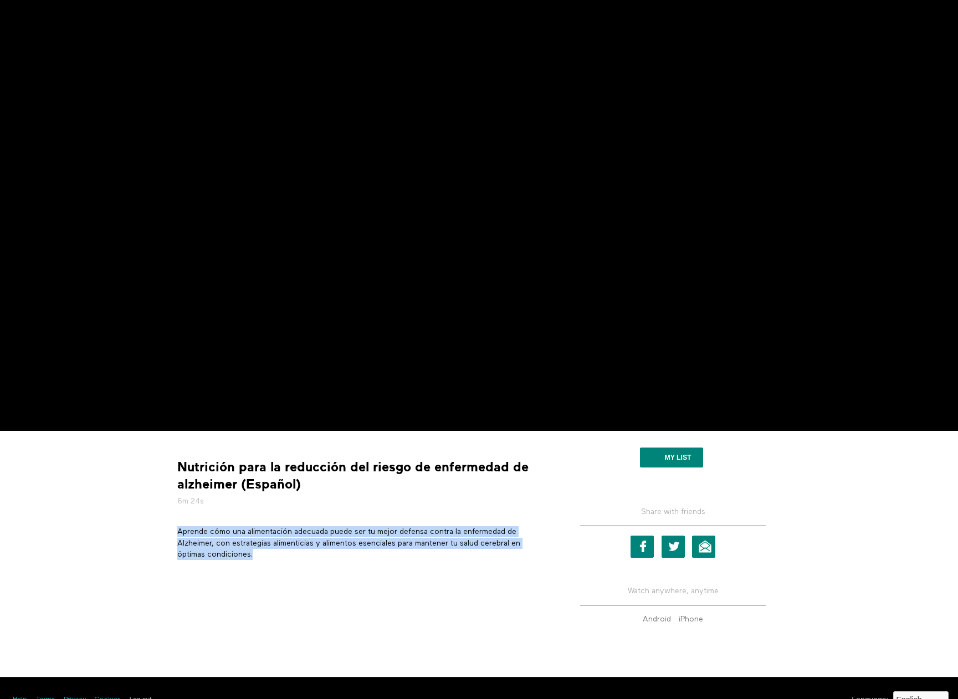
drag, startPoint x: 177, startPoint y: 532, endPoint x: 256, endPoint y: 552, distance: 81.7
click at [256, 552] on p "Aprende cómo una alimentación adecuada puede ser tu mejor defensa contra la enf…" at bounding box center [362, 543] width 371 height 34
copy p "Aprende cómo una alimentación adecuada puede ser tu mejor defensa contra la enf…"
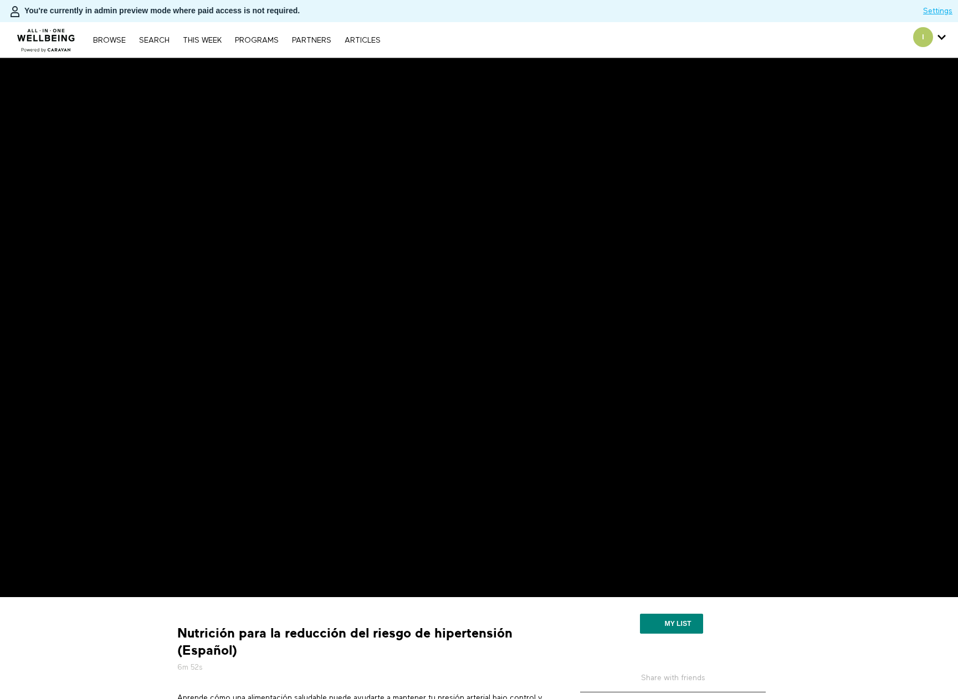
scroll to position [166, 0]
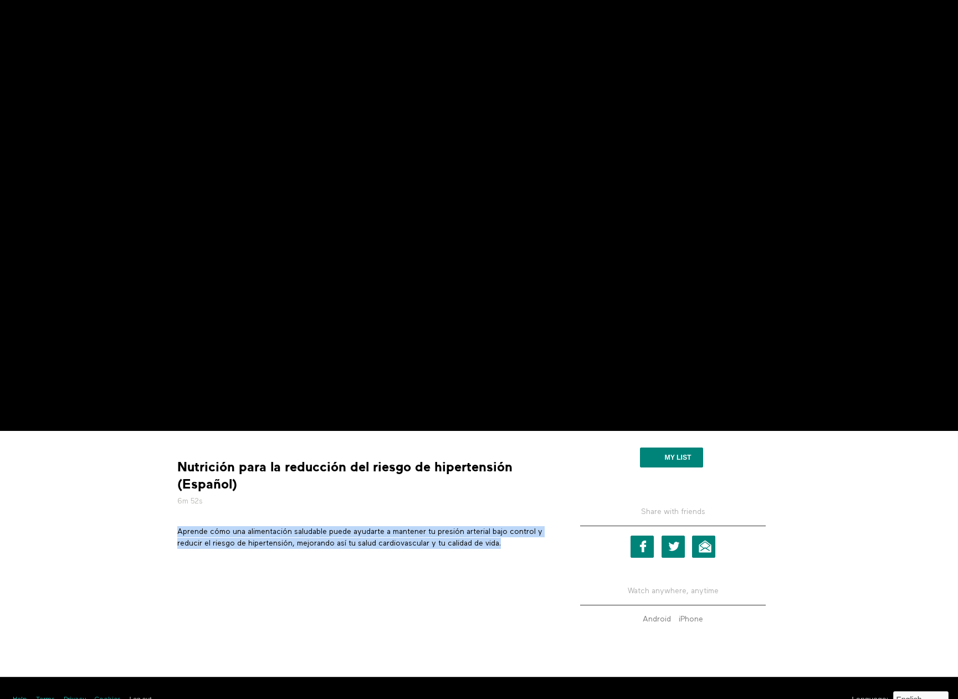
drag, startPoint x: 178, startPoint y: 530, endPoint x: 513, endPoint y: 543, distance: 335.9
click at [513, 543] on p "Aprende cómo una alimentación saludable puede ayudarte a mantener tu presión ar…" at bounding box center [362, 537] width 371 height 23
copy p "Aprende cómo una alimentación saludable puede ayudarte a mantener tu presión ar…"
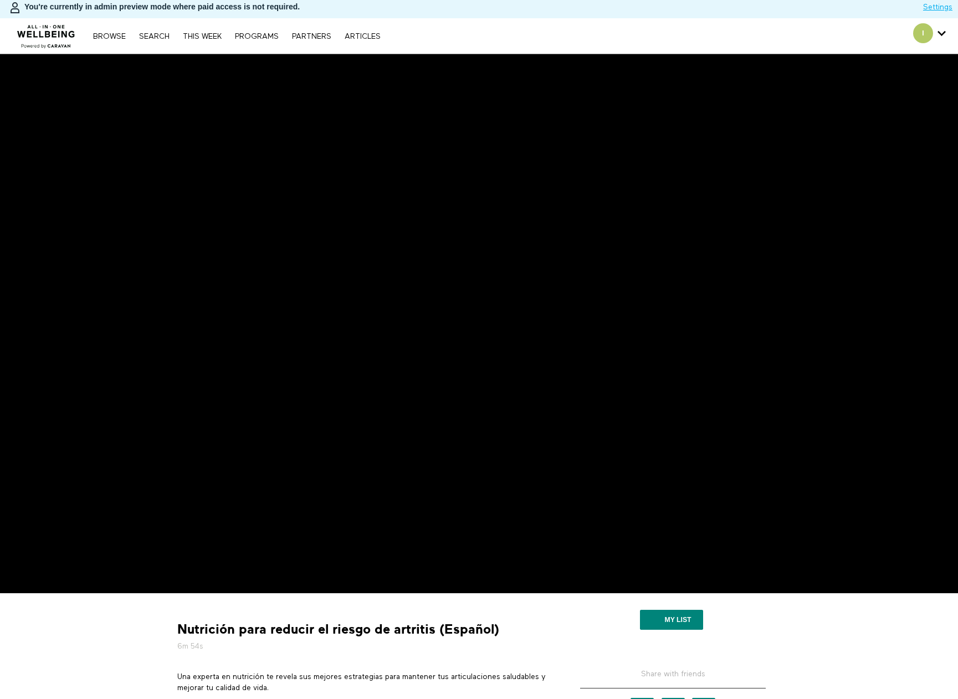
scroll to position [55, 0]
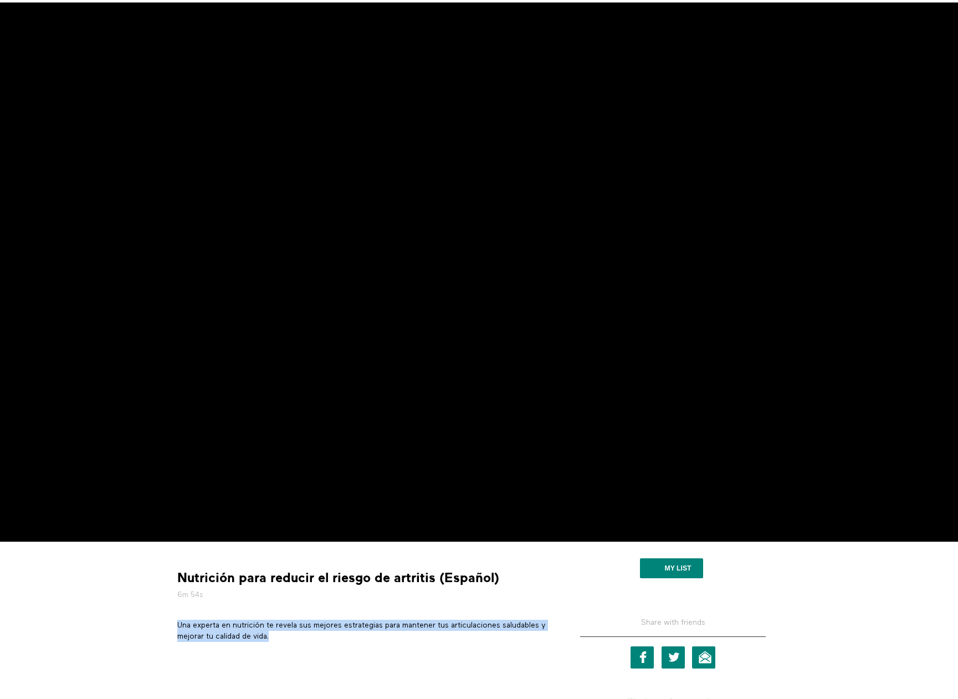
drag, startPoint x: 178, startPoint y: 624, endPoint x: 279, endPoint y: 636, distance: 101.5
click at [279, 636] on p "Una experta en nutrición te revela sus mejores estrategias para mantener tus ar…" at bounding box center [362, 631] width 371 height 23
copy p "Una experta en nutrición te revela sus mejores estrategias para mantener tus ar…"
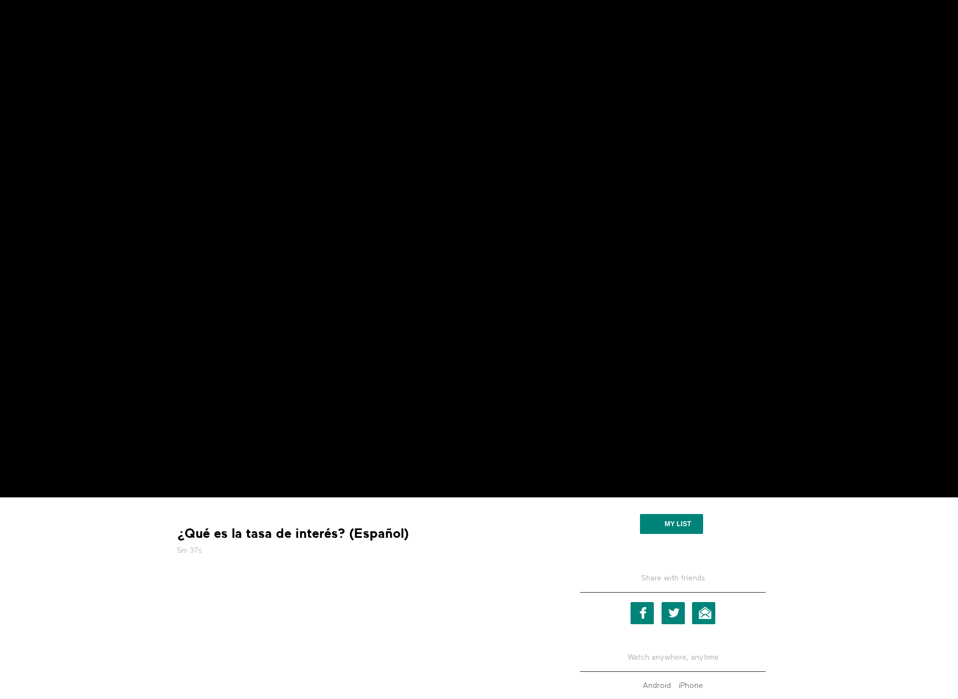
scroll to position [111, 0]
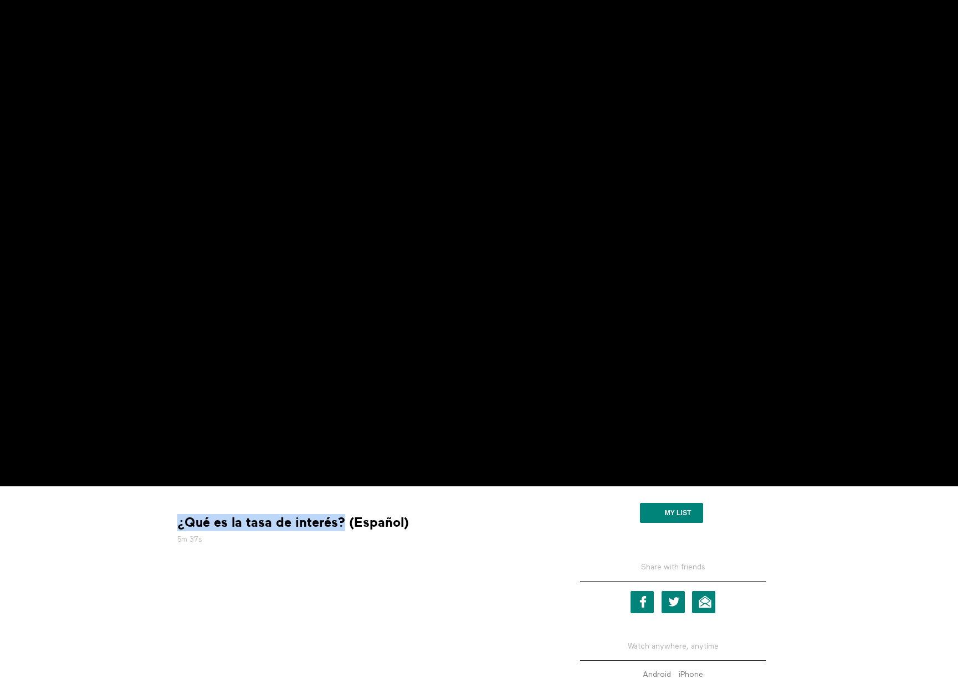
drag, startPoint x: 342, startPoint y: 517, endPoint x: 181, endPoint y: 523, distance: 161.9
click at [181, 523] on strong "¿Qué es la tasa de interés? (Español)" at bounding box center [292, 522] width 231 height 17
copy strong "¿Qué es la tasa de interés?"
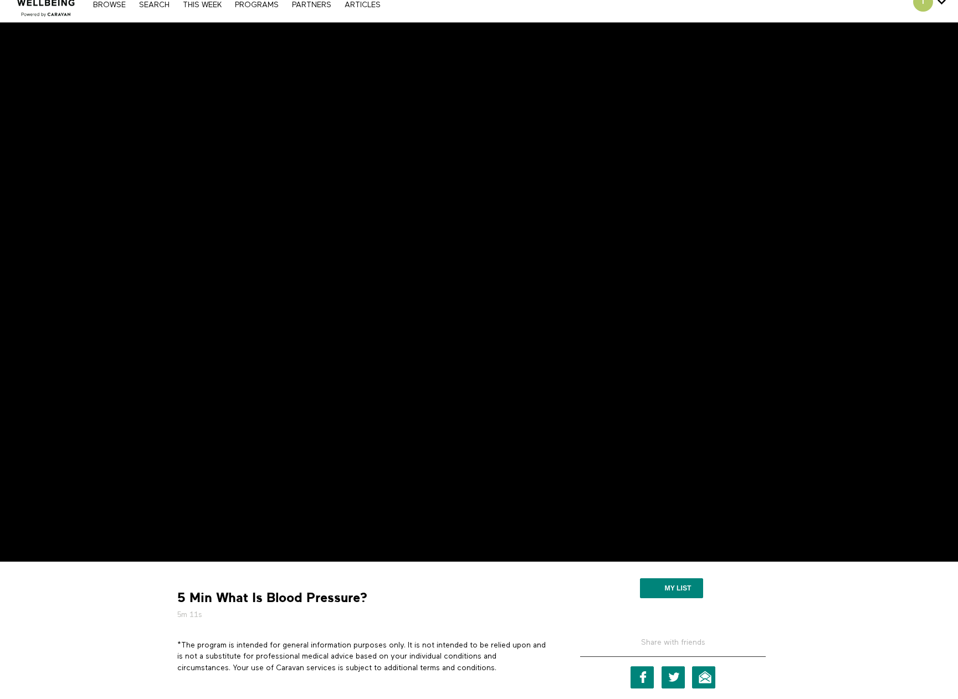
scroll to position [55, 0]
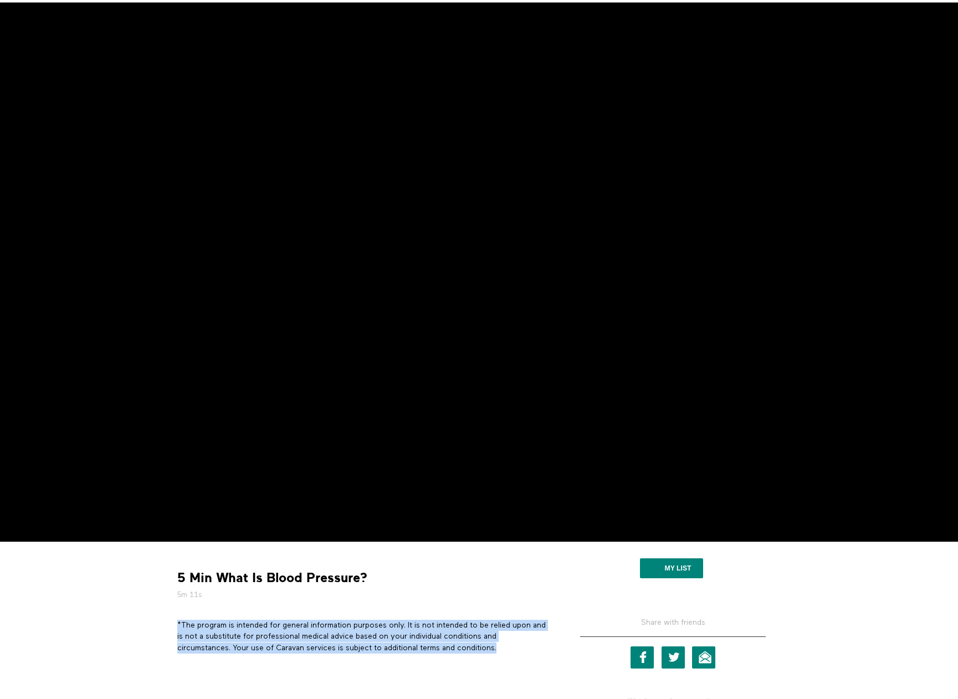
drag, startPoint x: 511, startPoint y: 649, endPoint x: 178, endPoint y: 625, distance: 334.3
click at [178, 625] on p "*The program is intended for general information purposes only. It is not inten…" at bounding box center [362, 637] width 371 height 34
copy p "*The program is intended for general information purposes only. It is not inten…"
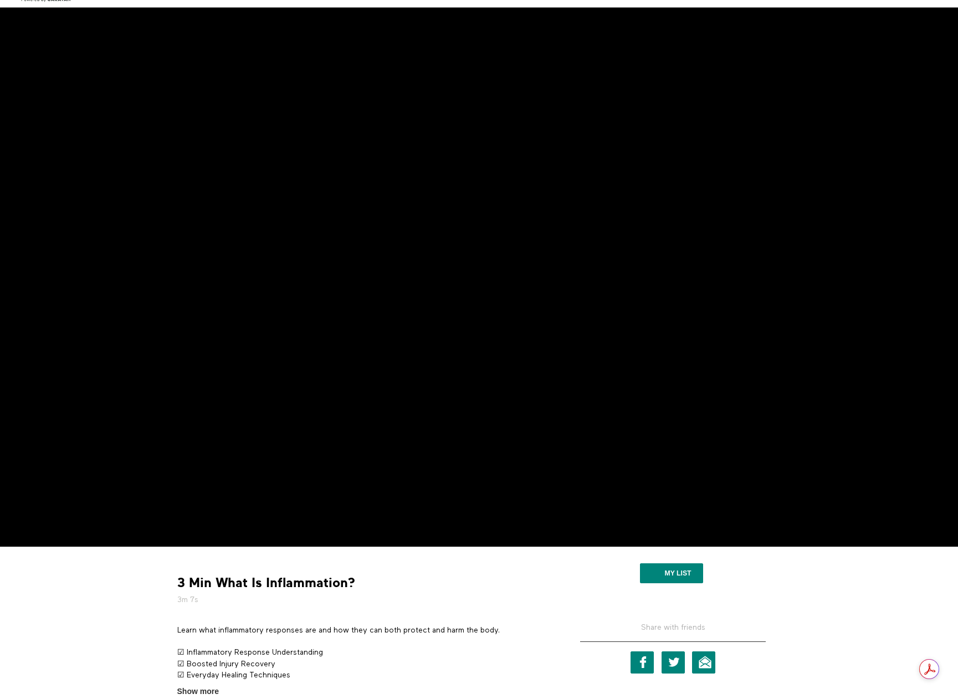
scroll to position [55, 0]
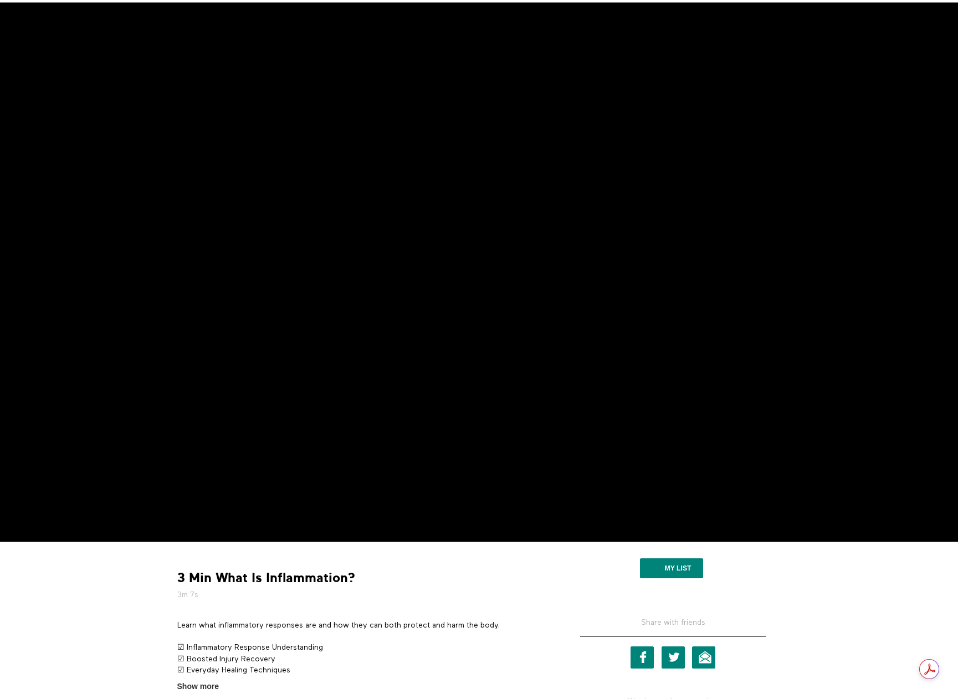
click at [407, 626] on p "Learn what inflammatory responses are and how they can both protect and harm th…" at bounding box center [362, 625] width 371 height 11
copy div "Learn what inflammatory responses are and how they can both protect and harm th…"
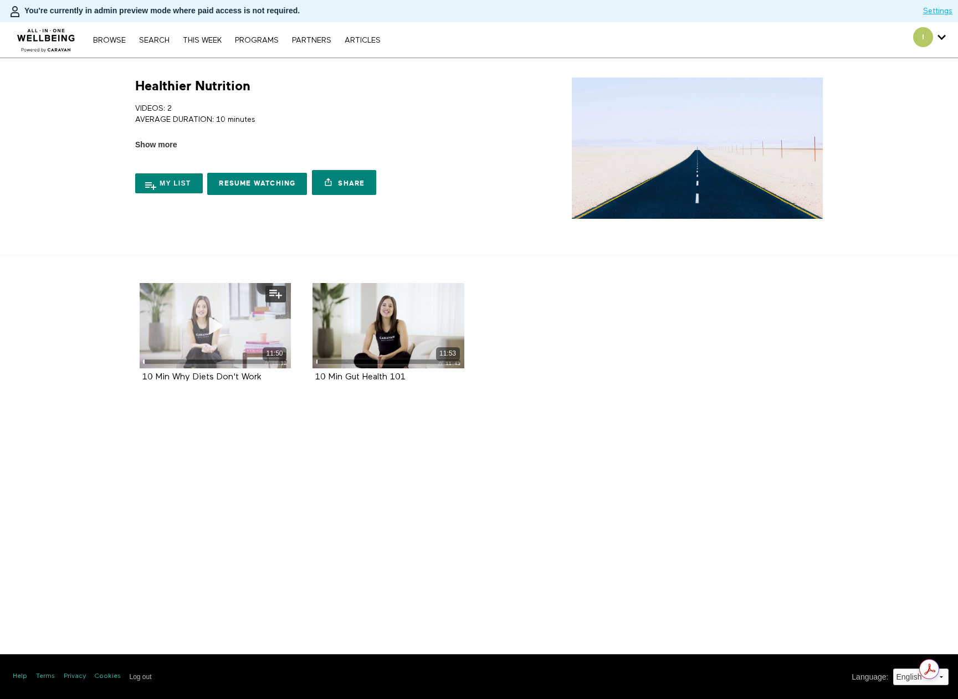
click at [209, 316] on icon at bounding box center [214, 325] width 33 height 19
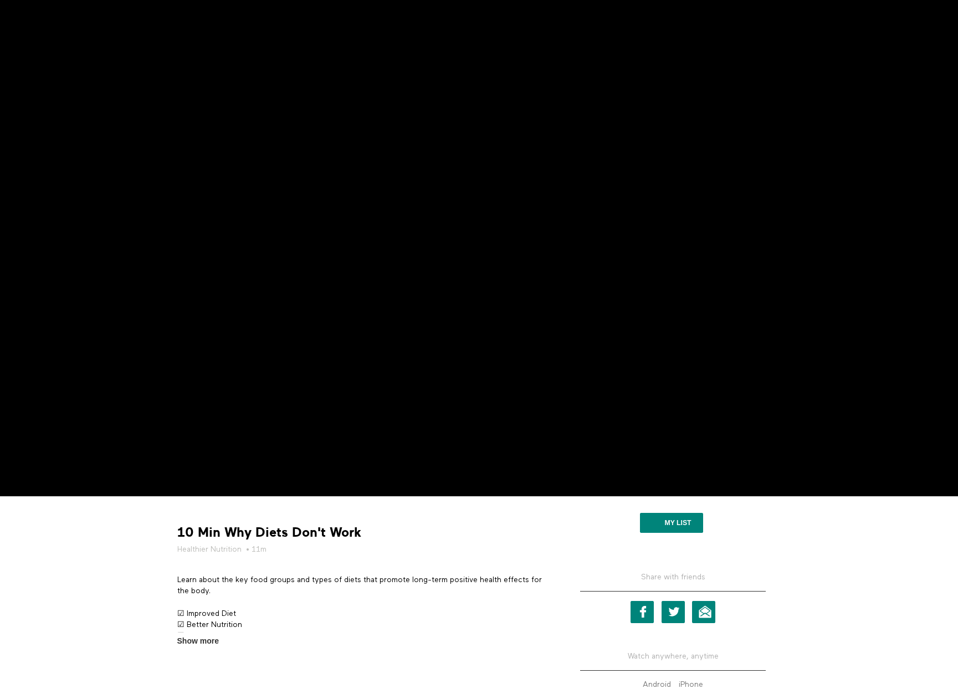
scroll to position [111, 0]
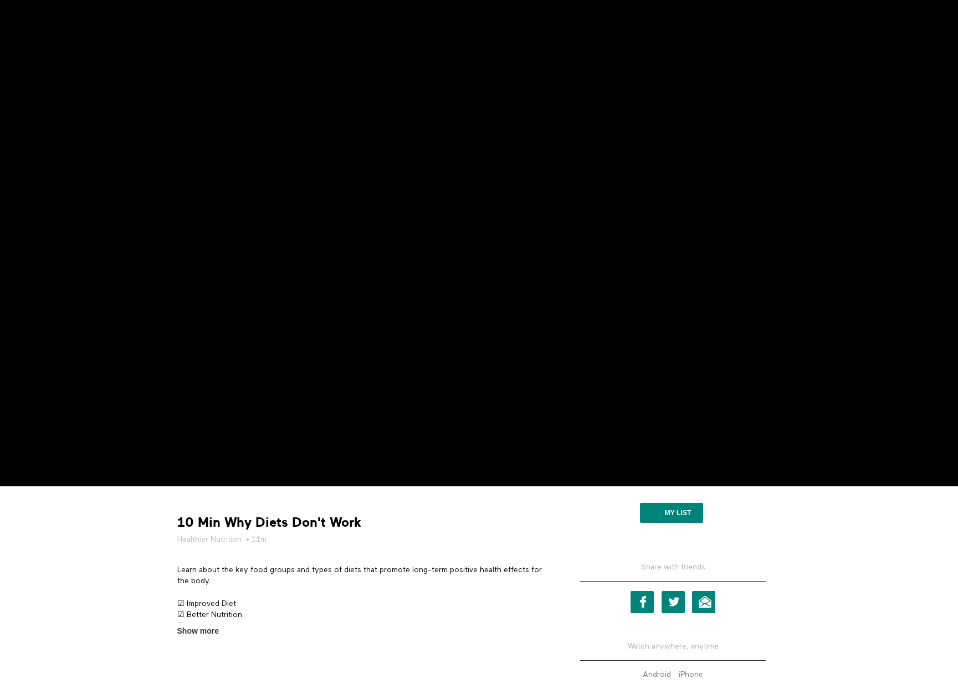
click at [215, 567] on p "Learn about the key food groups and types of diets that promote long-term posit…" at bounding box center [362, 575] width 371 height 23
copy div "Learn about the key food groups and types of diets that promote long-term posit…"
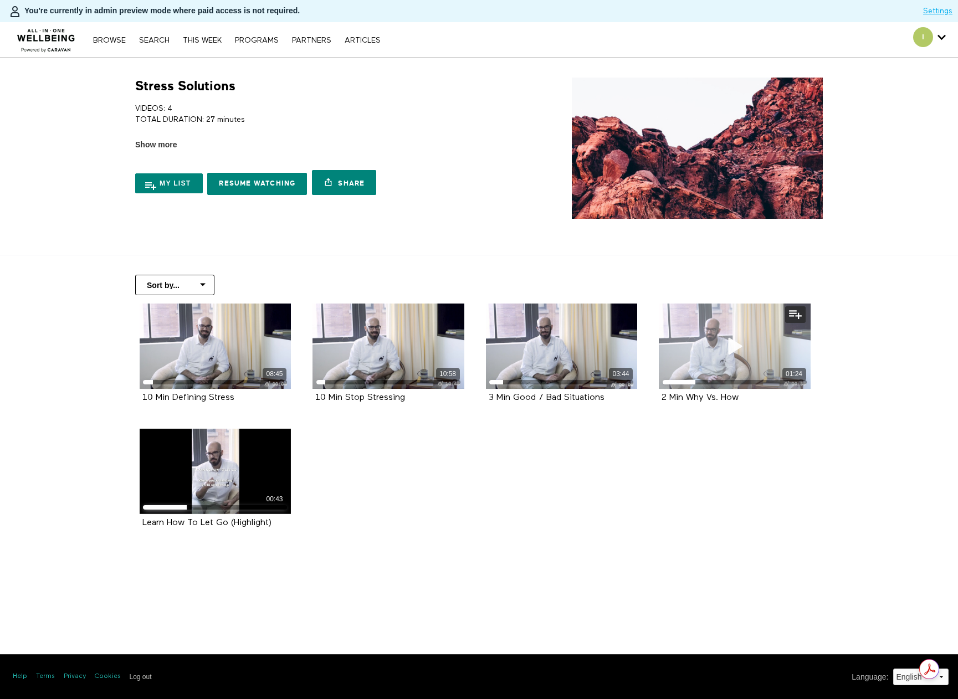
click at [721, 349] on icon at bounding box center [734, 345] width 33 height 19
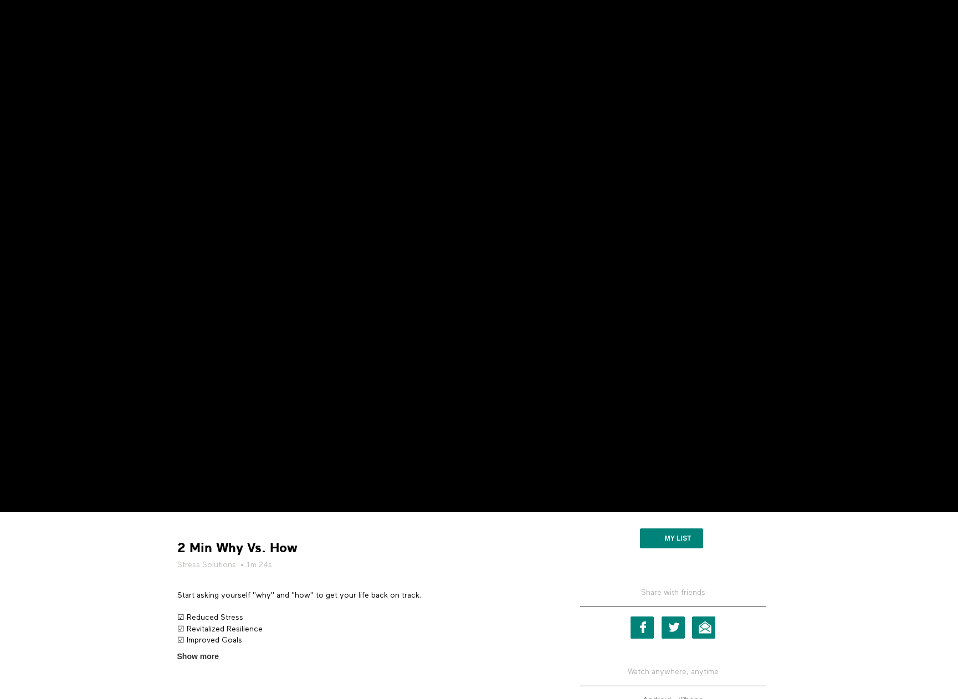
scroll to position [111, 0]
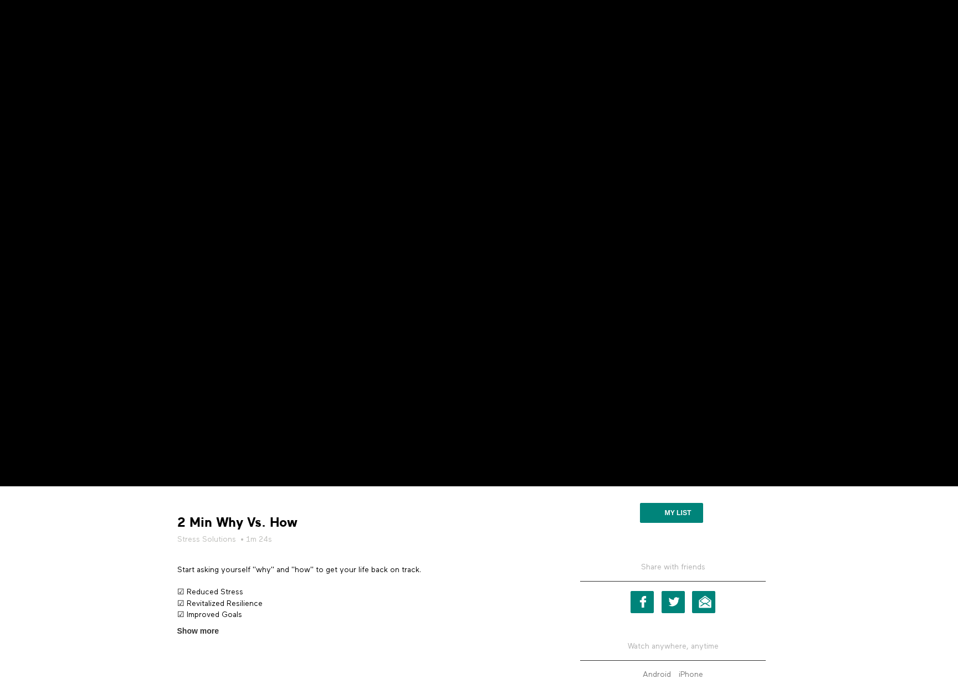
click at [353, 567] on p "Start asking yourself "why" and "how" to get your life back on track." at bounding box center [362, 569] width 371 height 11
copy div "Start asking yourself "why" and "how" to get your life back on track."
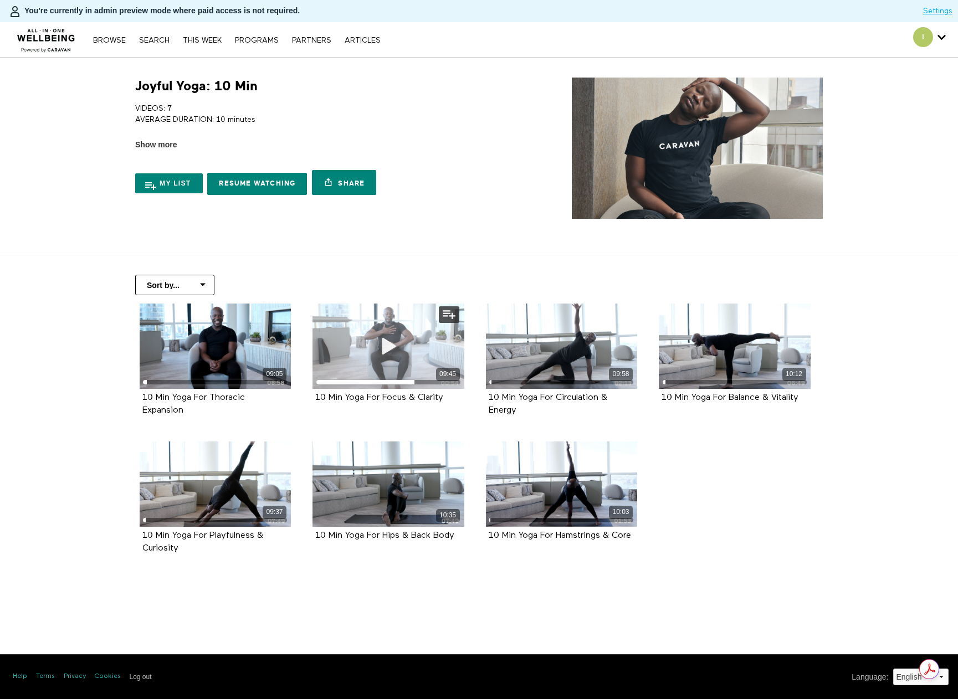
click at [385, 352] on icon at bounding box center [388, 345] width 33 height 19
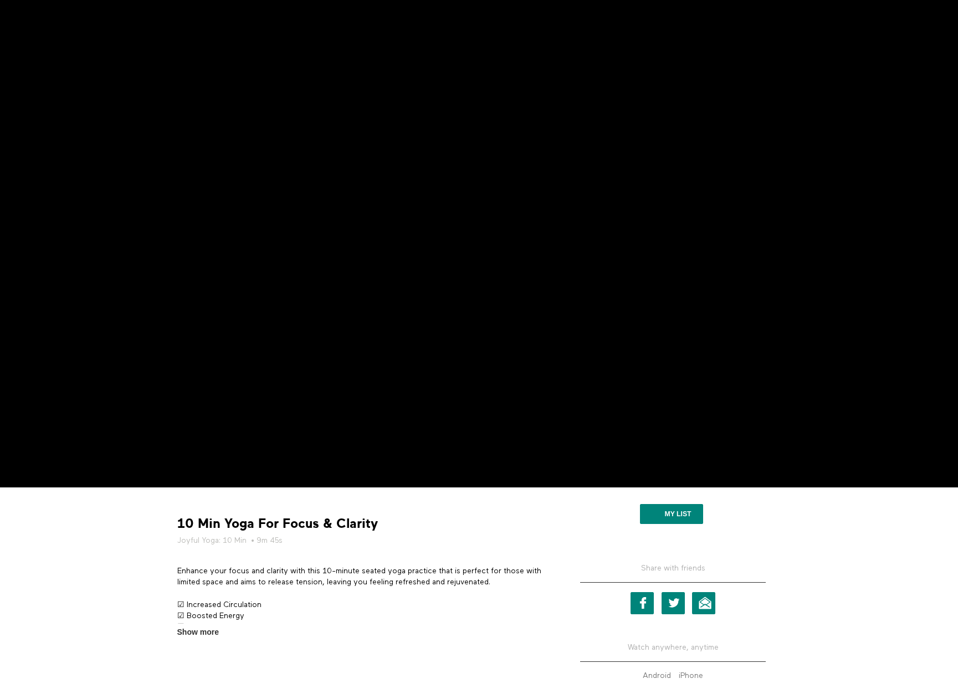
scroll to position [111, 0]
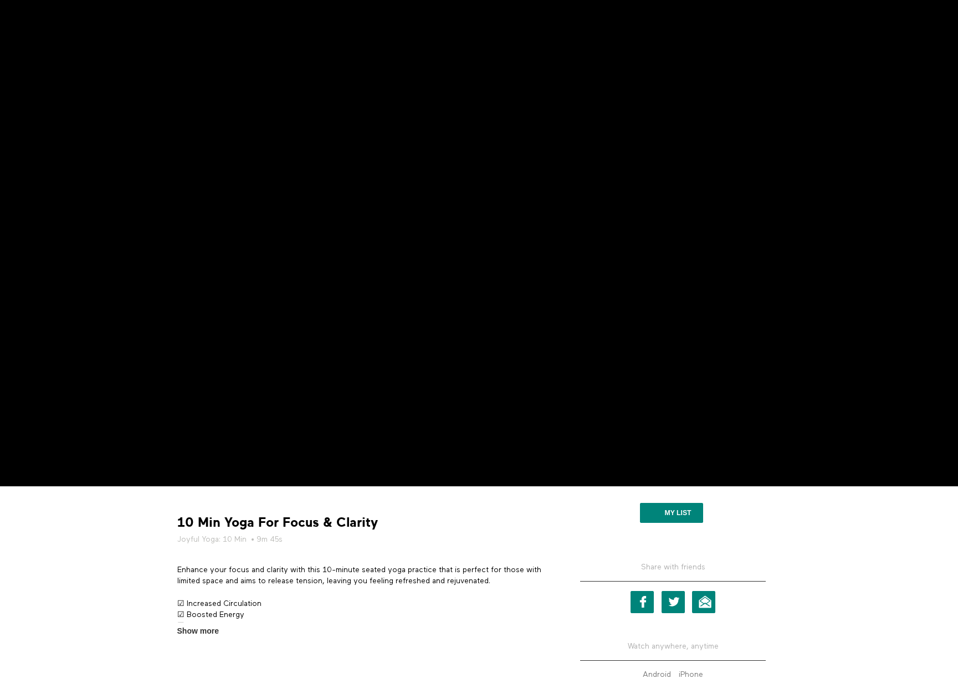
click at [277, 570] on p "Enhance your focus and clarity with this 10-minute seated yoga practice that is…" at bounding box center [362, 575] width 371 height 23
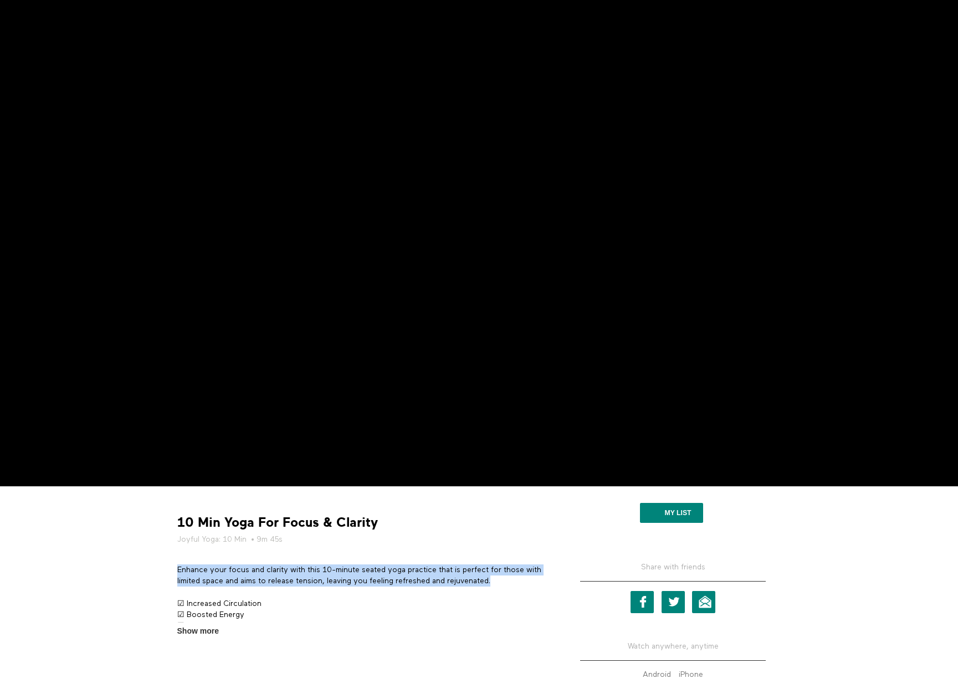
drag, startPoint x: 497, startPoint y: 580, endPoint x: 175, endPoint y: 570, distance: 321.9
click at [175, 570] on section "Enhance your focus and clarity with this 10-minute seated yoga practice that is…" at bounding box center [362, 600] width 379 height 73
copy p "Enhance your focus and clarity with this 10-minute seated yoga practice that is…"
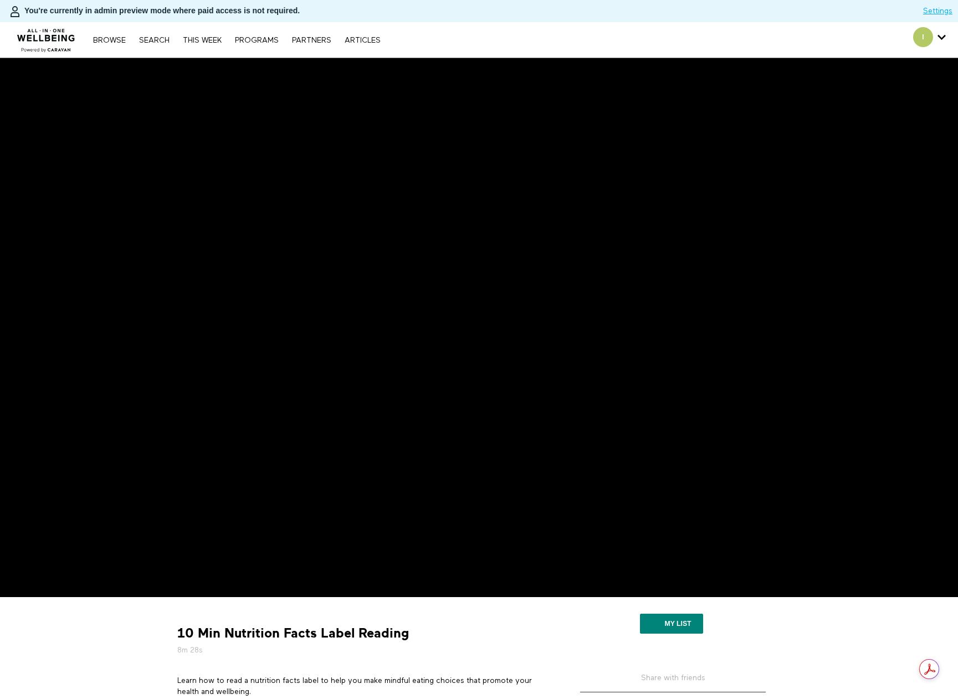
click at [296, 682] on p "Learn how to read a nutrition facts label to help you make mindful eating choic…" at bounding box center [362, 686] width 371 height 23
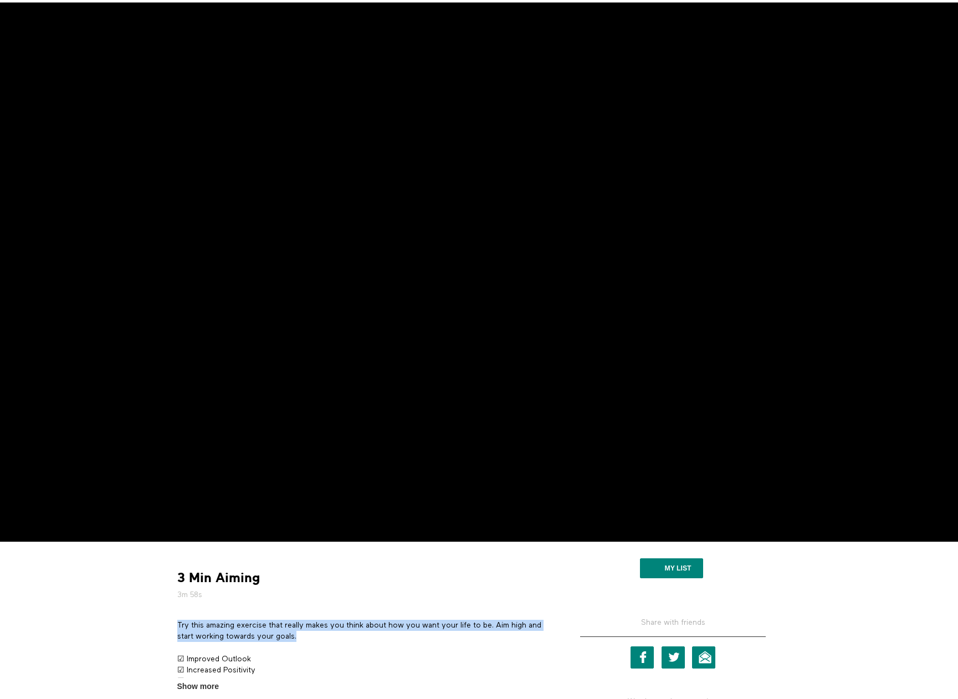
drag, startPoint x: 305, startPoint y: 638, endPoint x: 178, endPoint y: 629, distance: 127.2
click at [178, 629] on p "Try this amazing exercise that really makes you think about how you want your l…" at bounding box center [362, 631] width 371 height 23
copy p "Try this amazing exercise that really makes you think about how you want your l…"
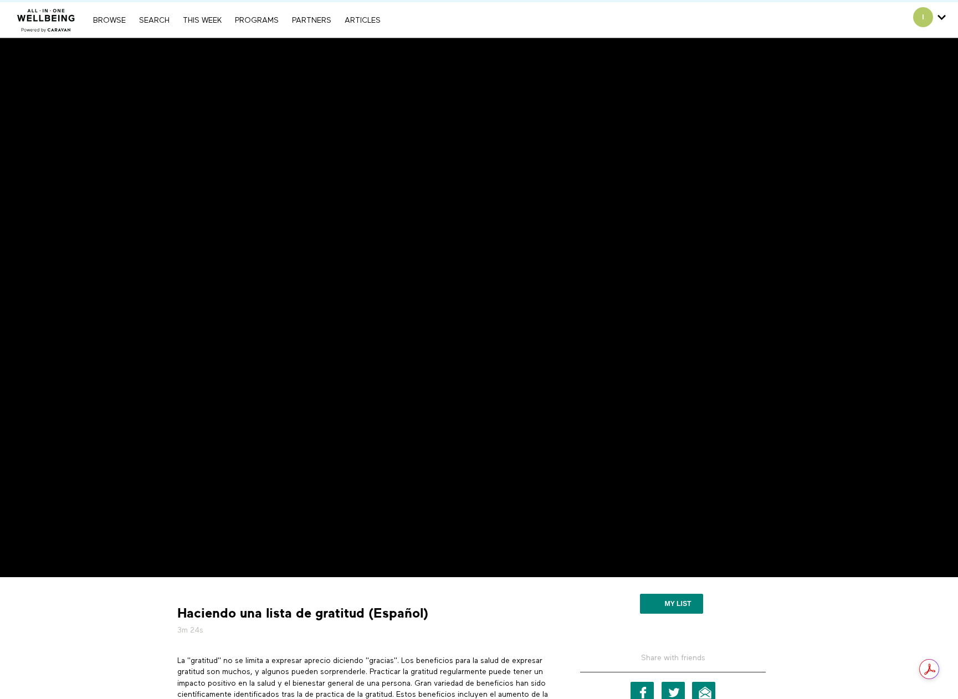
scroll to position [55, 0]
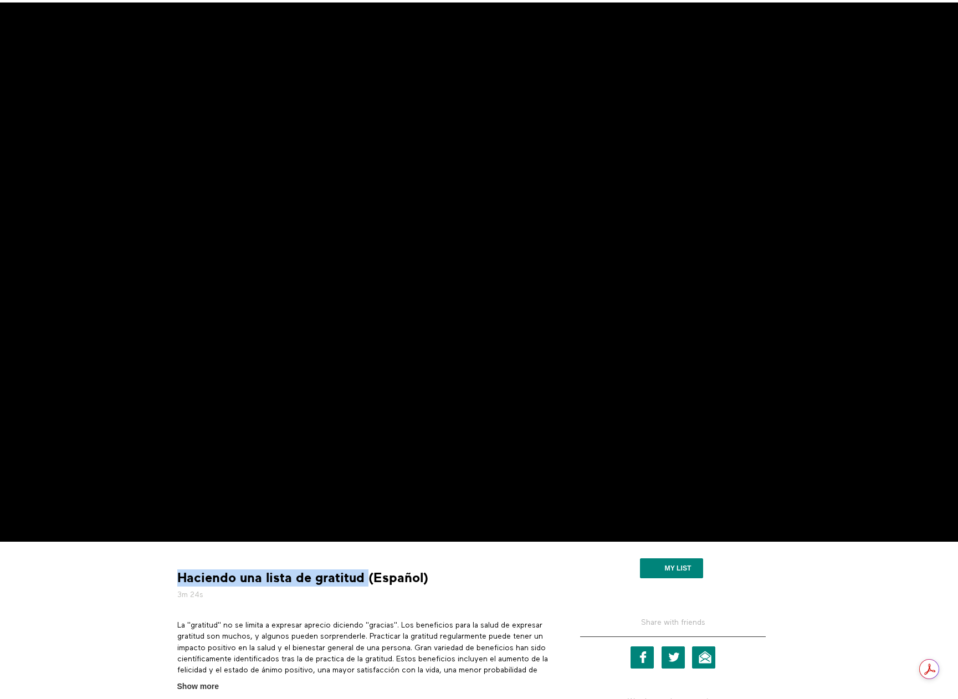
drag, startPoint x: 178, startPoint y: 575, endPoint x: 365, endPoint y: 577, distance: 186.6
click at [365, 577] on strong "Haciendo una lista de gratitud (Español)" at bounding box center [302, 577] width 251 height 17
copy strong "Haciendo una lista de gratitud"
click at [296, 610] on div "Haciendo una lista de gratitud (Español) 3m 24s La "gratitud" no se limita a ex…" at bounding box center [363, 621] width 388 height 142
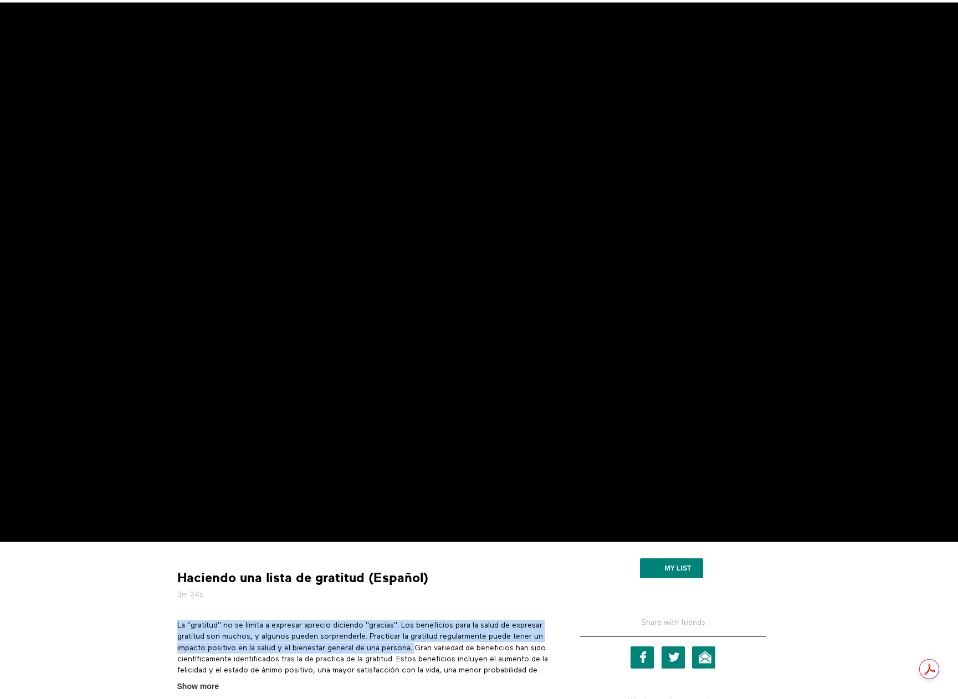
drag, startPoint x: 177, startPoint y: 624, endPoint x: 450, endPoint y: 646, distance: 274.0
click at [450, 646] on p "La "gratitud" no se limita a expresar aprecio diciendo "gracias". Los beneficio…" at bounding box center [362, 659] width 371 height 79
copy p "La "gratitud" no se limita a expresar aprecio diciendo "gracias". Los beneficio…"
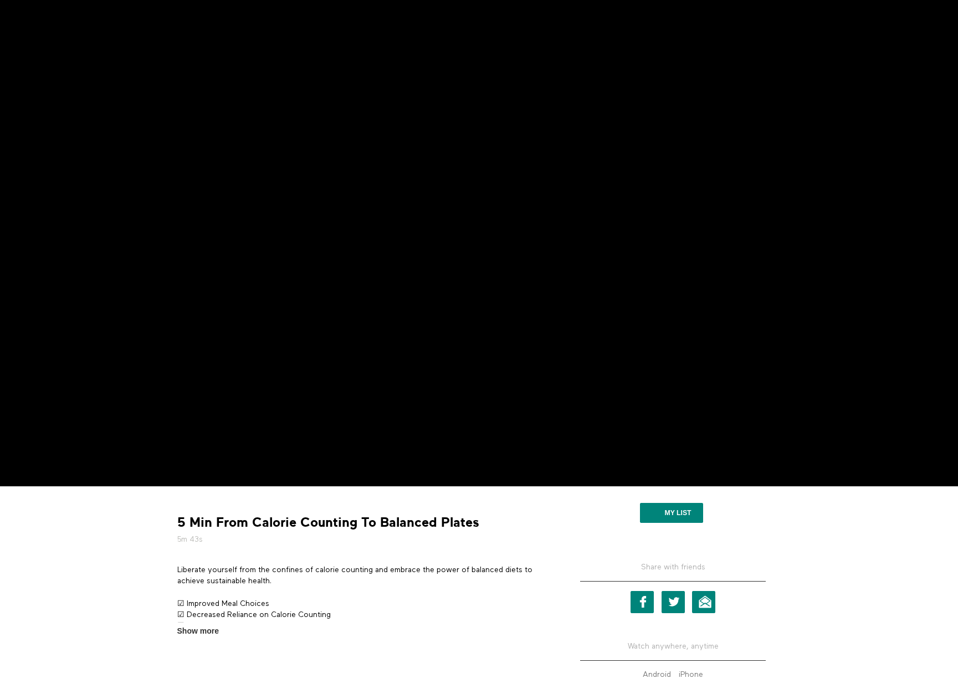
scroll to position [111, 0]
drag, startPoint x: 279, startPoint y: 581, endPoint x: 178, endPoint y: 568, distance: 101.6
click at [178, 568] on p "Liberate yourself from the confines of calorie counting and embrace the power o…" at bounding box center [362, 575] width 371 height 23
copy p "Liberate yourself from the confines of calorie counting and embrace the power o…"
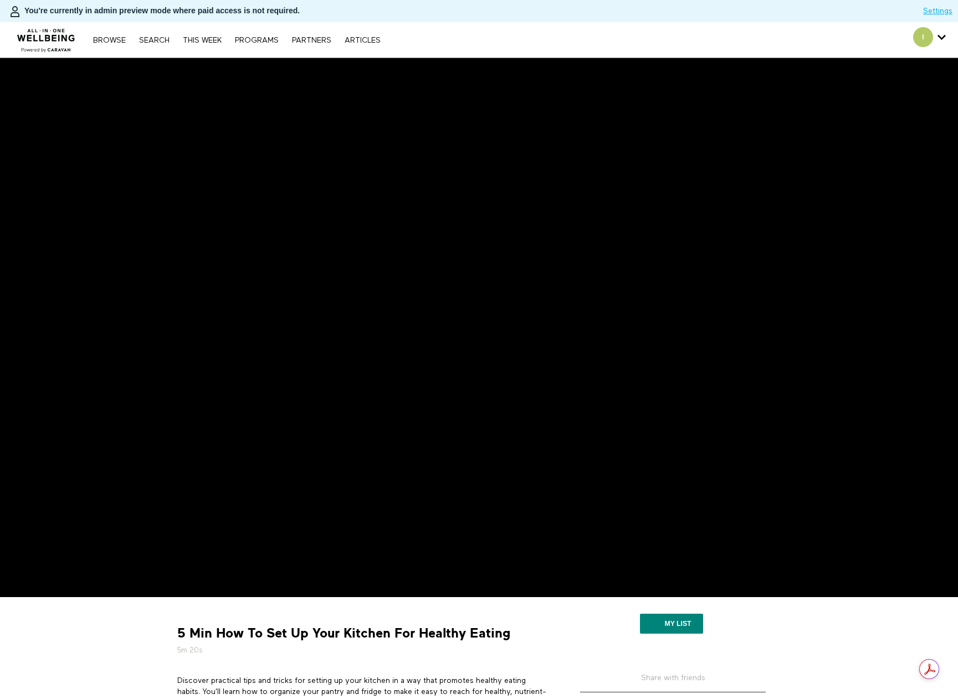
scroll to position [111, 0]
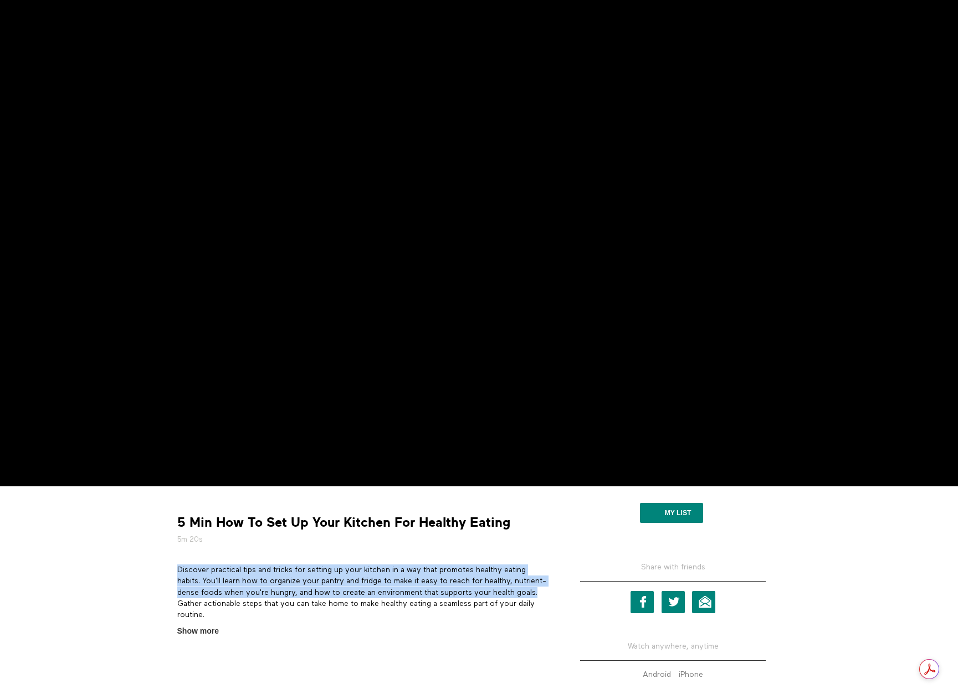
drag, startPoint x: 177, startPoint y: 567, endPoint x: 199, endPoint y: 603, distance: 42.5
click at [199, 603] on p "Discover practical tips and tricks for setting up your kitchen in a way that pr…" at bounding box center [362, 592] width 371 height 56
copy p "Discover practical tips and tricks for setting up your kitchen in a way that pr…"
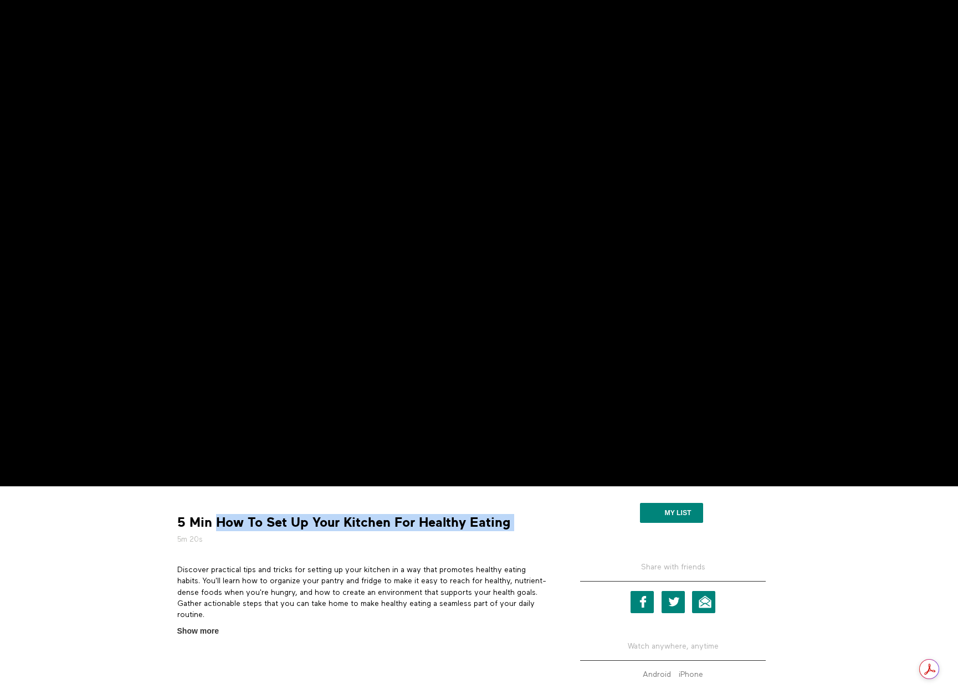
drag, startPoint x: 510, startPoint y: 523, endPoint x: 218, endPoint y: 519, distance: 292.4
click at [218, 519] on div "5 Min How To Set Up Your Kitchen For Healthy Eating 5m 20s" at bounding box center [362, 529] width 379 height 31
copy div "How To Set Up Your Kitchen For Healthy Eating"
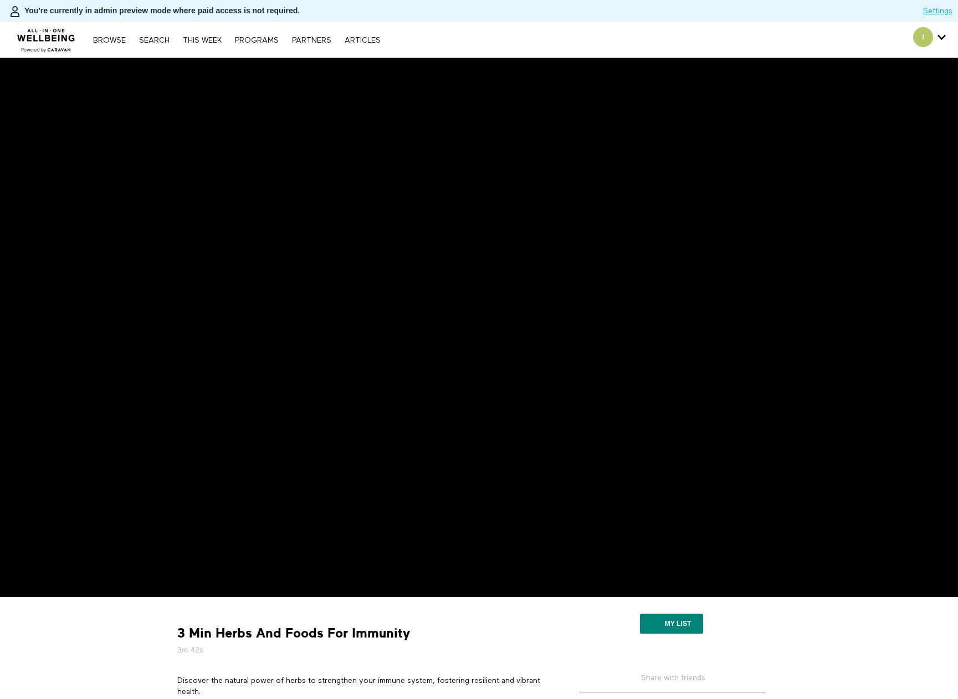
scroll to position [55, 0]
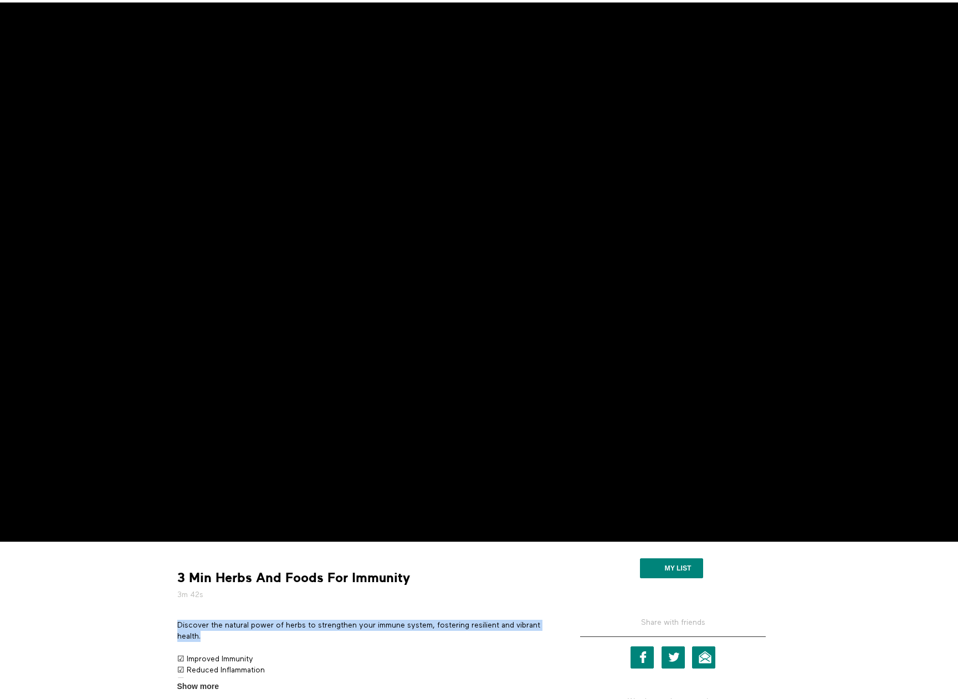
drag, startPoint x: 211, startPoint y: 637, endPoint x: 176, endPoint y: 622, distance: 37.7
click at [176, 622] on section "Discover the natural power of herbs to strengthen your immune system, fostering…" at bounding box center [362, 656] width 379 height 73
copy p "Discover the natural power of herbs to strengthen your immune system, fostering…"
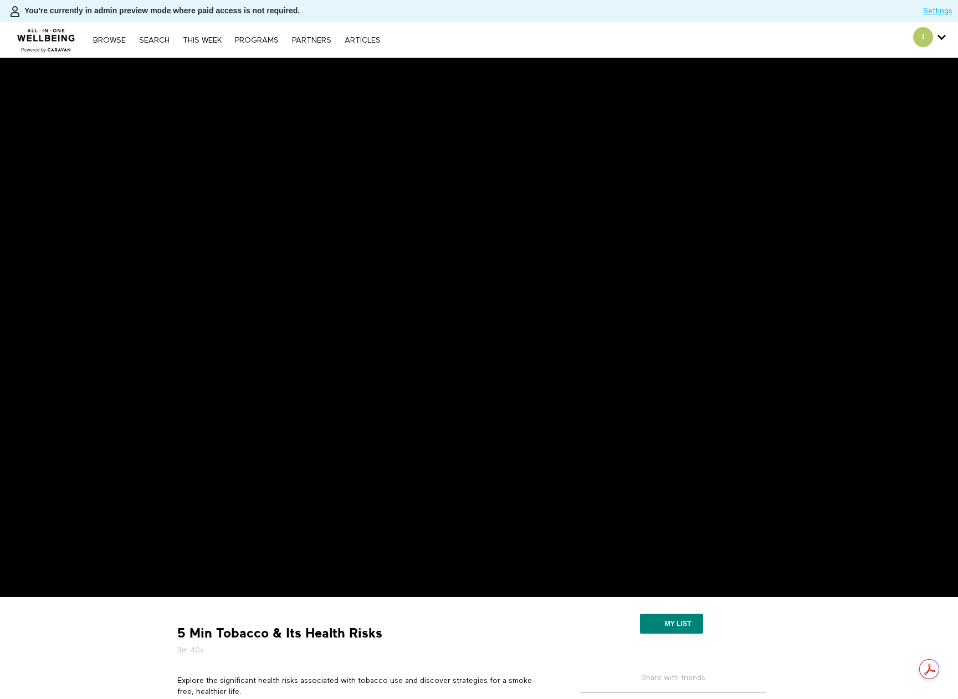
scroll to position [55, 0]
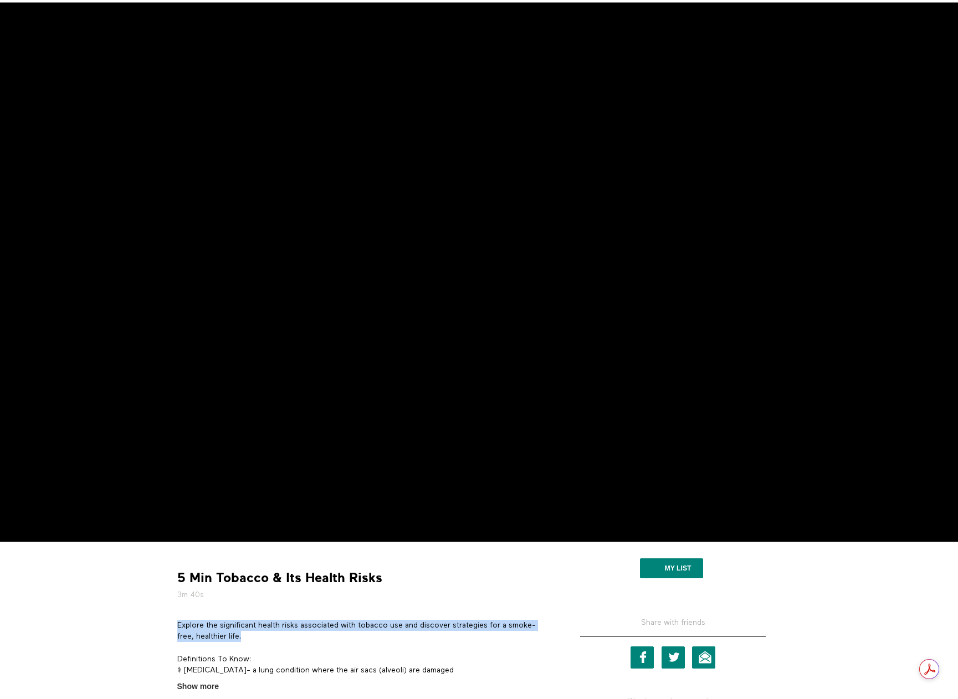
drag, startPoint x: 261, startPoint y: 639, endPoint x: 174, endPoint y: 626, distance: 88.4
click at [174, 626] on section "Explore the significant health risks associated with tobacco use and discover s…" at bounding box center [362, 656] width 379 height 73
copy p "Explore the significant health risks associated with tobacco use and discover s…"
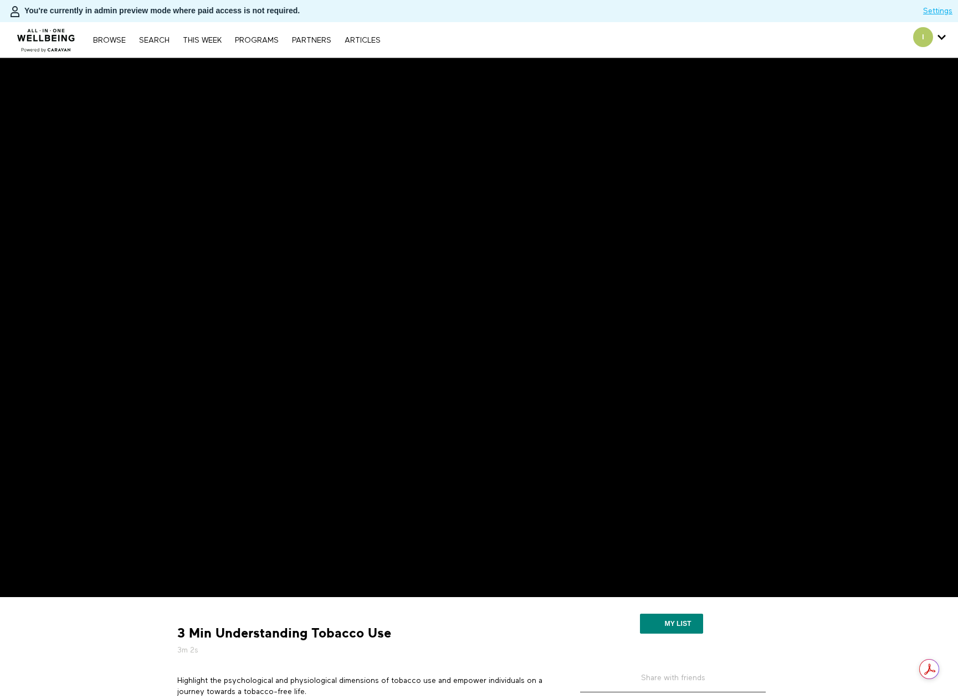
scroll to position [55, 0]
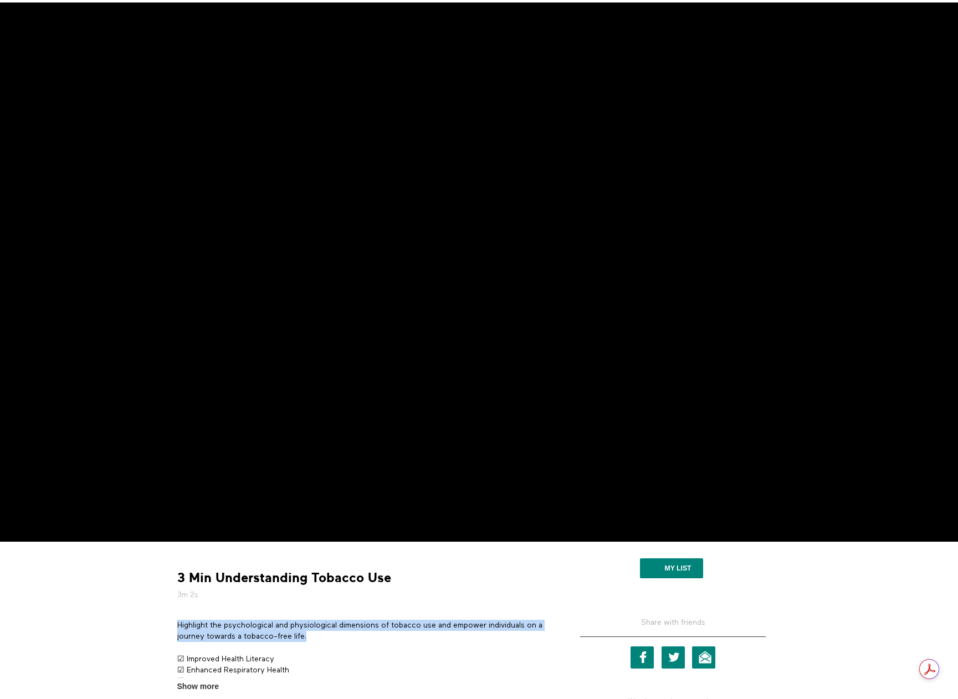
drag, startPoint x: 311, startPoint y: 636, endPoint x: 179, endPoint y: 624, distance: 132.4
click at [179, 624] on p "Highlight the psychological and physiological dimensions of tobacco use and emp…" at bounding box center [362, 631] width 371 height 23
copy p "Highlight the psychological and physiological dimensions of tobacco use and emp…"
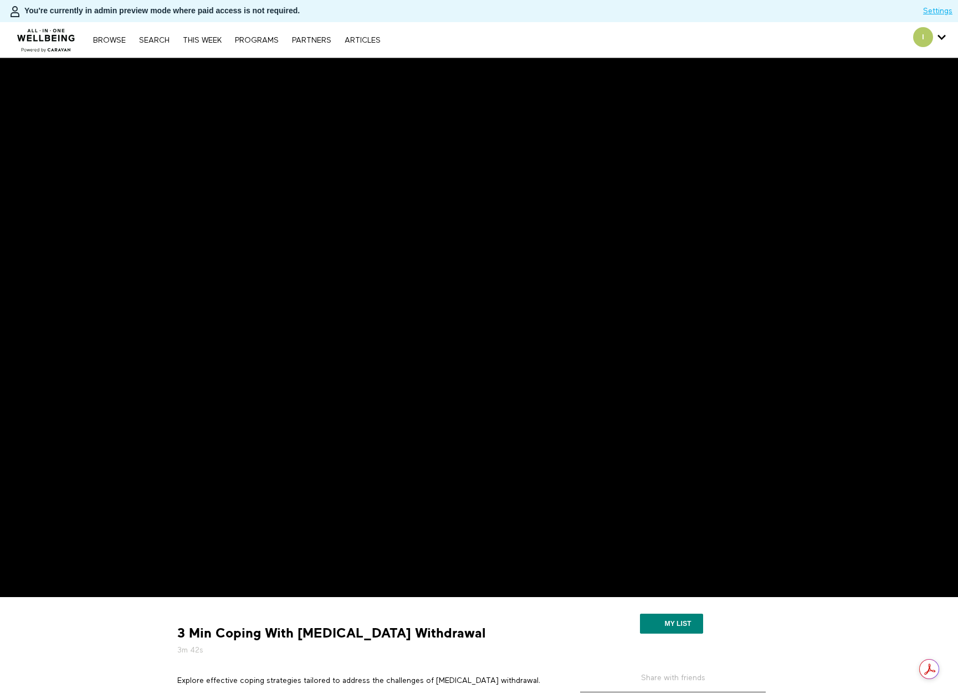
scroll to position [55, 0]
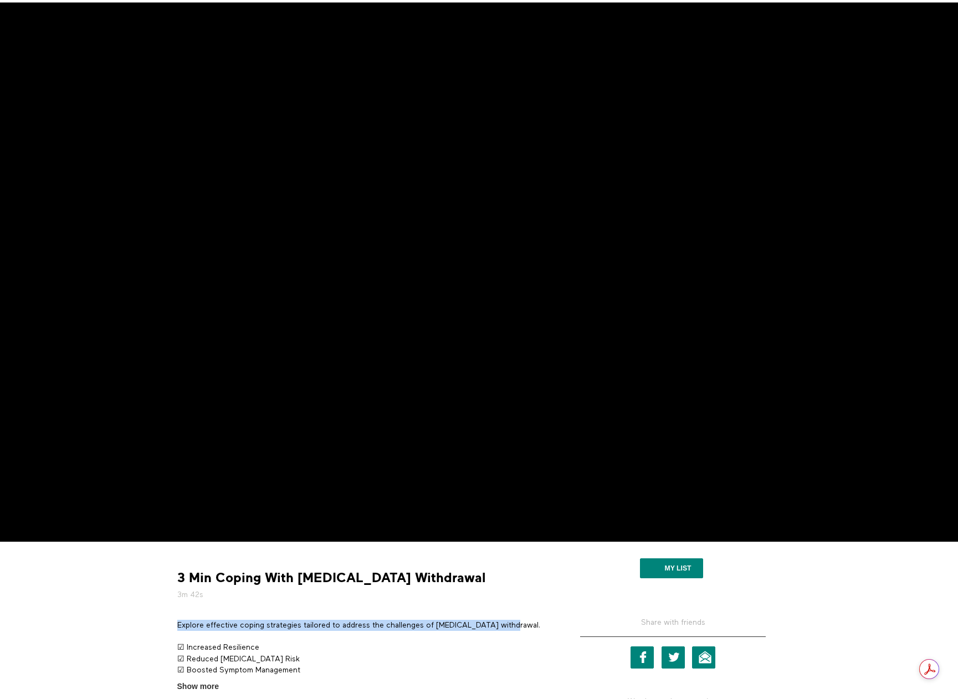
drag, startPoint x: 510, startPoint y: 624, endPoint x: 178, endPoint y: 627, distance: 331.8
click at [178, 627] on p "Explore effective coping strategies tailored to address the challenges of [MEDI…" at bounding box center [362, 625] width 371 height 11
copy p "Explore effective coping strategies tailored to address the challenges of [MEDI…"
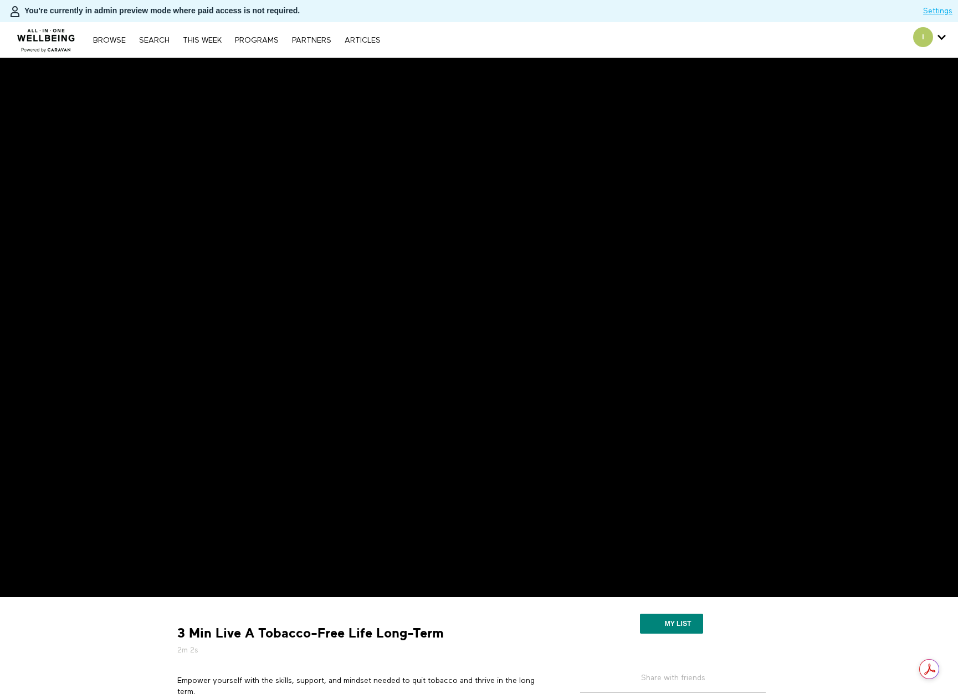
scroll to position [55, 0]
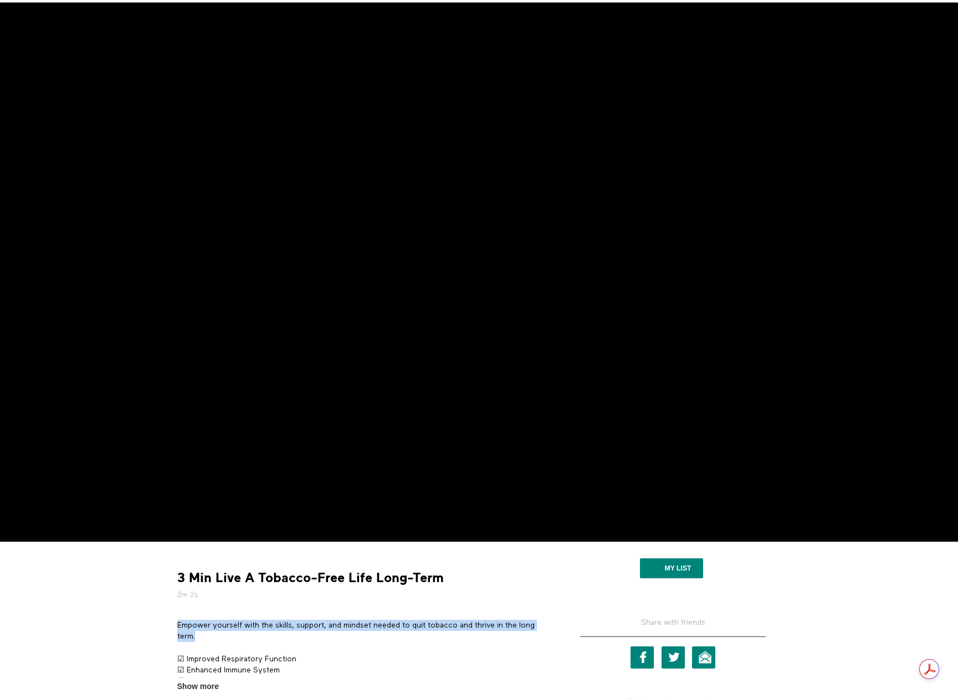
drag, startPoint x: 197, startPoint y: 637, endPoint x: 178, endPoint y: 621, distance: 25.2
click at [178, 621] on p "Empower yourself with the skills, support, and mindset needed to quit tobacco a…" at bounding box center [362, 631] width 371 height 23
copy p "Empower yourself with the skills, support, and mindset needed to quit tobacco a…"
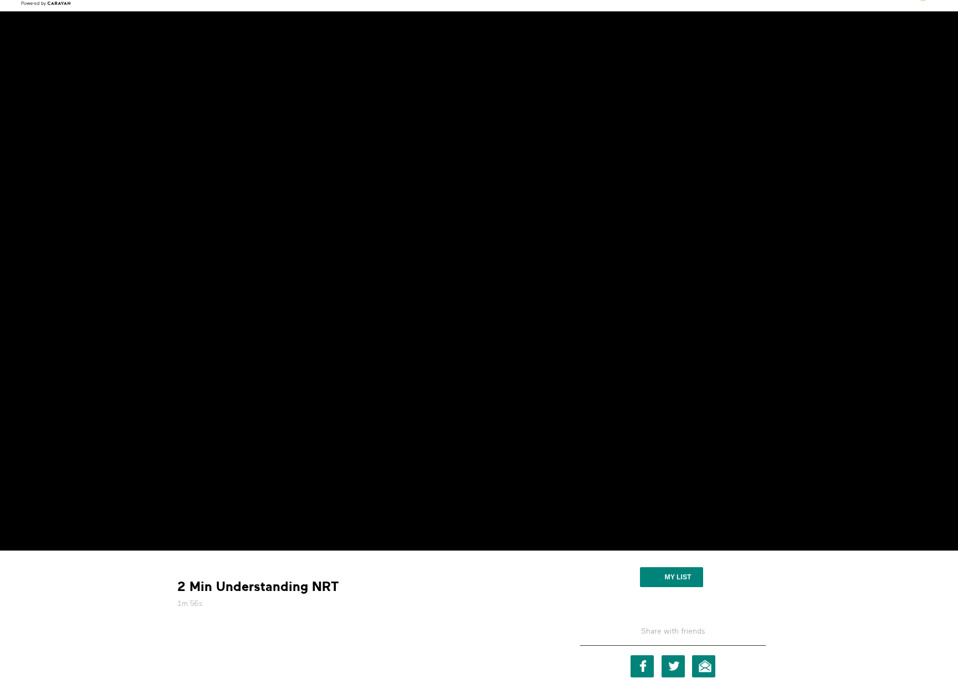
scroll to position [111, 0]
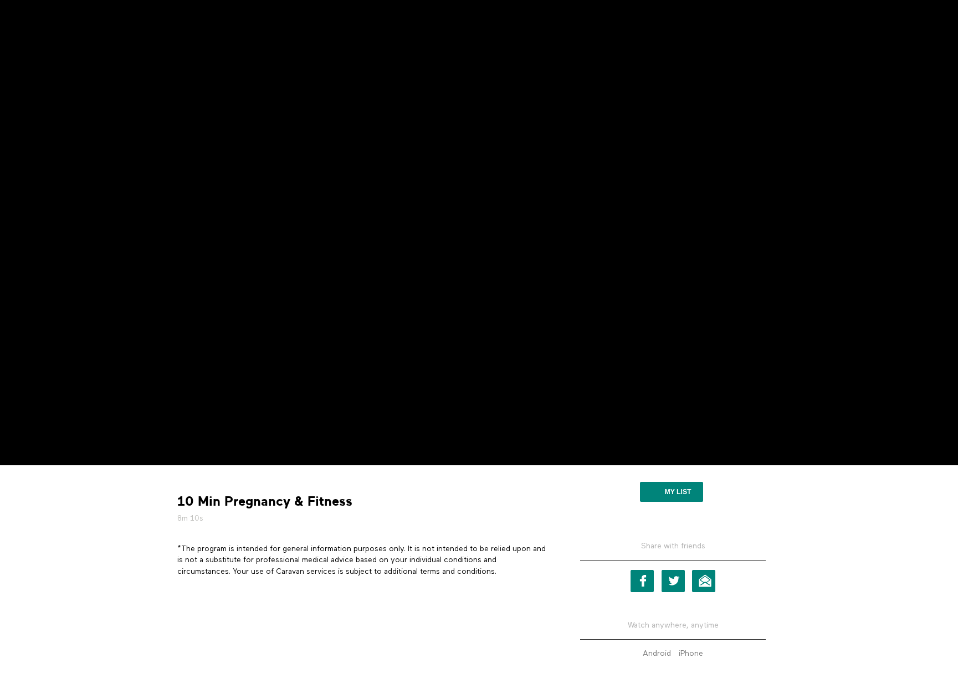
scroll to position [166, 0]
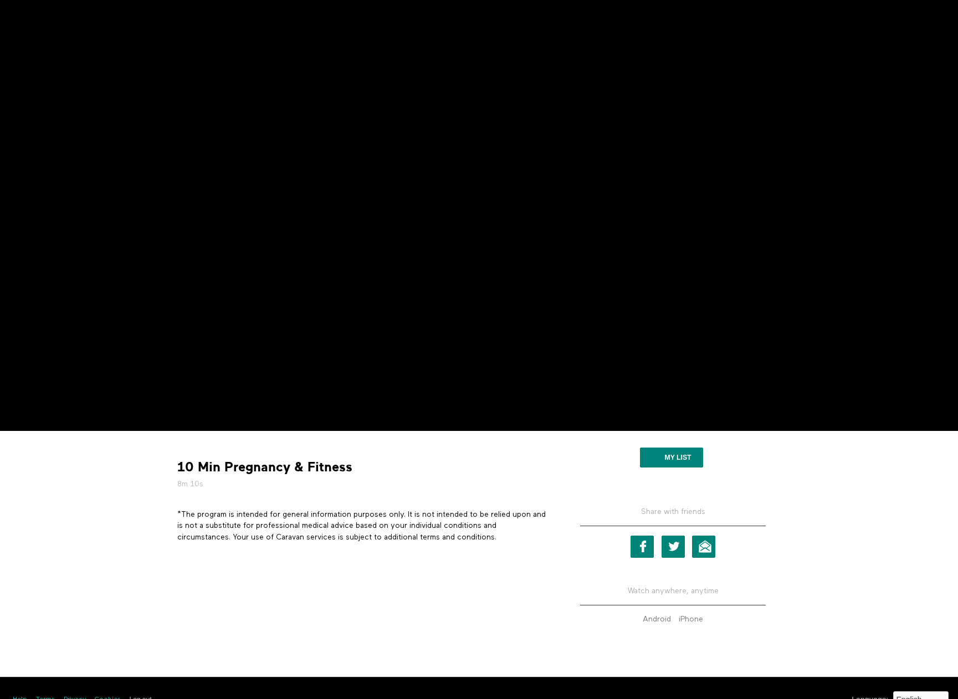
click at [232, 519] on p "*The program is intended for general information purposes only. It is not inten…" at bounding box center [362, 526] width 371 height 34
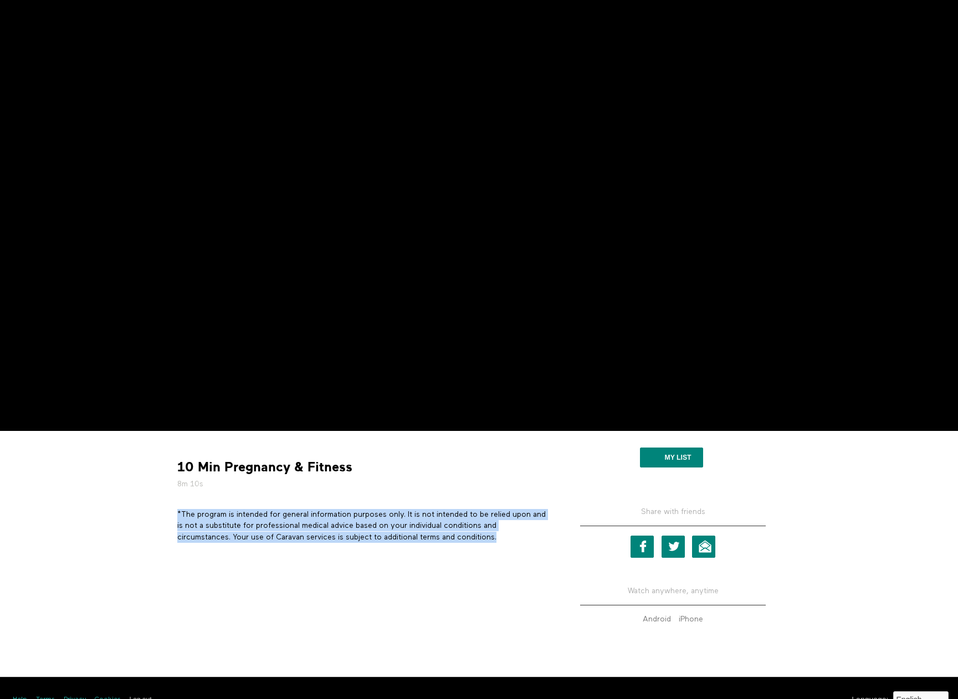
click at [232, 519] on p "*The program is intended for general information purposes only. It is not inten…" at bounding box center [362, 526] width 371 height 34
copy div "*The program is intended for general information purposes only. It is not inten…"
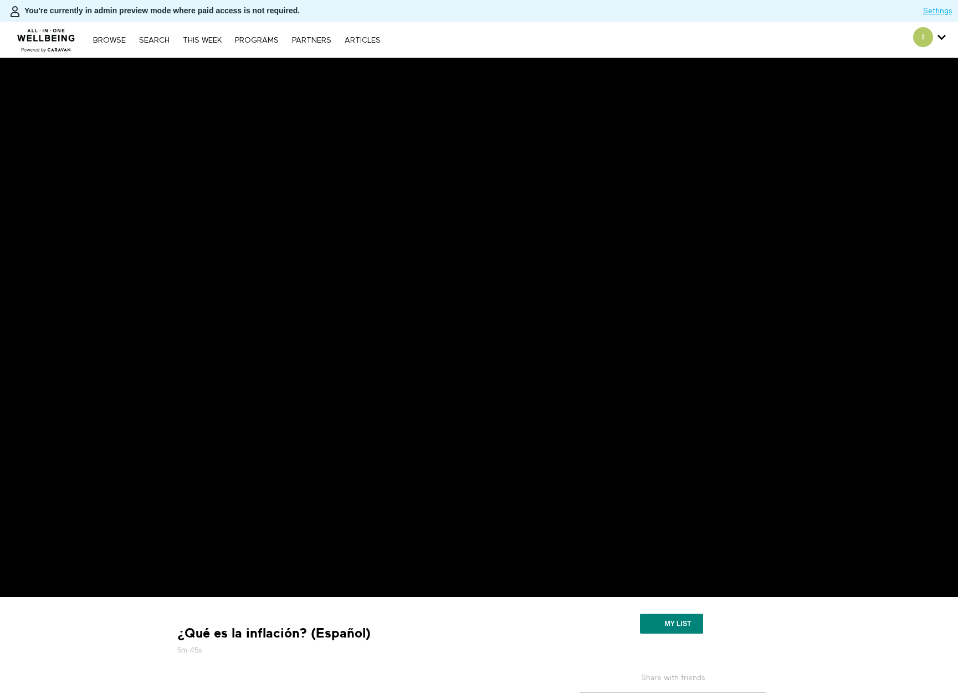
scroll to position [166, 0]
drag, startPoint x: 307, startPoint y: 632, endPoint x: 164, endPoint y: 622, distance: 143.2
copy strong "¿Qué es la inflación?"
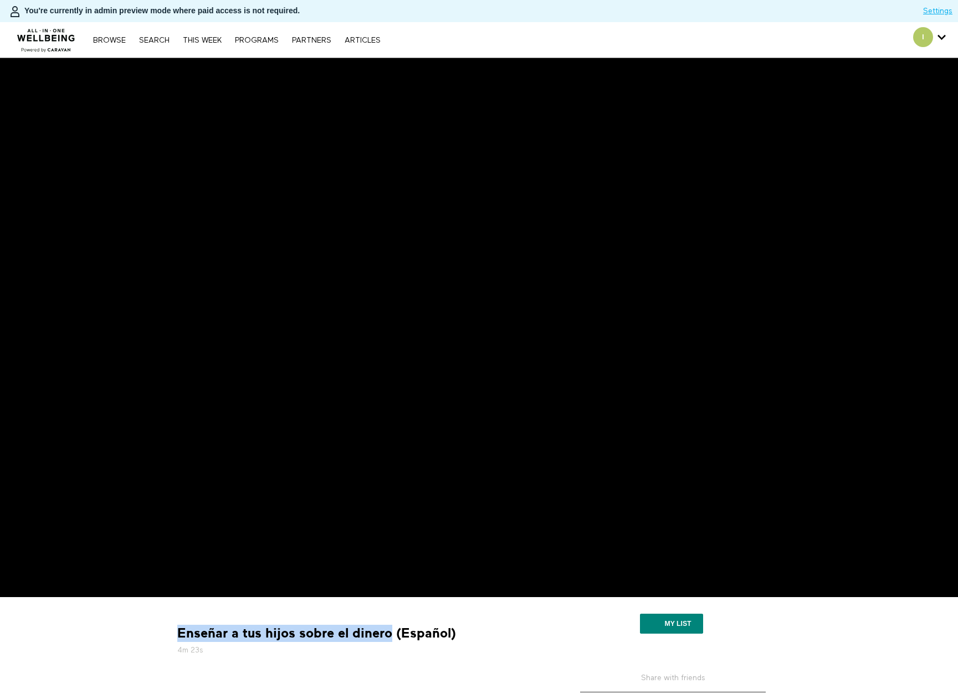
drag, startPoint x: 390, startPoint y: 635, endPoint x: 148, endPoint y: 624, distance: 242.3
copy strong "Enseñar a tus hijos sobre el dinero"
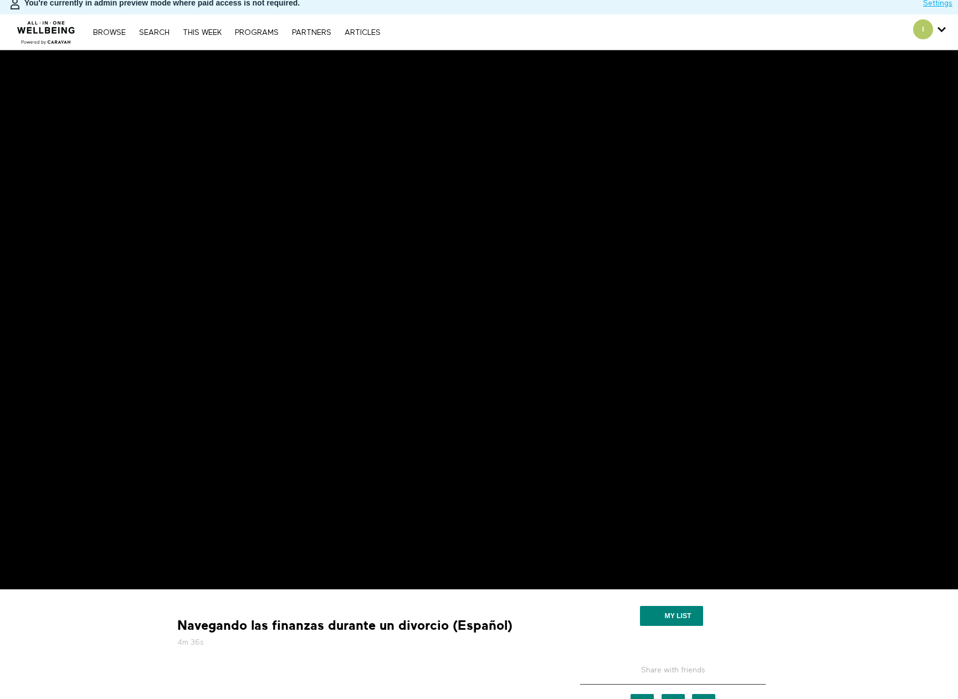
scroll to position [111, 0]
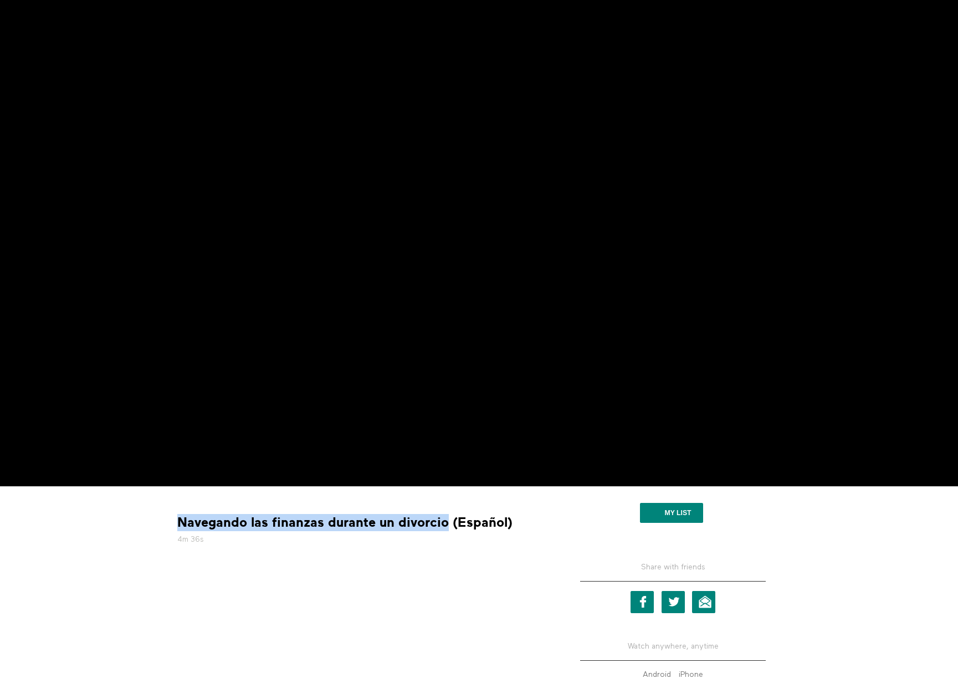
drag, startPoint x: 445, startPoint y: 525, endPoint x: 178, endPoint y: 519, distance: 267.0
click at [178, 519] on strong "Navegando las finanzas durante un divorcio (Español)" at bounding box center [344, 522] width 335 height 17
copy strong "Navegando las finanzas durante un divorcio"
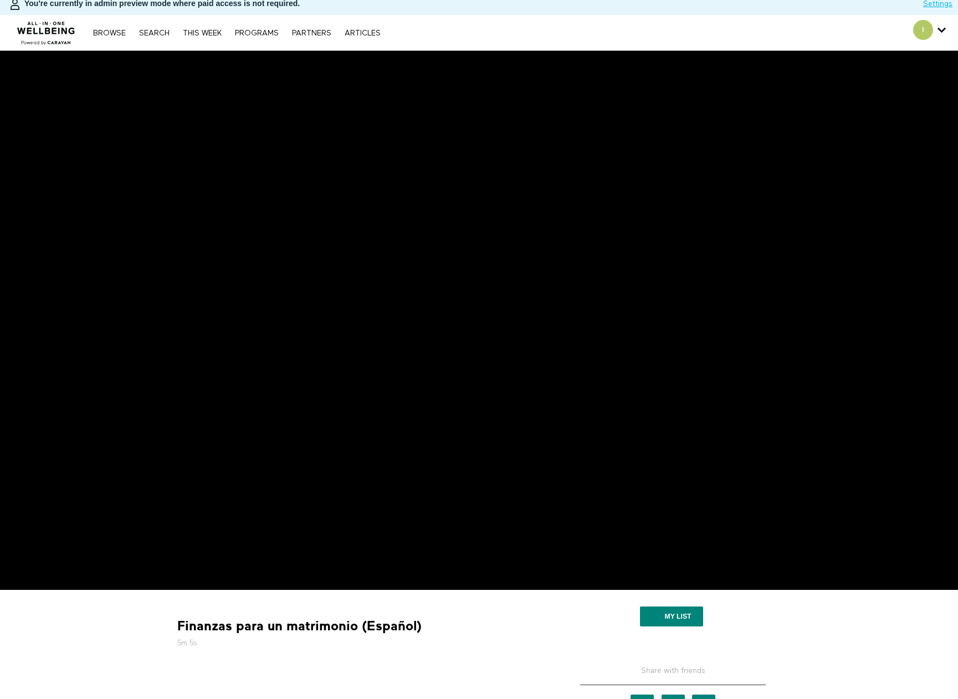
scroll to position [55, 0]
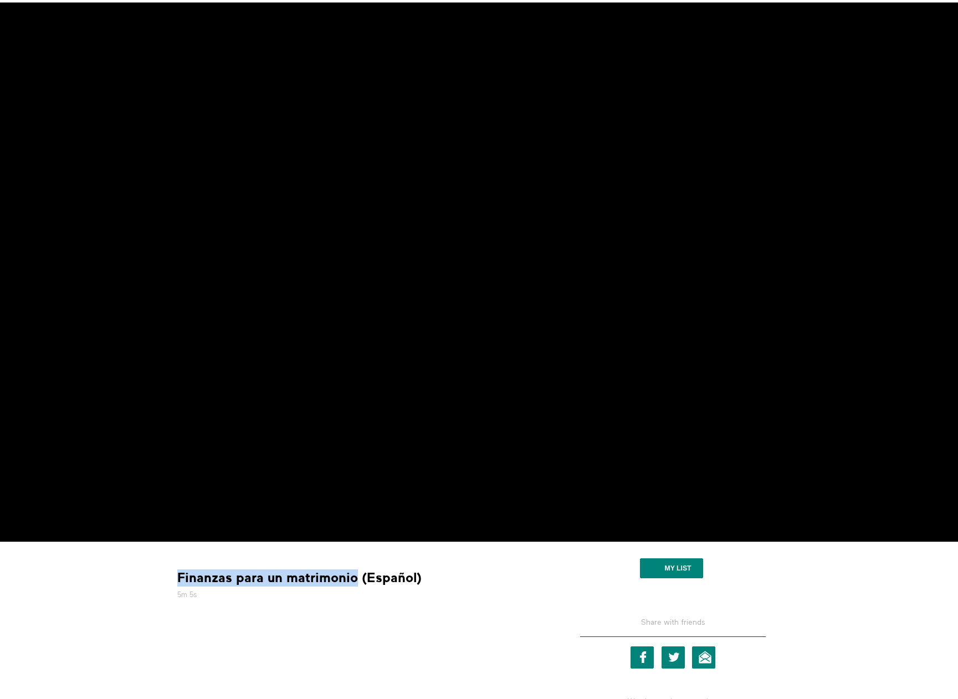
drag, startPoint x: 354, startPoint y: 580, endPoint x: 167, endPoint y: 569, distance: 188.1
click at [167, 569] on div "Finanzas para un matrimonio (Español) 5m 5s My list Share with friends Facebook…" at bounding box center [479, 665] width 709 height 246
copy strong "Finanzas para un matrimonio"
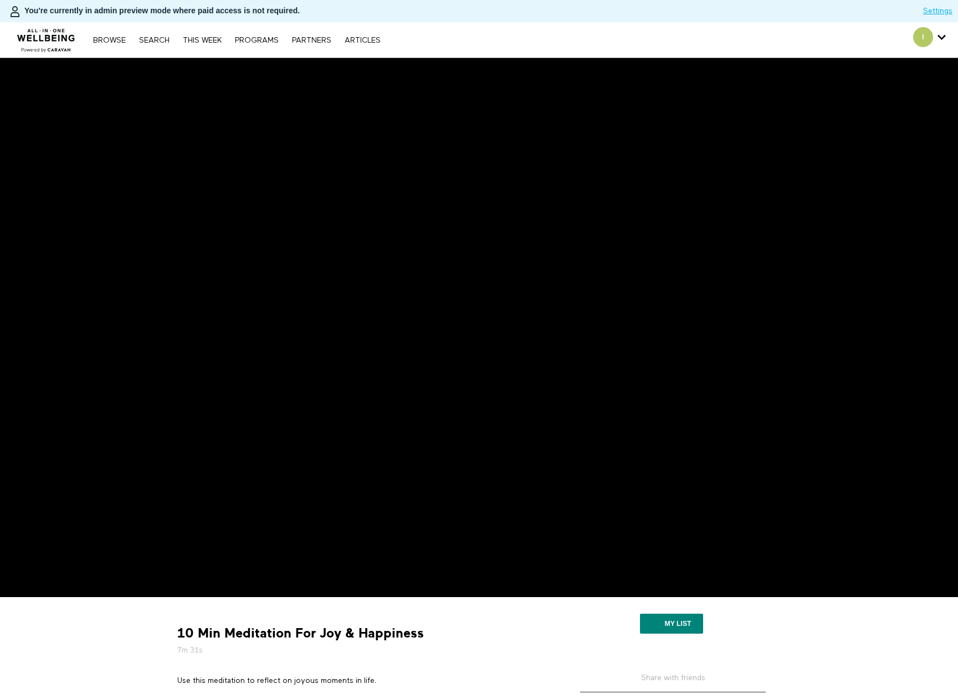
click at [307, 678] on p "Use this meditation to reflect on joyous moments in life." at bounding box center [362, 680] width 371 height 11
copy div "Use this meditation to reflect on joyous moments in life."
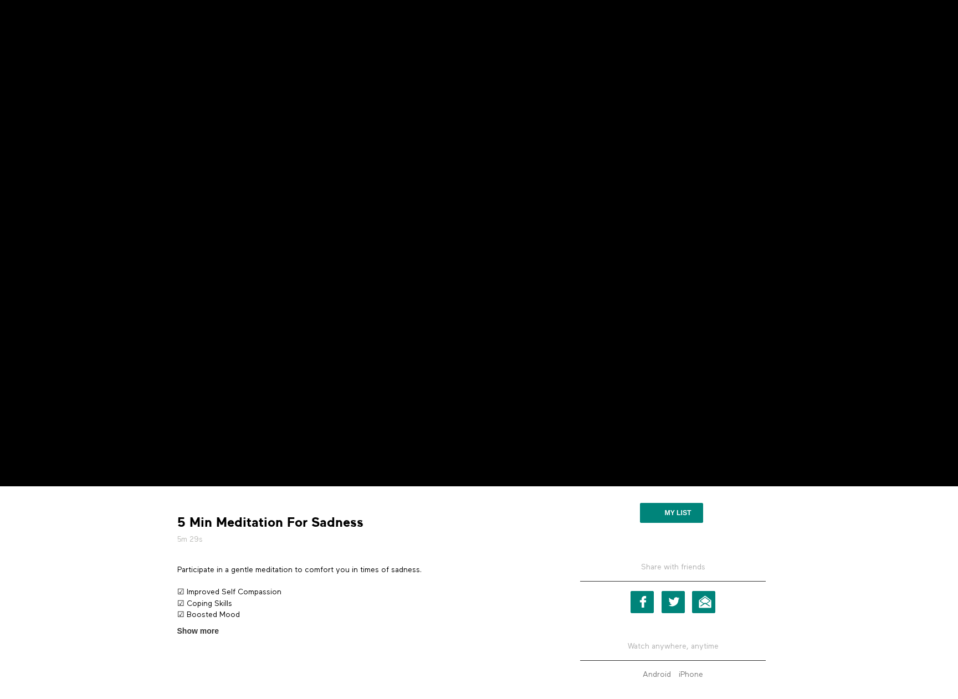
click at [293, 568] on p "Participate in a gentle meditation to comfort you in times of sadness." at bounding box center [362, 569] width 371 height 11
drag, startPoint x: 427, startPoint y: 568, endPoint x: 175, endPoint y: 566, distance: 252.0
click at [175, 566] on section "Participate in a gentle meditation to comfort you in times of sadness. ☑ Improv…" at bounding box center [362, 600] width 379 height 73
copy p "Participate in a gentle meditation to comfort you in times of sadness."
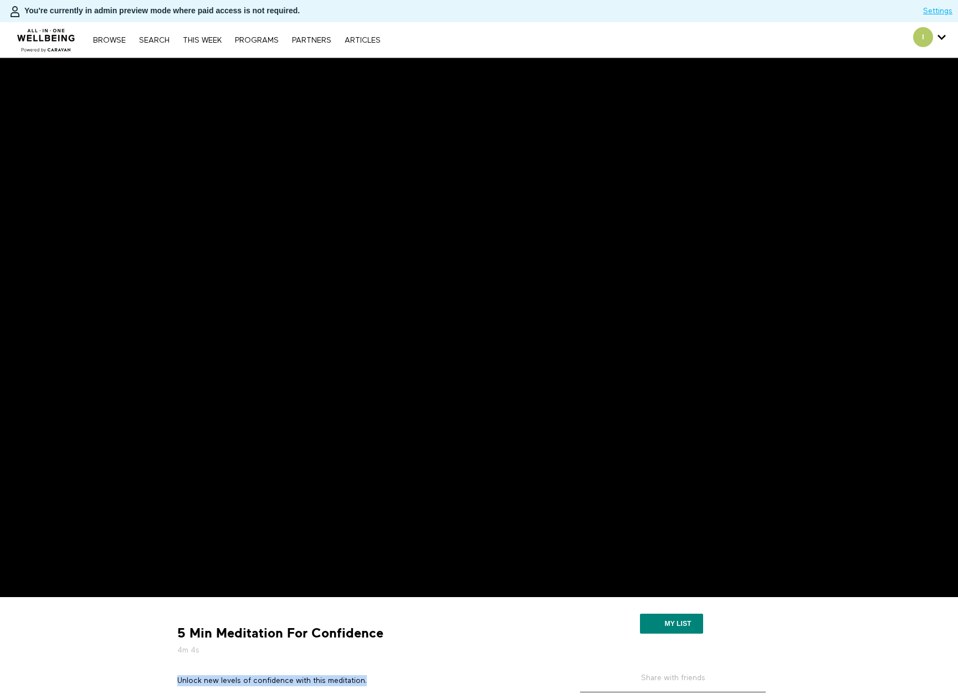
drag, startPoint x: 377, startPoint y: 681, endPoint x: 175, endPoint y: 680, distance: 202.1
click at [175, 680] on section "Unlock new levels of confidence with this meditation. ☑ Boosted Self-Esteem ☑ G…" at bounding box center [362, 711] width 379 height 73
copy p "Unlock new levels of confidence with this meditation."
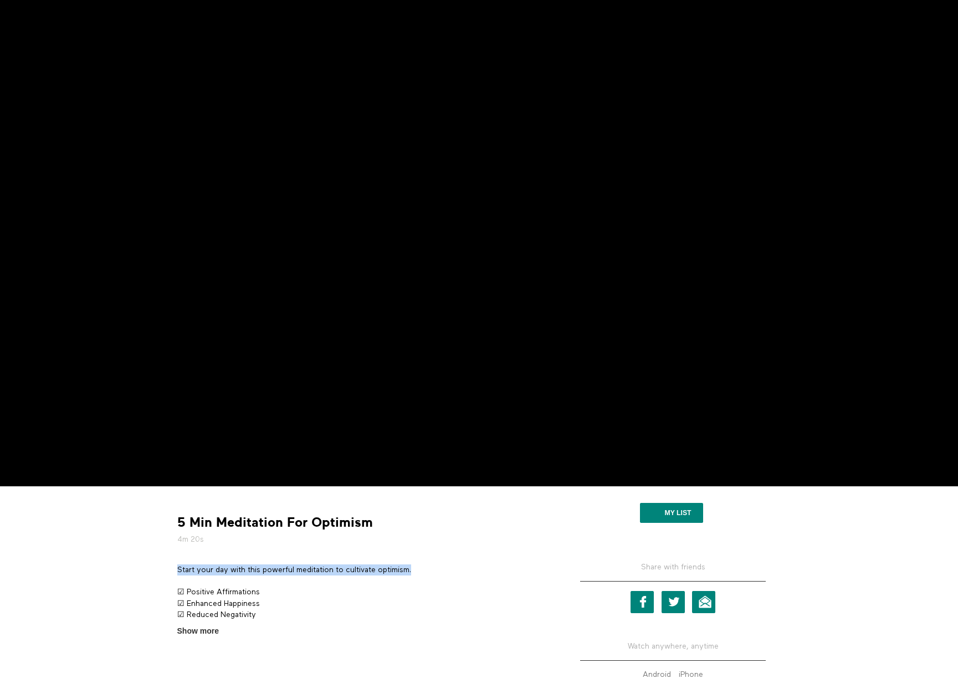
drag, startPoint x: 422, startPoint y: 569, endPoint x: 177, endPoint y: 570, distance: 244.8
click at [177, 570] on p "Start your day with this powerful meditation to cultivate optimism." at bounding box center [362, 569] width 371 height 11
copy p "Start your day with this powerful meditation to cultivate optimism."
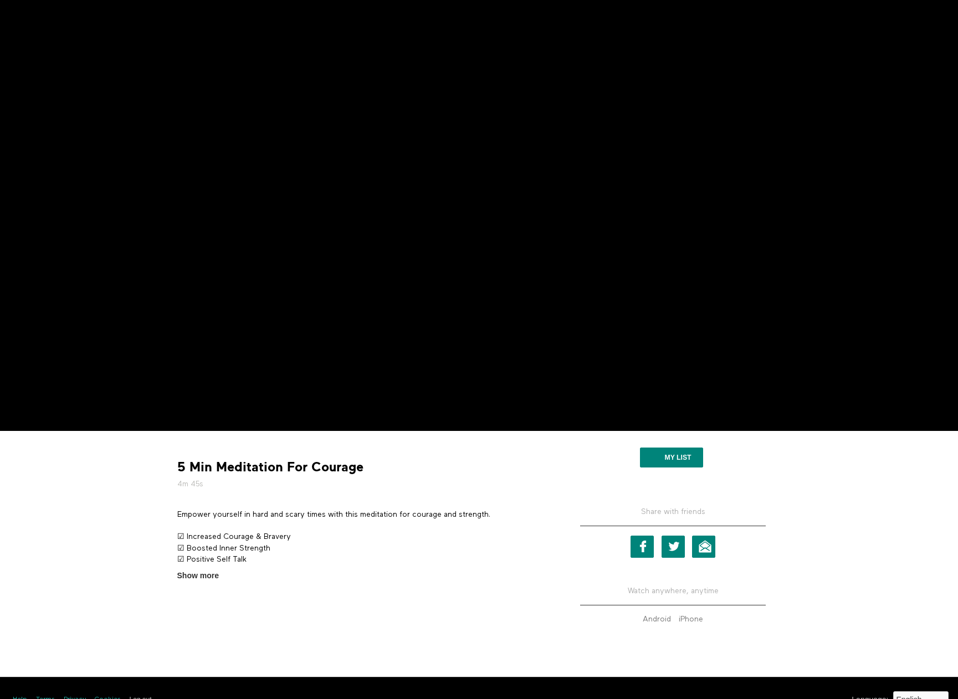
scroll to position [166, 0]
drag, startPoint x: 508, startPoint y: 518, endPoint x: 173, endPoint y: 515, distance: 334.5
click at [173, 515] on section "Empower yourself in hard and scary times with this meditation for courage and s…" at bounding box center [362, 545] width 379 height 73
copy p "Empower yourself in hard and scary times with this meditation for courage and s…"
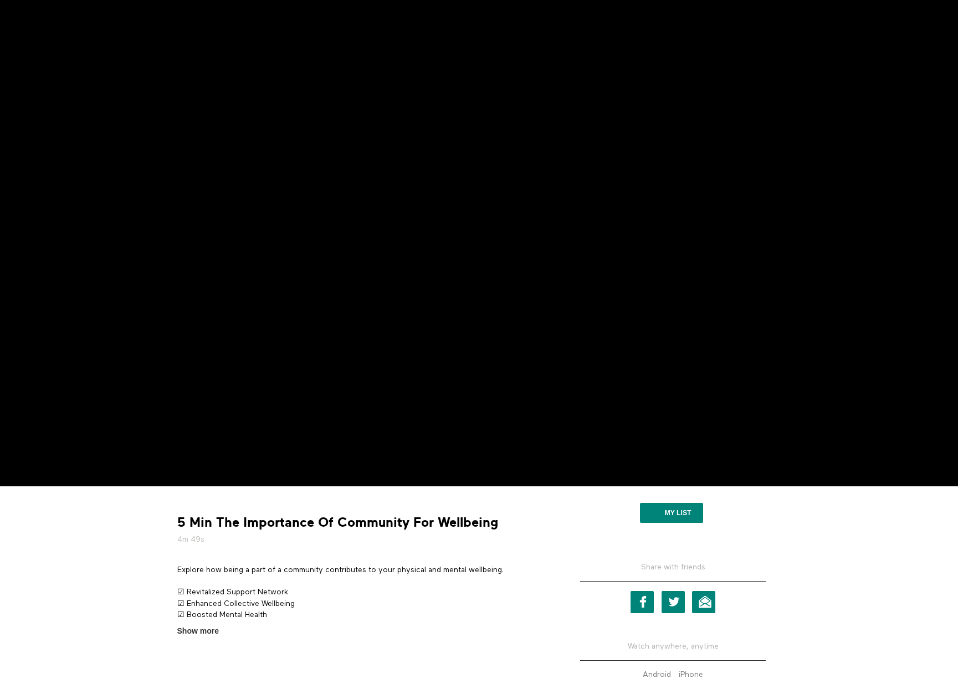
scroll to position [111, 0]
drag, startPoint x: 511, startPoint y: 570, endPoint x: 176, endPoint y: 569, distance: 335.6
click at [176, 569] on section "Explore how being a part of a community contributes to your physical and mental…" at bounding box center [362, 600] width 379 height 73
copy p "Explore how being a part of a community contributes to your physical and mental…"
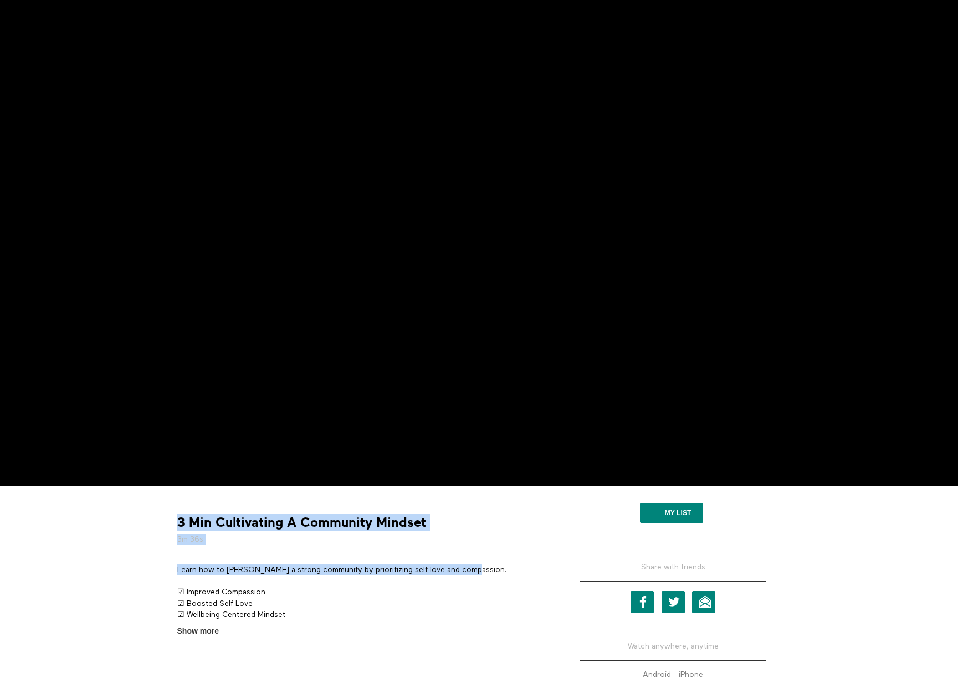
drag, startPoint x: 471, startPoint y: 575, endPoint x: 171, endPoint y: 570, distance: 300.2
click at [171, 570] on div "3 Min Cultivating A Community Mindset 3m 36s Learn how to [PERSON_NAME] a stron…" at bounding box center [363, 566] width 388 height 142
click at [210, 574] on p "Learn how to [PERSON_NAME] a strong community by prioritizing self love and com…" at bounding box center [362, 569] width 371 height 11
drag, startPoint x: 475, startPoint y: 567, endPoint x: 177, endPoint y: 572, distance: 298.0
click at [177, 572] on p "Learn how to [PERSON_NAME] a strong community by prioritizing self love and com…" at bounding box center [362, 569] width 371 height 11
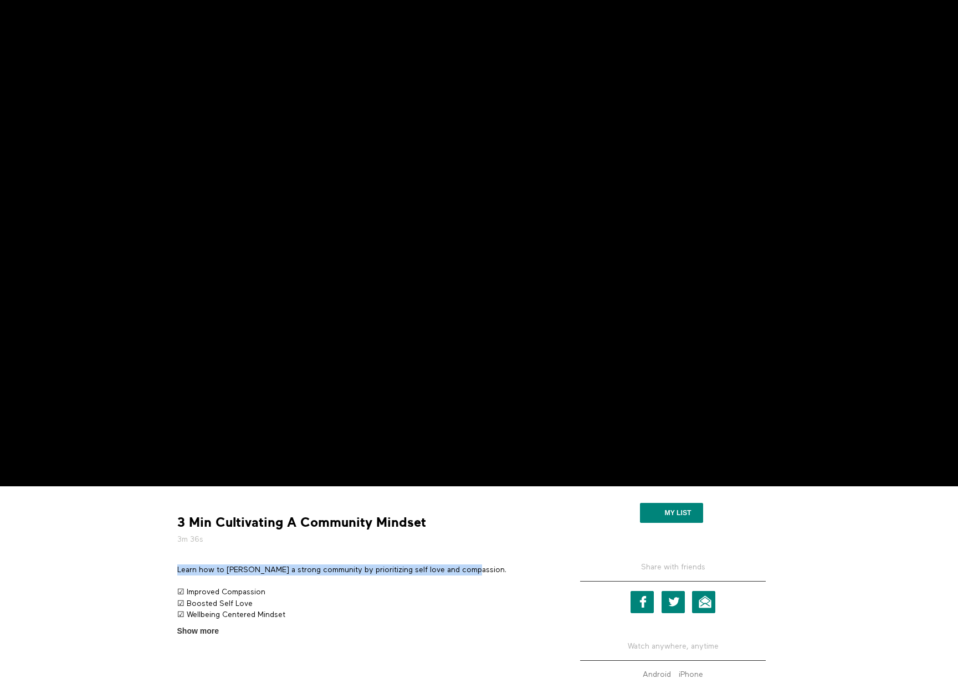
copy p "Learn how to [PERSON_NAME] a strong community by prioritizing self love and com…"
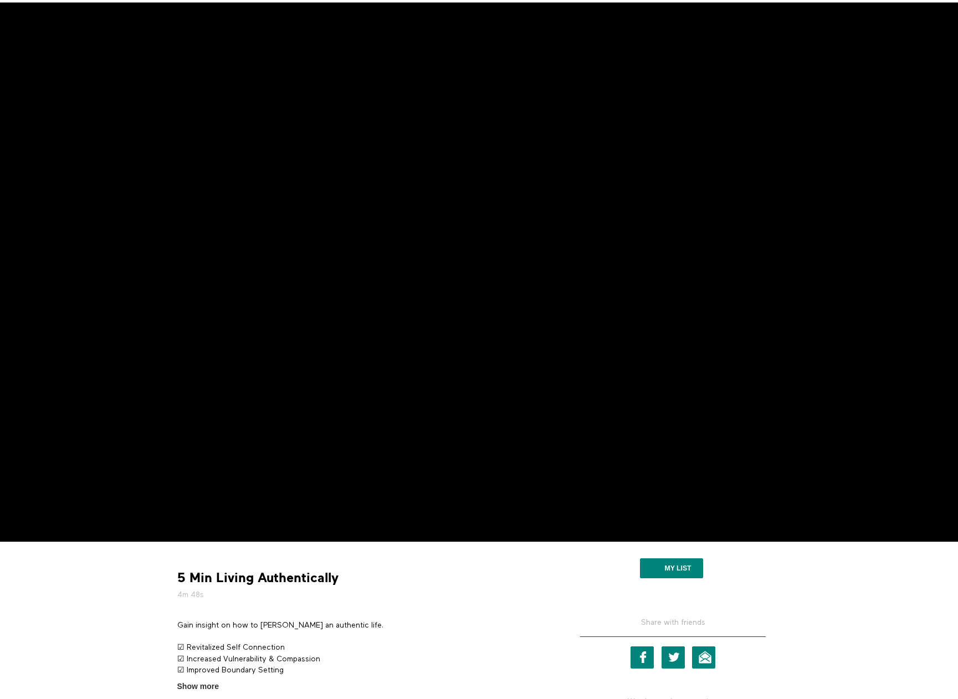
scroll to position [55, 0]
drag, startPoint x: 352, startPoint y: 629, endPoint x: 179, endPoint y: 627, distance: 172.3
click at [179, 627] on p "Gain insight on how to foster an authentic life." at bounding box center [362, 625] width 371 height 11
copy p "Gain insight on how to foster an authentic life."
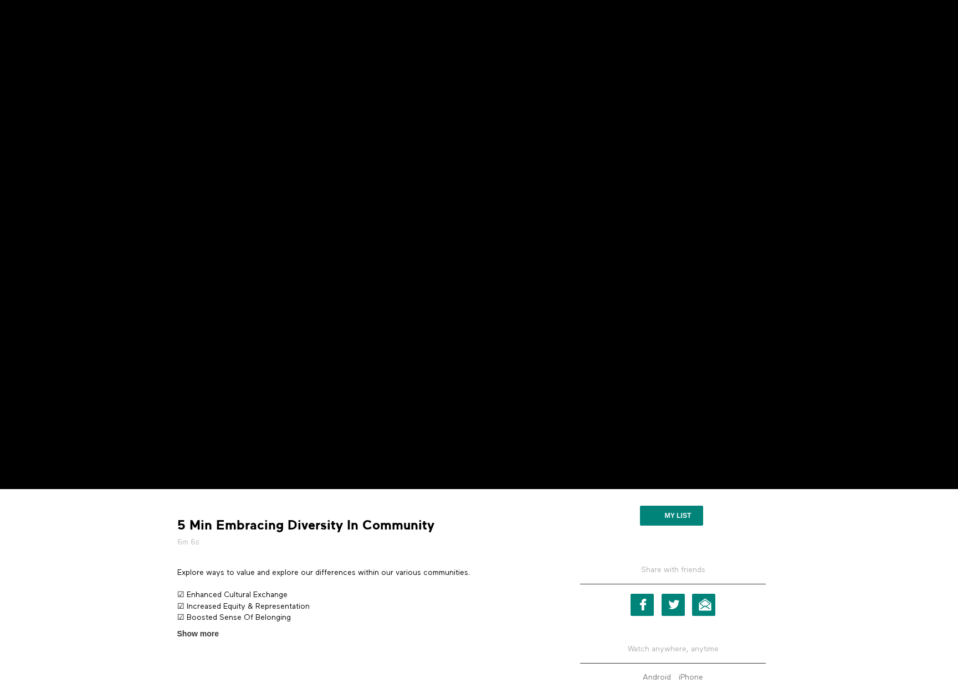
scroll to position [111, 0]
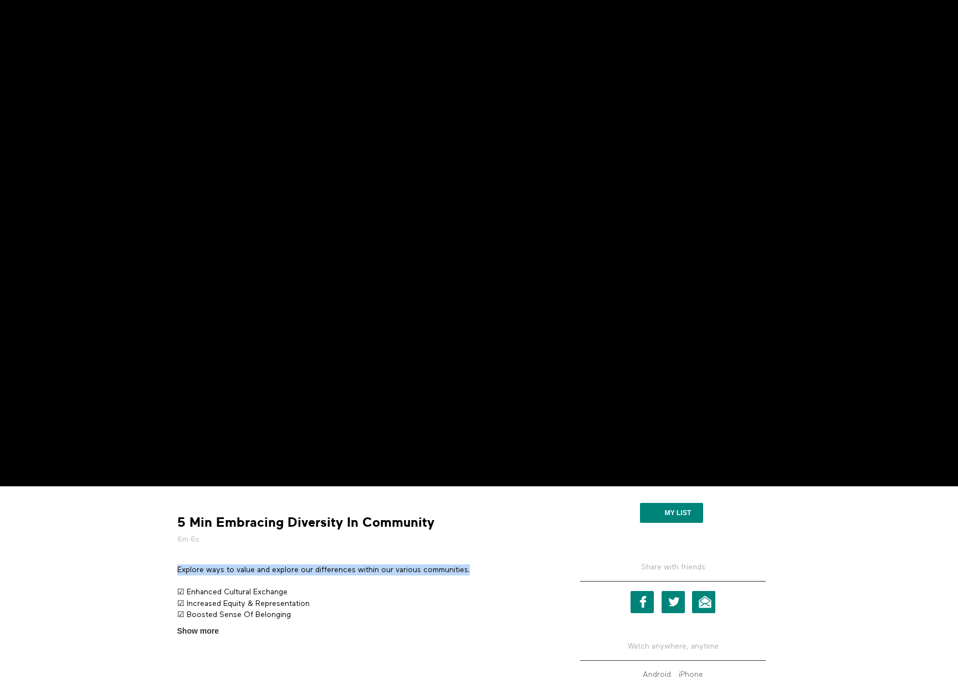
drag, startPoint x: 478, startPoint y: 570, endPoint x: 174, endPoint y: 572, distance: 303.5
click at [174, 572] on section "Explore ways to value and explore our differences within our various communitie…" at bounding box center [362, 600] width 379 height 73
copy p "Explore ways to value and explore our differences within our various communitie…"
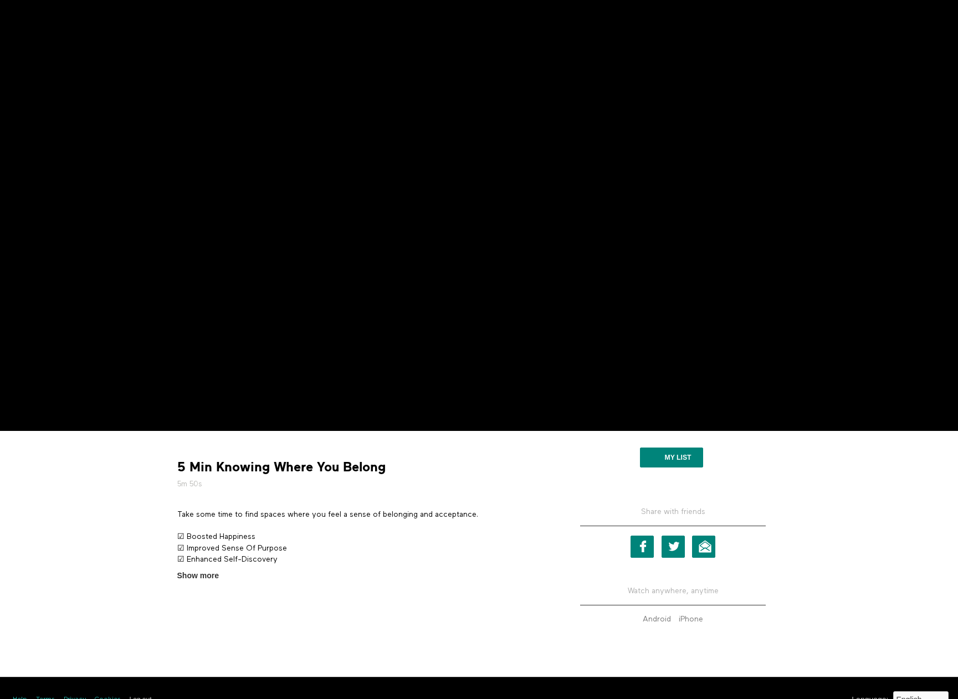
scroll to position [166, 0]
drag, startPoint x: 480, startPoint y: 515, endPoint x: 179, endPoint y: 518, distance: 301.3
click at [179, 518] on p "Take some time to find spaces where you feel a sense of belonging and acceptanc…" at bounding box center [362, 514] width 371 height 11
copy p "Take some time to find spaces where you feel a sense of belonging and acceptanc…"
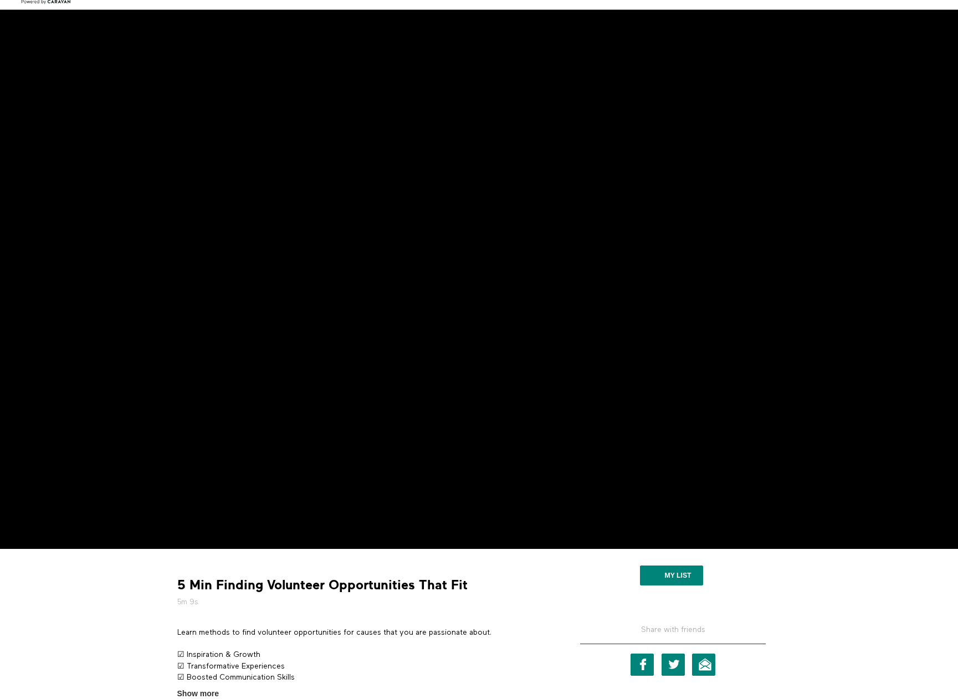
scroll to position [55, 0]
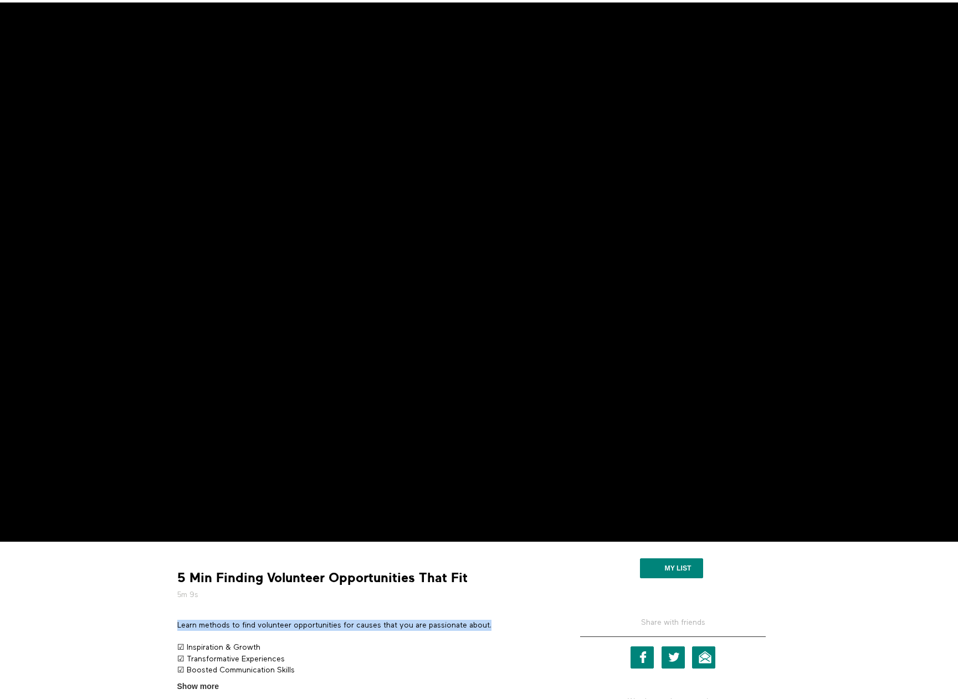
drag, startPoint x: 501, startPoint y: 626, endPoint x: 175, endPoint y: 627, distance: 326.2
click at [175, 627] on section "Learn methods to find volunteer opportunities for causes that you are passionat…" at bounding box center [362, 656] width 379 height 73
copy p "Learn methods to find volunteer opportunities for causes that you are passionat…"
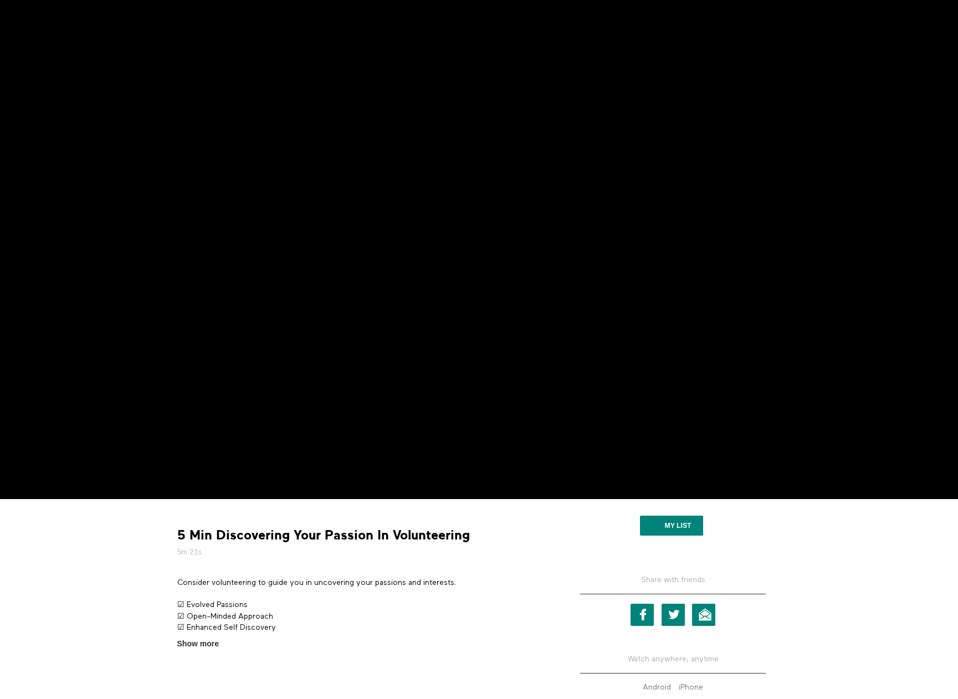
scroll to position [111, 0]
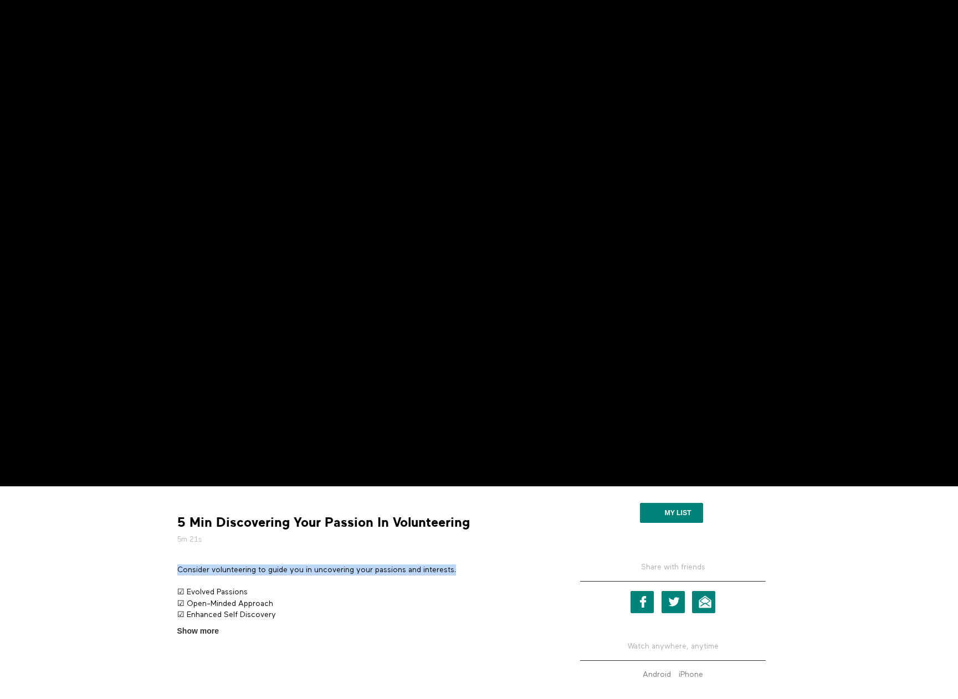
drag, startPoint x: 460, startPoint y: 565, endPoint x: 179, endPoint y: 565, distance: 280.8
click at [179, 565] on p "Consider volunteering to guide you in uncovering your passions and interests." at bounding box center [362, 569] width 371 height 11
copy p "Consider volunteering to guide you in uncovering your passions and interests."
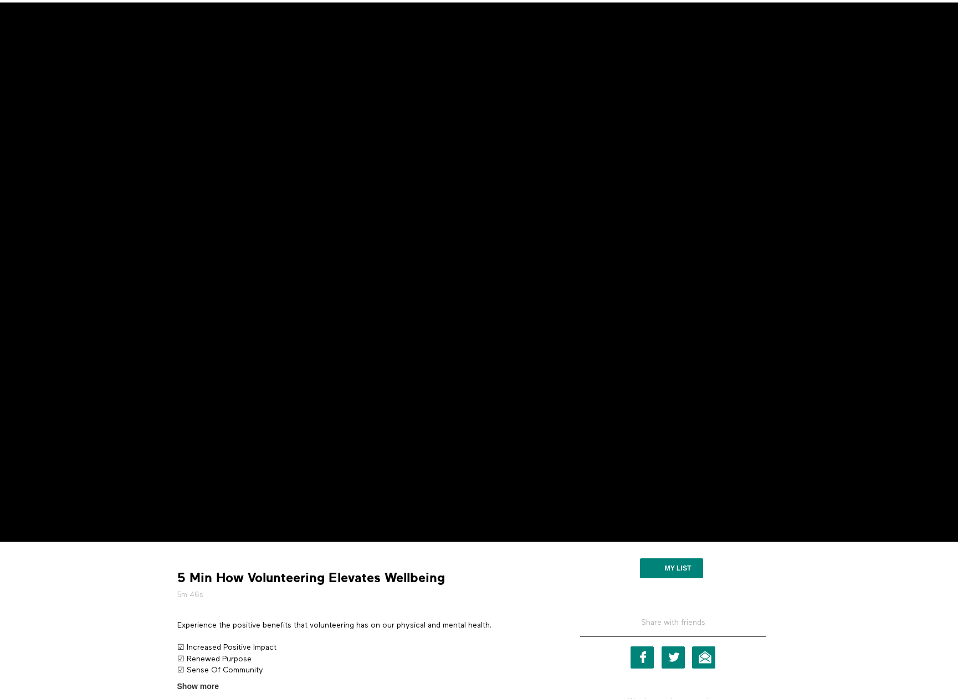
scroll to position [55, 0]
drag, startPoint x: 498, startPoint y: 623, endPoint x: 173, endPoint y: 629, distance: 325.1
click at [173, 629] on section "Experience the positive benefits that volunteering has on our physical and ment…" at bounding box center [362, 656] width 379 height 73
copy p "Experience the positive benefits that volunteering has on our physical and ment…"
